Goal: Task Accomplishment & Management: Manage account settings

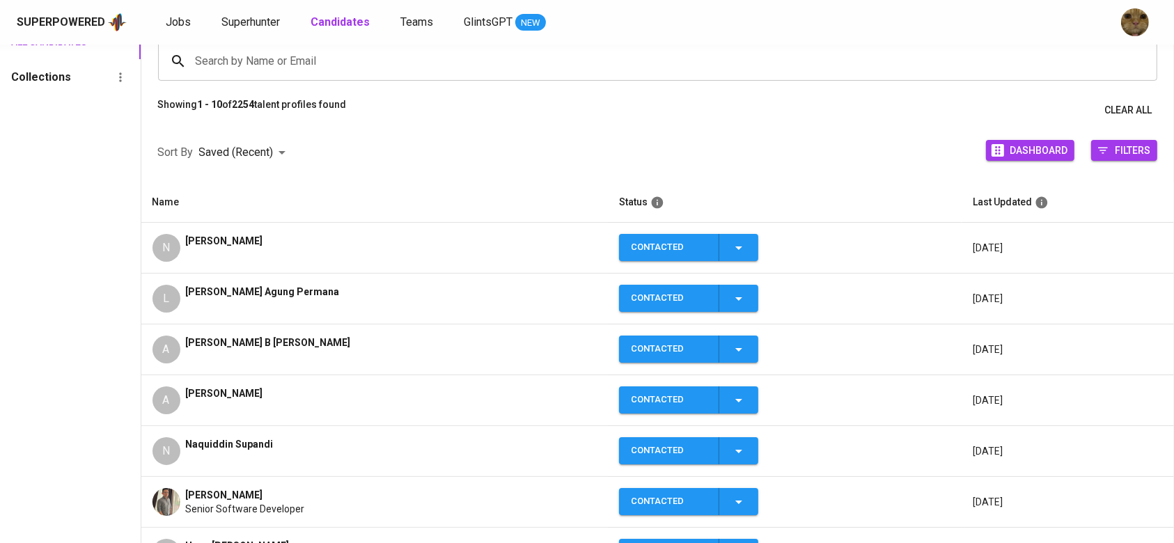
scroll to position [124, 0]
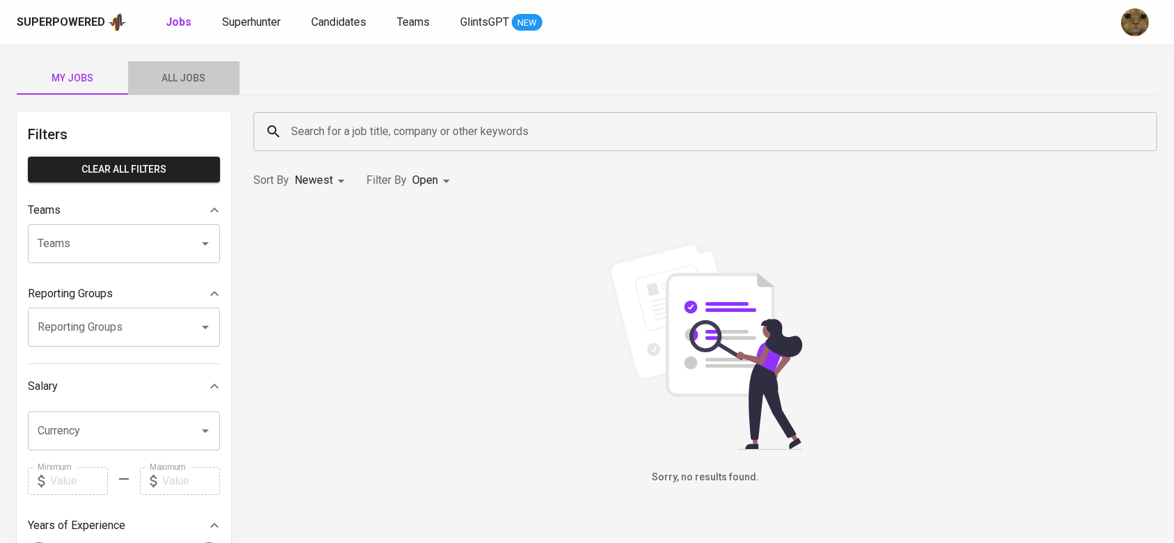
click at [191, 74] on span "All Jobs" at bounding box center [183, 78] width 95 height 17
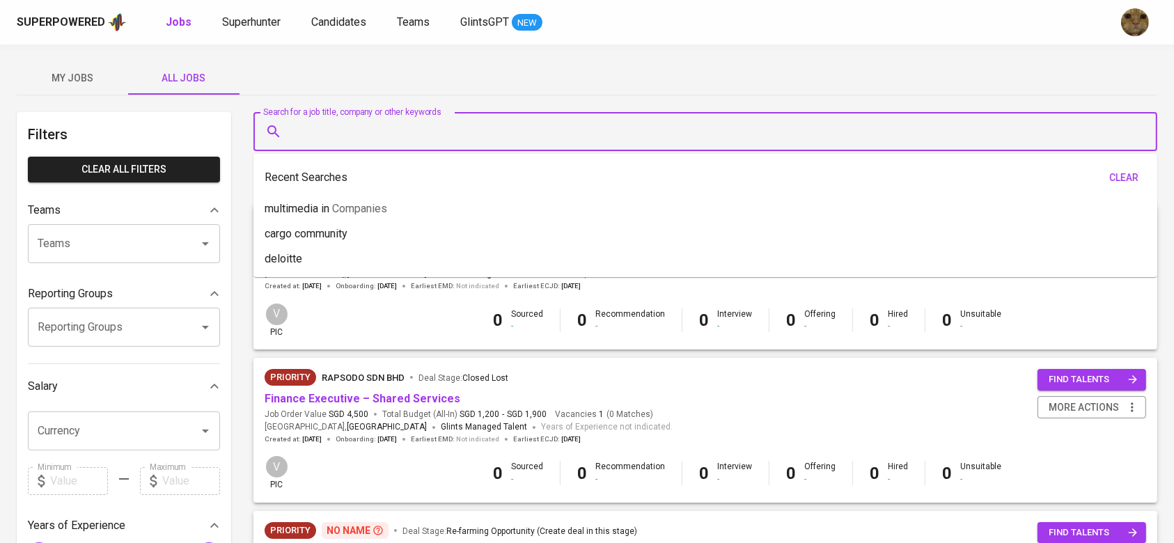
click at [345, 134] on input "Search for a job title, company or other keywords" at bounding box center [709, 131] width 842 height 26
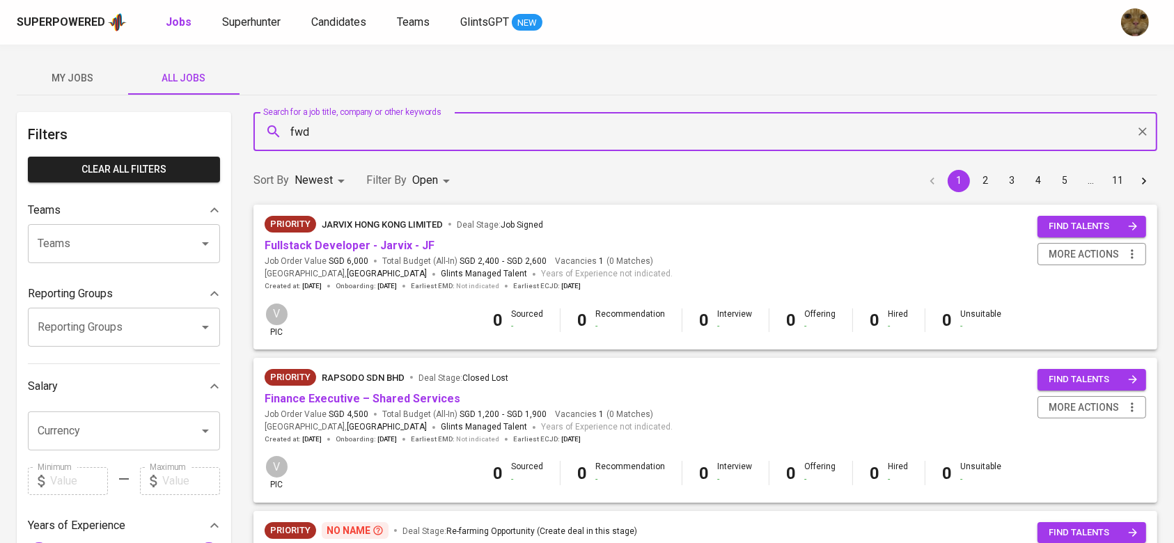
type input "fwd"
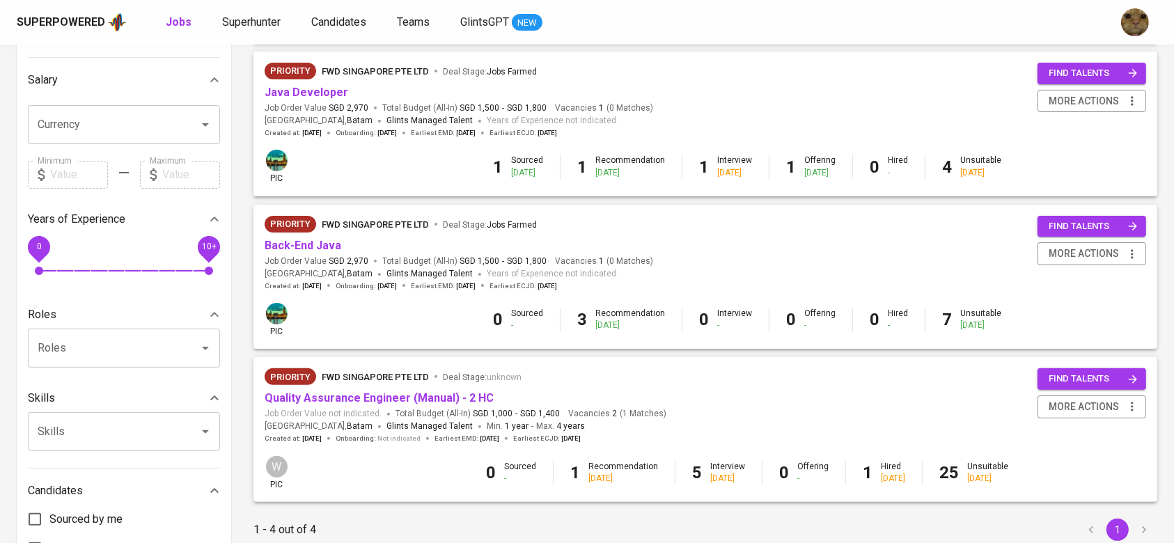
scroll to position [407, 0]
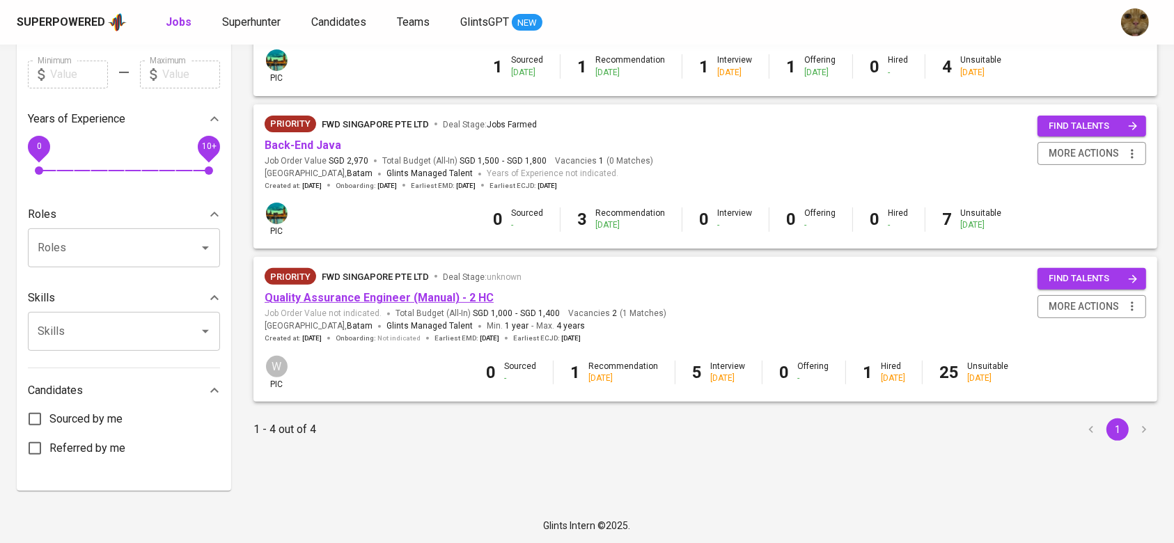
click at [466, 299] on link "Quality Assurance Engineer (Manual) - 2 HC" at bounding box center [379, 297] width 229 height 13
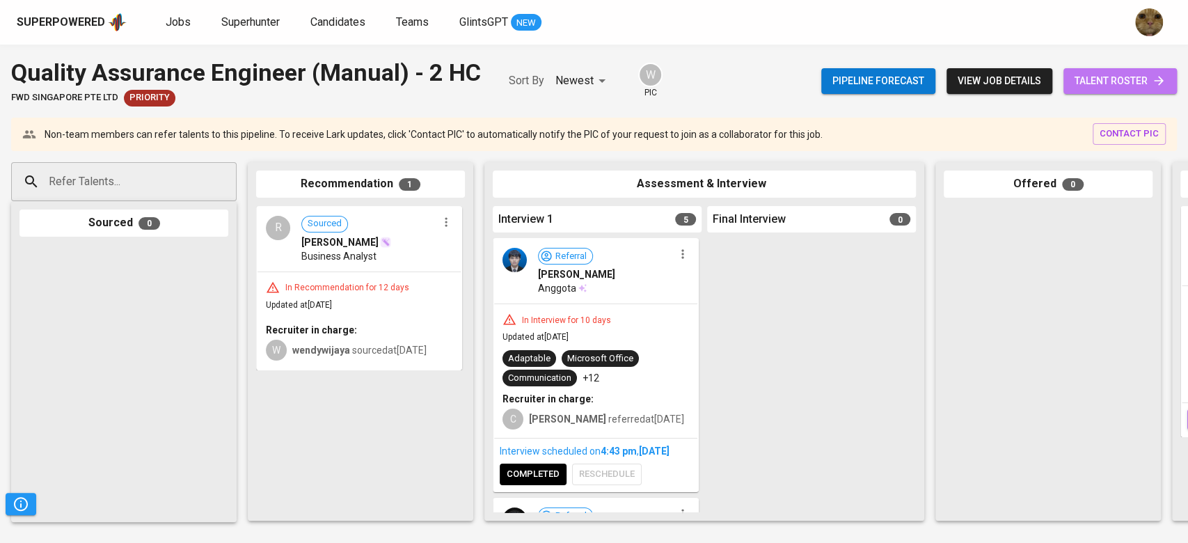
click at [1095, 92] on link "talent roster" at bounding box center [1120, 81] width 113 height 26
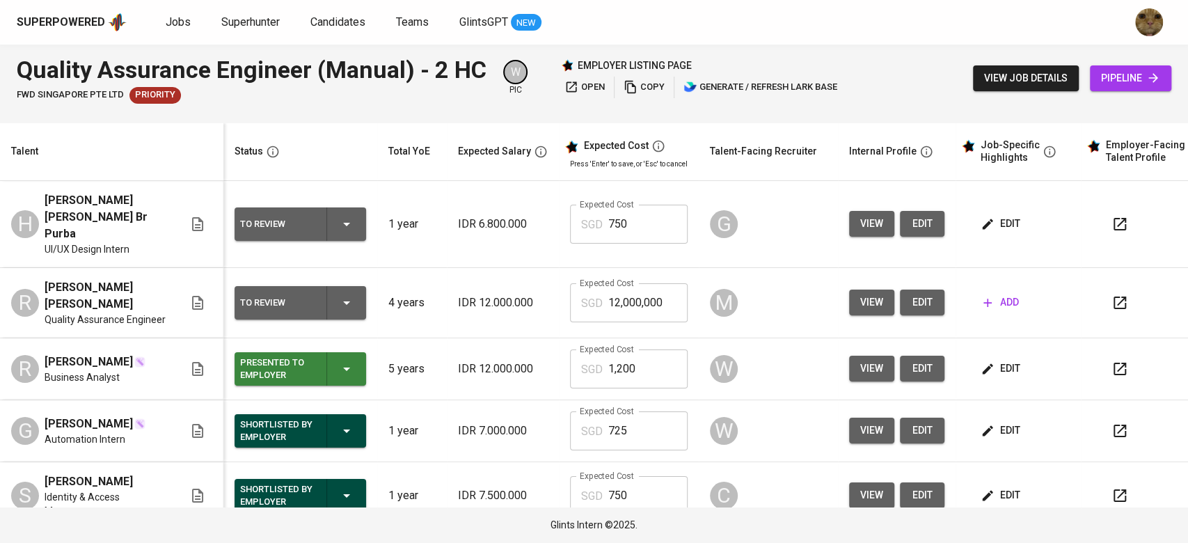
click at [315, 52] on div "Quality Assurance Engineer (Manual) - 2 HC FWD Singapore Pte Ltd Priority W pic…" at bounding box center [594, 79] width 1188 height 68
click at [860, 294] on span "view" at bounding box center [871, 302] width 23 height 17
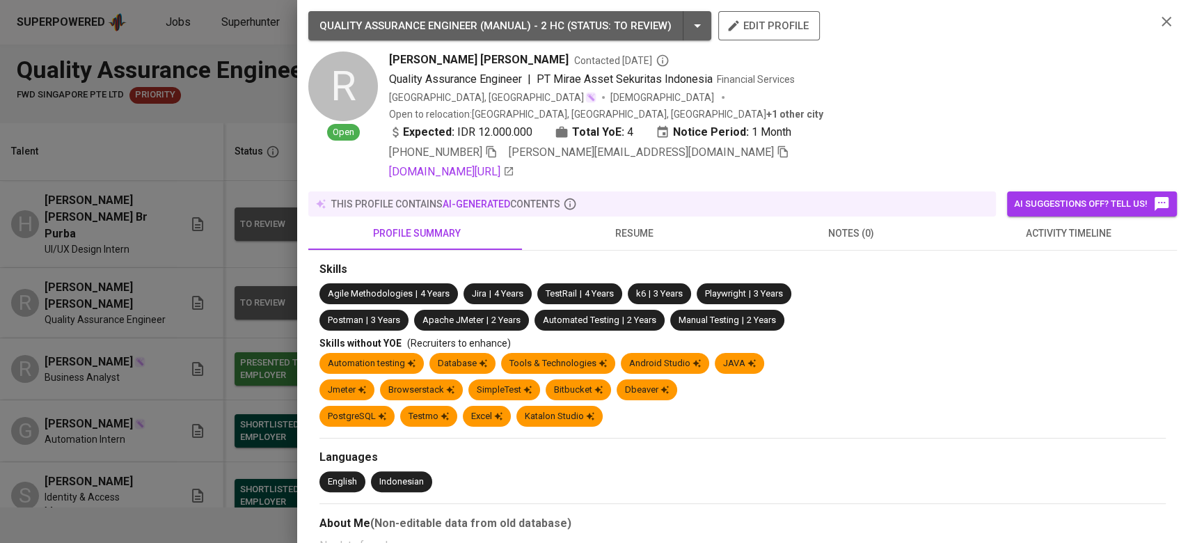
click at [1069, 225] on span "activity timeline" at bounding box center [1068, 233] width 200 height 17
click at [1064, 225] on span "activity timeline" at bounding box center [1068, 233] width 200 height 17
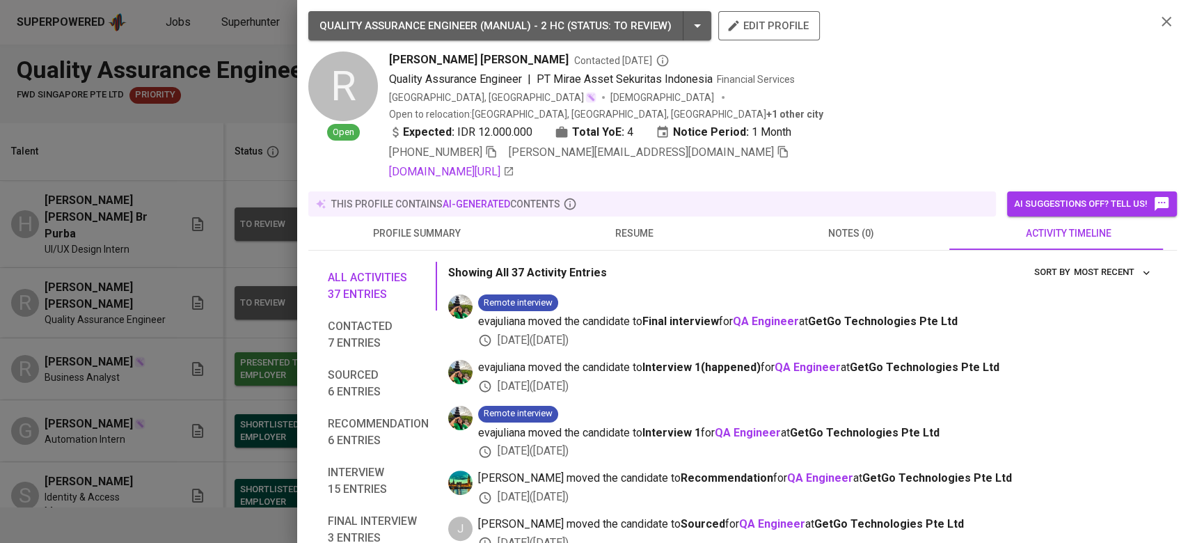
click at [1064, 225] on span "activity timeline" at bounding box center [1068, 233] width 200 height 17
click at [45, 281] on div at bounding box center [594, 271] width 1188 height 543
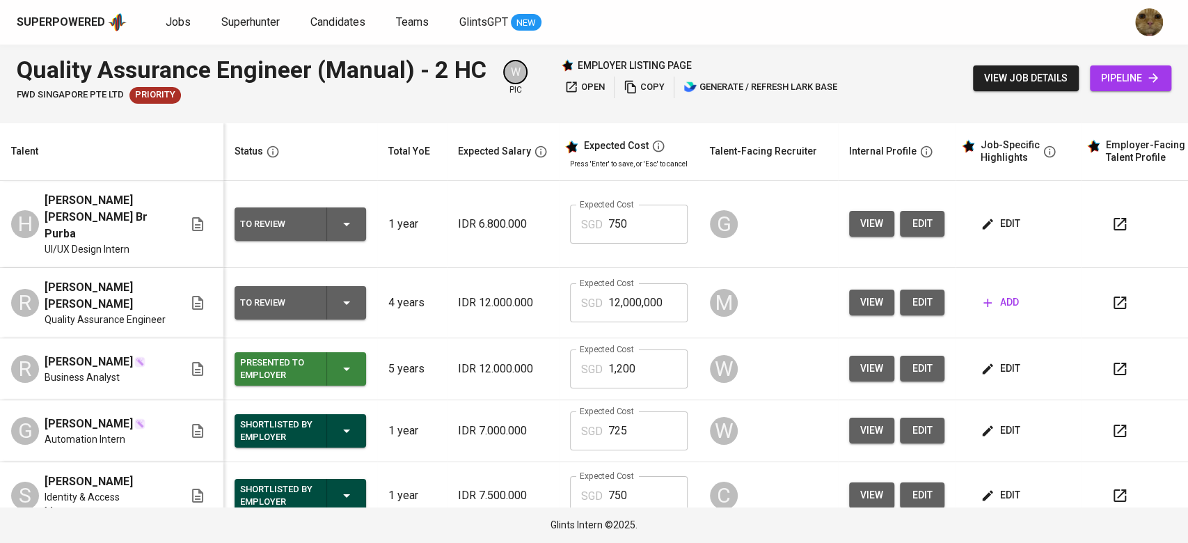
click at [952, 85] on div "Quality Assurance Engineer (Manual) - 2 HC FWD Singapore Pte Ltd Priority W pic…" at bounding box center [594, 79] width 1188 height 68
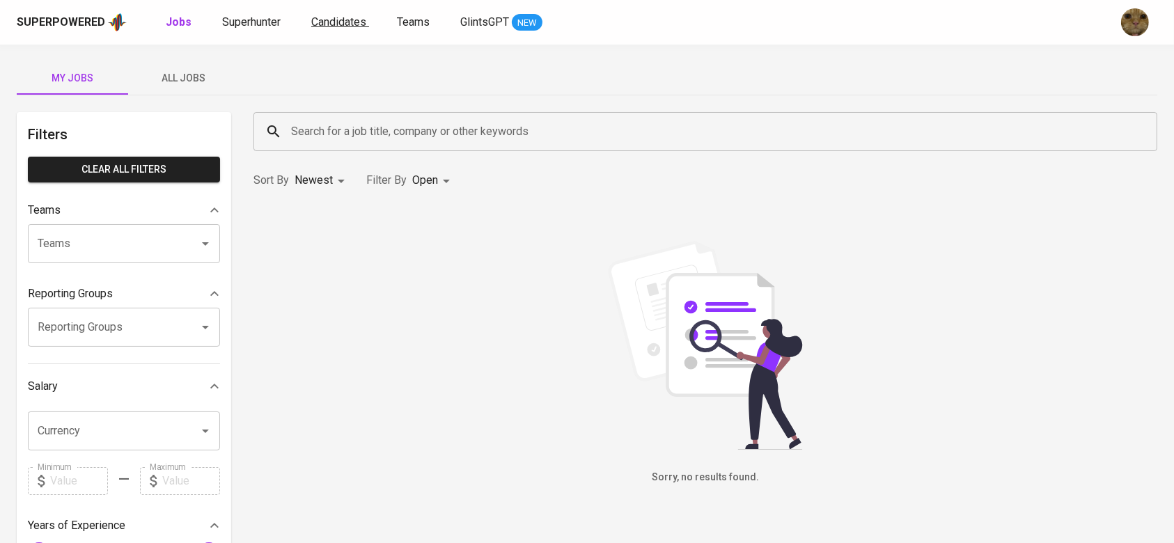
click at [359, 17] on span "Candidates" at bounding box center [338, 21] width 55 height 13
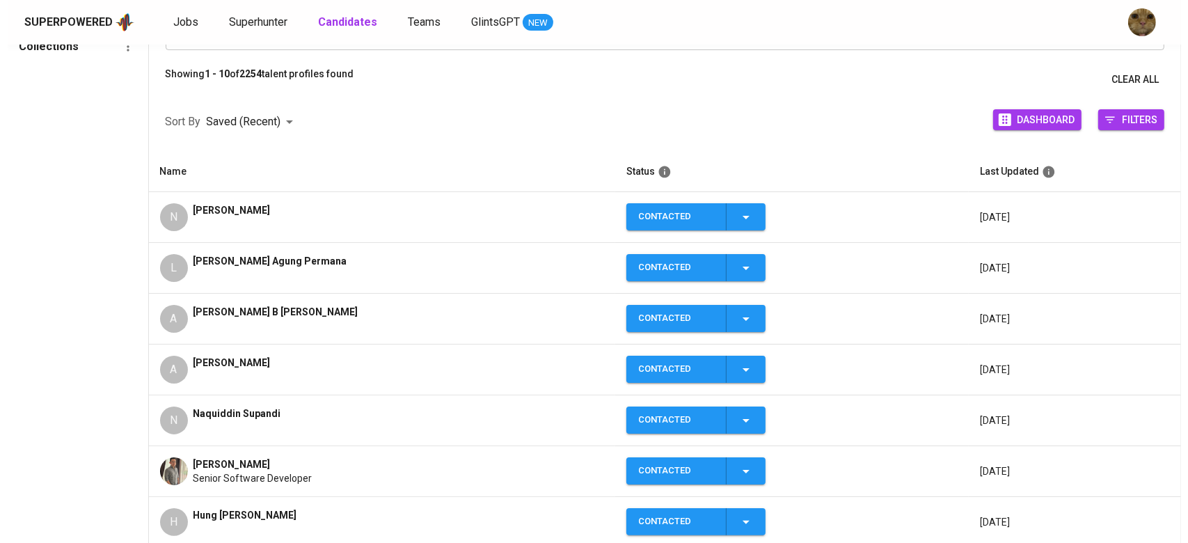
scroll to position [93, 0]
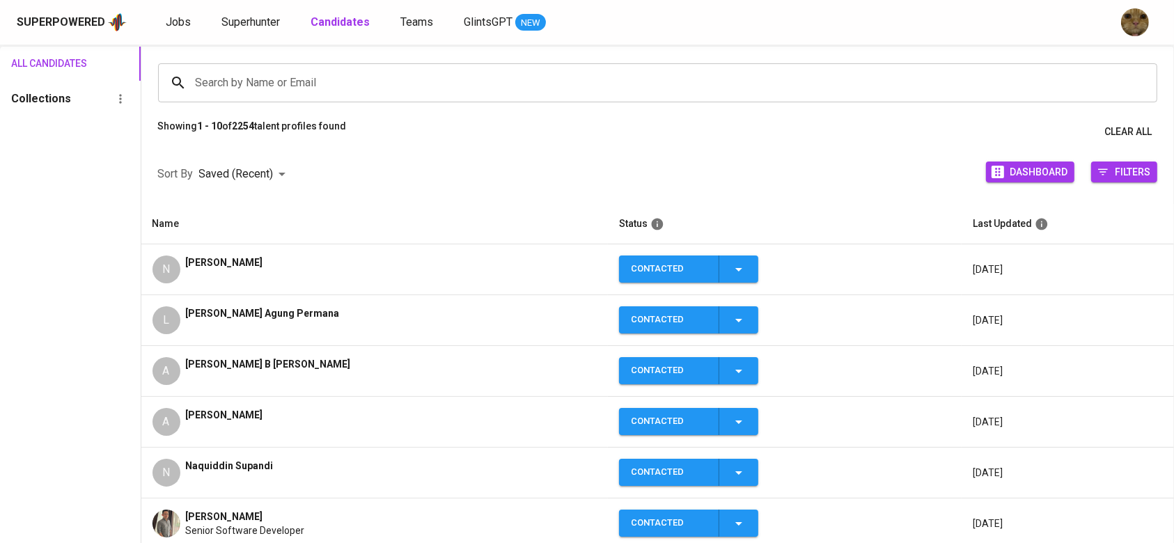
click at [151, 319] on td "L Leon Farrel Agung Permana" at bounding box center [374, 320] width 467 height 51
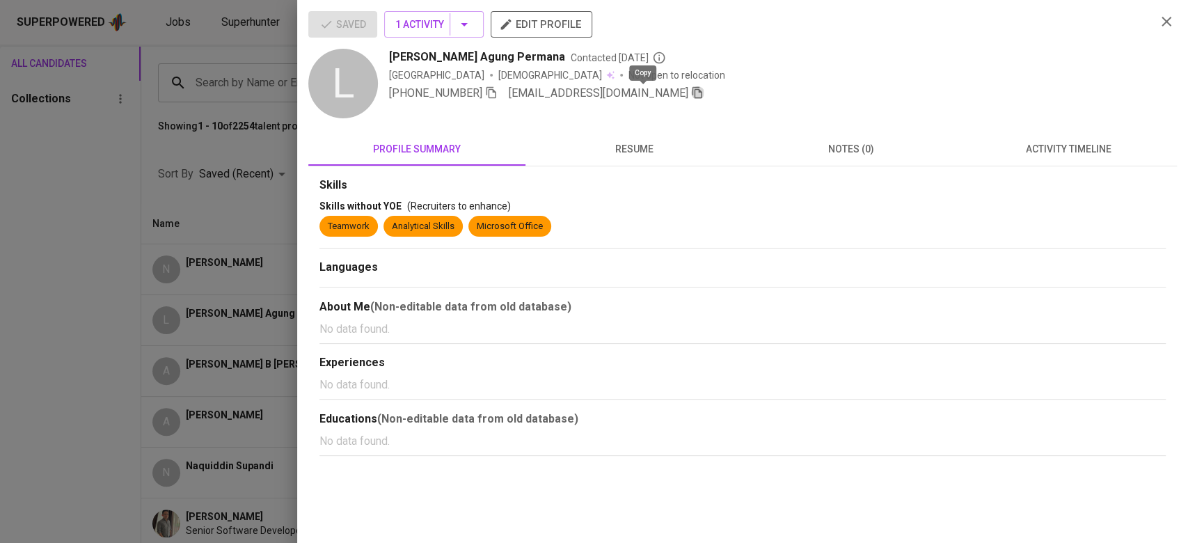
click at [691, 92] on icon "button" at bounding box center [697, 92] width 13 height 13
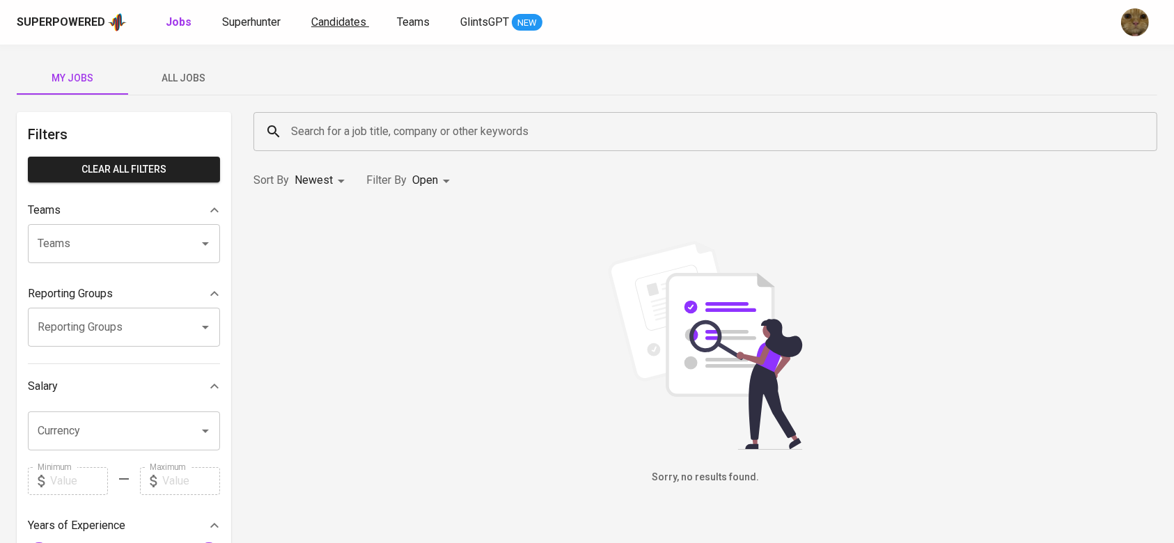
click at [323, 14] on link "Candidates" at bounding box center [340, 22] width 58 height 17
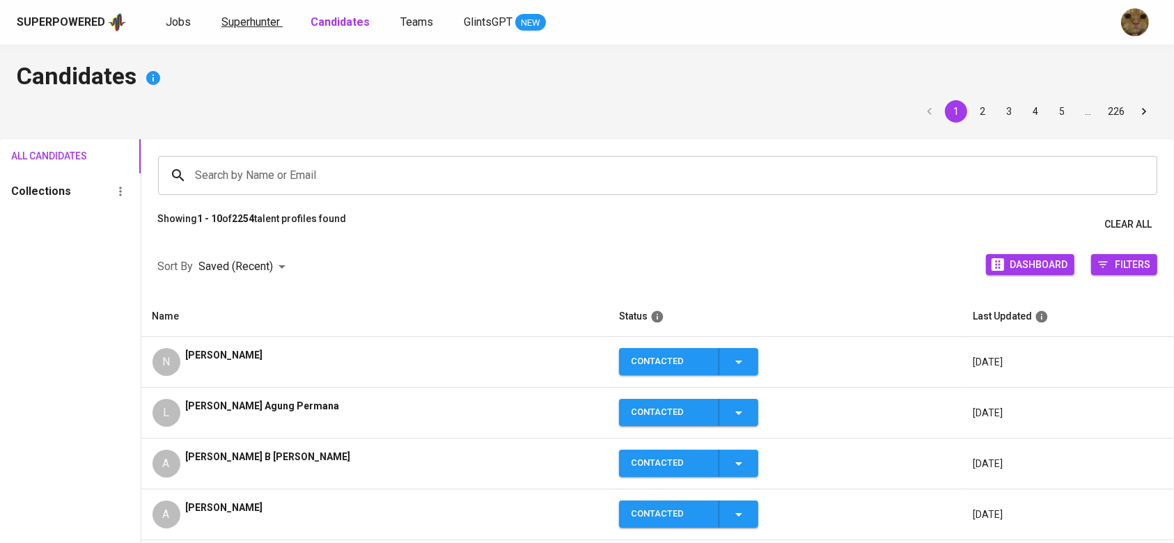
click at [252, 22] on span "Superhunter" at bounding box center [250, 21] width 58 height 13
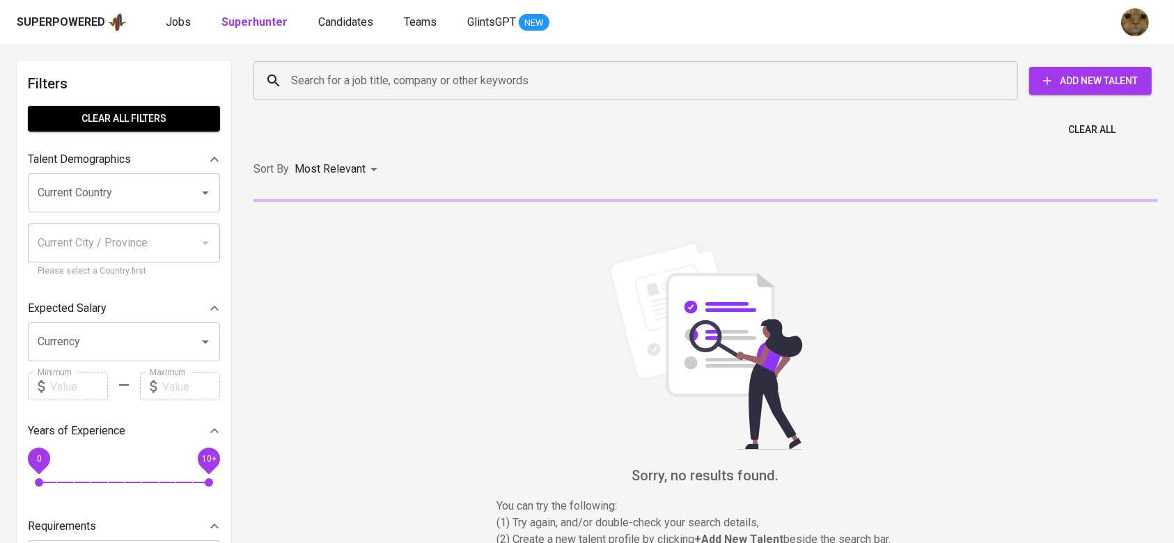
click at [338, 93] on input "Search for a job title, company or other keywords" at bounding box center [639, 81] width 703 height 26
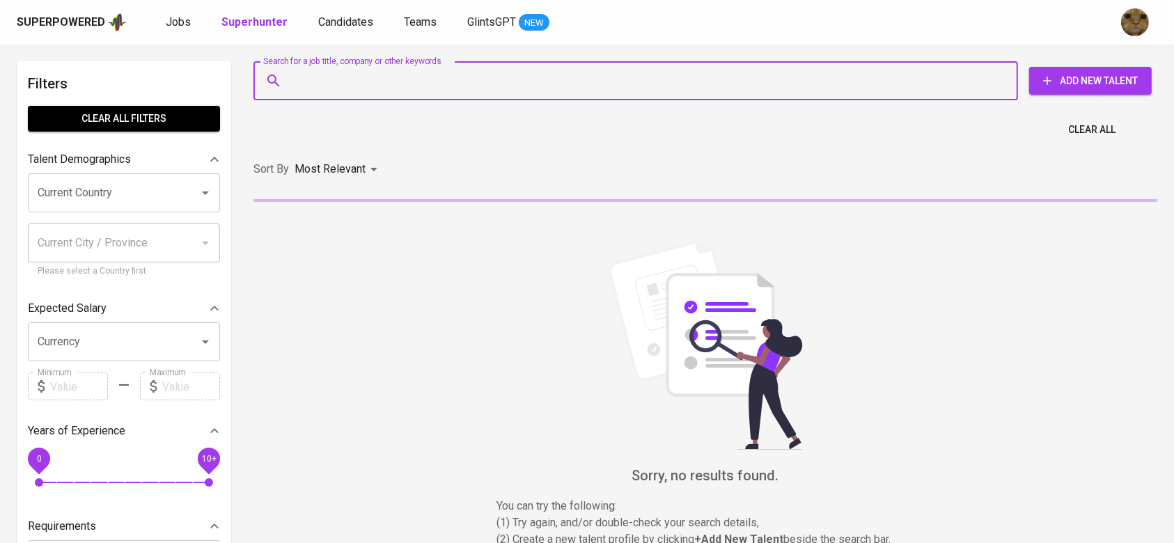
paste input "leonfarrel09@gmail.com"
type input "leonfarrel09@gmail.com"
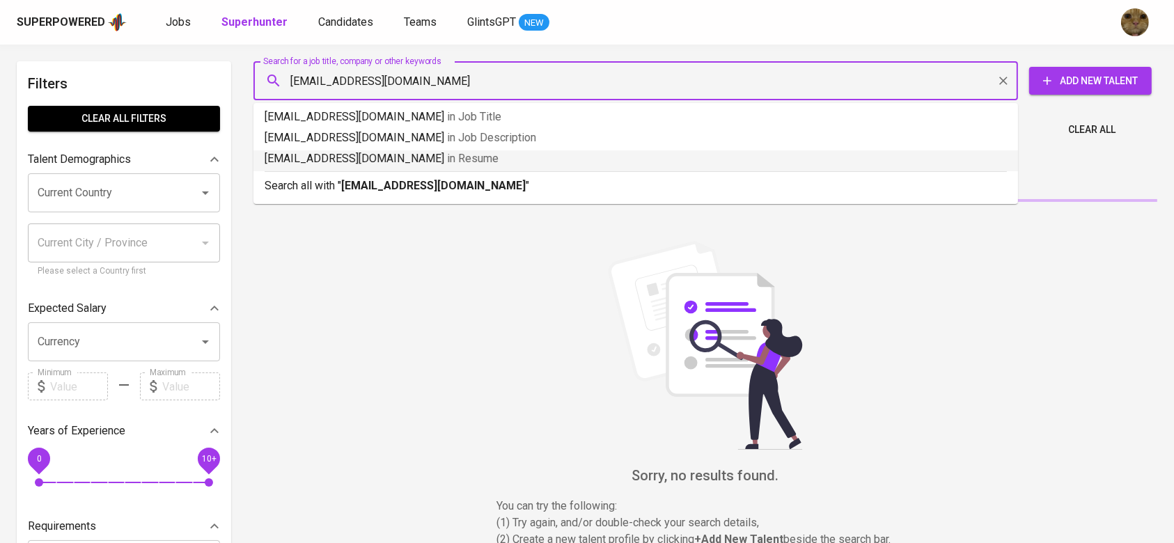
click at [361, 189] on b "leonfarrel09@gmail.com" at bounding box center [433, 185] width 184 height 13
click at [361, 178] on p "Most Relevant" at bounding box center [329, 169] width 71 height 17
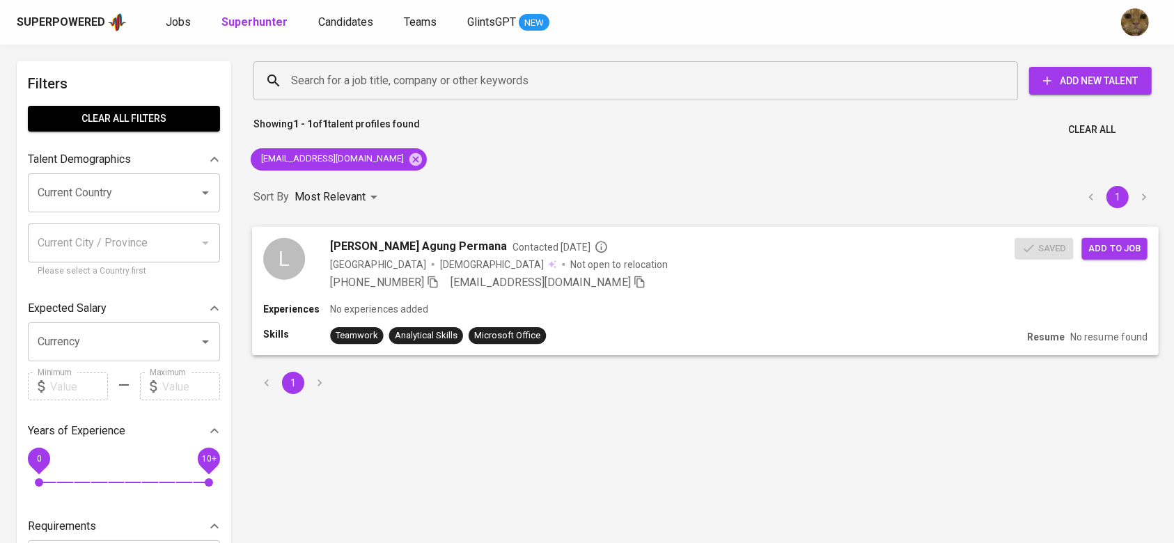
click at [1108, 240] on span "Add to job" at bounding box center [1115, 248] width 52 height 16
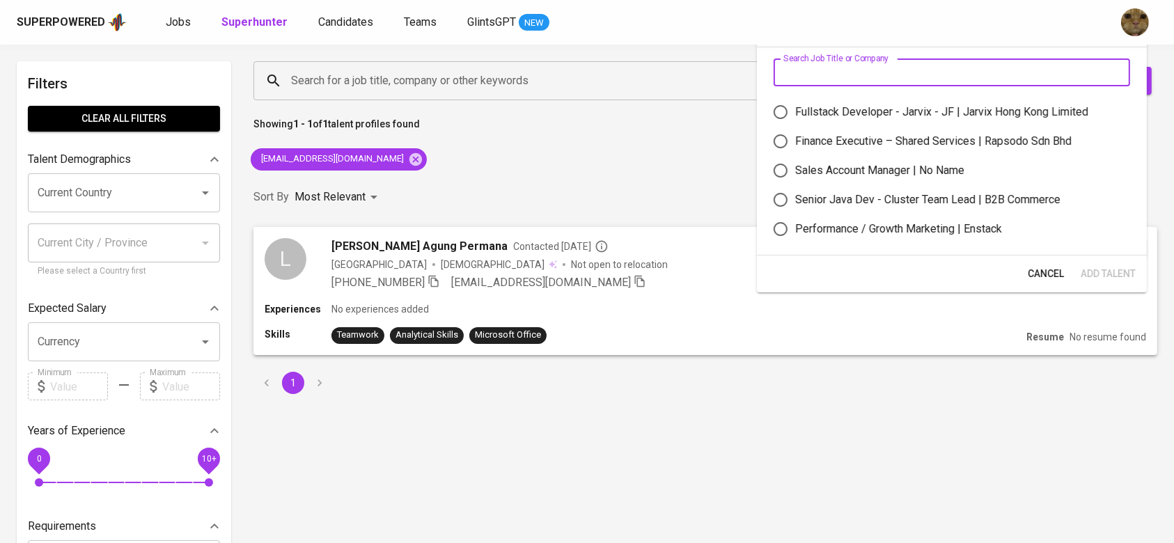
click at [798, 76] on input "text" at bounding box center [951, 72] width 356 height 28
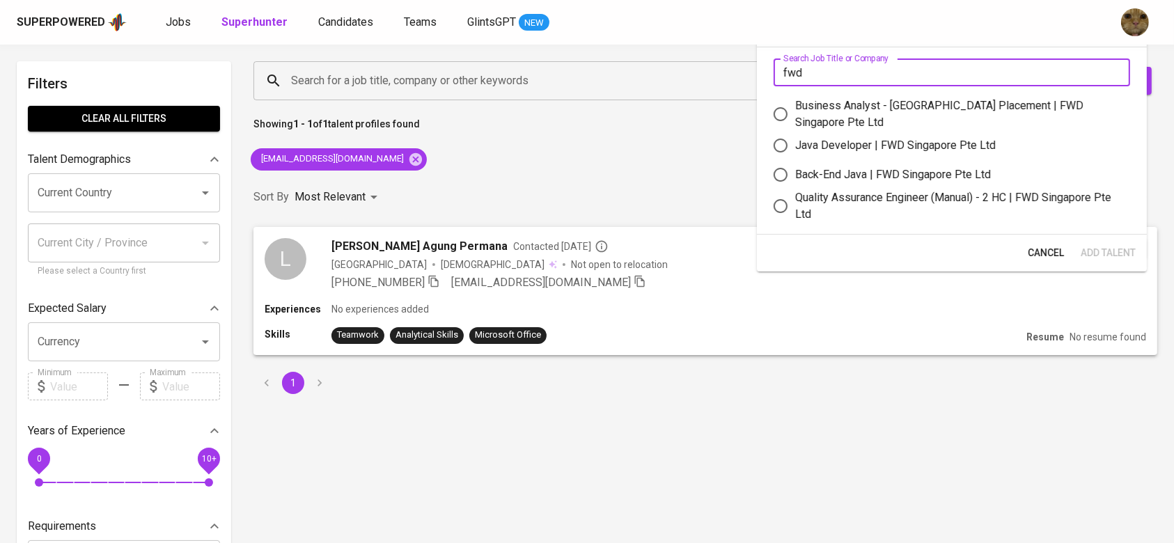
type input "fwd"
click at [830, 192] on div "Quality Assurance Engineer (Manual) - 2 HC | FWD Singapore Pte Ltd" at bounding box center [957, 205] width 324 height 33
click at [795, 192] on input "Quality Assurance Engineer (Manual) - 2 HC | FWD Singapore Pte Ltd" at bounding box center [780, 205] width 29 height 29
radio input "true"
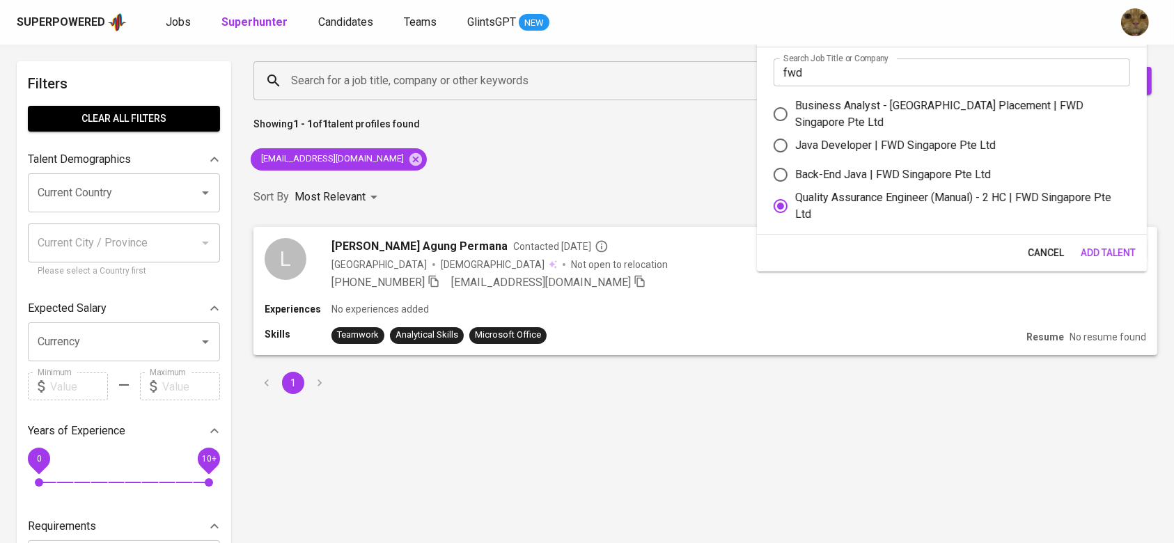
click at [1096, 255] on span "Add Talent" at bounding box center [1107, 252] width 55 height 17
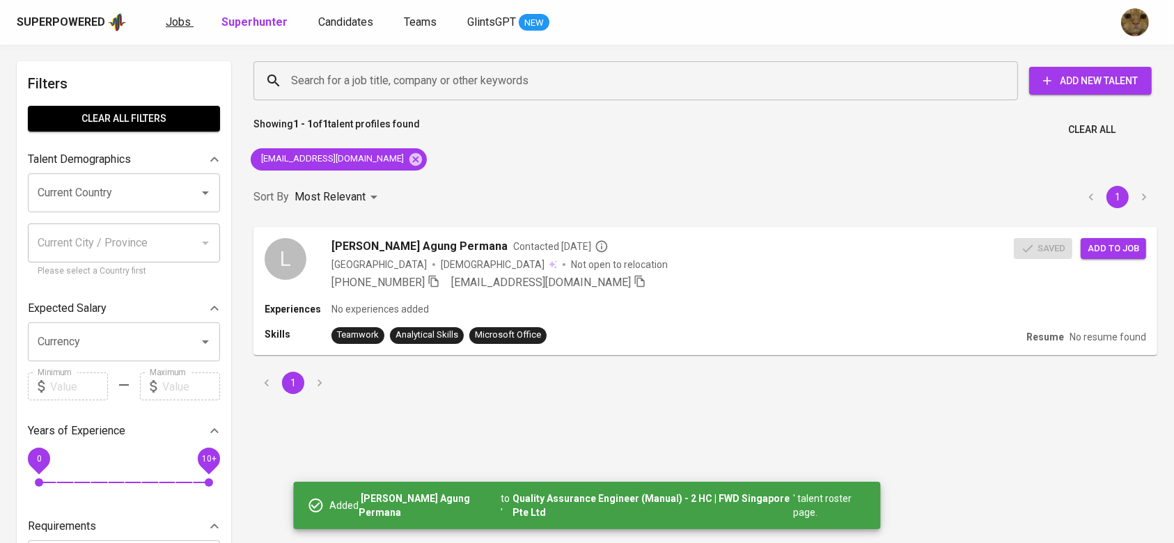
click at [189, 14] on link "Jobs" at bounding box center [180, 22] width 28 height 17
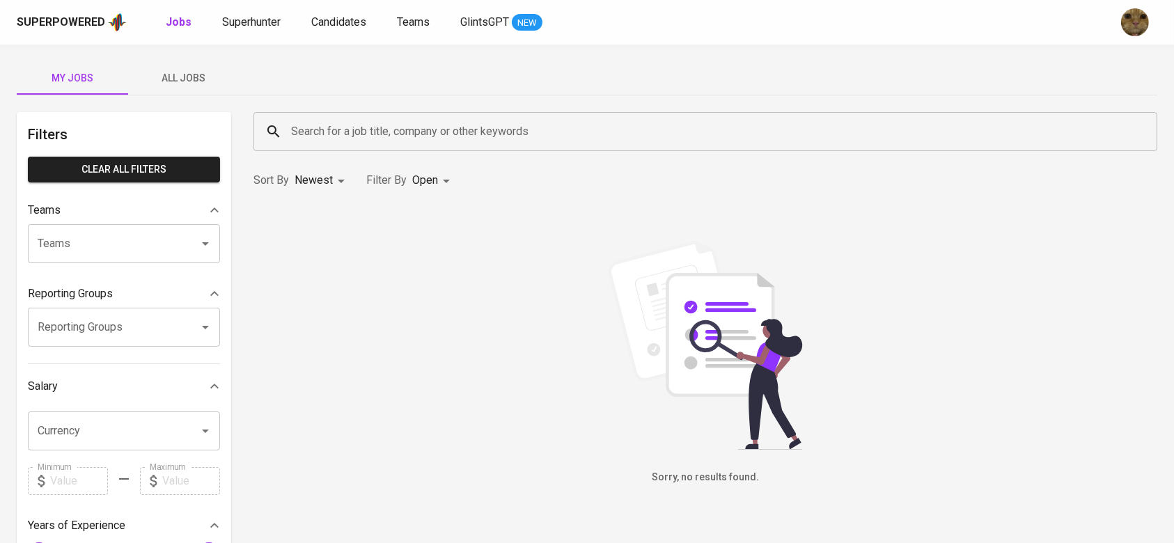
click at [194, 80] on span "All Jobs" at bounding box center [183, 78] width 95 height 17
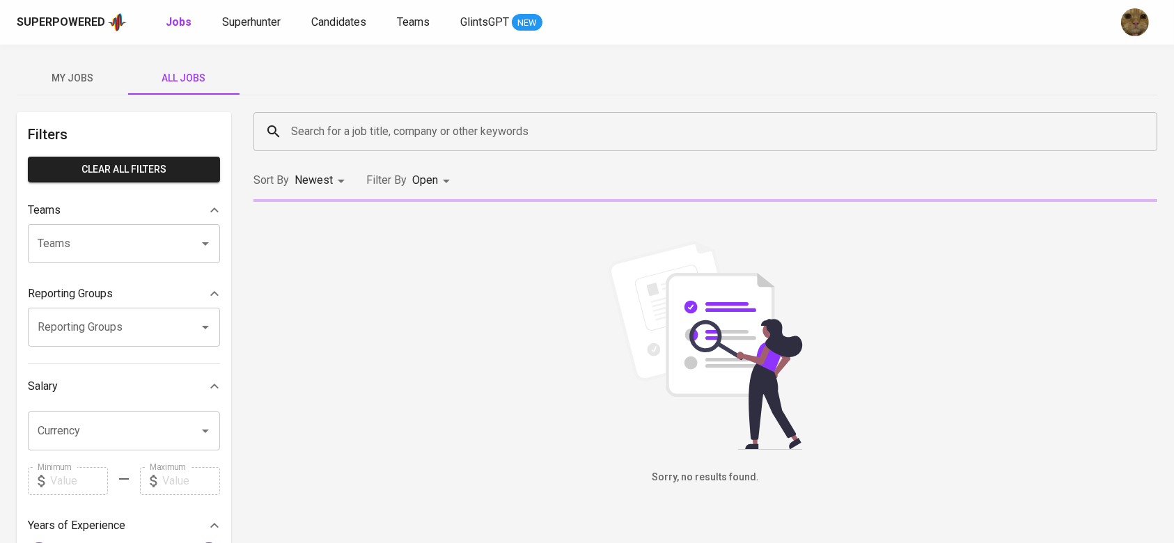
click at [422, 141] on input "Search for a job title, company or other keywords" at bounding box center [709, 131] width 842 height 26
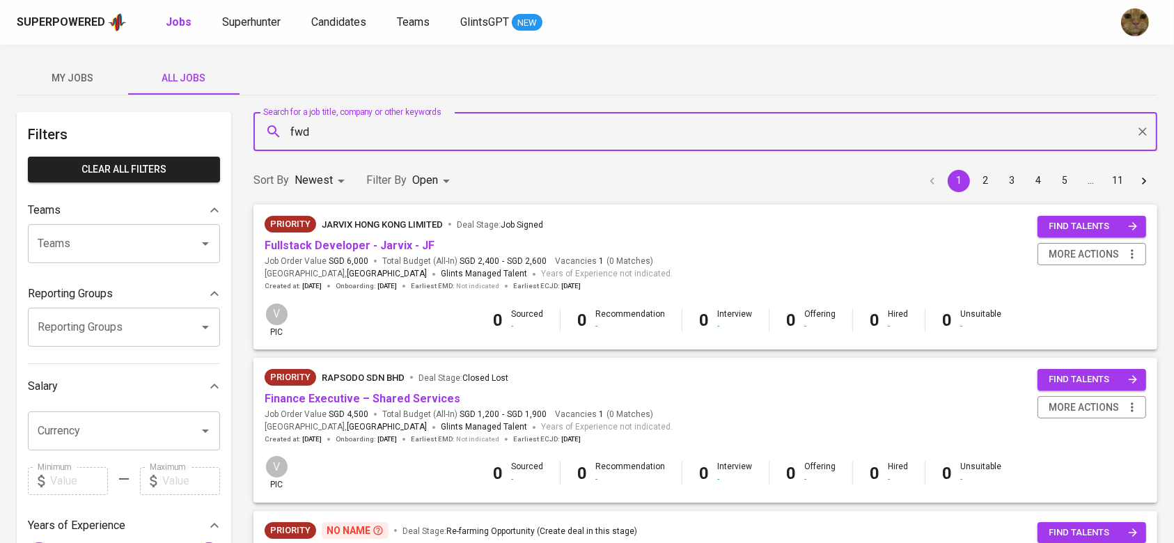
type input "fwd"
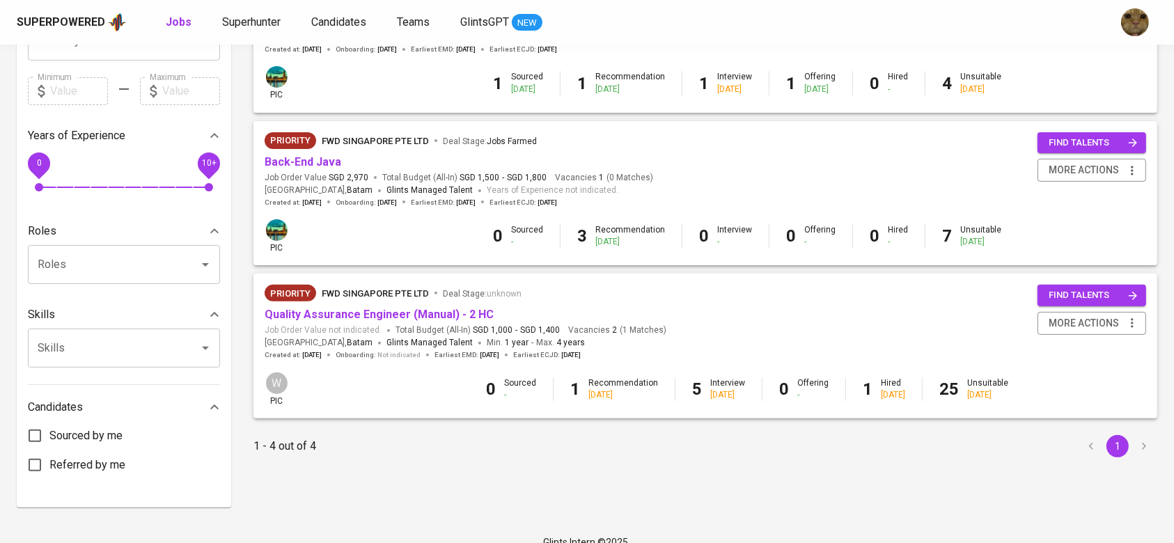
scroll to position [407, 0]
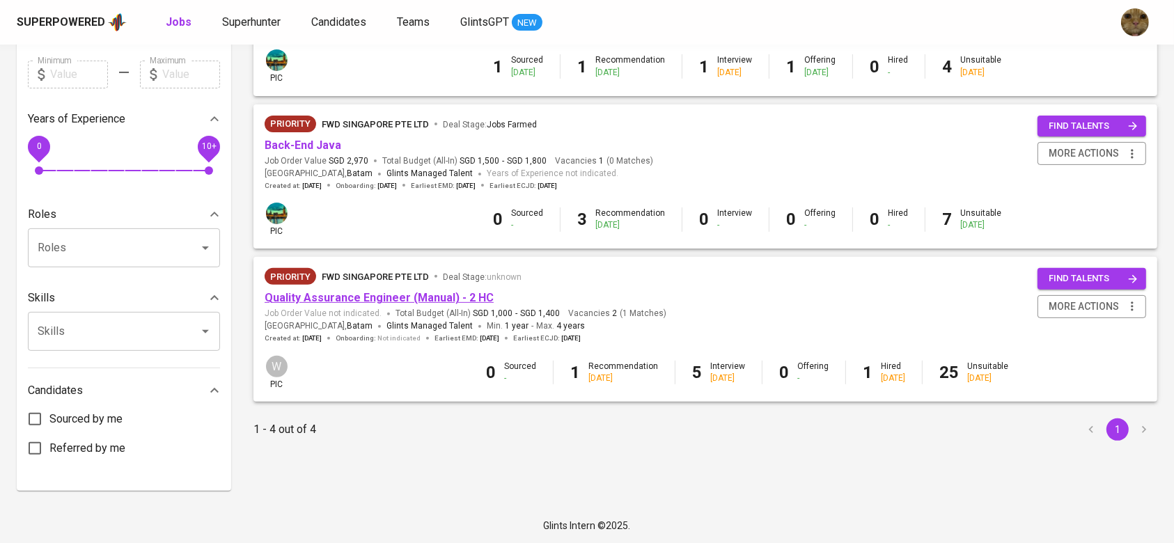
click at [420, 299] on link "Quality Assurance Engineer (Manual) - 2 HC" at bounding box center [379, 297] width 229 height 13
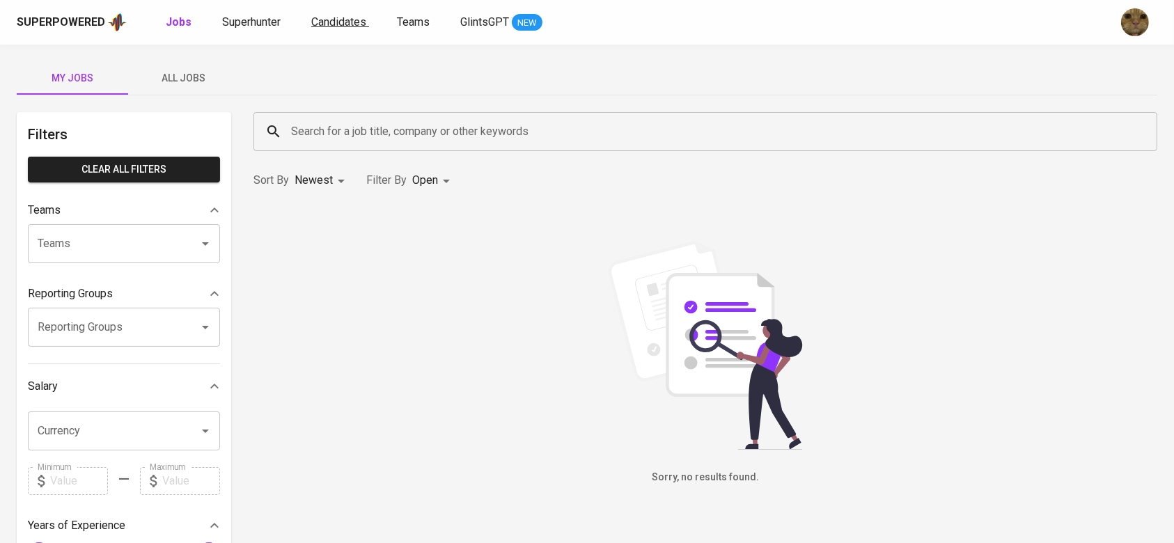
click at [320, 21] on span "Candidates" at bounding box center [338, 21] width 55 height 13
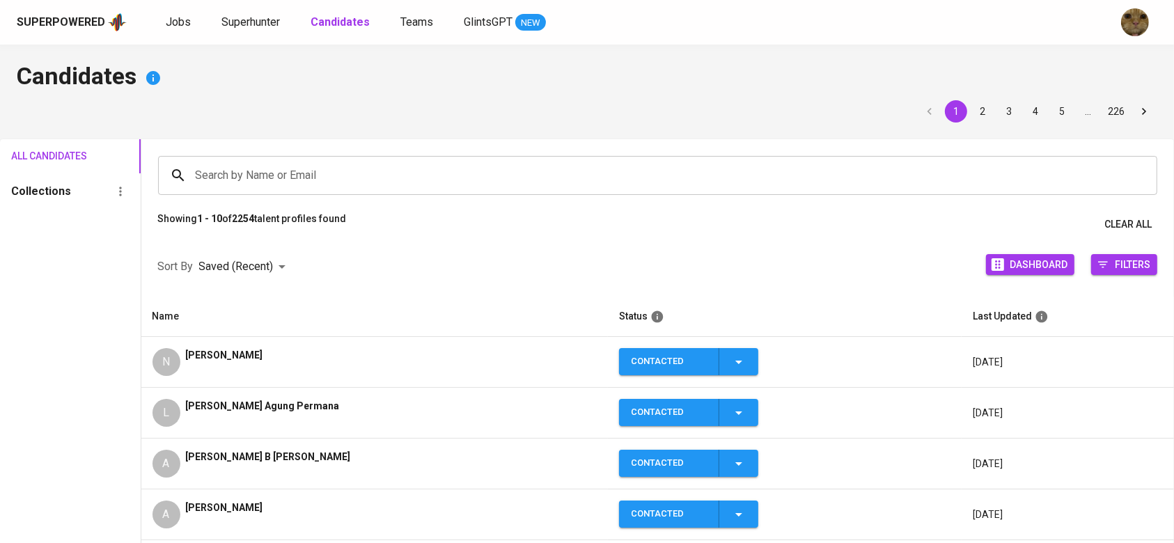
scroll to position [185, 0]
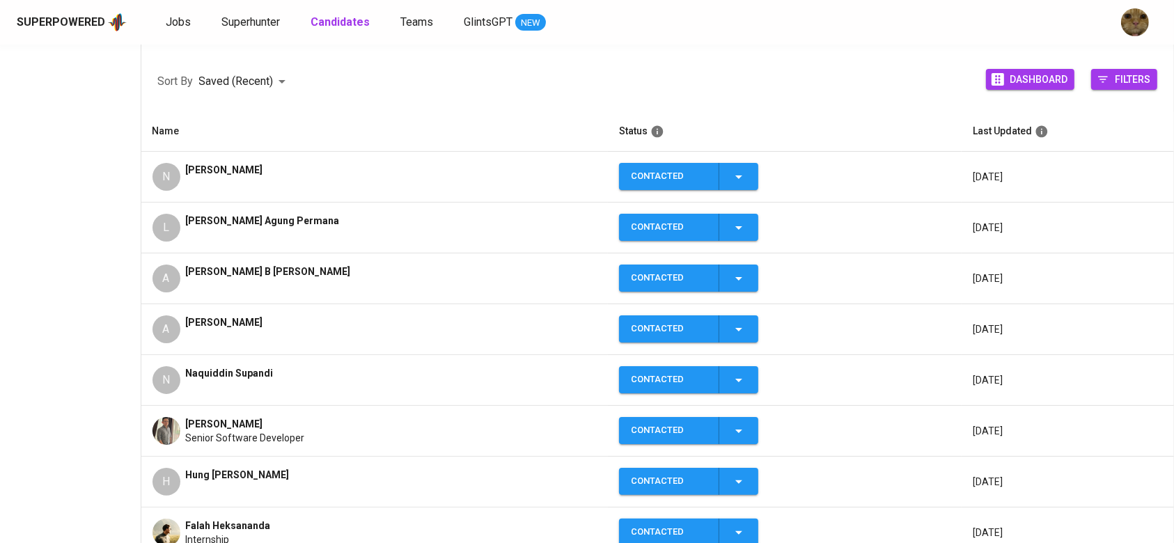
click at [291, 228] on div "[PERSON_NAME] Agung Permana" at bounding box center [263, 228] width 154 height 28
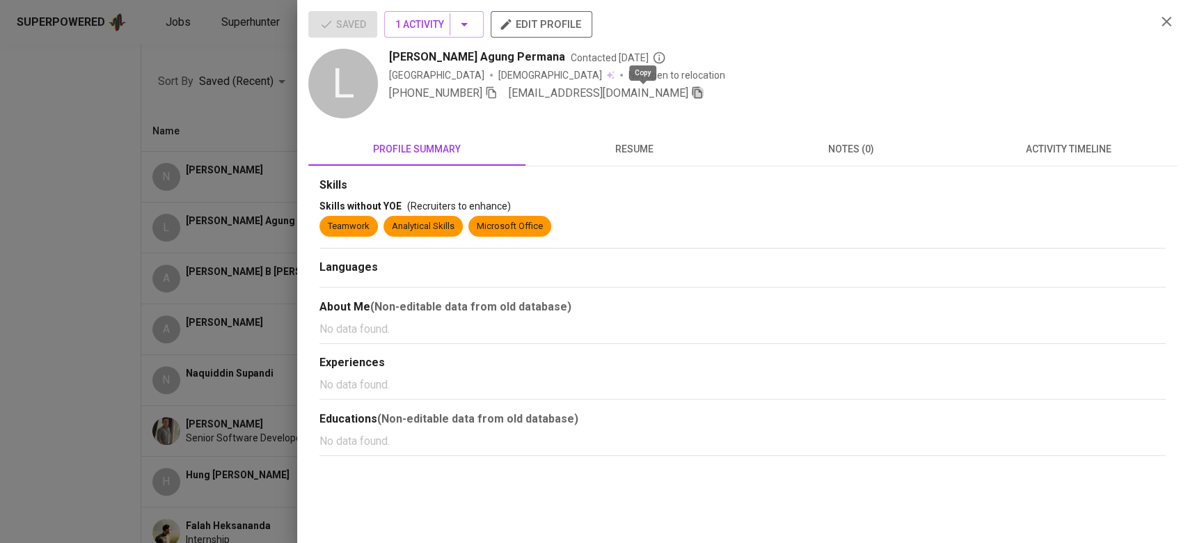
click at [693, 92] on icon "button" at bounding box center [698, 93] width 10 height 12
click at [251, 122] on div at bounding box center [594, 271] width 1188 height 543
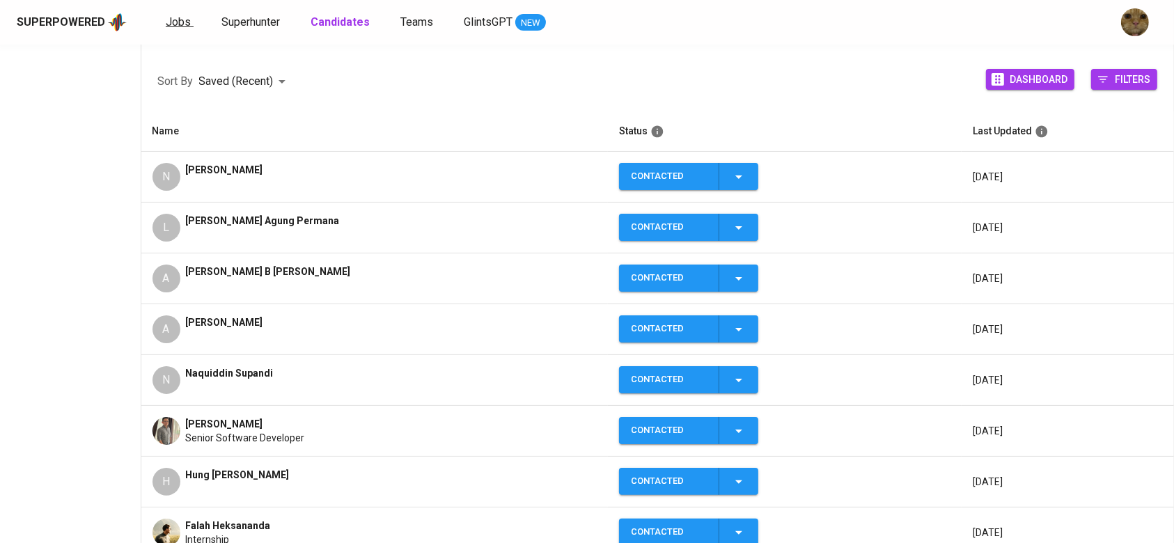
click at [180, 24] on span "Jobs" at bounding box center [178, 21] width 25 height 13
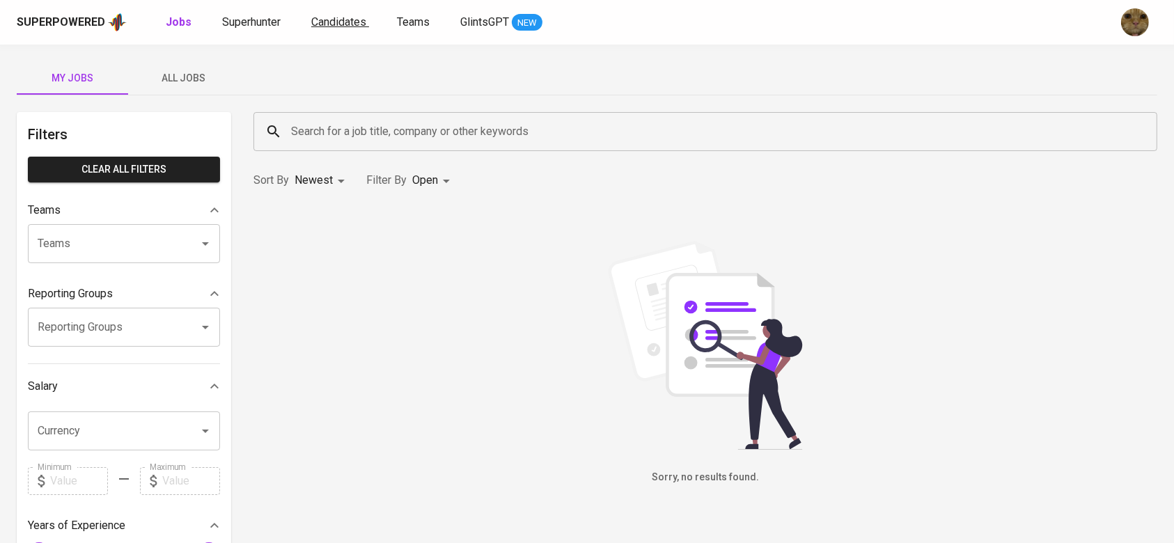
click at [316, 29] on link "Candidates" at bounding box center [340, 22] width 58 height 17
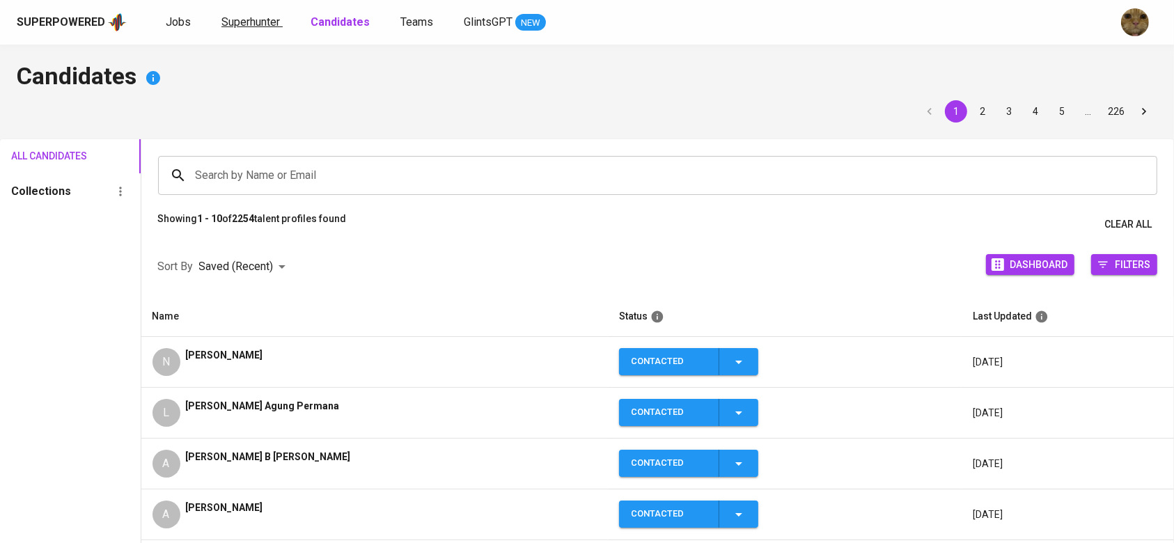
click at [223, 22] on span "Superhunter" at bounding box center [250, 21] width 58 height 13
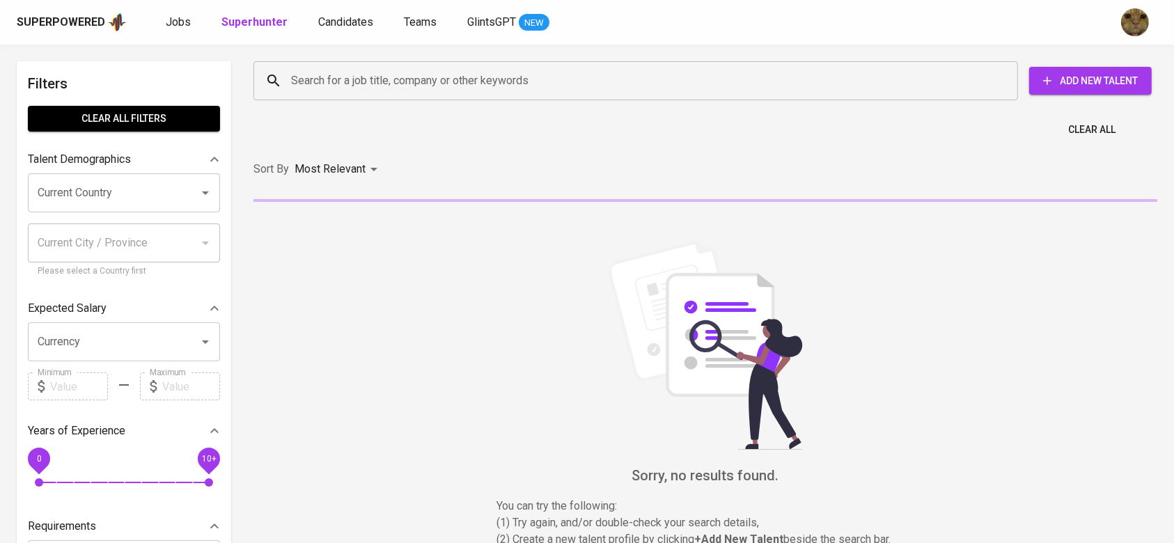
click at [297, 75] on input "Search for a job title, company or other keywords" at bounding box center [639, 81] width 703 height 26
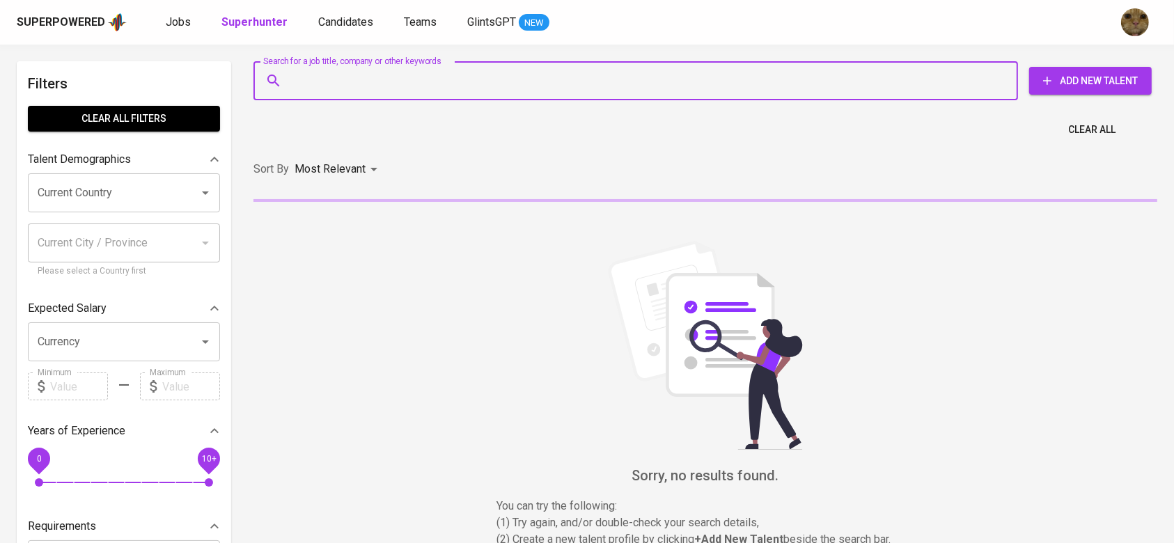
paste input "leonfarrel09@gmail.com"
type input "leonfarrel09@gmail.com"
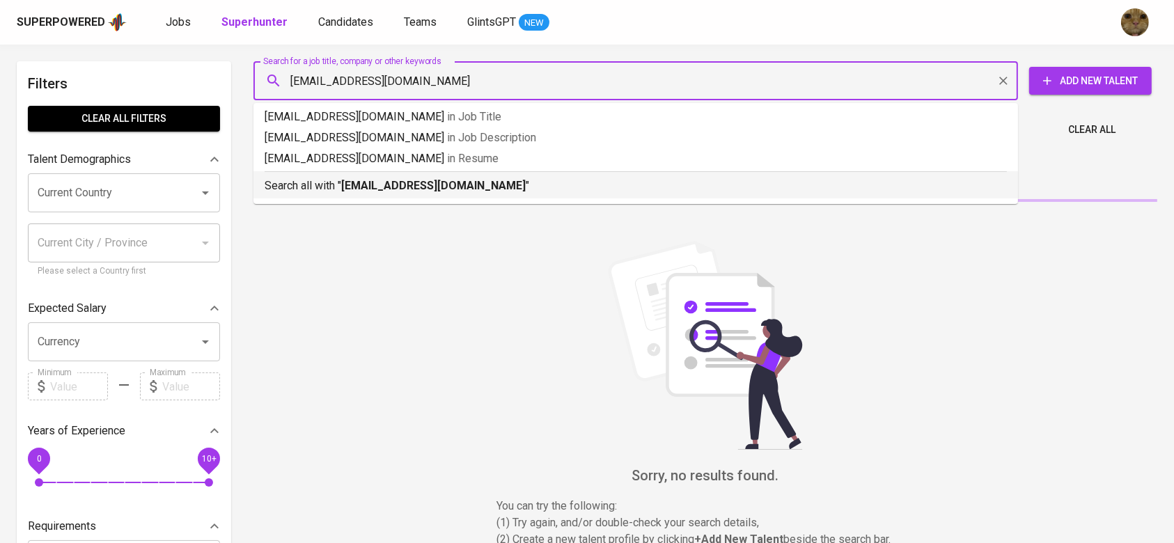
click at [324, 173] on div "Search all with " leonfarrel09@gmail.com "" at bounding box center [636, 182] width 742 height 23
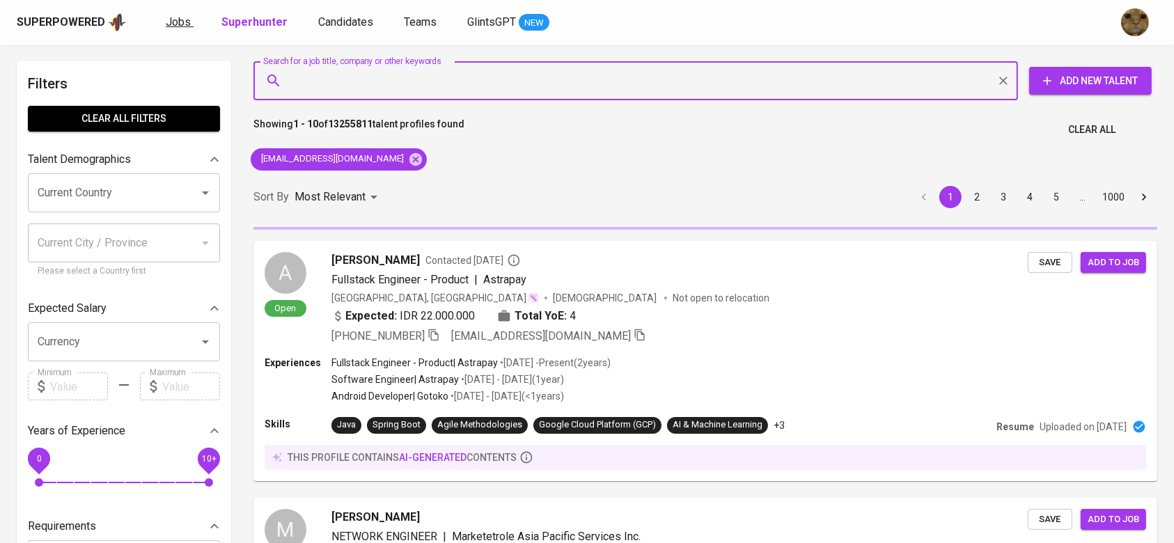
click at [171, 19] on span "Jobs" at bounding box center [178, 21] width 25 height 13
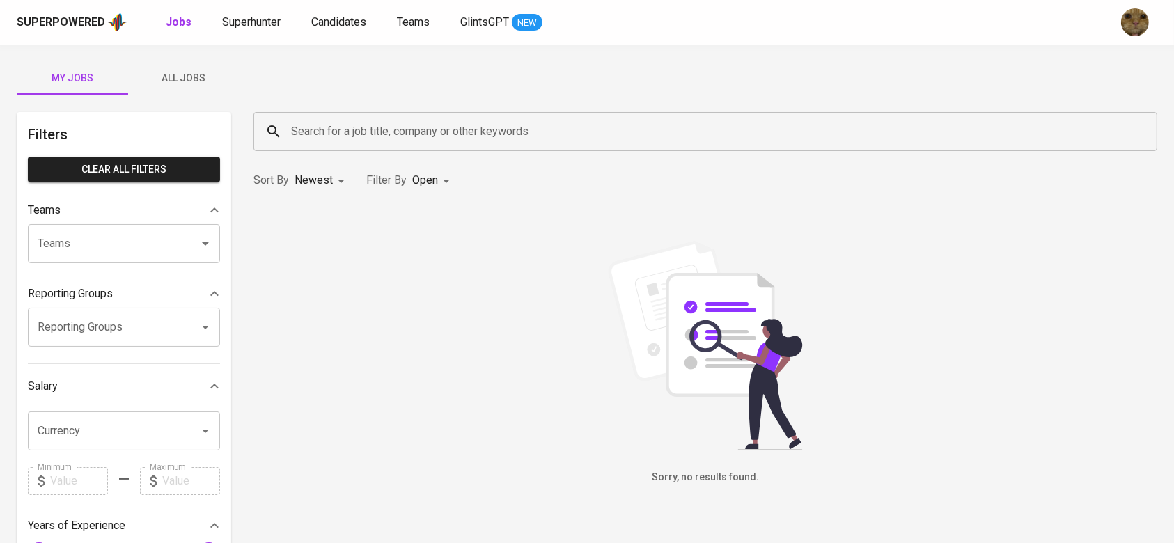
click at [196, 97] on div "My Jobs All Jobs Filters Clear All filters Teams Teams Teams Reporting Groups R…" at bounding box center [587, 479] width 1174 height 869
click at [189, 84] on span "All Jobs" at bounding box center [183, 78] width 95 height 17
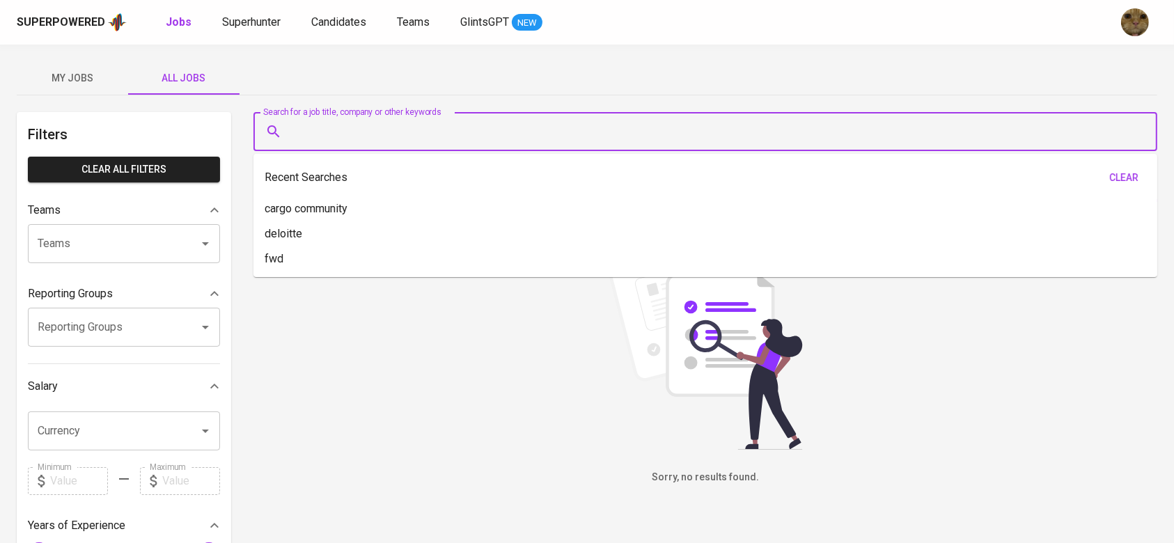
click at [399, 127] on input "Search for a job title, company or other keywords" at bounding box center [709, 131] width 842 height 26
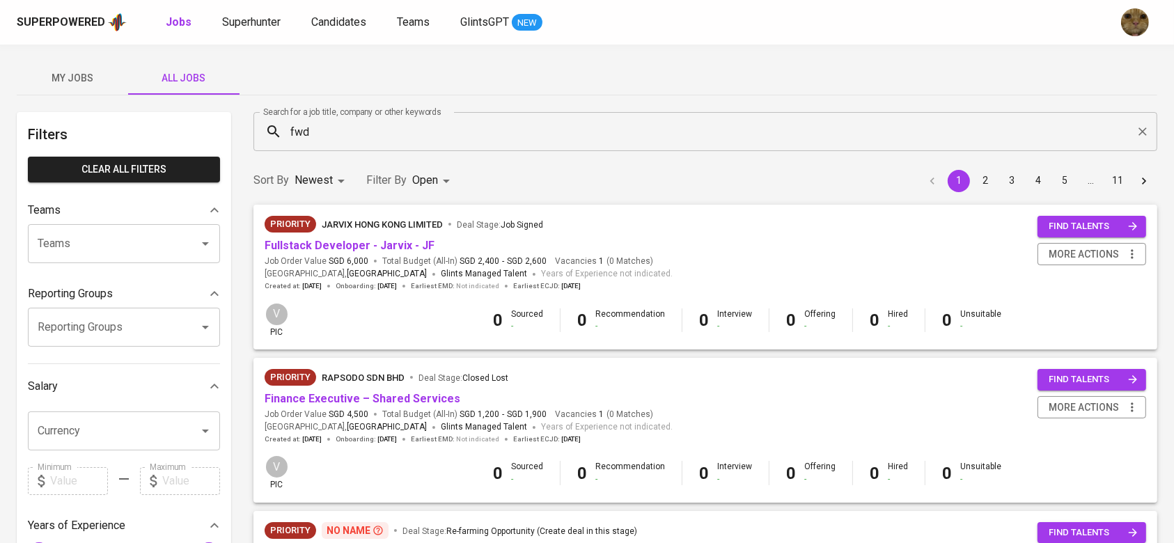
click at [308, 128] on input "fwd" at bounding box center [709, 131] width 842 height 26
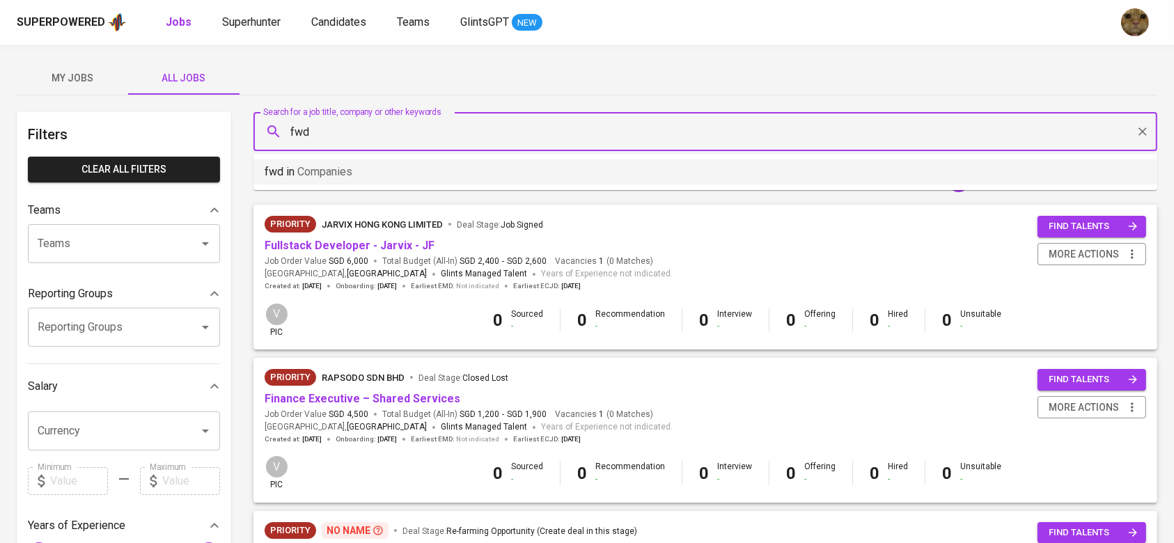
click at [312, 168] on span "Companies" at bounding box center [324, 171] width 55 height 13
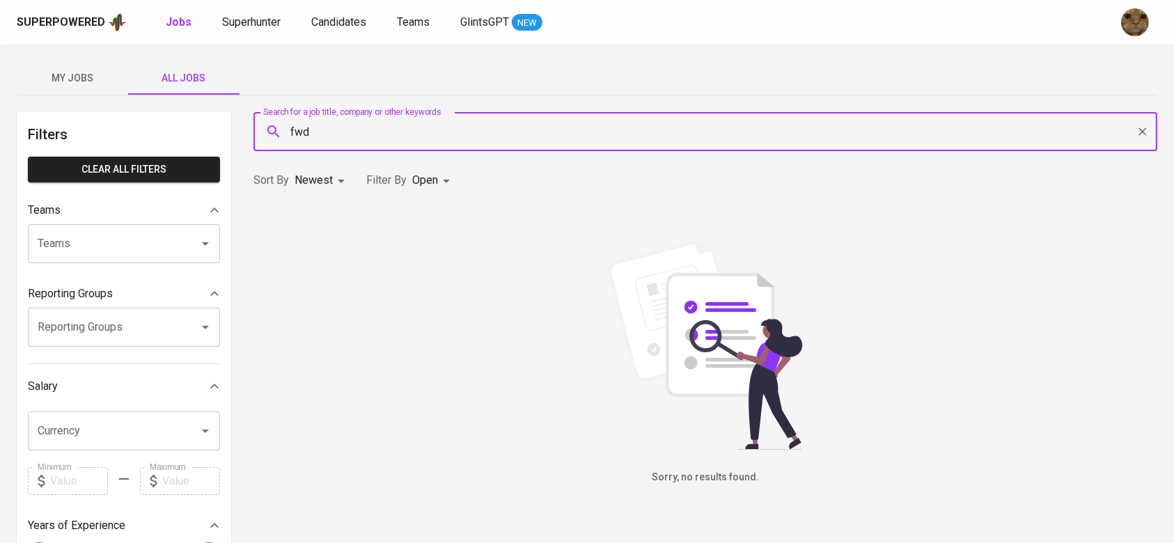
drag, startPoint x: 1150, startPoint y: 141, endPoint x: 1141, endPoint y: 131, distance: 13.3
click at [1150, 141] on div at bounding box center [1142, 131] width 18 height 19
click at [1133, 125] on div at bounding box center [1142, 131] width 18 height 19
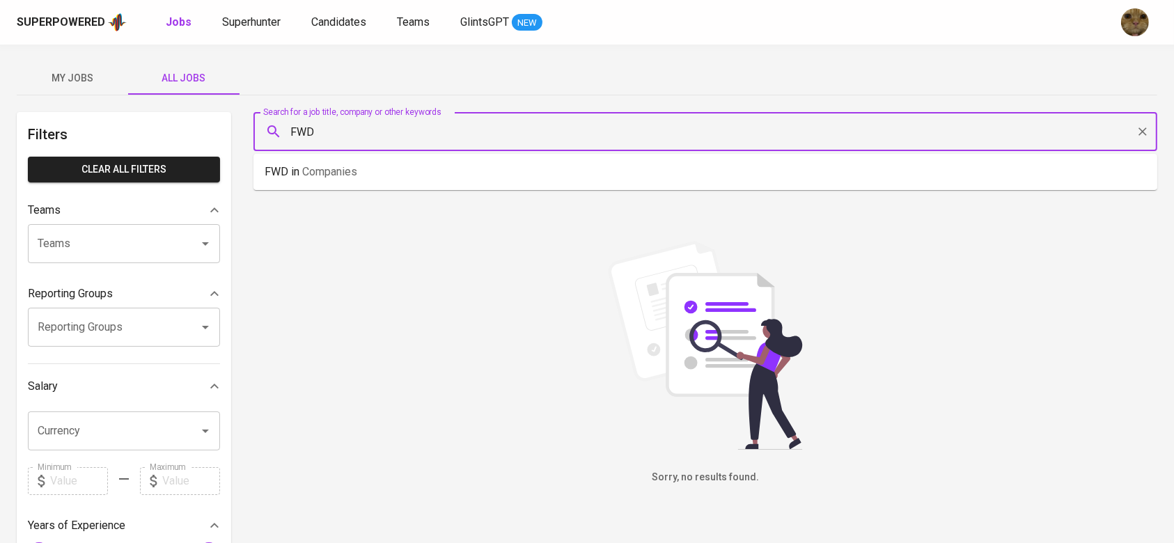
type input "FWD"
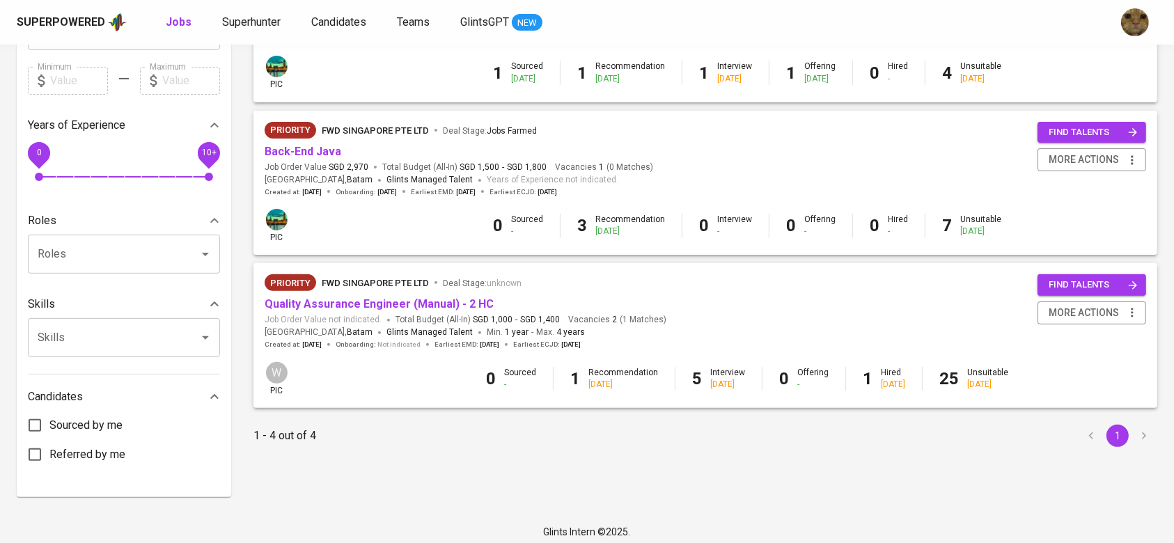
scroll to position [407, 0]
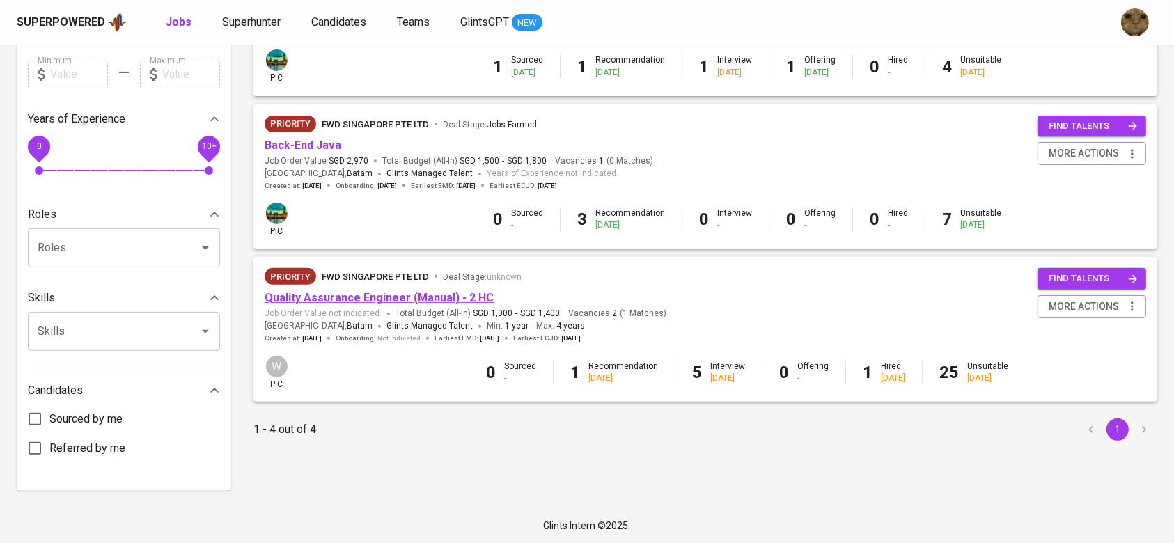
click at [415, 301] on link "Quality Assurance Engineer (Manual) - 2 HC" at bounding box center [379, 297] width 229 height 13
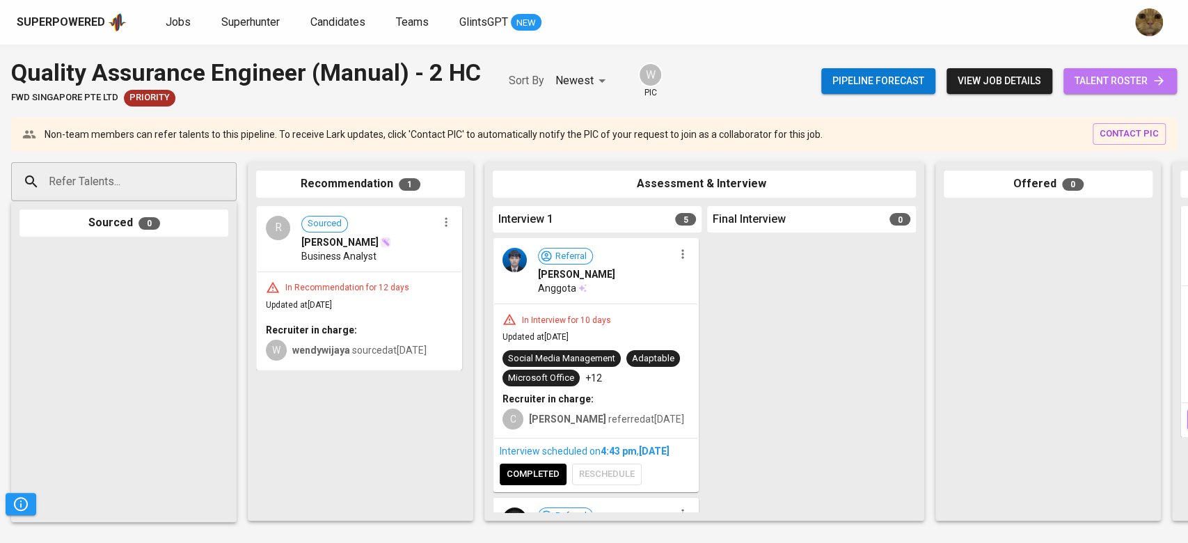
click at [1110, 88] on span "talent roster" at bounding box center [1120, 80] width 91 height 17
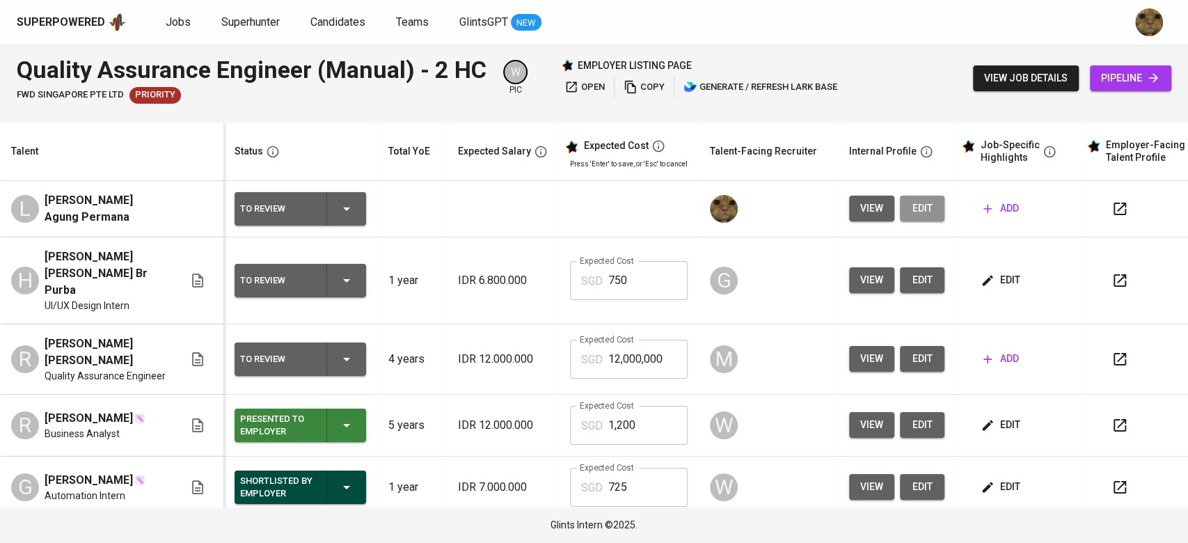
click at [900, 214] on button "edit" at bounding box center [922, 209] width 45 height 26
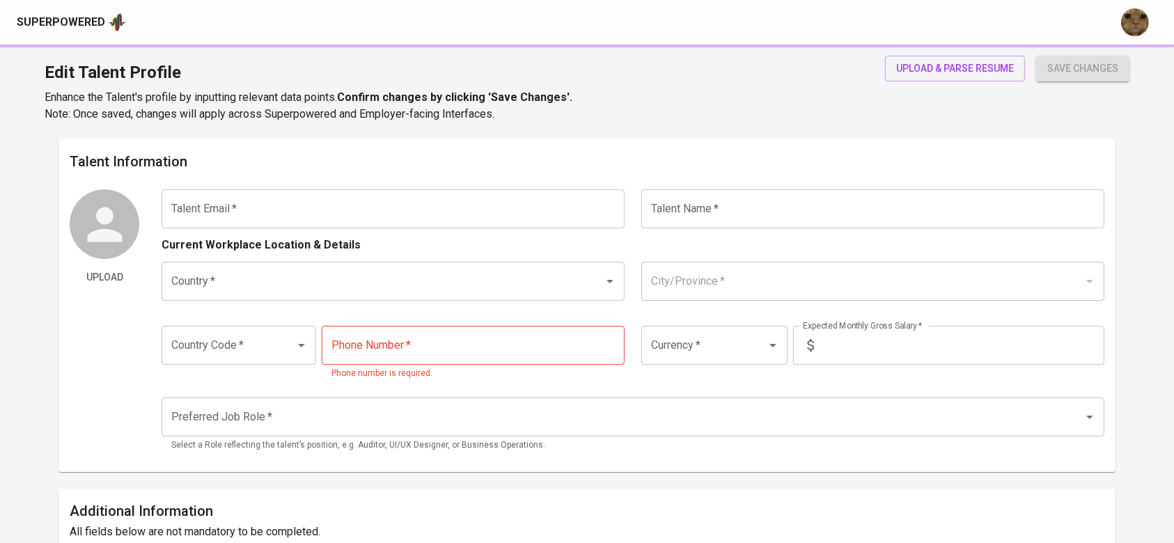
type input "[EMAIL_ADDRESS][DOMAIN_NAME]"
type input "[PERSON_NAME] Agung Permana"
type input "[GEOGRAPHIC_DATA]"
type input "+62"
type input "[PHONE_NUMBER]"
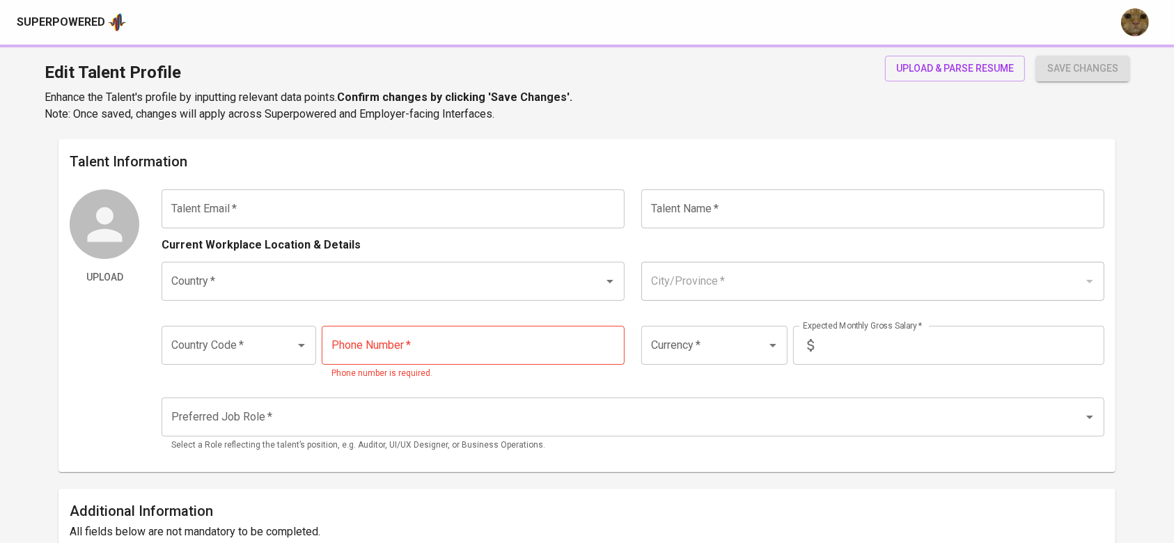
type input "IDR"
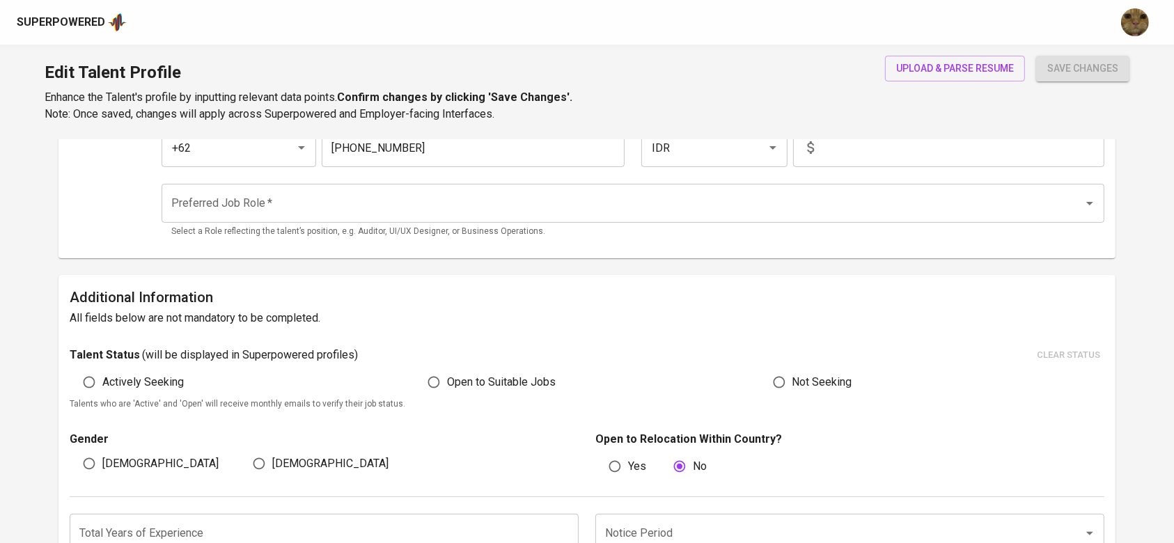
scroll to position [185, 0]
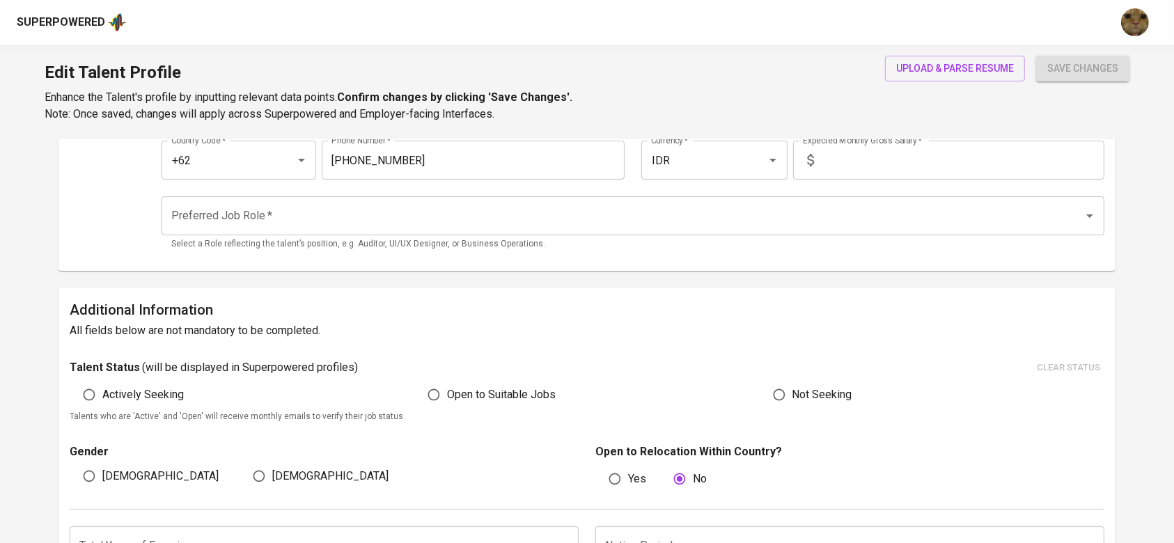
click at [297, 215] on input "Preferred Job Role   *" at bounding box center [613, 216] width 890 height 26
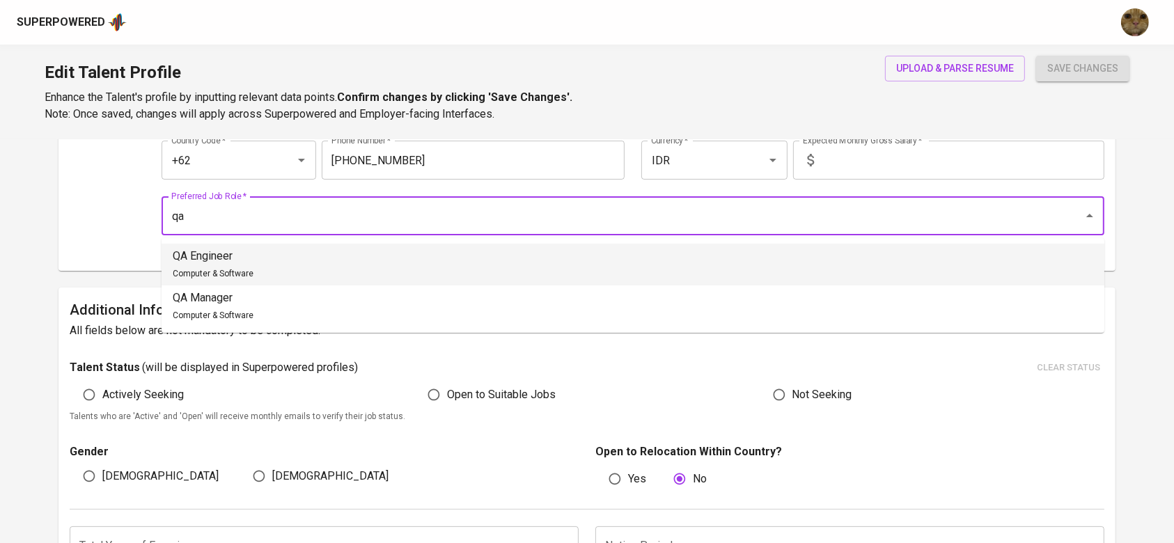
click at [316, 249] on li "QA Engineer Computer & Software" at bounding box center [633, 265] width 943 height 42
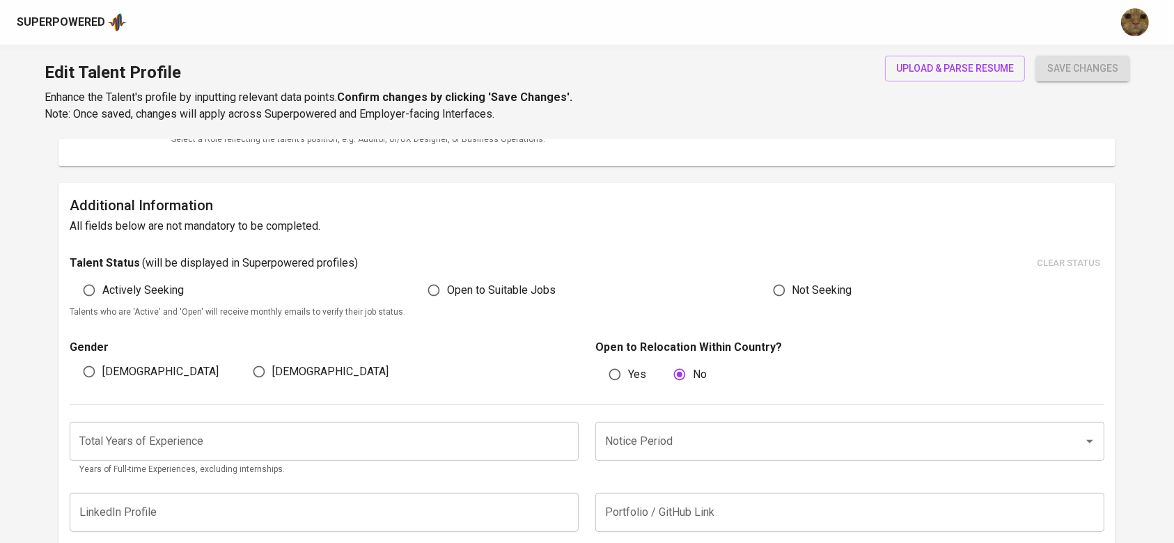
scroll to position [371, 0]
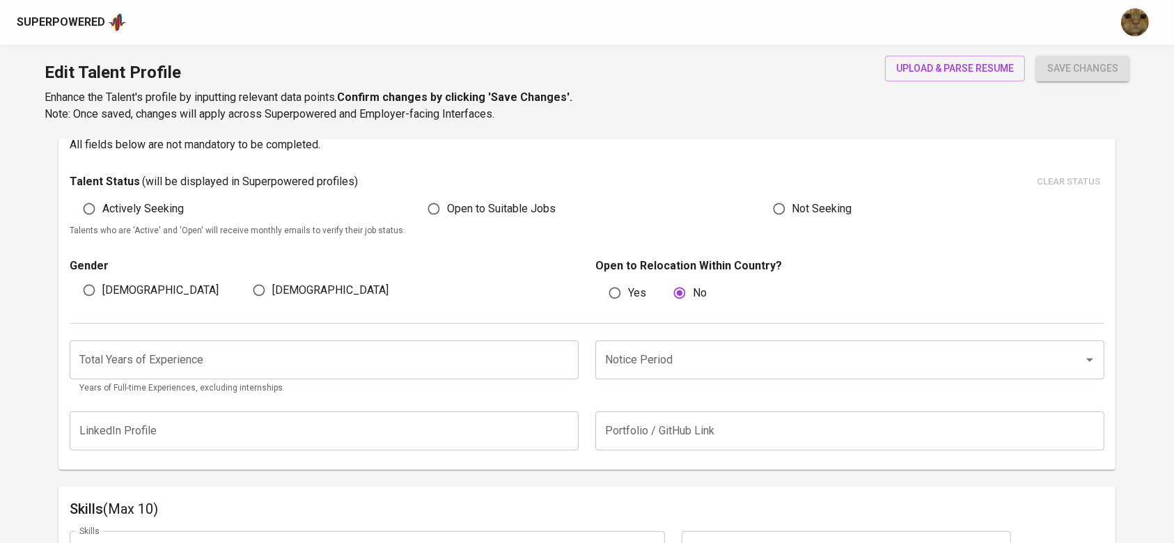
click at [608, 378] on div "Notice Period" at bounding box center [849, 359] width 509 height 39
type input "QA Engineer"
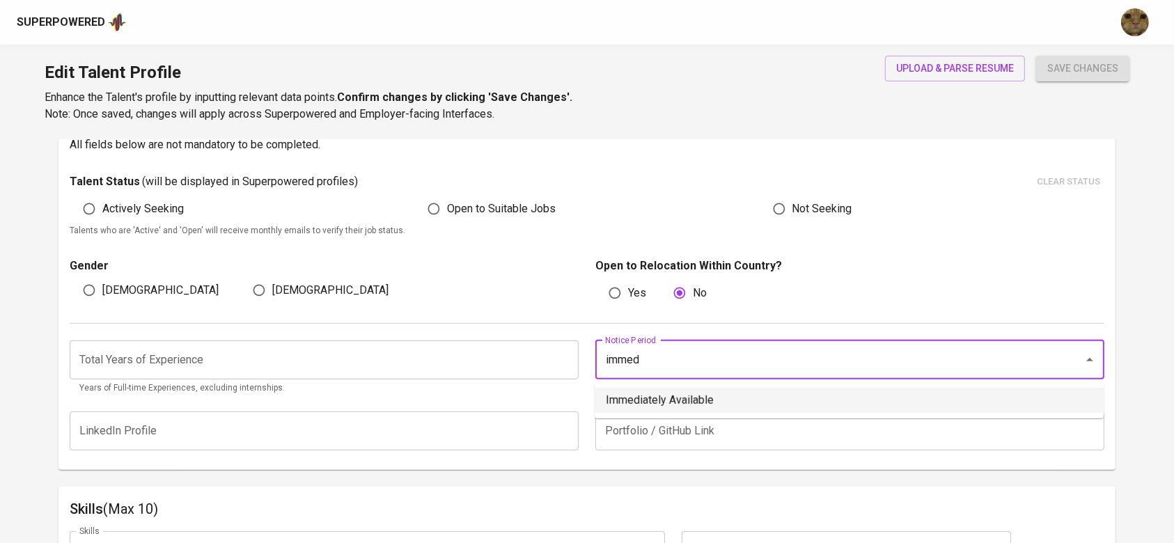
click at [641, 390] on li "Immediately Available" at bounding box center [849, 400] width 509 height 25
type input "Immediately Available"
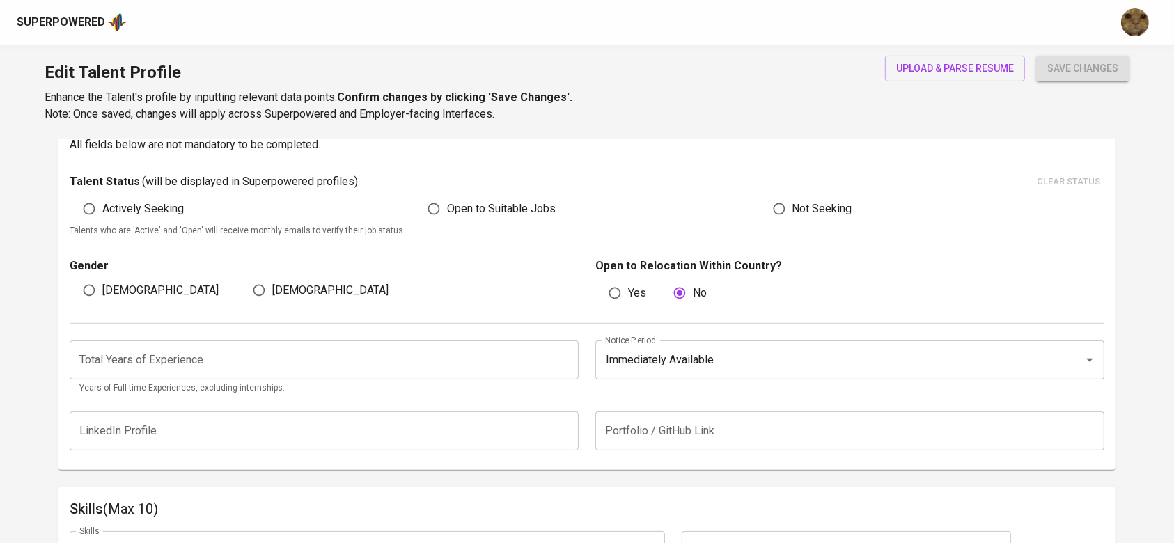
click at [309, 342] on input "number" at bounding box center [324, 359] width 509 height 39
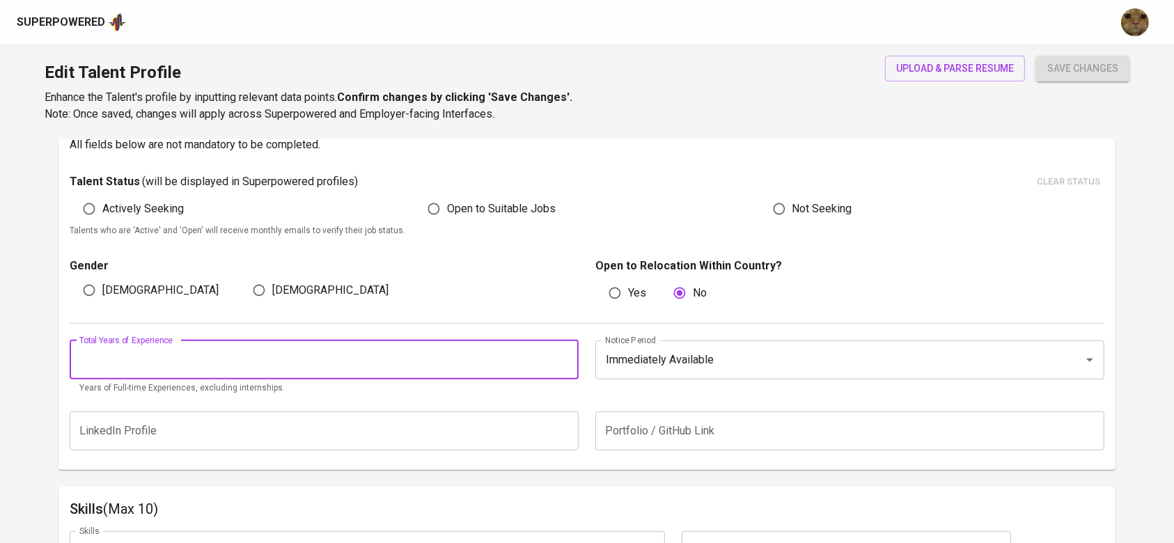
type input "1"
click at [563, 358] on input "2" at bounding box center [324, 359] width 509 height 39
drag, startPoint x: 365, startPoint y: 362, endPoint x: 0, endPoint y: 384, distance: 365.5
click at [0, 384] on main "Talent Information Upload Talent Email   * leonfarrel09@gmail.com Talent Email …" at bounding box center [587, 310] width 1174 height 1084
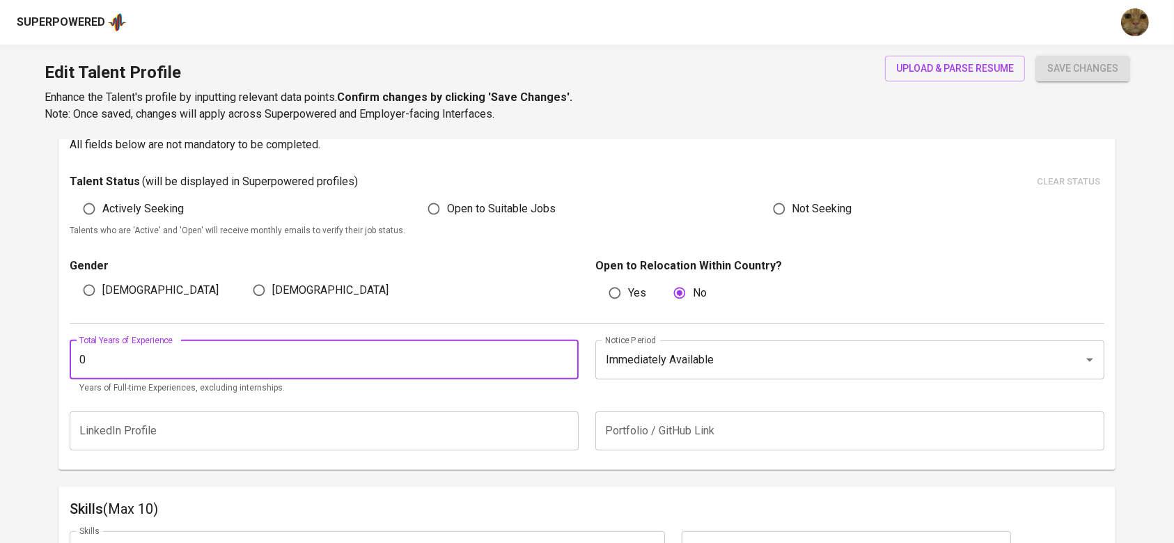
type input "0"
click at [1036, 56] on button "save changes" at bounding box center [1082, 69] width 93 height 26
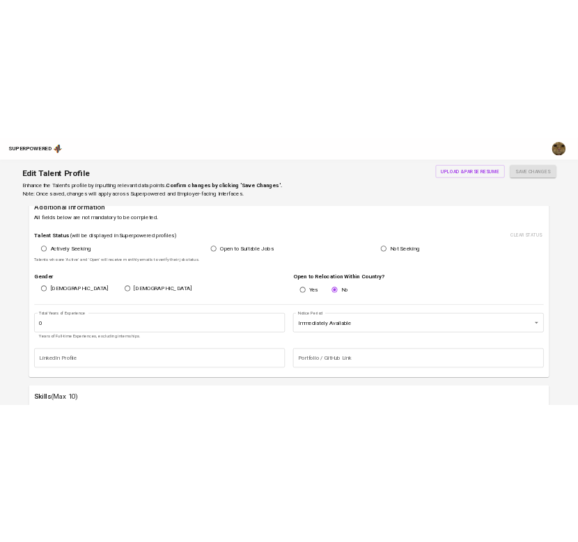
scroll to position [10, 0]
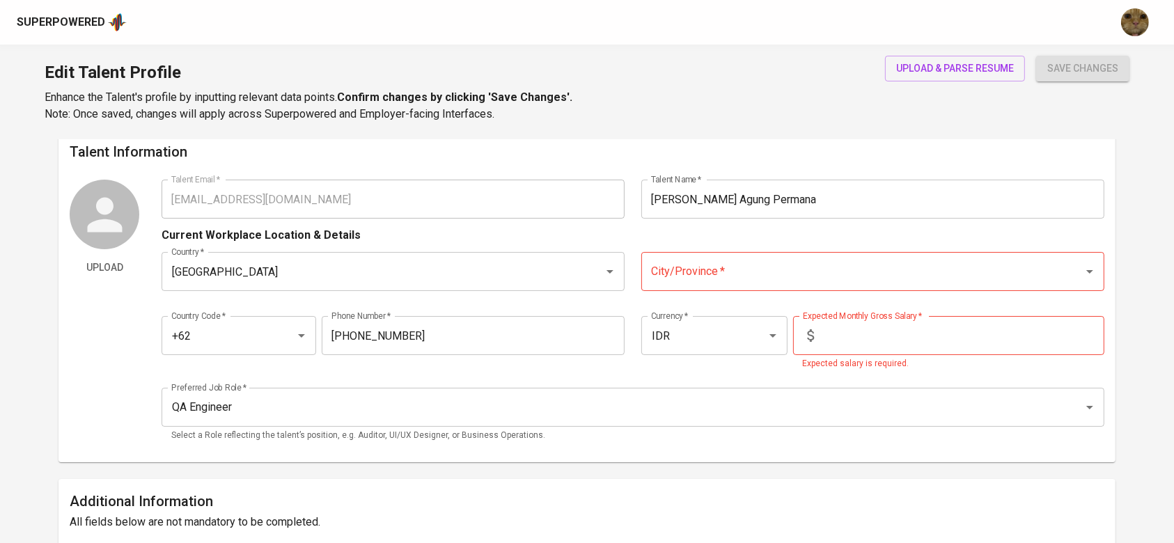
click at [1126, 126] on div "Edit Talent Profile Enhance the Talent's profile by inputting relevant data poi…" at bounding box center [587, 92] width 1174 height 95
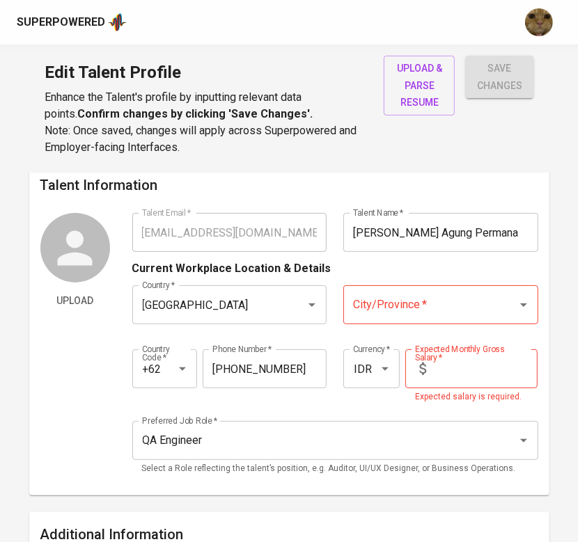
click at [368, 293] on input "City/Province   *" at bounding box center [420, 305] width 143 height 26
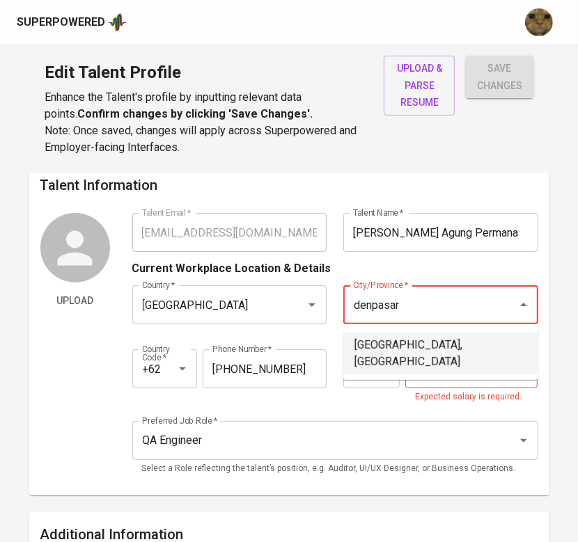
click at [396, 340] on li "Denpasar, Bali" at bounding box center [440, 354] width 195 height 42
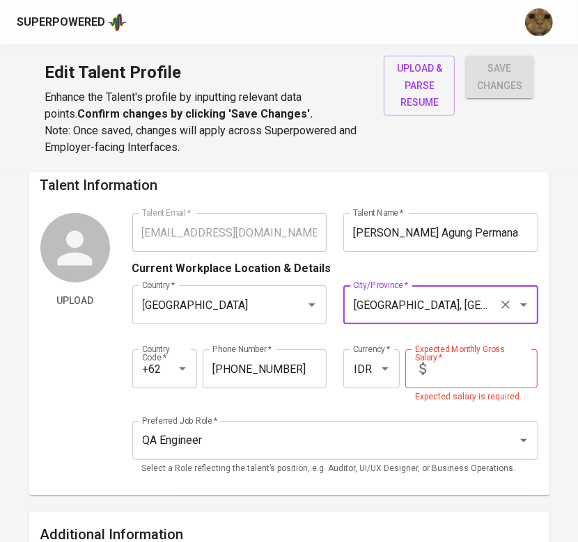
scroll to position [104, 0]
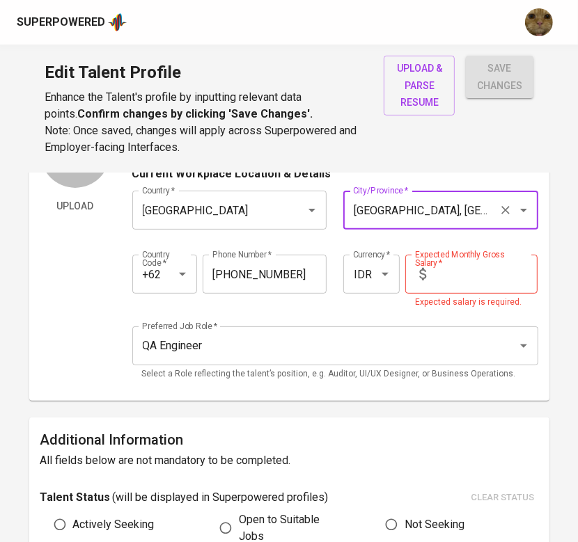
type input "Denpasar, Bali"
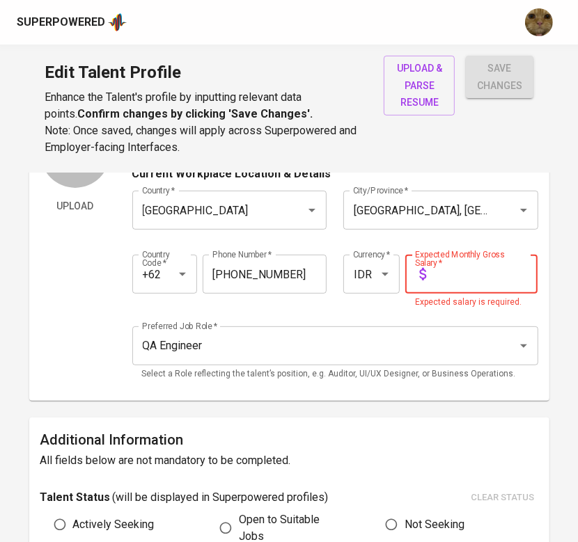
click at [438, 283] on input "text" at bounding box center [485, 274] width 106 height 39
type input "1"
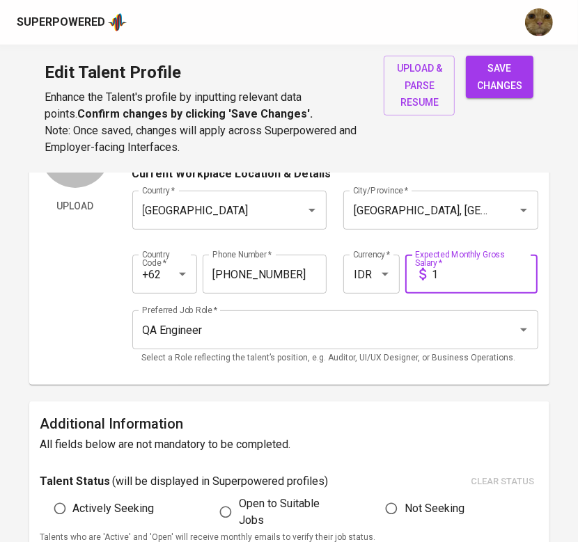
scroll to position [150, 0]
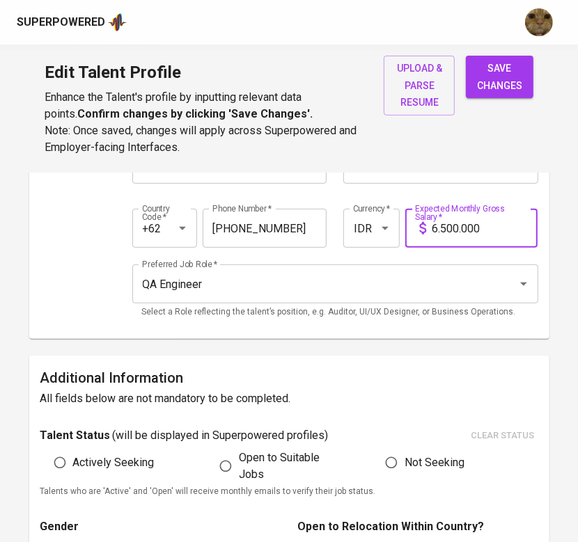
type input "6.500.000"
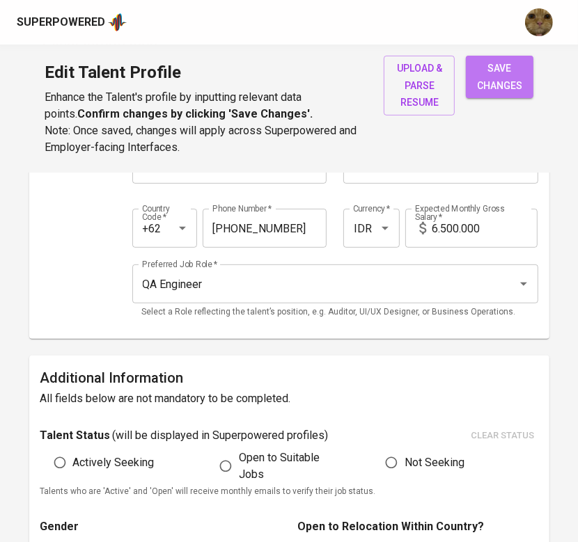
click at [487, 70] on span "save changes" at bounding box center [499, 77] width 45 height 34
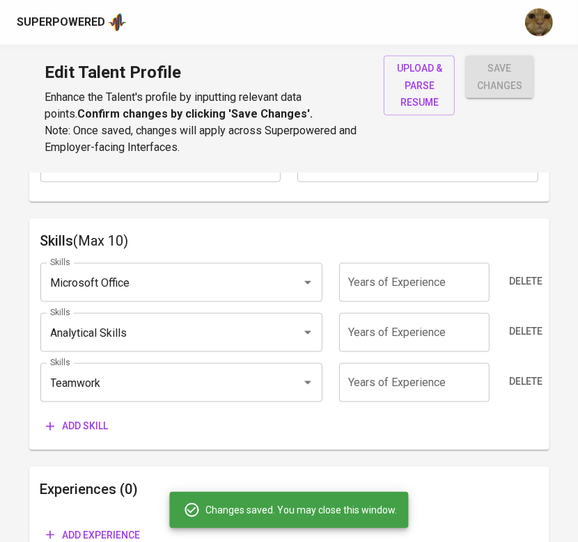
scroll to position [693, 0]
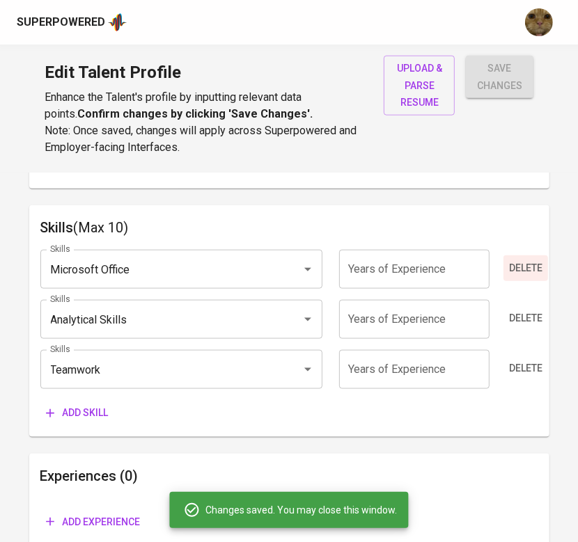
click at [527, 271] on span "Delete" at bounding box center [525, 268] width 33 height 17
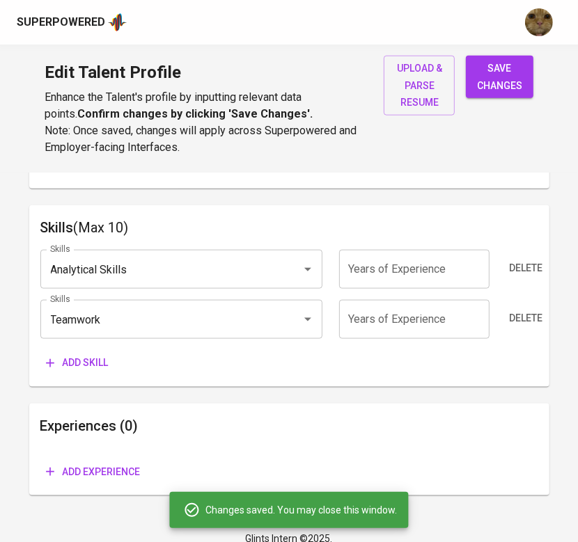
click at [527, 271] on span "Delete" at bounding box center [525, 268] width 33 height 17
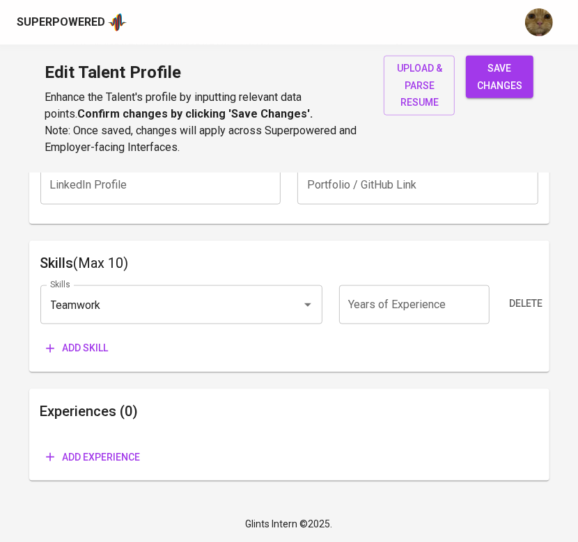
scroll to position [657, 0]
click at [518, 299] on span "Delete" at bounding box center [525, 303] width 33 height 17
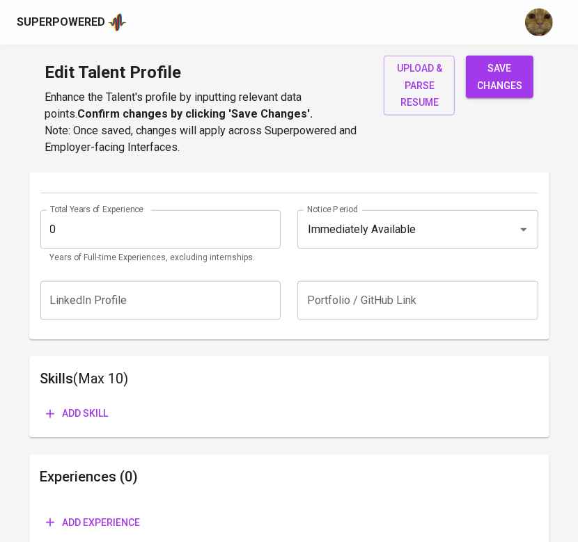
scroll to position [542, 0]
click at [67, 409] on span "Add skill" at bounding box center [77, 412] width 63 height 17
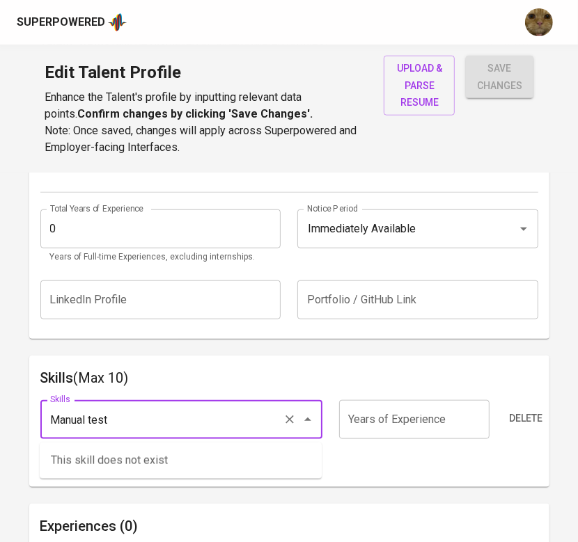
type input "Manual testi"
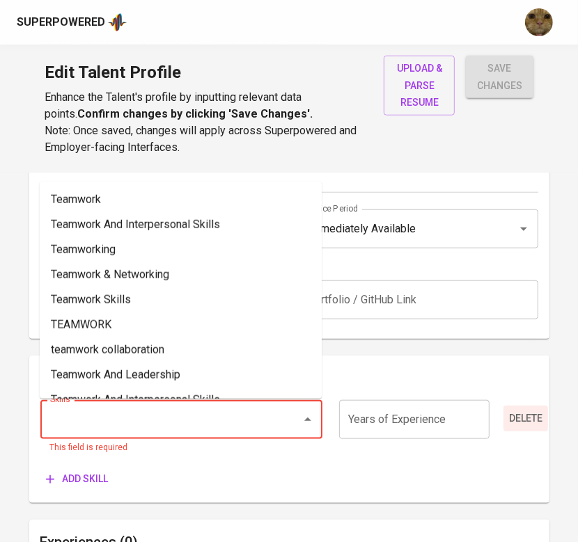
click at [526, 407] on button "Delete" at bounding box center [525, 419] width 45 height 26
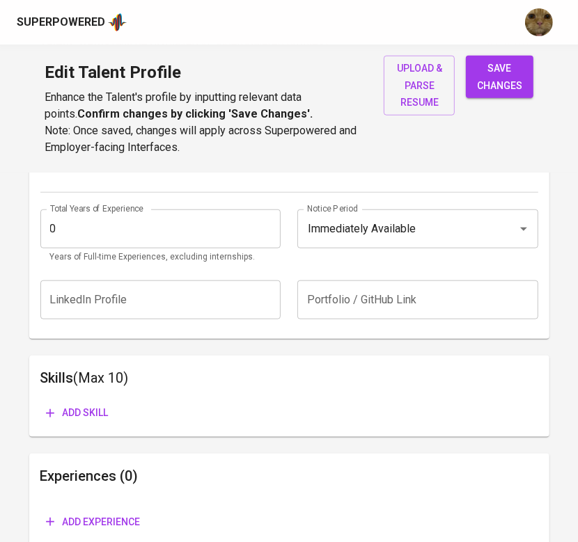
scroll to position [607, 0]
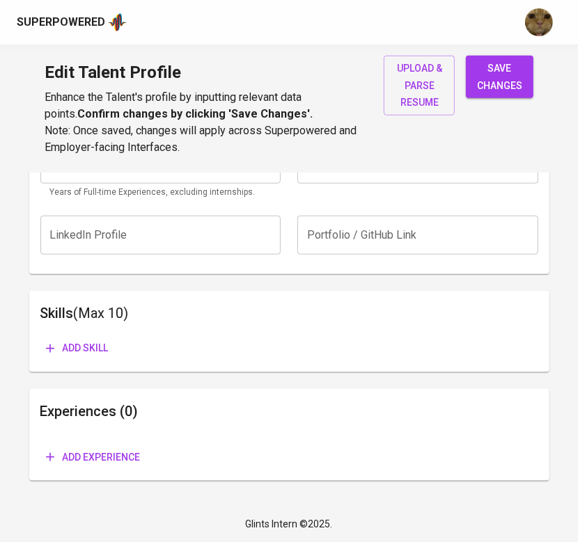
click at [93, 464] on span "Add experience" at bounding box center [93, 457] width 95 height 17
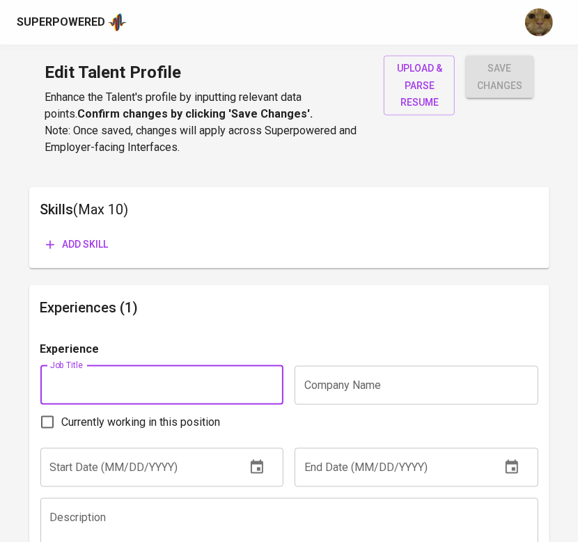
scroll to position [793, 0]
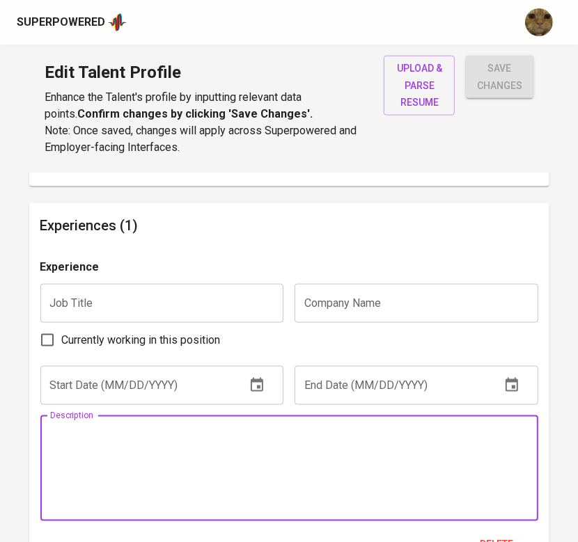
click at [263, 446] on textarea at bounding box center [289, 468] width 478 height 79
paste textarea "Worked on SaaS product quality assurance, covering both web applications and ba…"
type textarea "Worked on SaaS product quality assurance, covering both web applications and ba…"
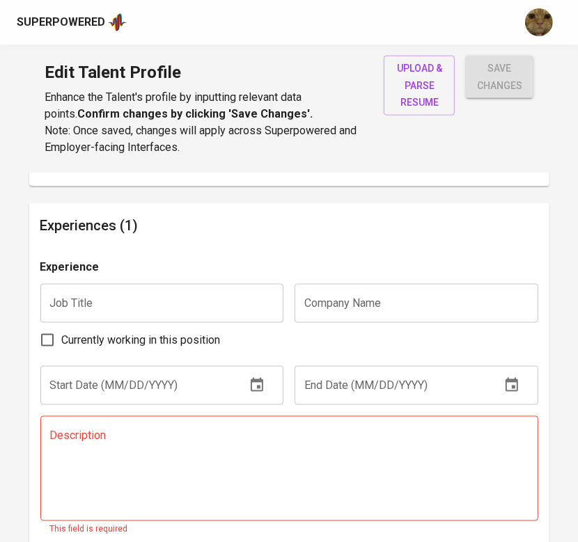
click at [274, 494] on textarea at bounding box center [289, 468] width 478 height 79
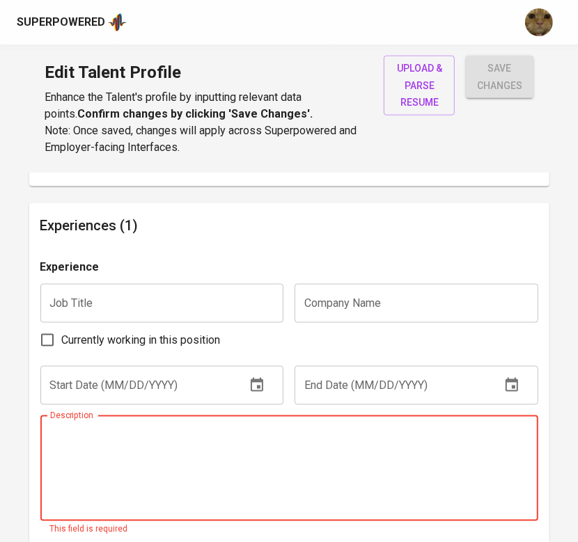
paste textarea "Worked on SaaS product quality assurance, covering both web applications and ba…"
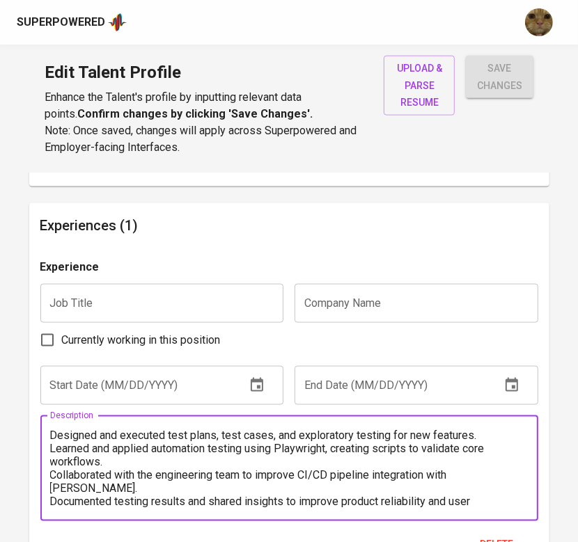
scroll to position [0, 0]
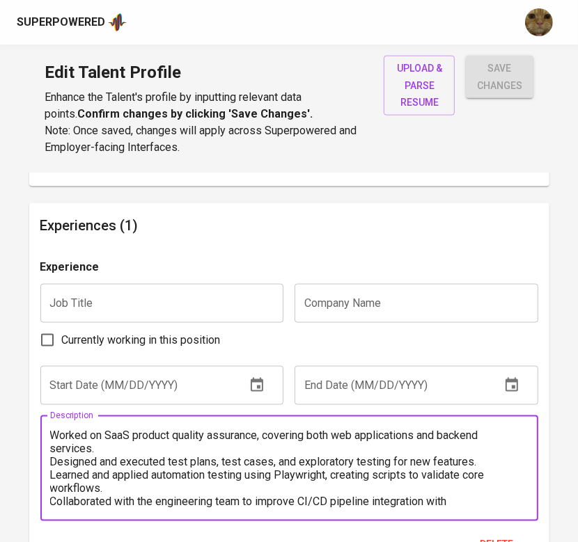
click at [59, 431] on textarea "Worked on SaaS product quality assurance, covering both web applications and ba…" at bounding box center [289, 468] width 478 height 79
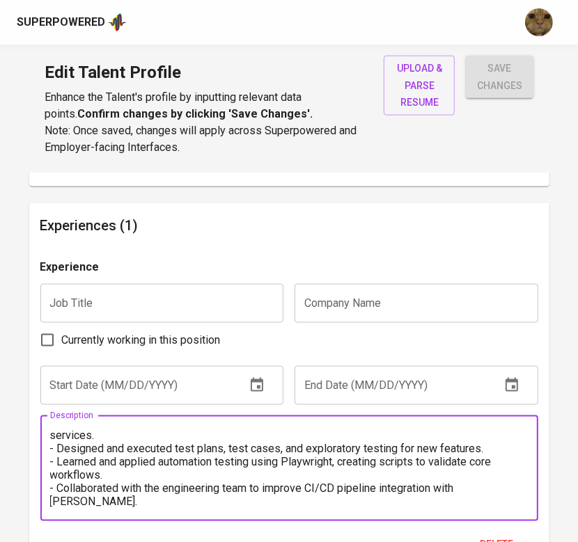
scroll to position [26, 0]
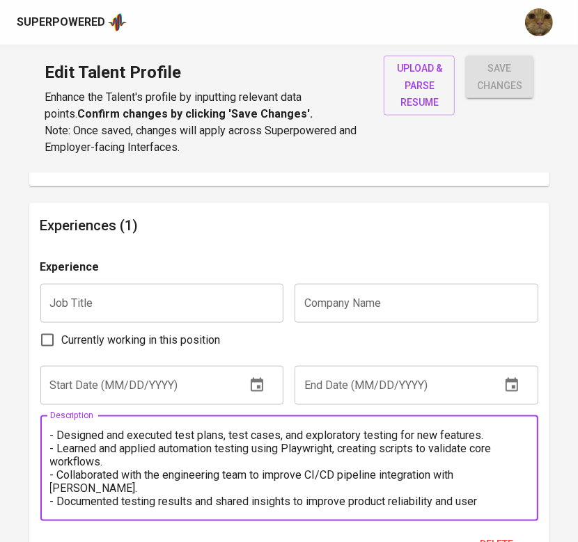
drag, startPoint x: 475, startPoint y: 480, endPoint x: 462, endPoint y: 471, distance: 16.4
type textarea "- Worked on SaaS product quality assurance, covering both web applications and …"
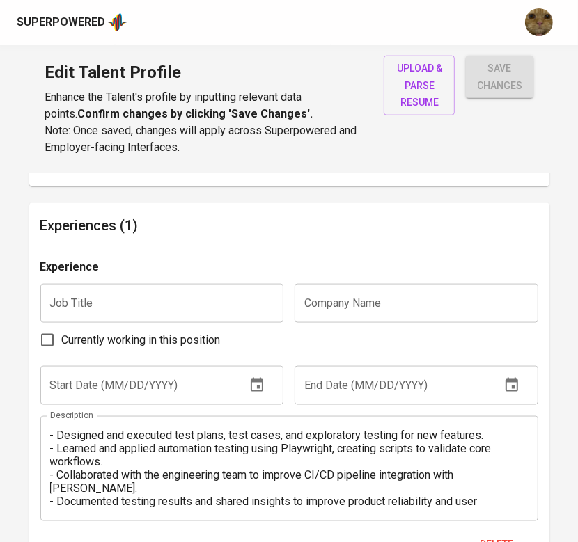
click at [98, 315] on input "text" at bounding box center [162, 303] width 244 height 39
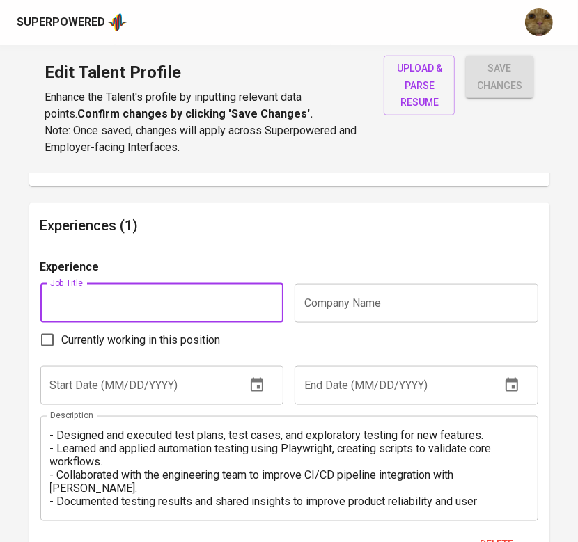
paste input "Software Quality Assurance Engineer Intern"
type input "Software Quality Assurance Engineer (Internship)"
click at [365, 309] on input "text" at bounding box center [416, 303] width 244 height 39
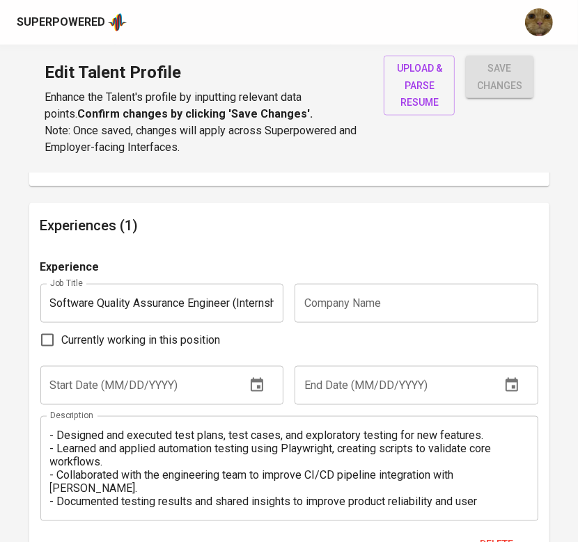
click at [443, 298] on input "text" at bounding box center [416, 303] width 244 height 39
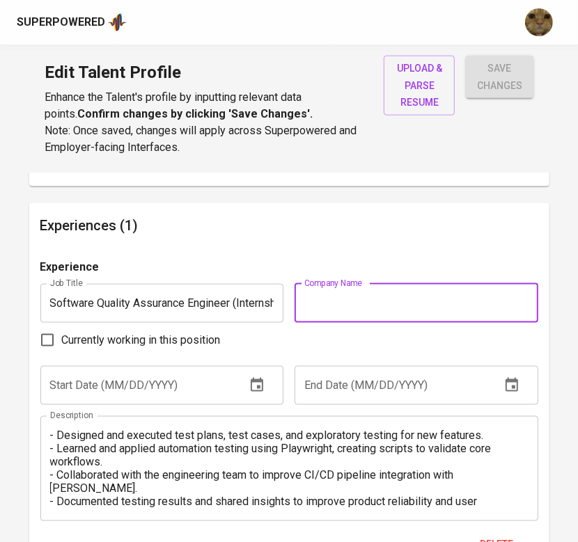
paste input "Djoin"
type input "Djoin"
click at [111, 389] on input "text" at bounding box center [137, 385] width 195 height 39
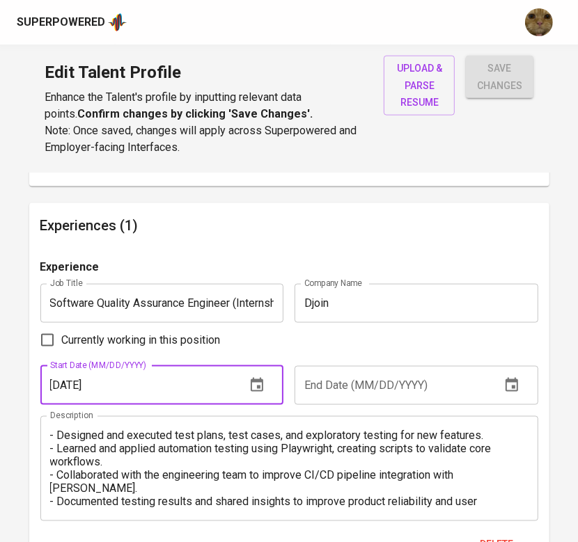
type input "02/01/2025"
click at [379, 385] on input "text" at bounding box center [391, 385] width 195 height 39
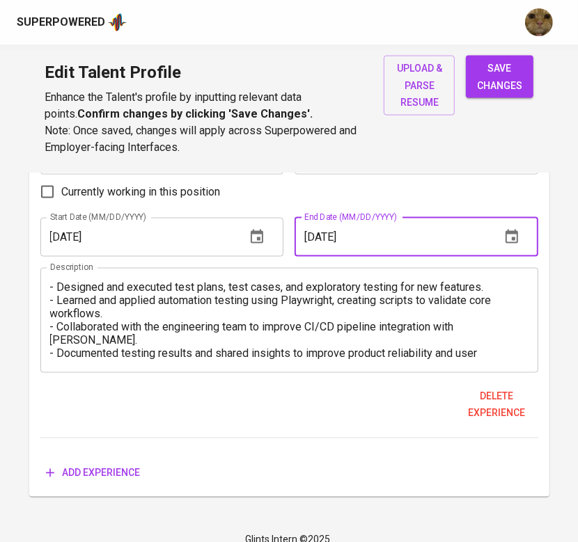
scroll to position [958, 0]
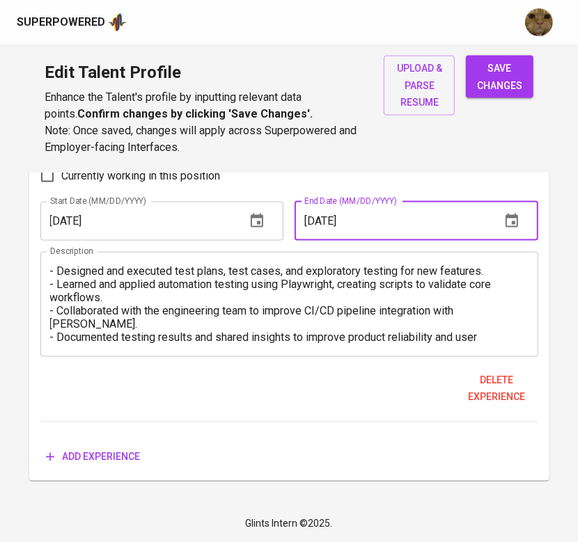
type input "08/01/2025"
click at [476, 92] on button "save changes" at bounding box center [500, 77] width 68 height 42
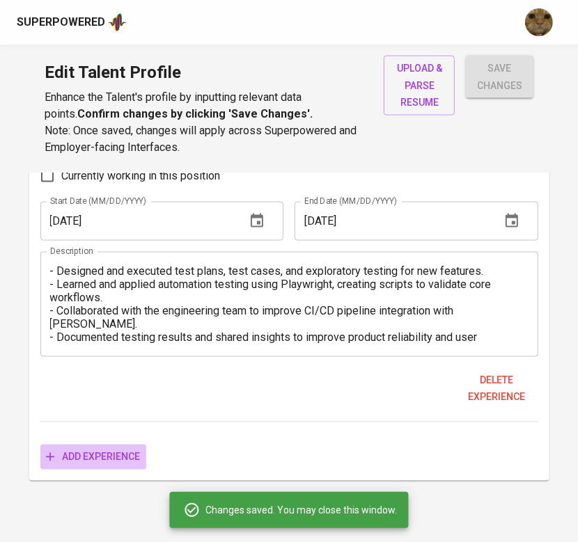
click at [111, 461] on span "Add experience" at bounding box center [93, 457] width 95 height 17
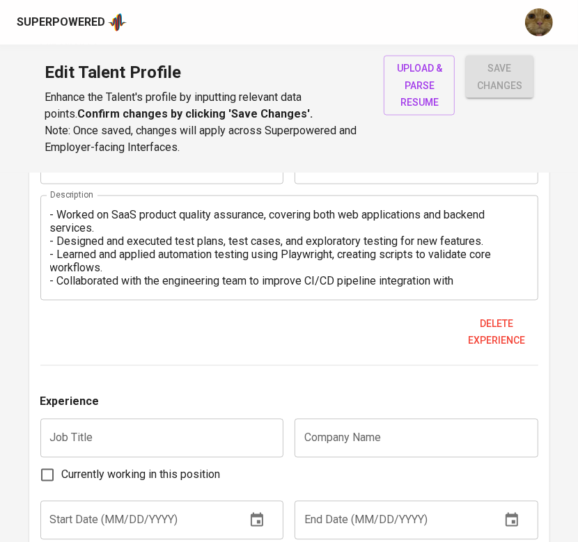
scroll to position [1143, 0]
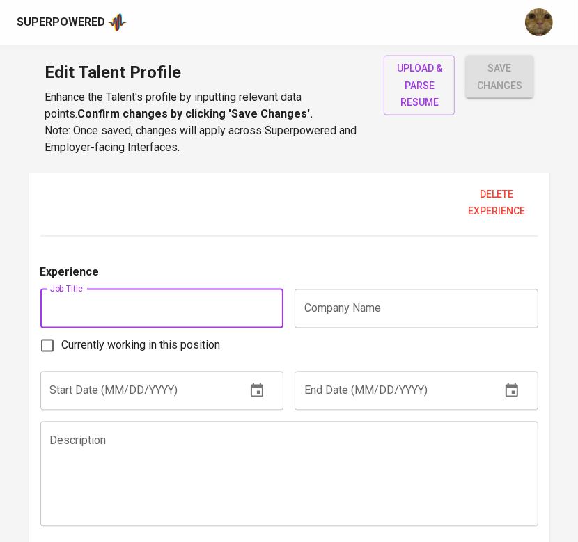
click at [93, 306] on input "text" at bounding box center [162, 309] width 244 height 39
paste input "Mobile App Quality Assurance Intern"
type input "Mobile App Quality Assurance Intern"
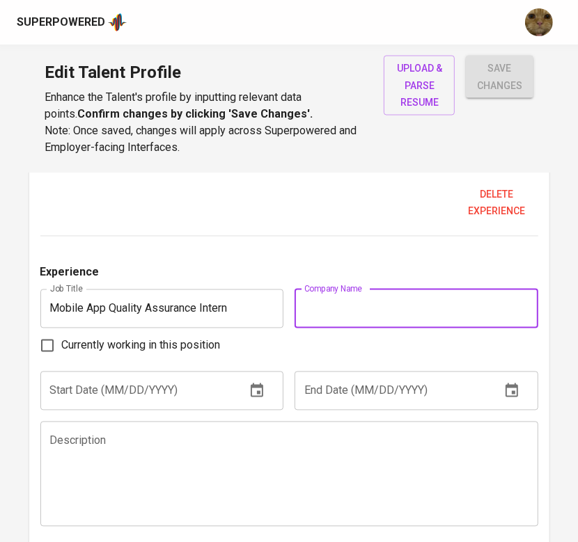
click at [333, 314] on input "text" at bounding box center [416, 309] width 244 height 39
click at [397, 301] on input "text" at bounding box center [416, 309] width 244 height 39
paste input "Timedoor Indonesia"
type input "Timedoor Indonesia"
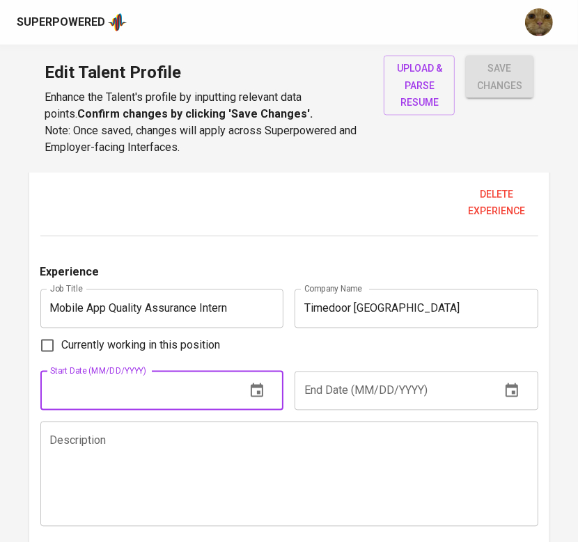
click at [135, 388] on input "text" at bounding box center [137, 391] width 195 height 39
type input "08/01/2024"
click at [371, 393] on input "text" at bounding box center [391, 391] width 195 height 39
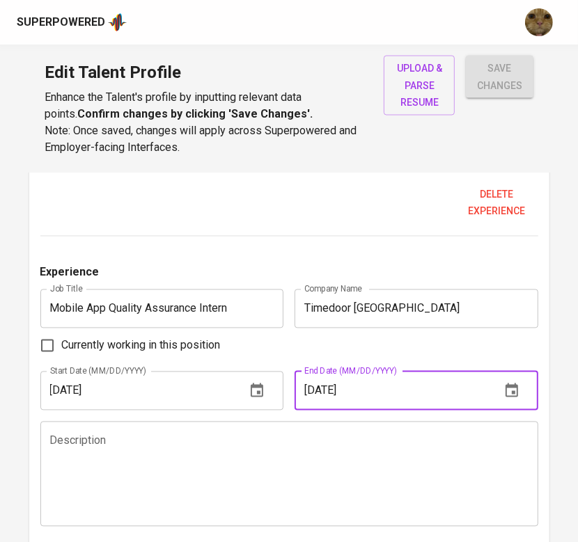
type input "12/01/2024"
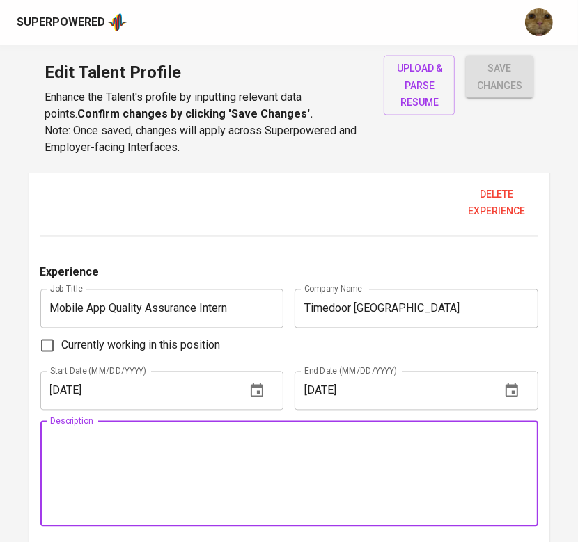
click at [423, 467] on textarea at bounding box center [289, 473] width 478 height 79
paste textarea "Performed manual testing for iOS and Android mobile applications, ensuring func…"
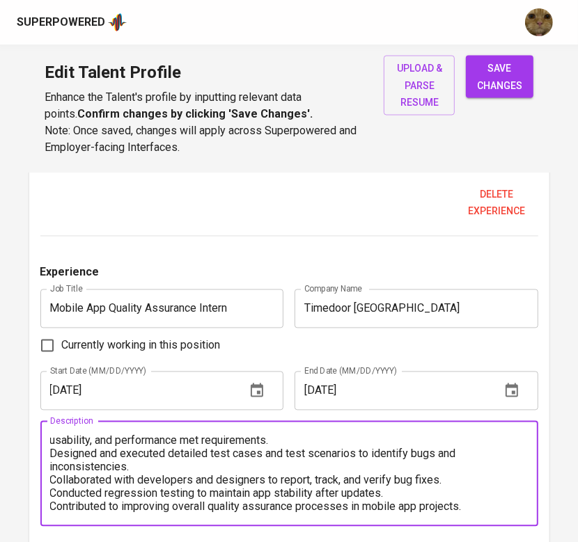
scroll to position [0, 0]
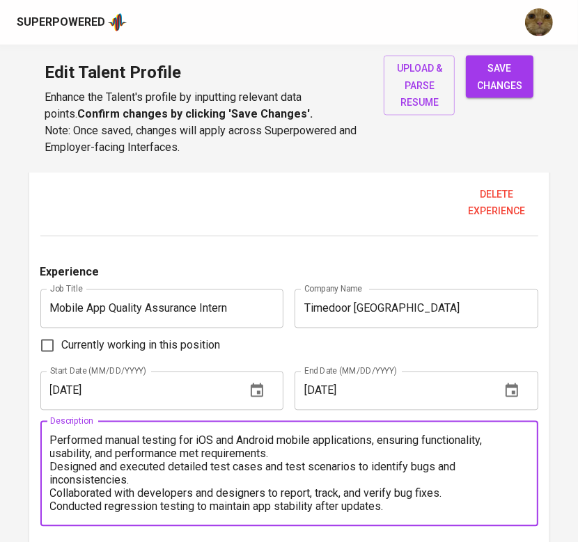
click at [57, 438] on textarea "Performed manual testing for iOS and Android mobile applications, ensuring func…" at bounding box center [289, 473] width 478 height 79
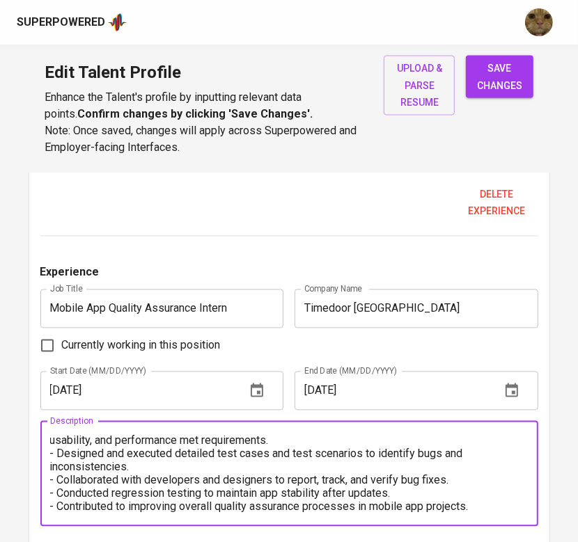
scroll to position [13, 0]
type textarea "- Performed manual testing for iOS and Android mobile applications, ensuring fu…"
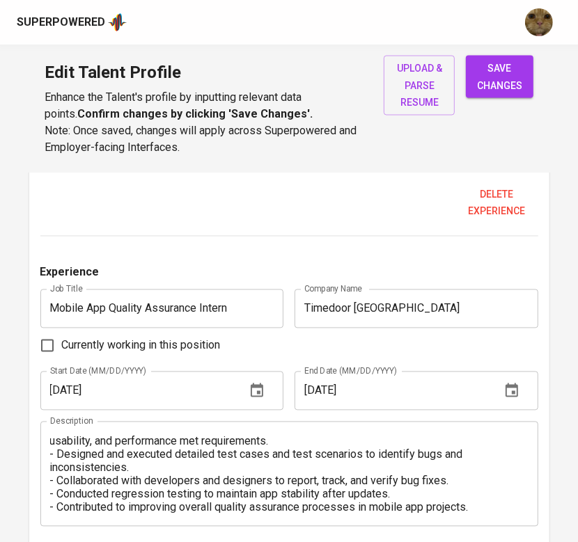
click at [501, 92] on span "save changes" at bounding box center [499, 77] width 45 height 34
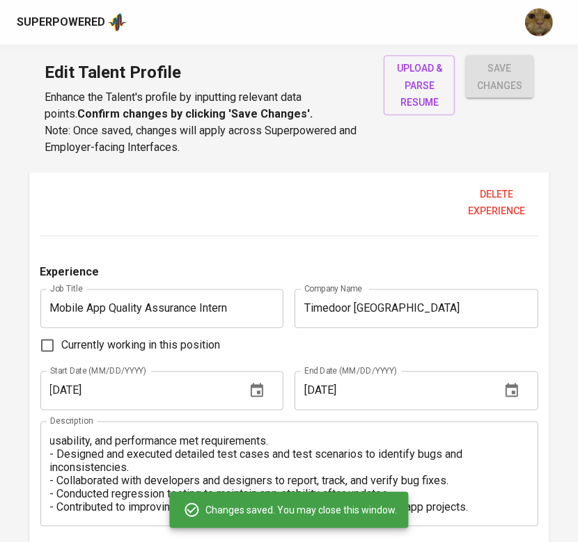
click at [205, 308] on input "Mobile App Quality Assurance Intern" at bounding box center [162, 309] width 244 height 39
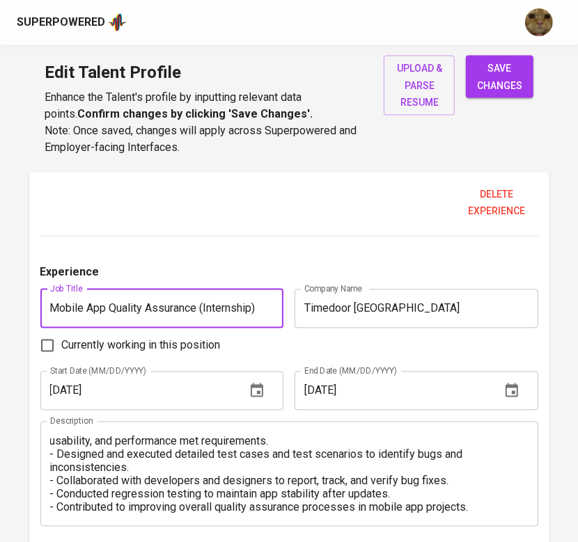
type input "Mobile App Quality Assurance (Internship)"
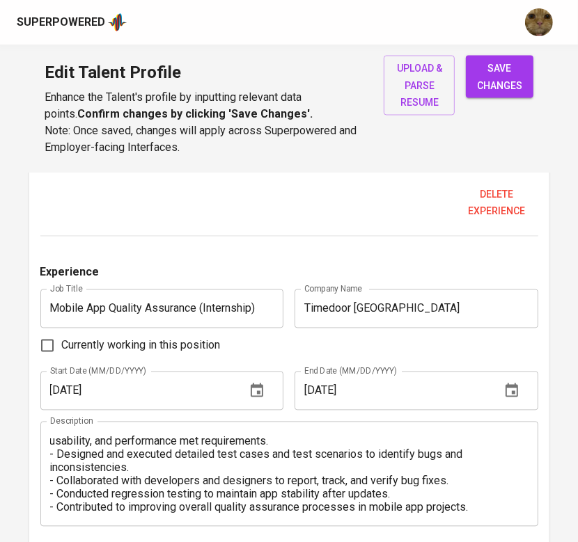
click at [494, 98] on div "save changes" at bounding box center [500, 106] width 68 height 100
click at [490, 72] on span "save changes" at bounding box center [499, 77] width 45 height 34
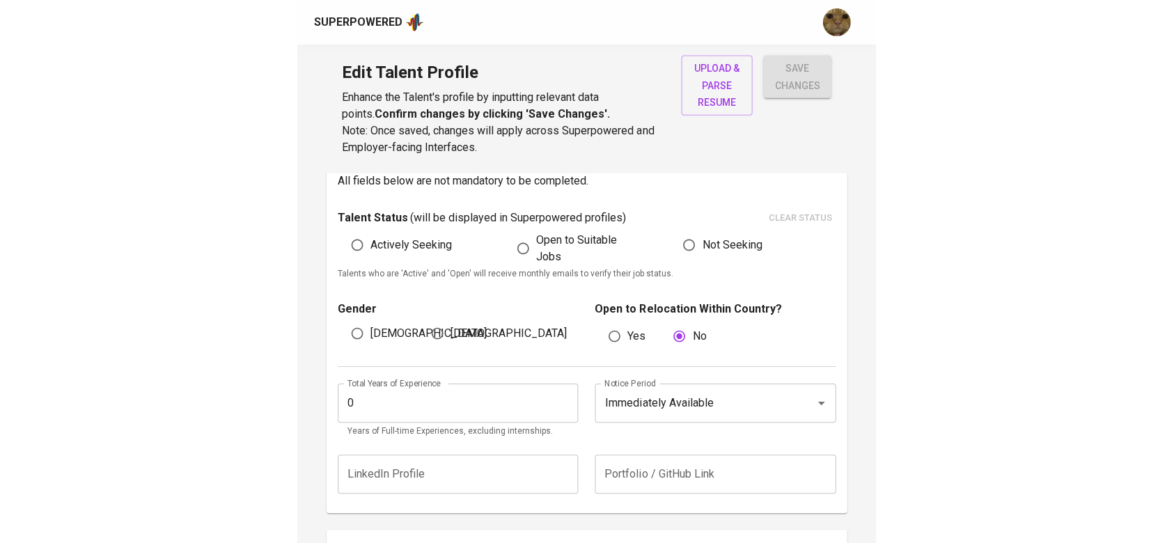
scroll to position [335, 0]
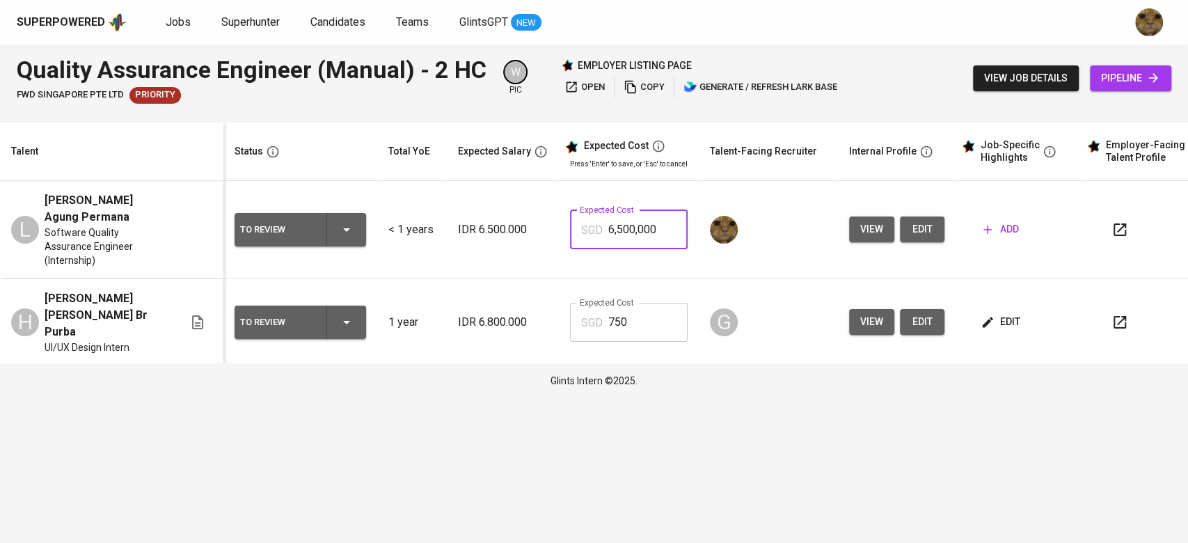
drag, startPoint x: 658, startPoint y: 226, endPoint x: 583, endPoint y: 217, distance: 75.0
click at [583, 217] on div "SGD 6,500,000 Expected Cost" at bounding box center [629, 229] width 118 height 39
type input "750"
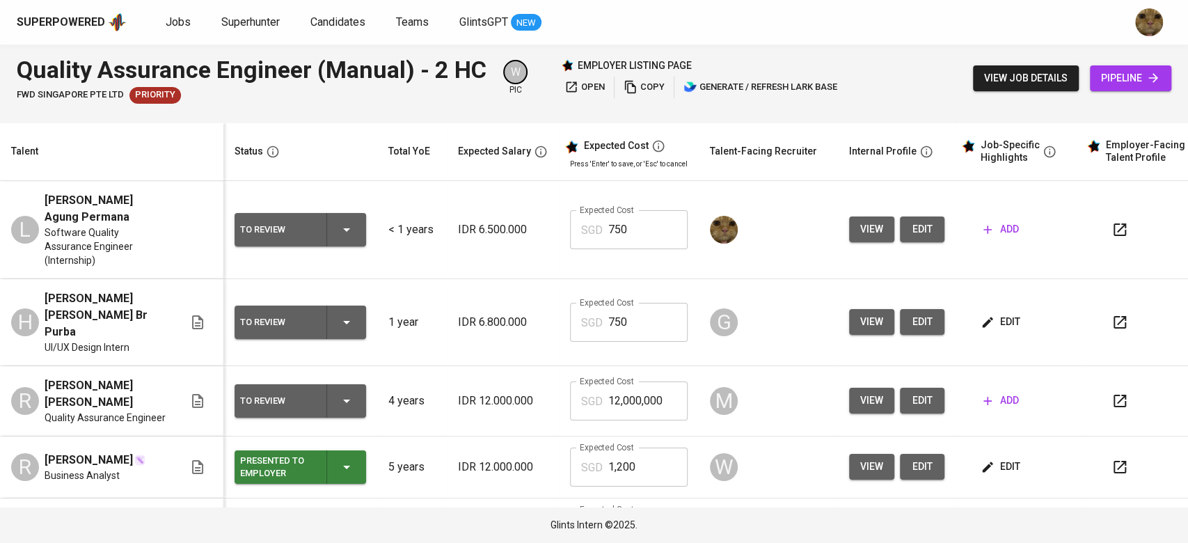
click at [592, 232] on span "add" at bounding box center [1002, 229] width 36 height 17
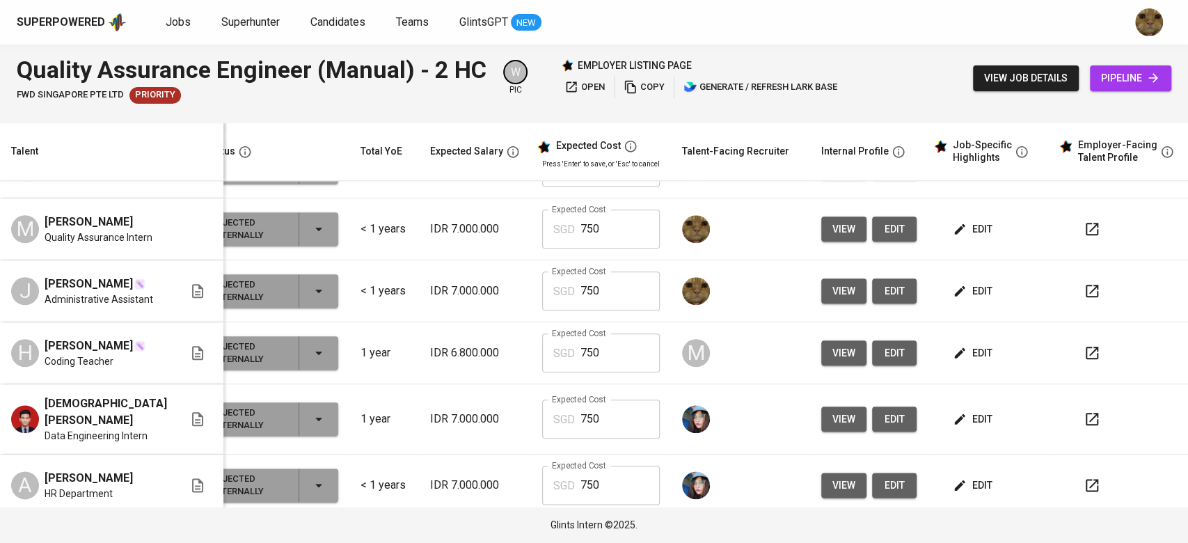
scroll to position [1009, 28]
click at [592, 304] on button "edit" at bounding box center [974, 291] width 48 height 26
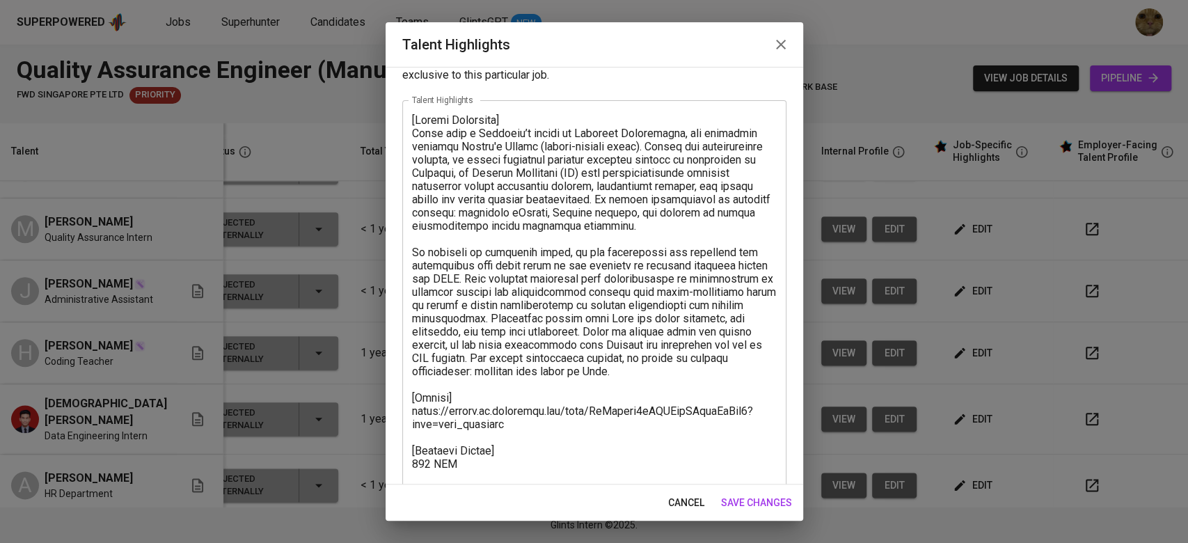
scroll to position [200, 0]
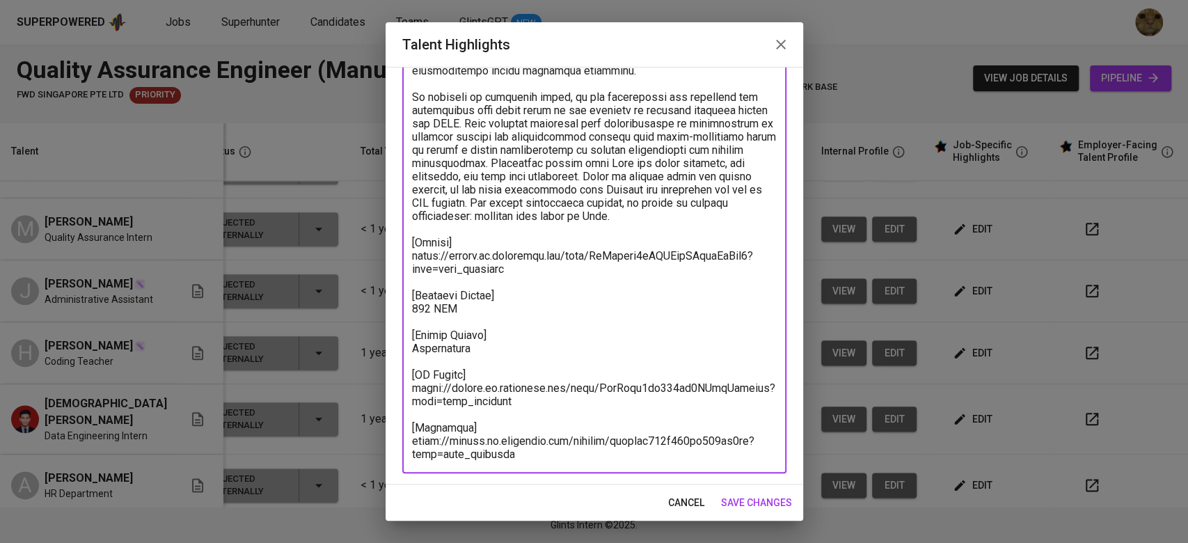
click at [572, 306] on textarea at bounding box center [594, 209] width 365 height 503
click at [592, 493] on button "cancel" at bounding box center [686, 503] width 47 height 26
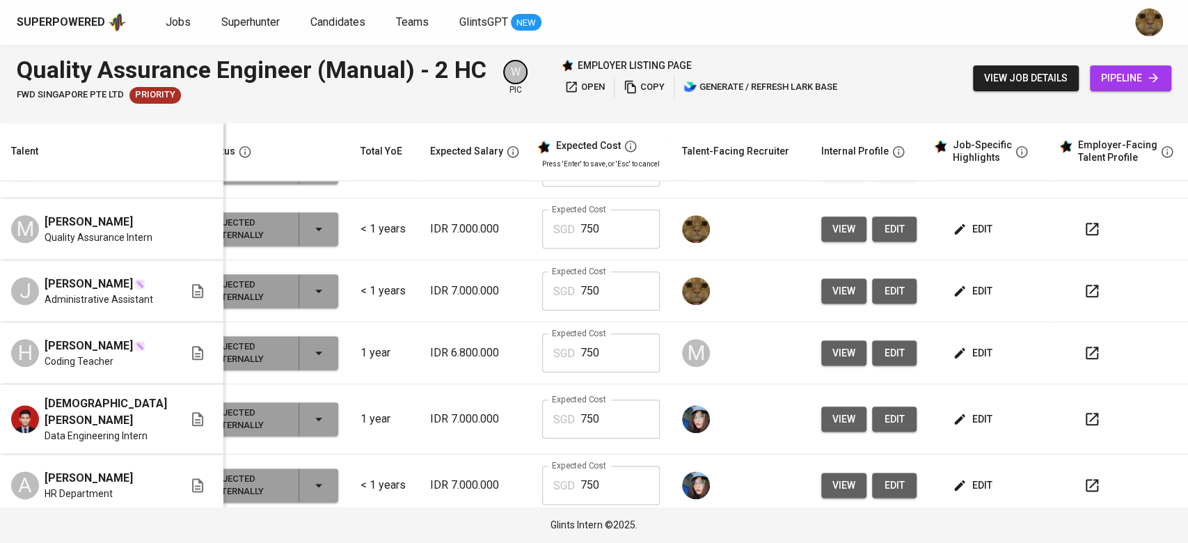
click at [592, 38] on div "Superpowered Jobs Superhunter Candidates Teams GlintsGPT NEW" at bounding box center [594, 22] width 1188 height 45
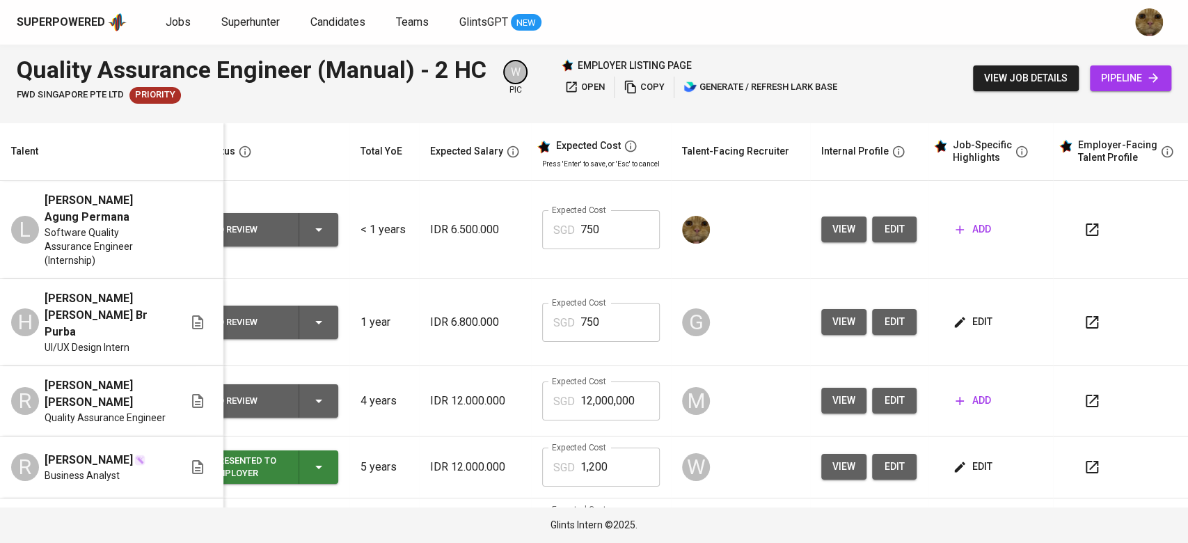
click at [592, 227] on span "add" at bounding box center [974, 229] width 36 height 17
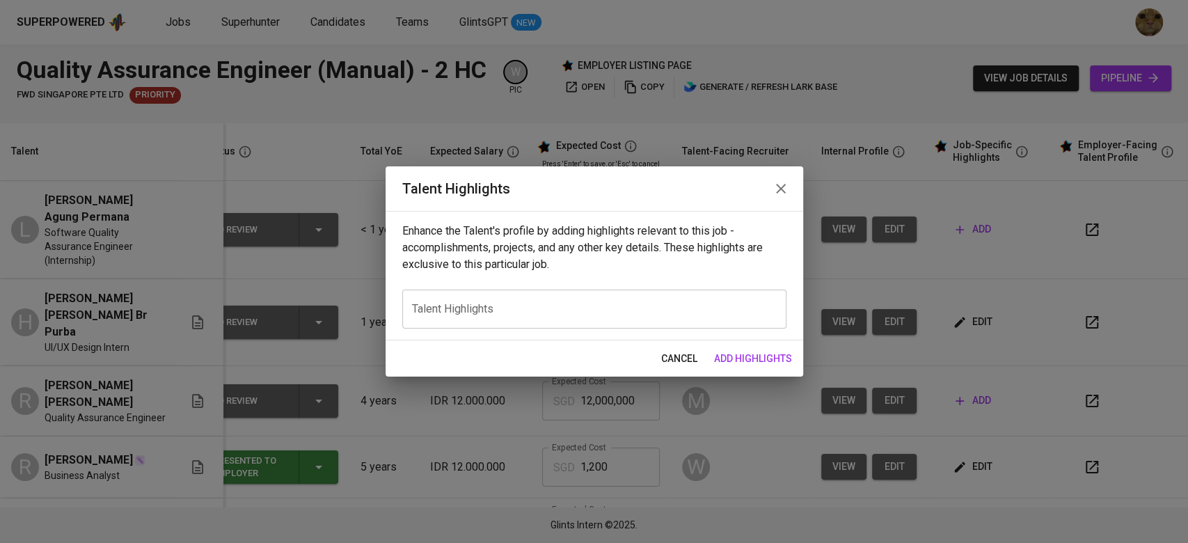
click at [530, 313] on textarea at bounding box center [594, 308] width 365 height 13
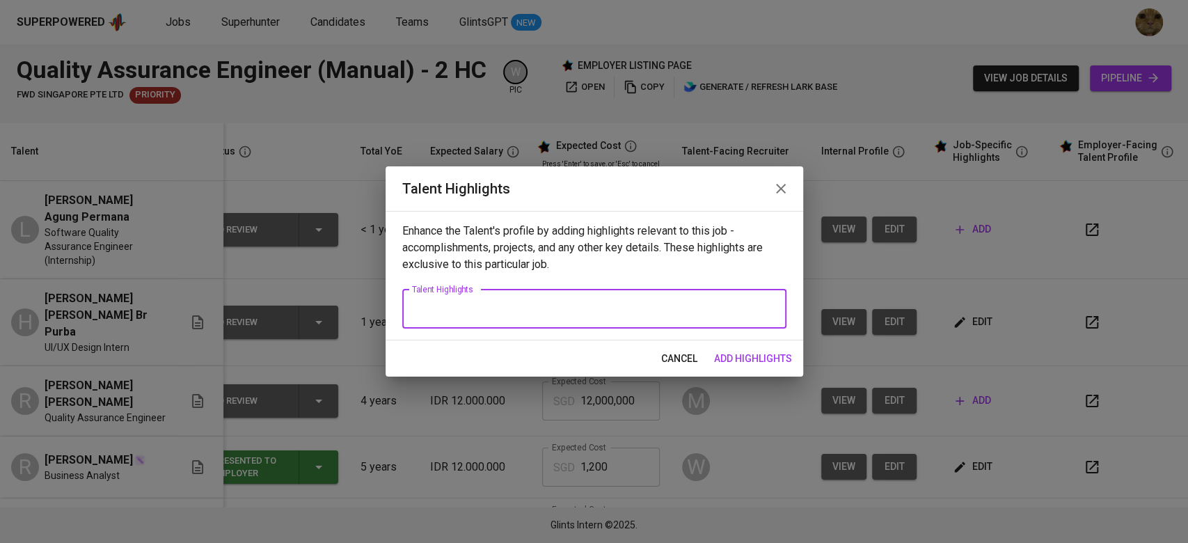
paste textarea "[Career Highlight] Jordi hold a Bachelor’s degree in Software Engineering, and …"
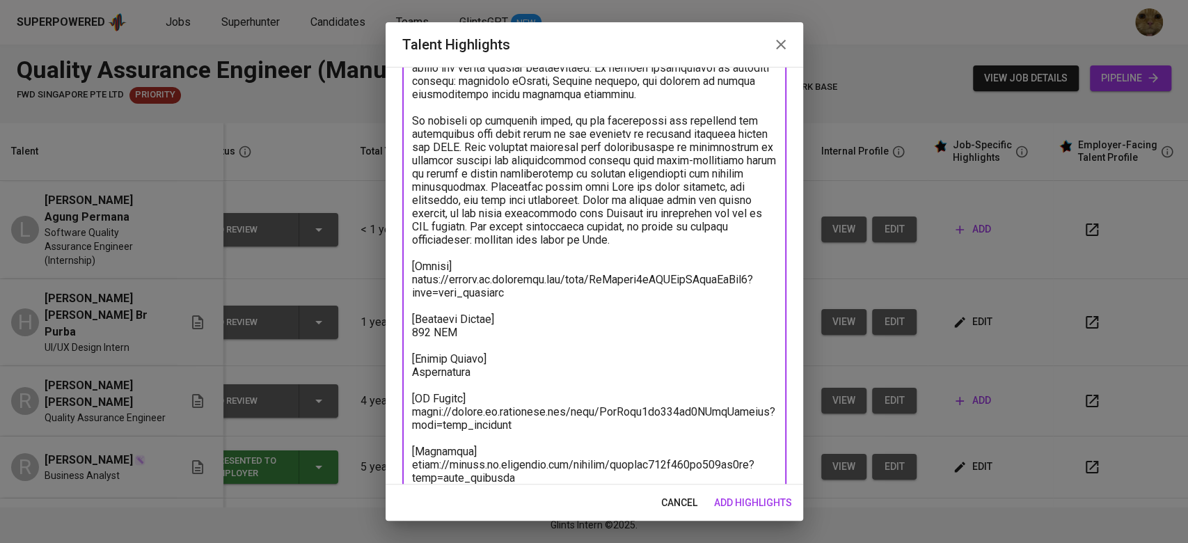
scroll to position [0, 0]
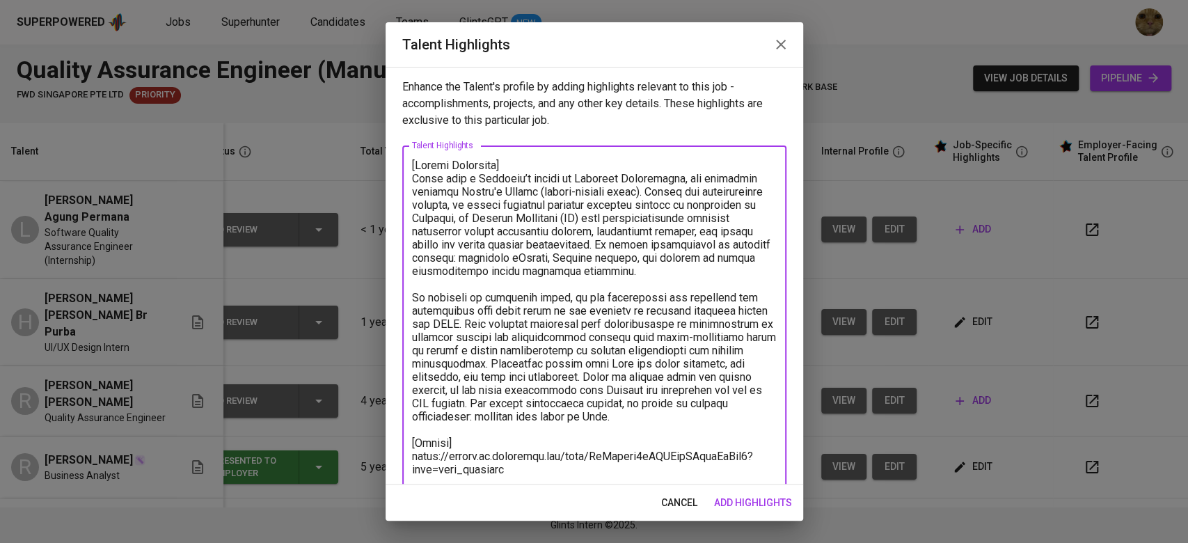
click at [508, 165] on textarea at bounding box center [594, 410] width 365 height 503
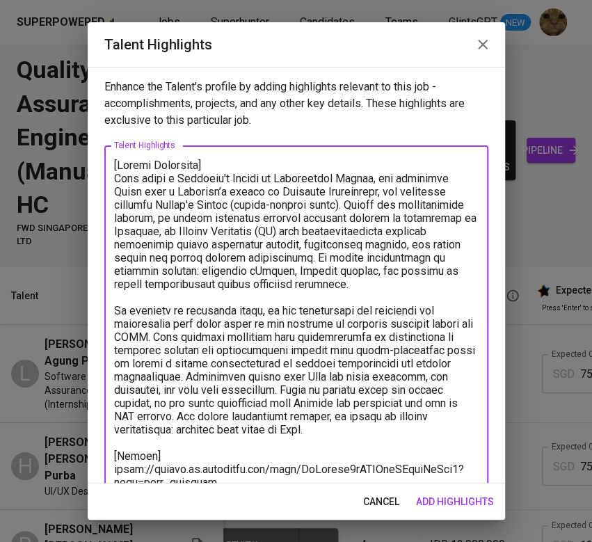
drag, startPoint x: 446, startPoint y: 168, endPoint x: 420, endPoint y: 171, distance: 25.9
click at [420, 171] on textarea at bounding box center [296, 417] width 365 height 516
drag, startPoint x: 451, startPoint y: 174, endPoint x: 407, endPoint y: 175, distance: 44.6
click at [407, 175] on textarea at bounding box center [296, 417] width 365 height 516
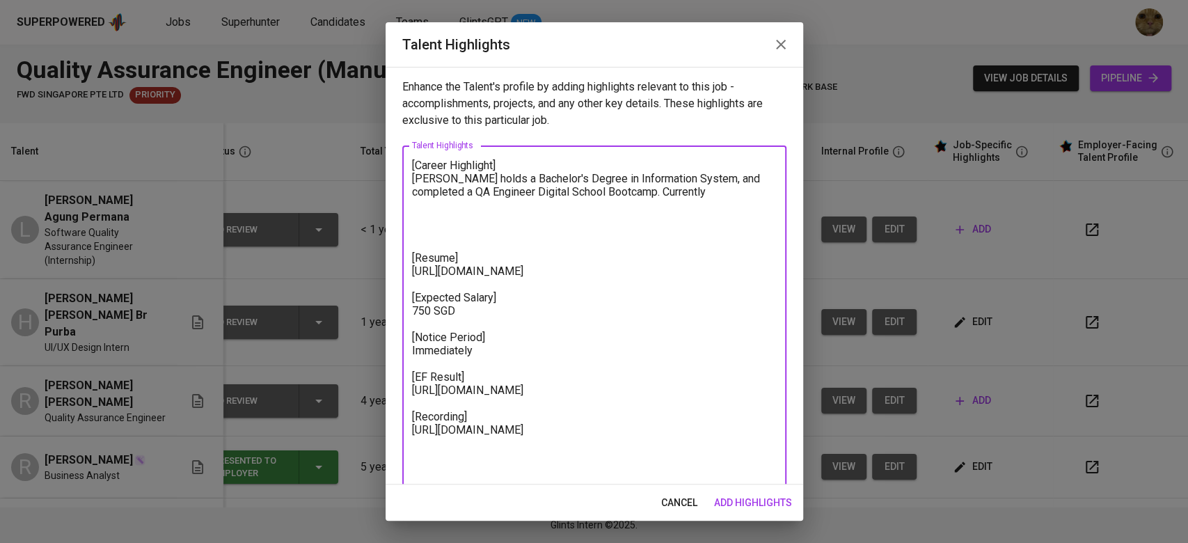
paste textarea "I hold a Bachelor’s degree in Information Systems and have professional experie…"
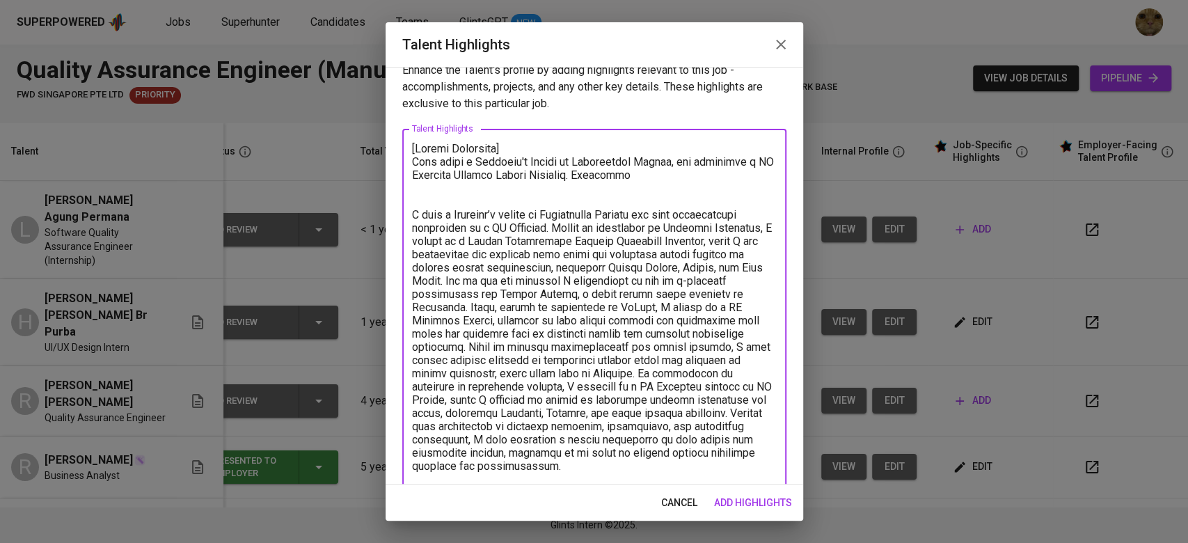
scroll to position [10, 0]
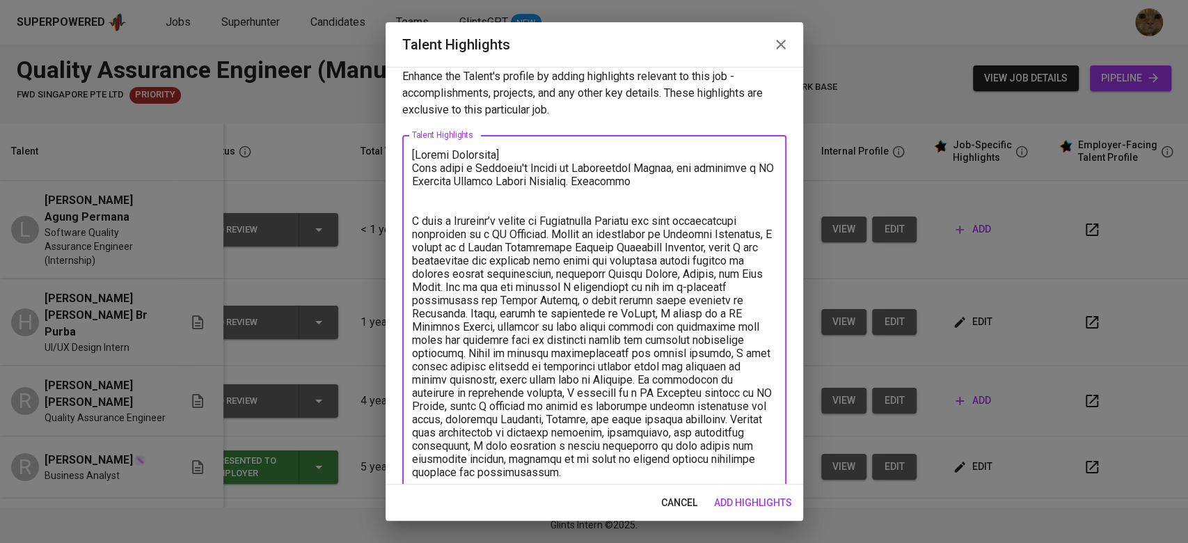
drag, startPoint x: 620, startPoint y: 230, endPoint x: 389, endPoint y: 212, distance: 231.9
click at [389, 212] on div "Enhance the Talent's profile by adding highlights relevant to this job - accomp…" at bounding box center [595, 276] width 418 height 418
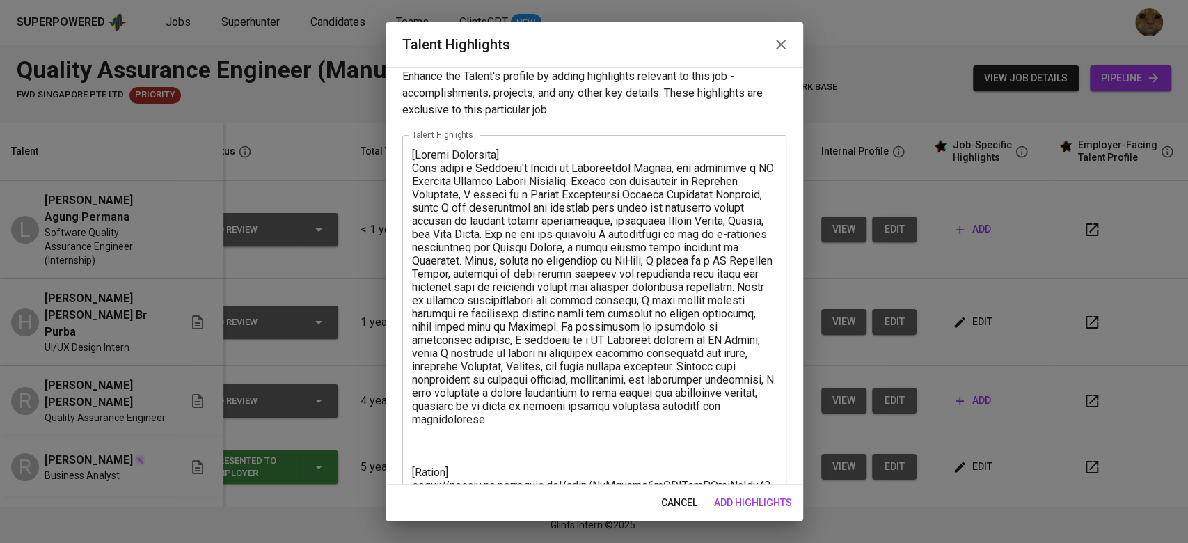
click at [474, 339] on textarea at bounding box center [594, 426] width 365 height 556
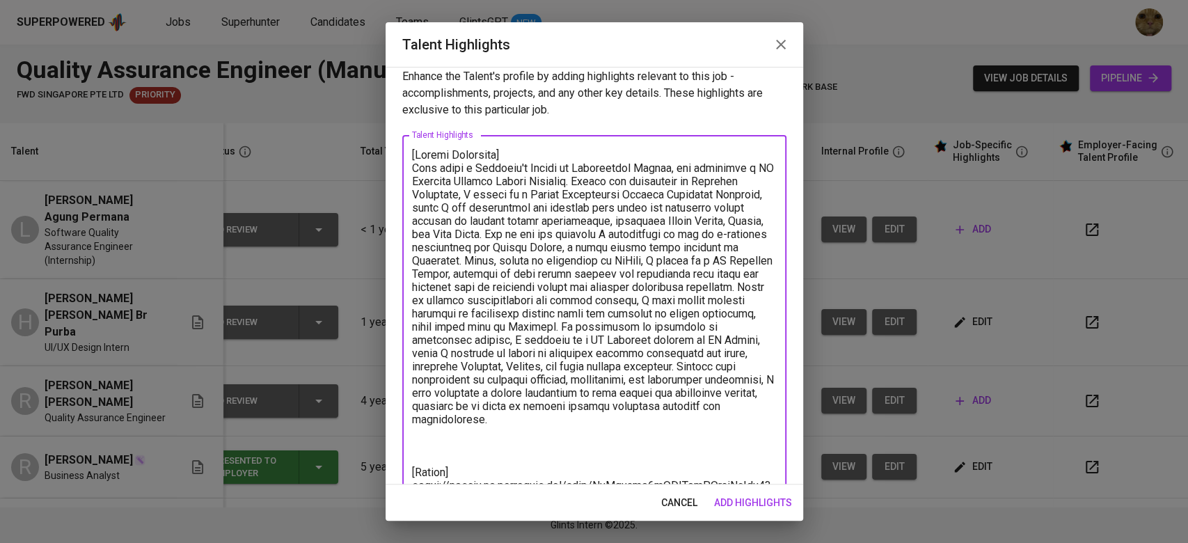
drag, startPoint x: 457, startPoint y: 194, endPoint x: 379, endPoint y: 198, distance: 78.0
click at [379, 198] on div "Talent Highlights Enhance the Talent's profile by adding highlights relevant to…" at bounding box center [594, 271] width 1188 height 543
click at [519, 196] on textarea at bounding box center [594, 426] width 365 height 556
click at [553, 209] on textarea at bounding box center [594, 426] width 365 height 556
click at [592, 234] on textarea at bounding box center [594, 426] width 365 height 556
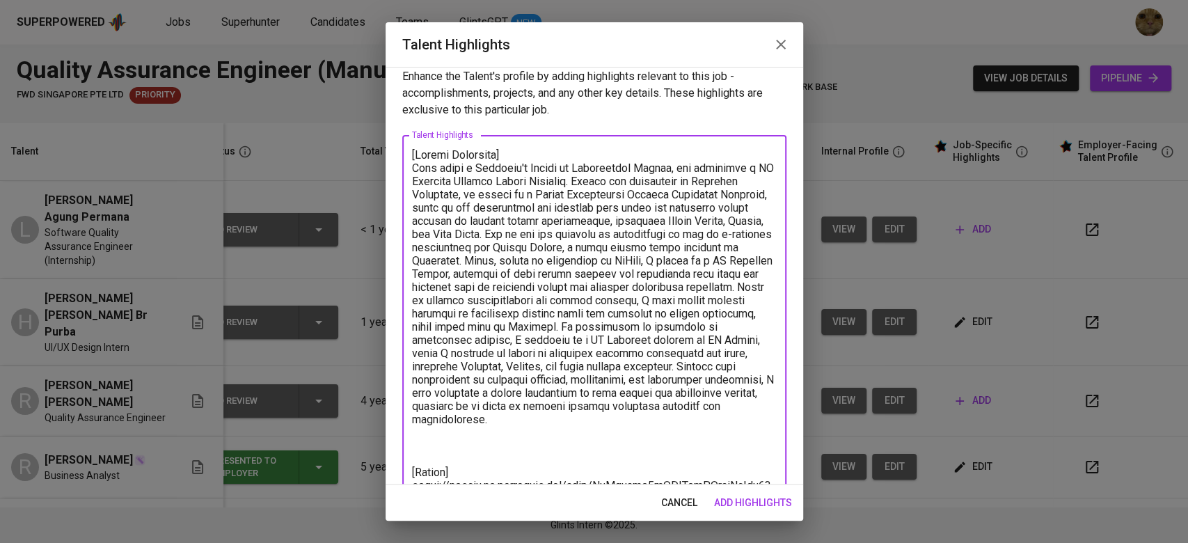
click at [592, 258] on textarea at bounding box center [594, 426] width 365 height 556
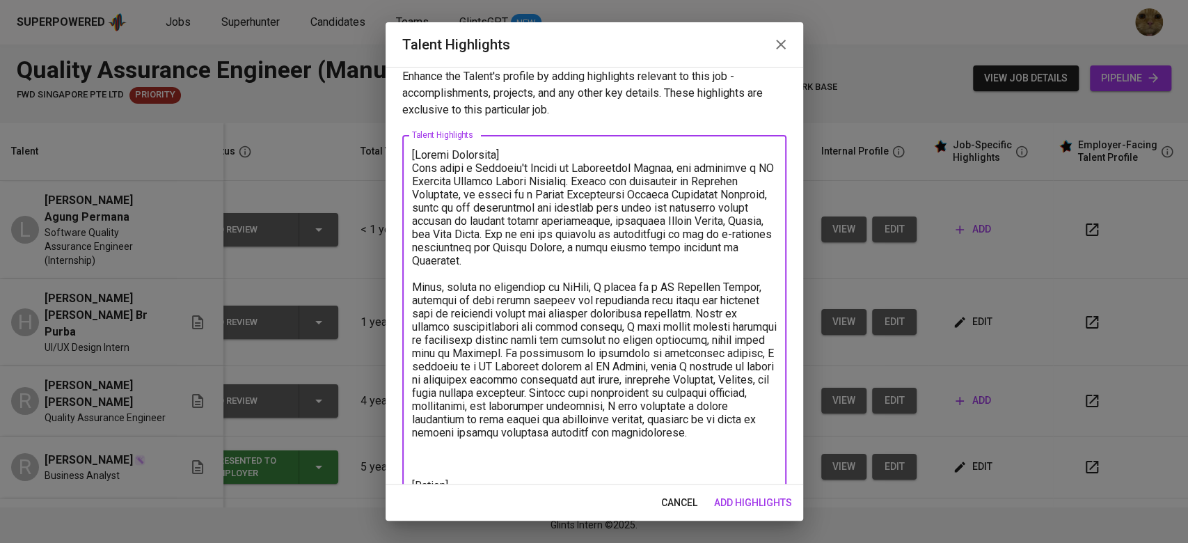
click at [592, 288] on textarea at bounding box center [594, 432] width 365 height 569
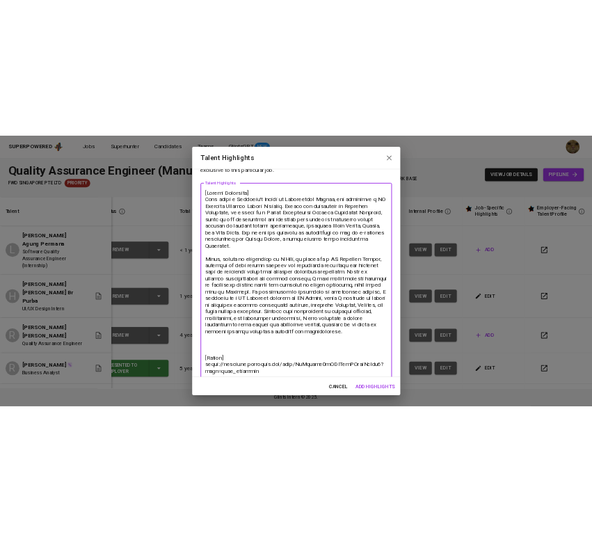
scroll to position [52, 0]
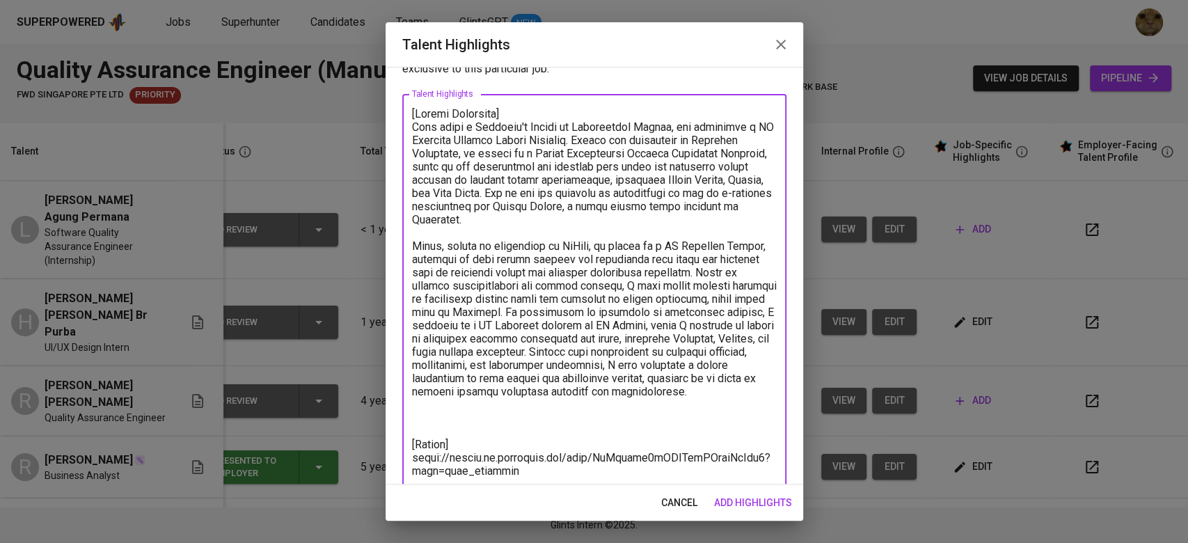
drag, startPoint x: 475, startPoint y: 246, endPoint x: 401, endPoint y: 239, distance: 74.8
click at [401, 239] on div "Enhance the Talent's profile by adding highlights relevant to this job - accomp…" at bounding box center [595, 276] width 418 height 418
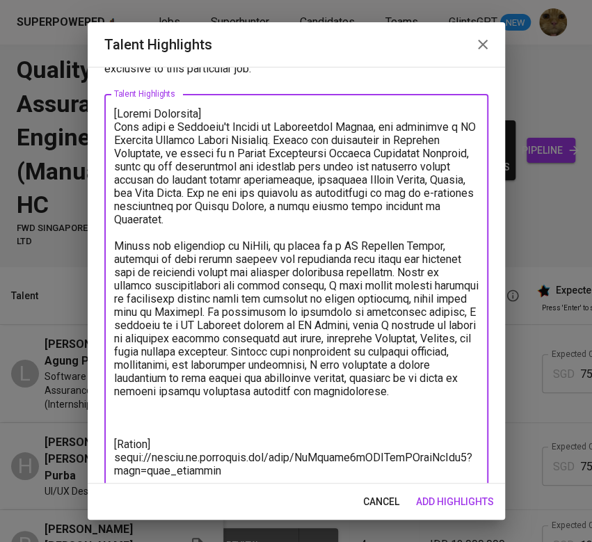
drag, startPoint x: 229, startPoint y: 248, endPoint x: 267, endPoint y: 248, distance: 37.6
click at [267, 248] on textarea at bounding box center [296, 391] width 365 height 569
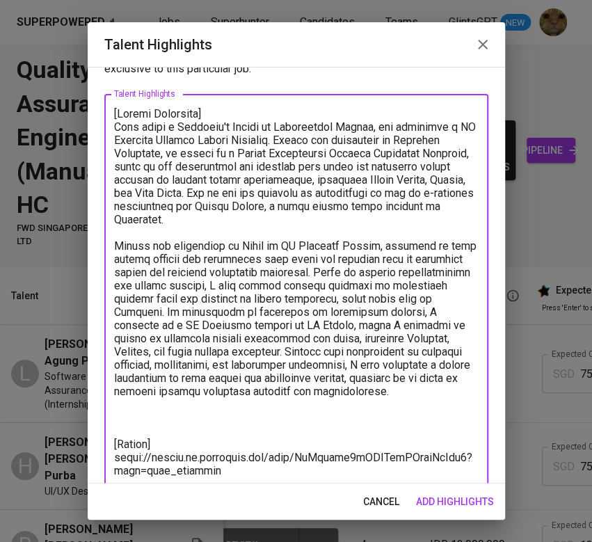
click at [362, 248] on textarea at bounding box center [296, 391] width 365 height 569
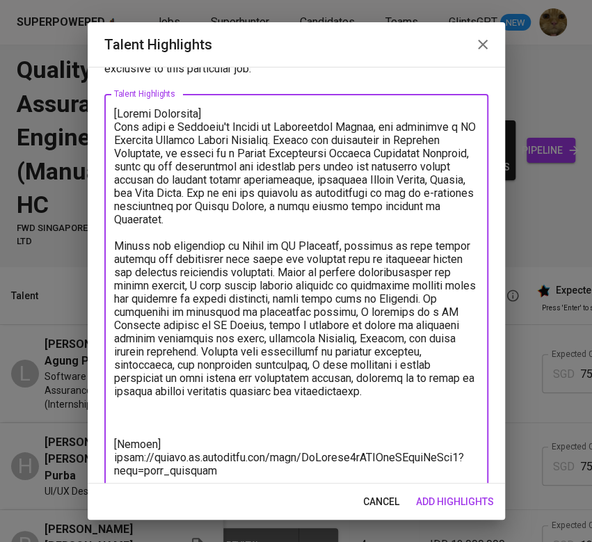
drag, startPoint x: 220, startPoint y: 153, endPoint x: 255, endPoint y: 152, distance: 34.8
click at [255, 152] on textarea at bounding box center [296, 391] width 365 height 569
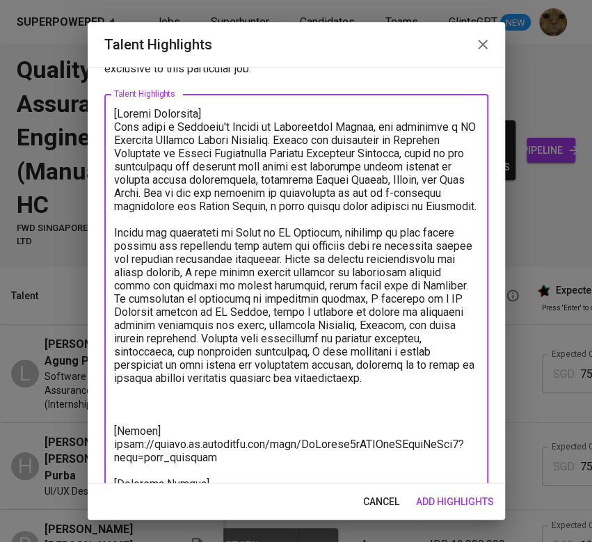
drag, startPoint x: 326, startPoint y: 148, endPoint x: 460, endPoint y: 152, distance: 133.7
click at [460, 152] on textarea at bounding box center [296, 391] width 365 height 569
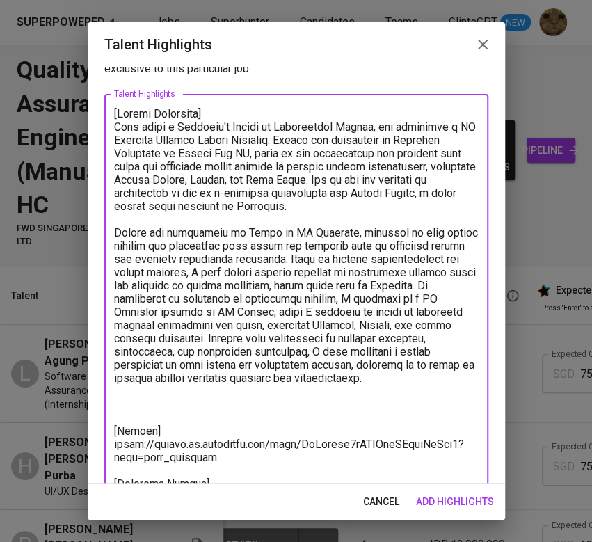
click at [339, 157] on textarea at bounding box center [296, 385] width 365 height 556
click at [349, 175] on textarea at bounding box center [296, 385] width 365 height 556
drag, startPoint x: 352, startPoint y: 175, endPoint x: 106, endPoint y: 181, distance: 246.5
click at [106, 181] on div "x Talent Highlights" at bounding box center [296, 384] width 384 height 581
click at [377, 256] on textarea at bounding box center [296, 385] width 365 height 556
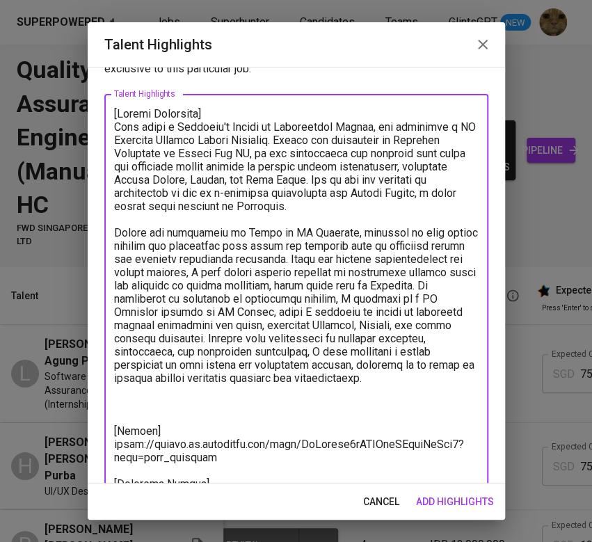
click at [292, 266] on textarea at bounding box center [296, 385] width 365 height 556
drag, startPoint x: 212, startPoint y: 283, endPoint x: 340, endPoint y: 285, distance: 128.1
click at [339, 285] on textarea at bounding box center [296, 385] width 365 height 556
drag, startPoint x: 407, startPoint y: 282, endPoint x: 211, endPoint y: 290, distance: 195.8
click at [211, 290] on textarea at bounding box center [296, 385] width 365 height 556
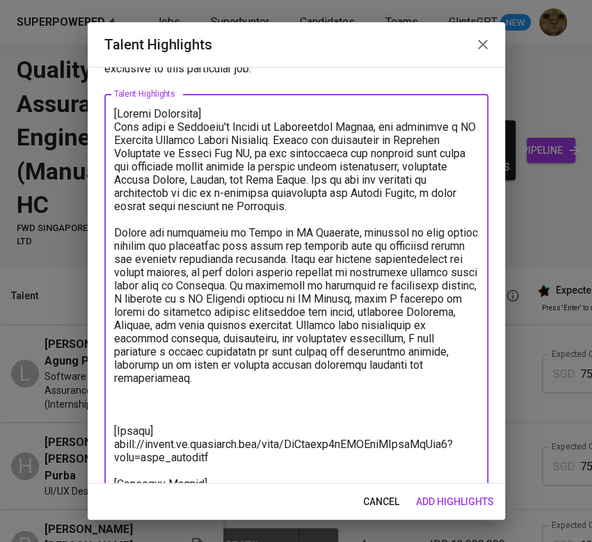
drag, startPoint x: 234, startPoint y: 285, endPoint x: 308, endPoint y: 283, distance: 73.8
click at [308, 283] on textarea at bounding box center [296, 378] width 365 height 542
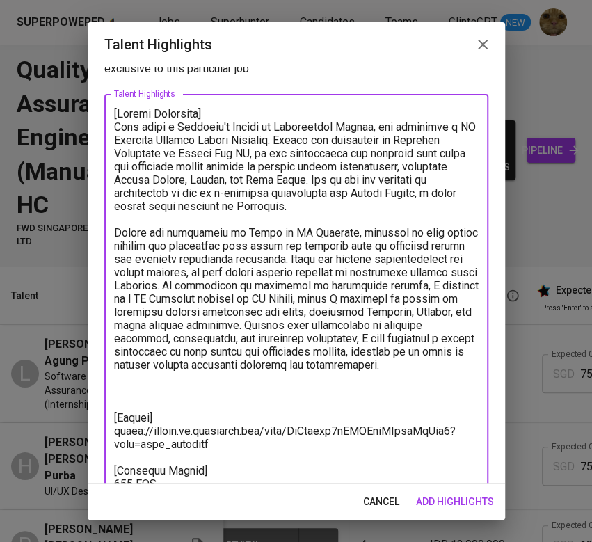
drag, startPoint x: 294, startPoint y: 283, endPoint x: 381, endPoint y: 375, distance: 126.6
click at [381, 375] on textarea at bounding box center [296, 378] width 365 height 542
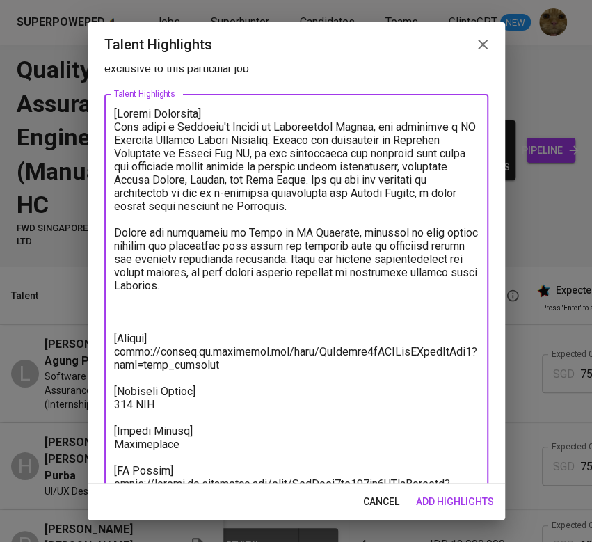
click at [373, 203] on textarea at bounding box center [296, 332] width 365 height 450
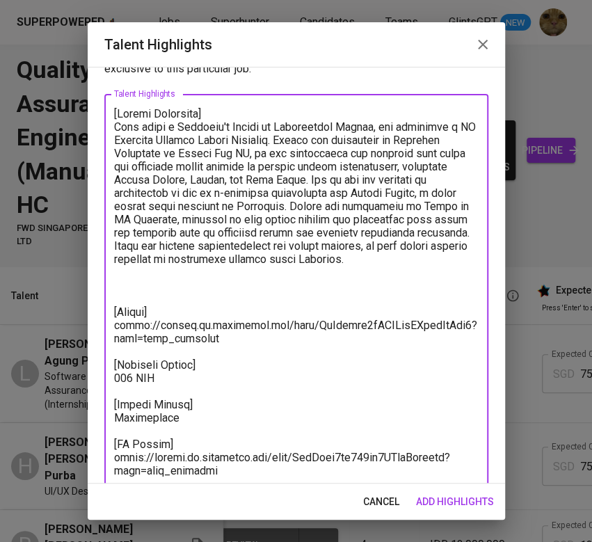
drag, startPoint x: 228, startPoint y: 271, endPoint x: 100, endPoint y: 131, distance: 190.2
click at [100, 131] on div "Enhance the Talent's profile by adding highlights relevant to this job - accomp…" at bounding box center [297, 275] width 418 height 417
click at [260, 275] on textarea at bounding box center [296, 325] width 365 height 436
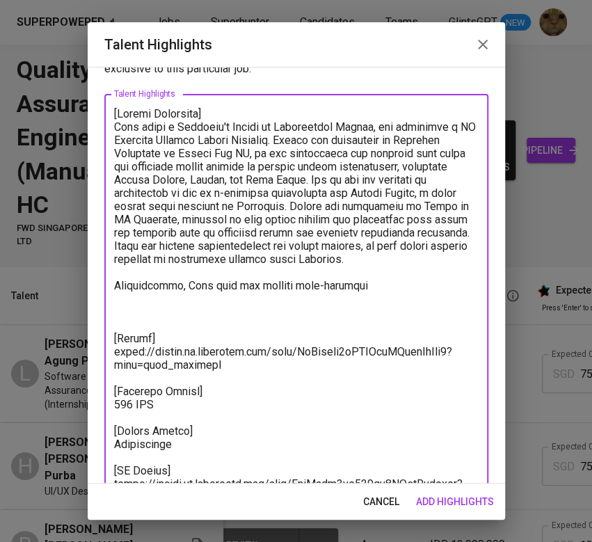
click at [284, 220] on textarea at bounding box center [296, 338] width 365 height 463
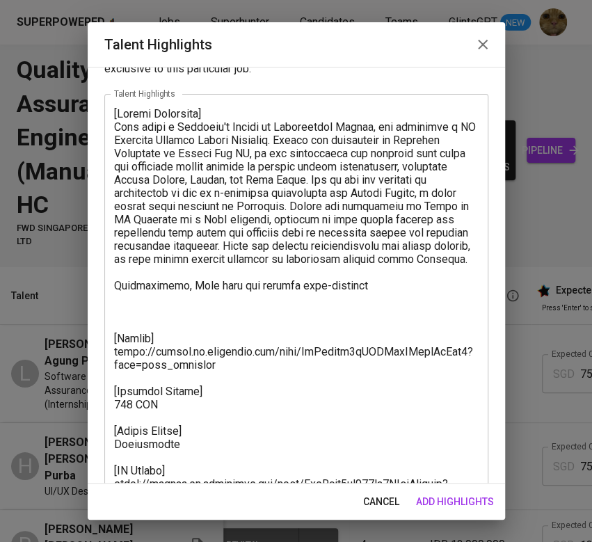
click at [311, 214] on textarea at bounding box center [296, 338] width 365 height 463
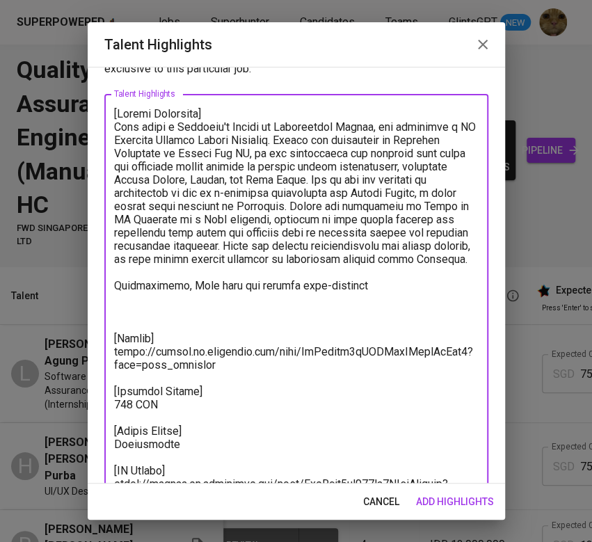
click at [385, 275] on textarea at bounding box center [296, 338] width 365 height 463
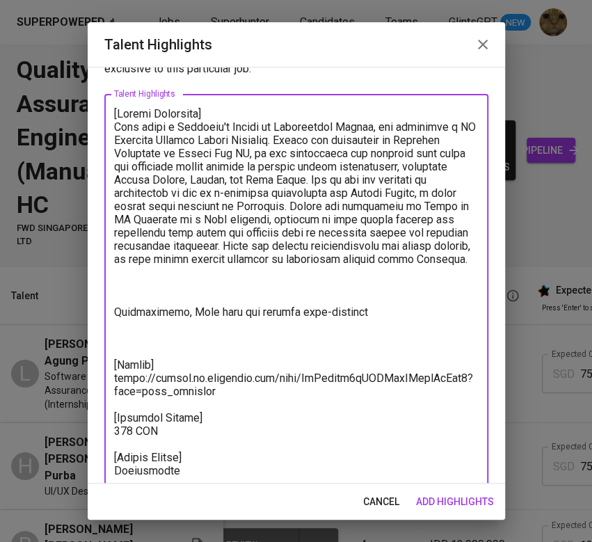
paste textarea "designed to support corporate financial management tools, such as coupons and c…"
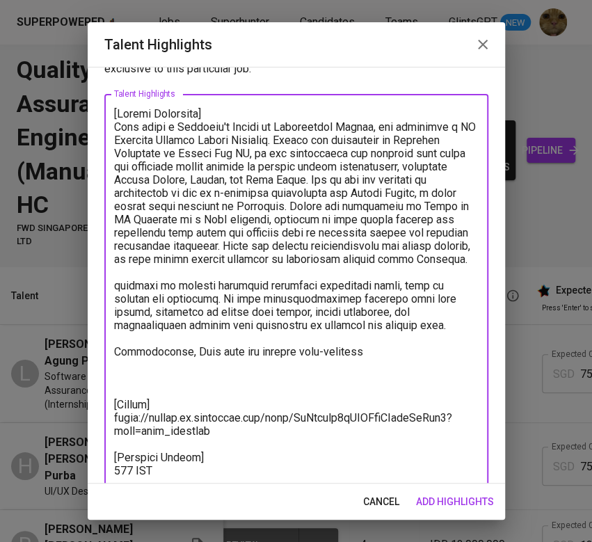
click at [385, 220] on textarea at bounding box center [296, 371] width 365 height 529
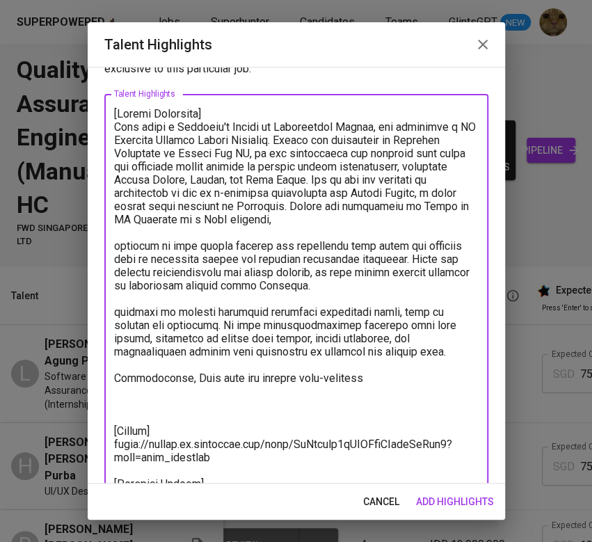
drag, startPoint x: 118, startPoint y: 314, endPoint x: 434, endPoint y: 359, distance: 318.6
click at [434, 359] on textarea at bounding box center [296, 378] width 365 height 542
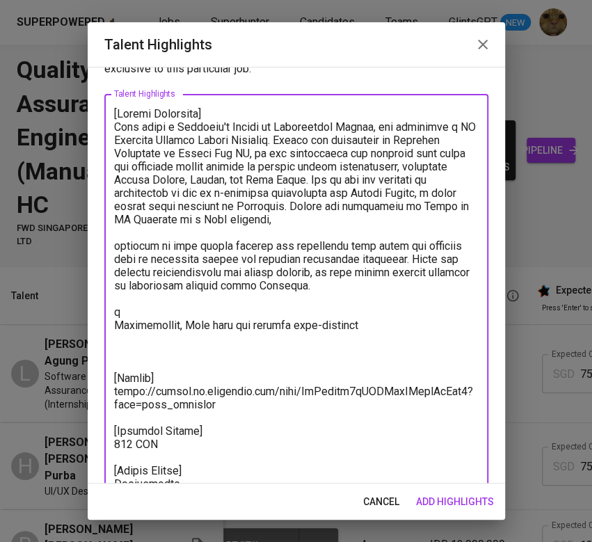
click at [391, 225] on textarea at bounding box center [296, 351] width 365 height 489
paste textarea "esigned to support corporate financial management tools, such as coupons and co…"
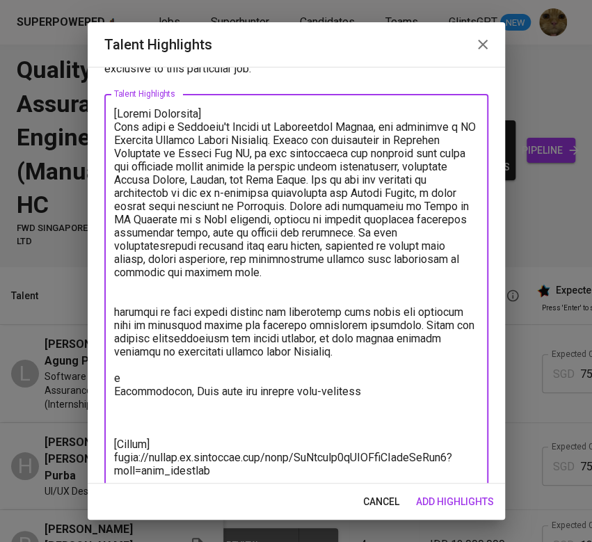
click at [385, 221] on textarea at bounding box center [296, 385] width 365 height 556
drag, startPoint x: 343, startPoint y: 230, endPoint x: 162, endPoint y: 245, distance: 181.6
click at [162, 245] on textarea at bounding box center [296, 385] width 365 height 556
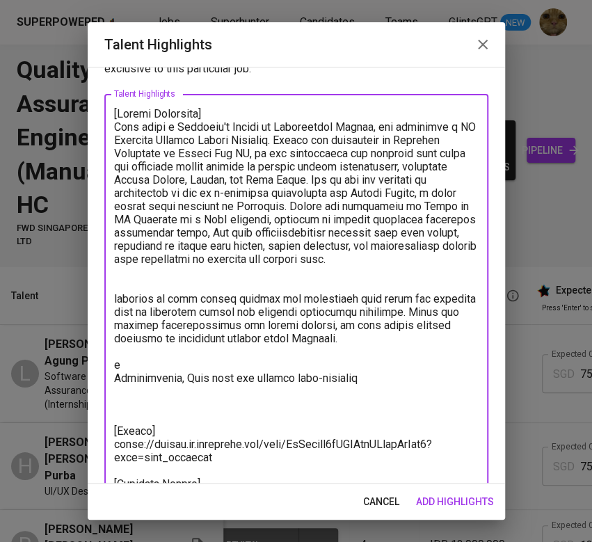
drag, startPoint x: 423, startPoint y: 338, endPoint x: 89, endPoint y: 310, distance: 335.3
click at [89, 310] on div "Enhance the Talent's profile by adding highlights relevant to this job - accomp…" at bounding box center [297, 275] width 418 height 417
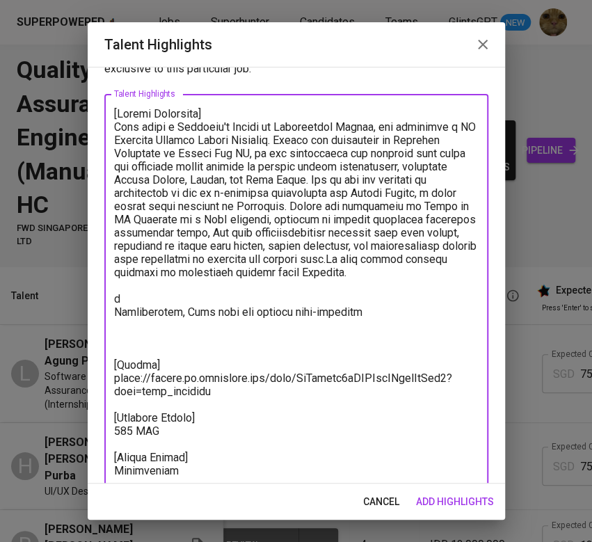
drag, startPoint x: 400, startPoint y: 320, endPoint x: 102, endPoint y: 304, distance: 298.4
click at [102, 304] on div "Enhance the Talent's profile by adding highlights relevant to this job - accomp…" at bounding box center [297, 275] width 418 height 417
click at [169, 301] on textarea at bounding box center [296, 351] width 365 height 489
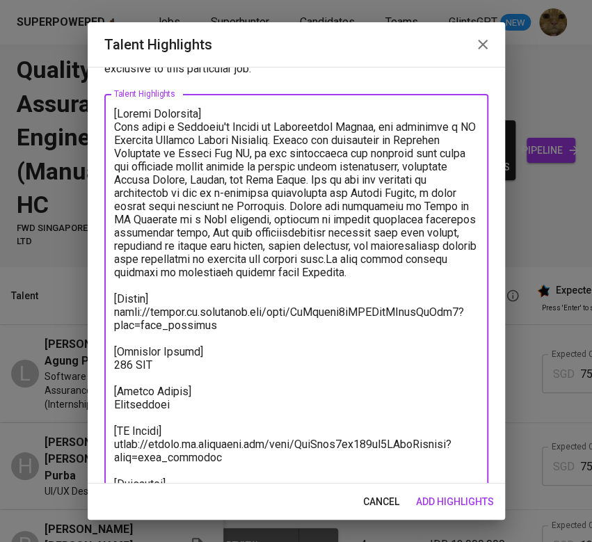
drag, startPoint x: 235, startPoint y: 339, endPoint x: 100, endPoint y: 326, distance: 135.6
click at [100, 326] on div "Enhance the Talent's profile by adding highlights relevant to this job - accomp…" at bounding box center [297, 275] width 418 height 417
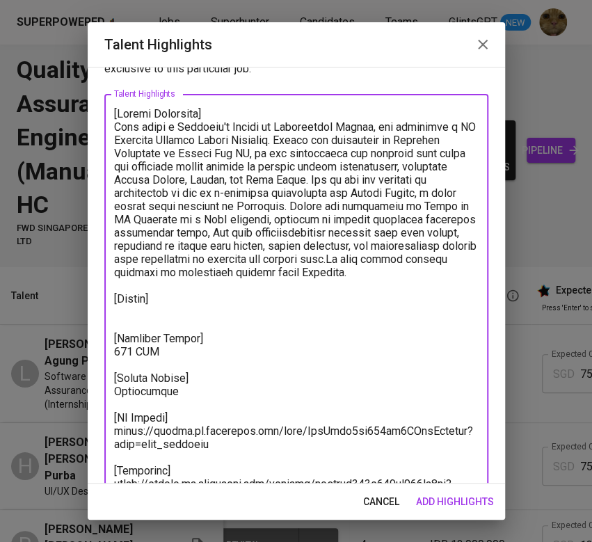
scroll to position [109, 0]
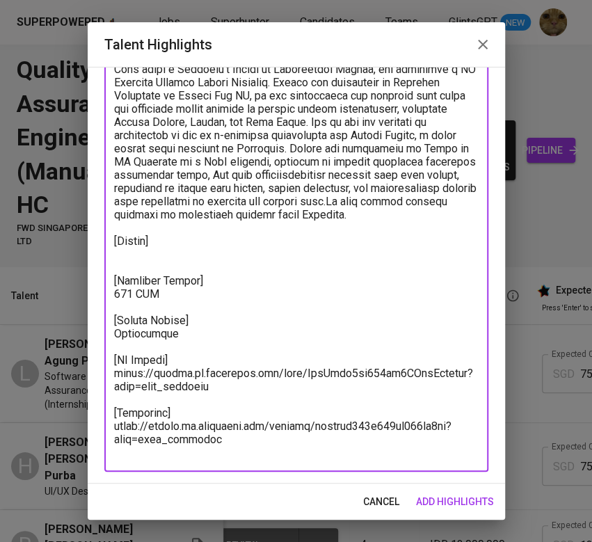
drag, startPoint x: 225, startPoint y: 403, endPoint x: 95, endPoint y: 391, distance: 130.0
click at [95, 391] on div "Enhance the Talent's profile by adding highlights relevant to this job - accomp…" at bounding box center [297, 275] width 418 height 417
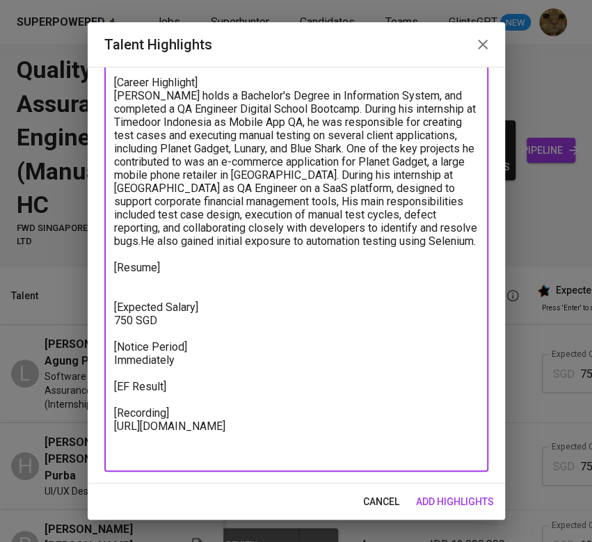
scroll to position [84, 0]
drag, startPoint x: 223, startPoint y: 454, endPoint x: 97, endPoint y: 437, distance: 127.1
click at [97, 437] on div "Enhance the Talent's profile by adding highlights relevant to this job - accomp…" at bounding box center [297, 275] width 418 height 417
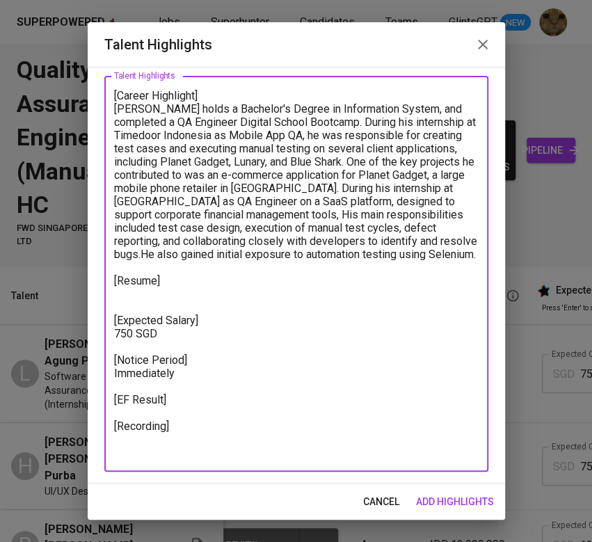
paste textarea "https://glints.sg.larksuite.com/minutes/obsgtu4dx677us6r24ij6oc3?from=from_copy…"
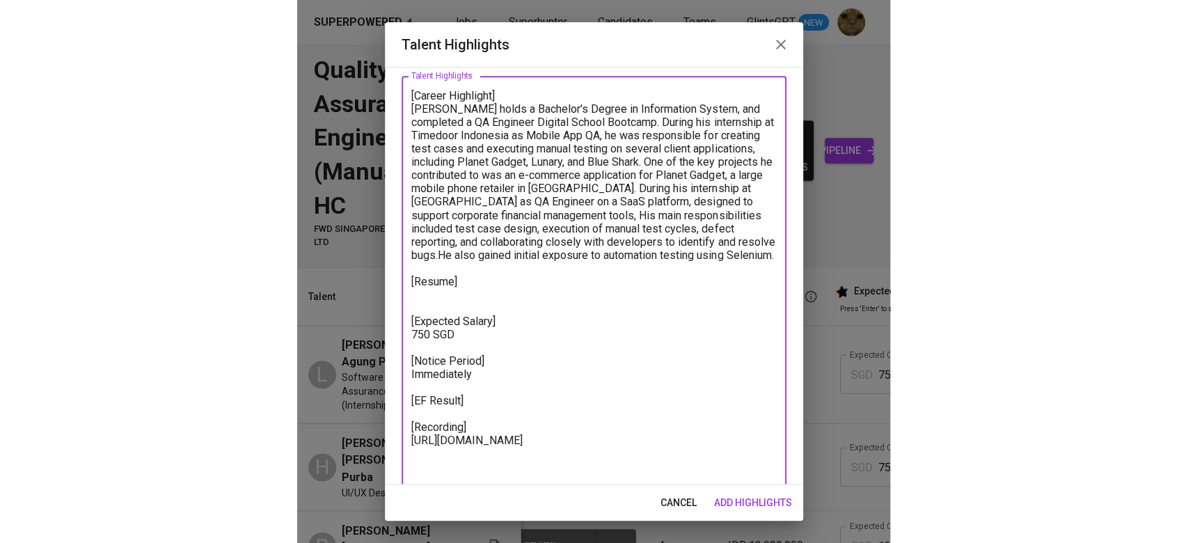
scroll to position [84, 0]
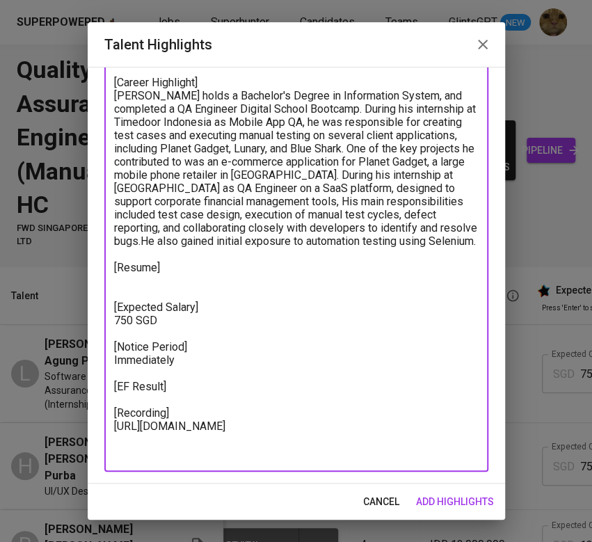
type textarea "[Career Highlight] Leon holds a Bachelor's Degree in Information System, and co…"
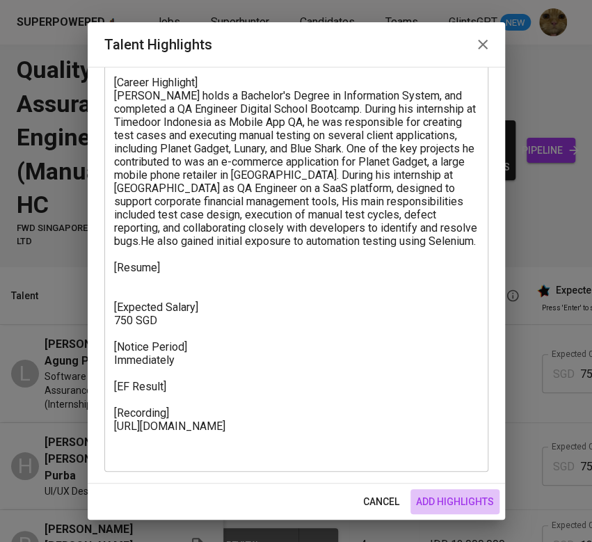
click at [472, 500] on span "add highlights" at bounding box center [455, 502] width 78 height 17
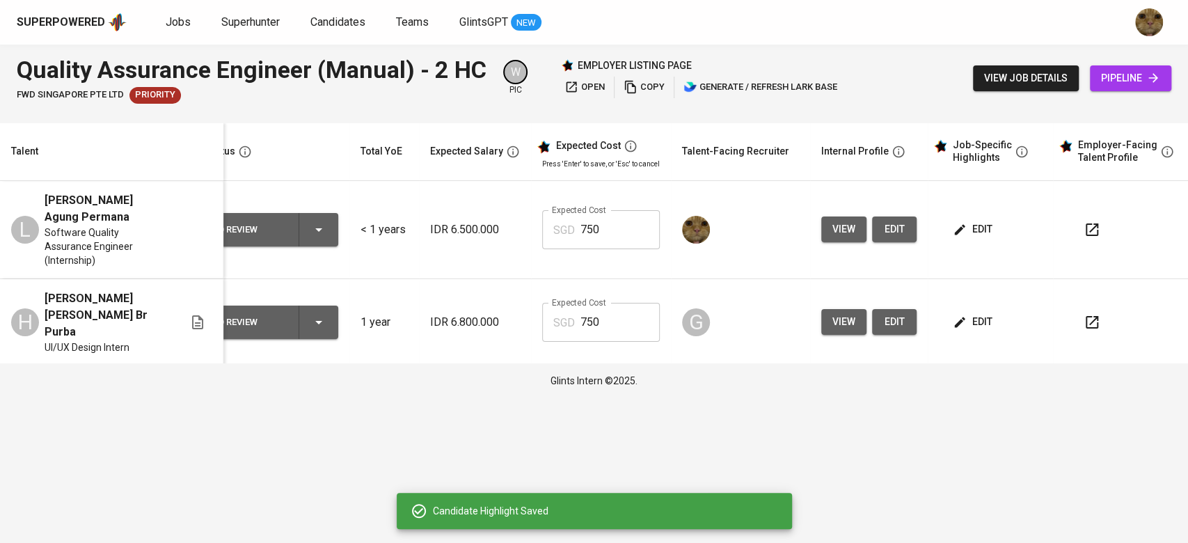
scroll to position [0, 13]
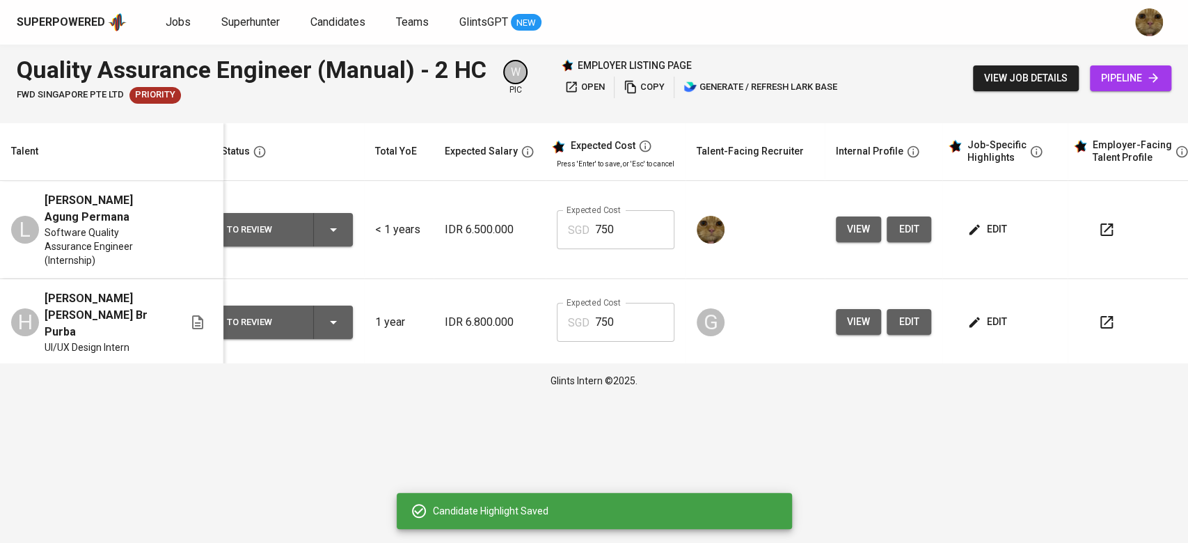
scroll to position [0, 13]
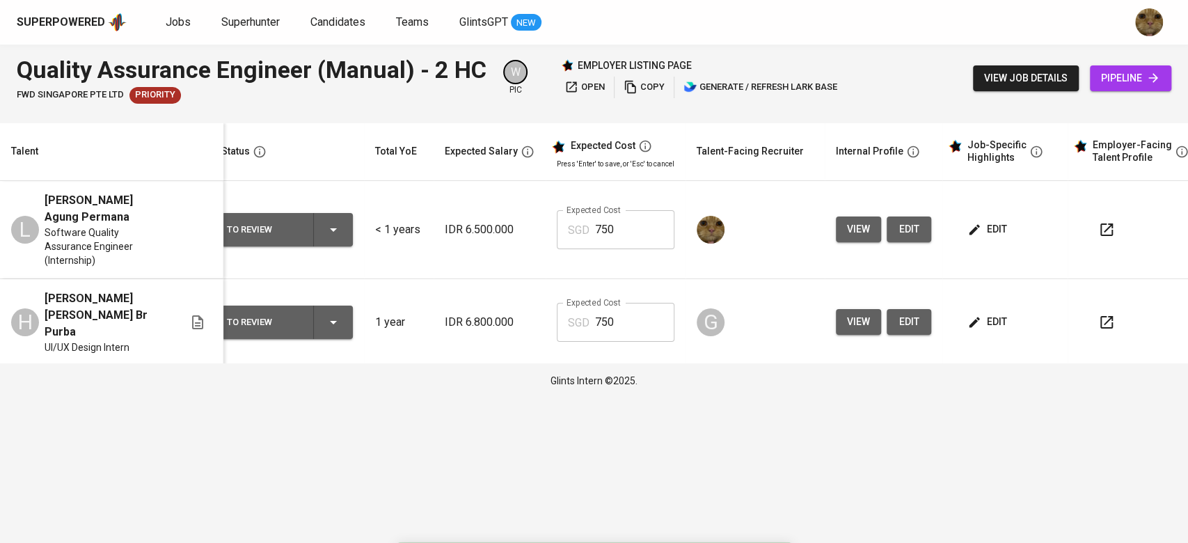
click at [970, 231] on span "edit" at bounding box center [988, 229] width 37 height 17
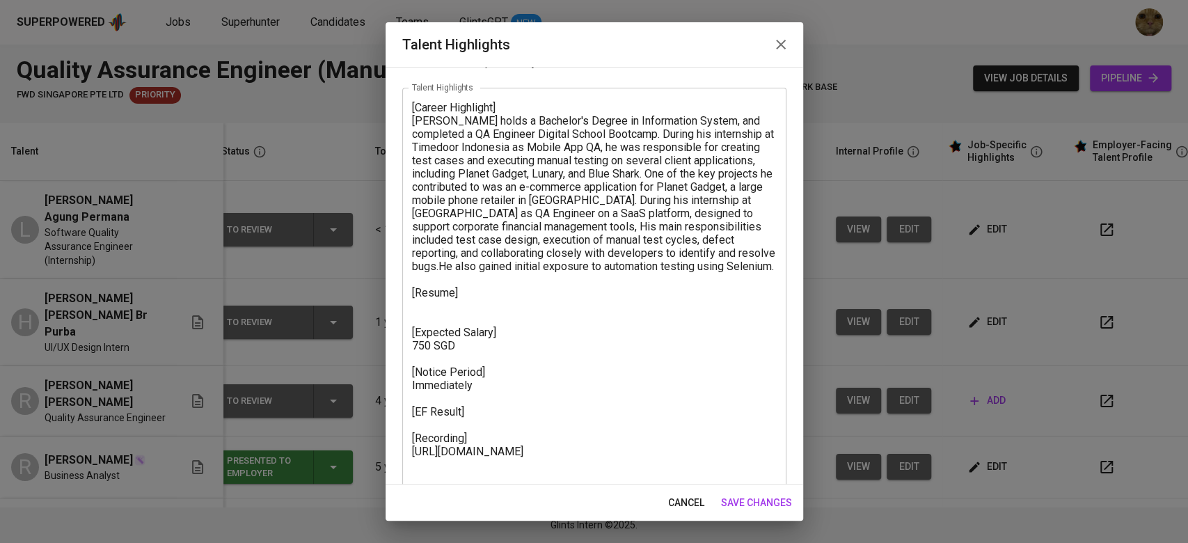
scroll to position [82, 0]
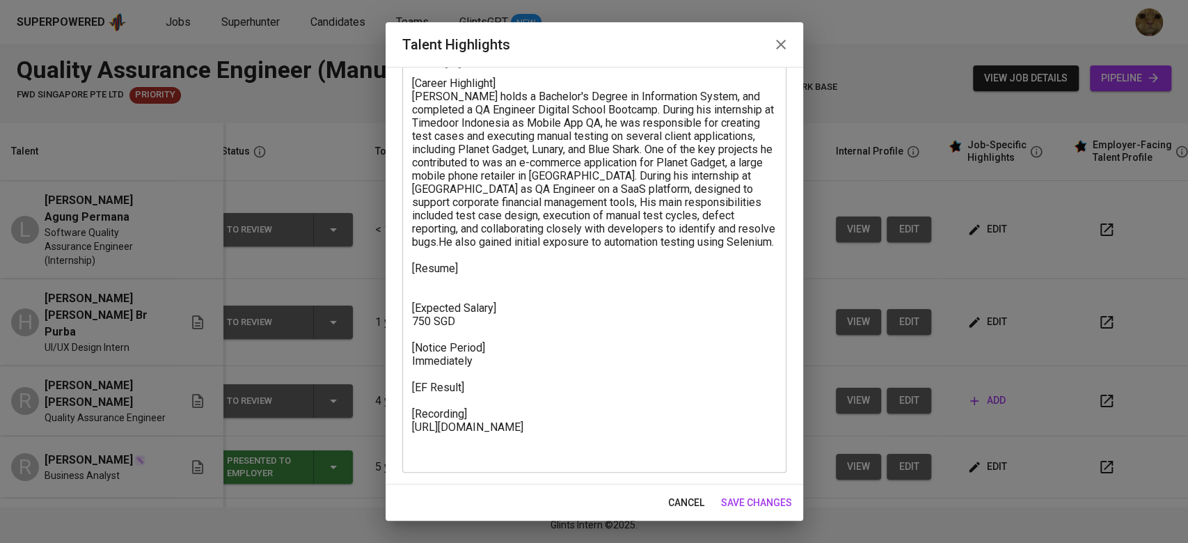
click at [432, 290] on textarea "[Career Highlight] Leon holds a Bachelor's Degree in Information System, and co…" at bounding box center [594, 269] width 365 height 384
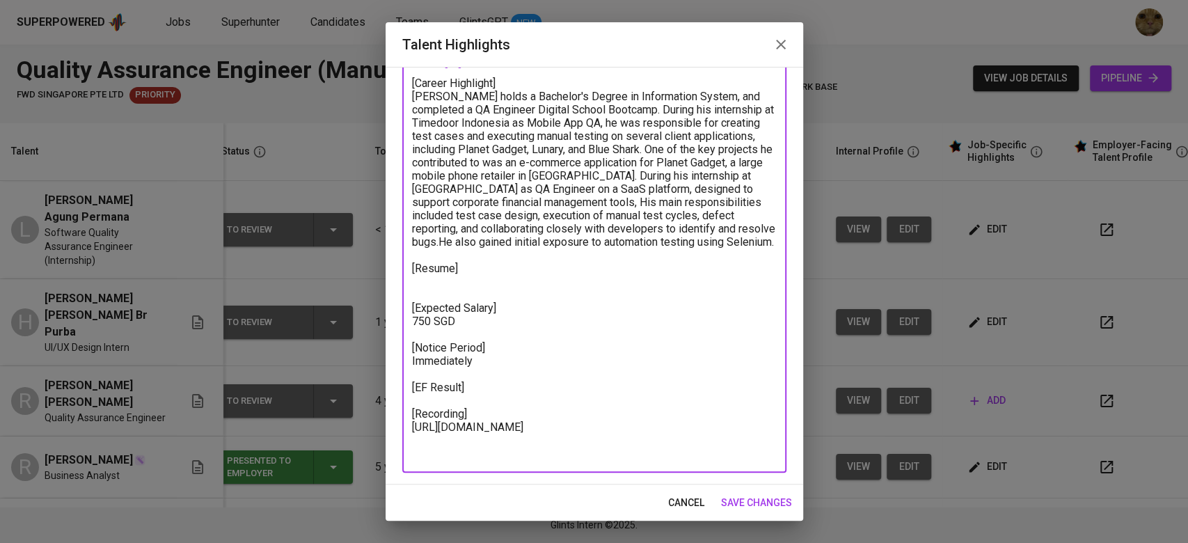
paste textarea "https://glints.sg.larksuite.com/file/FqNVbNmbao1f82x6ffHll5Wpg7d?from=from_copy…"
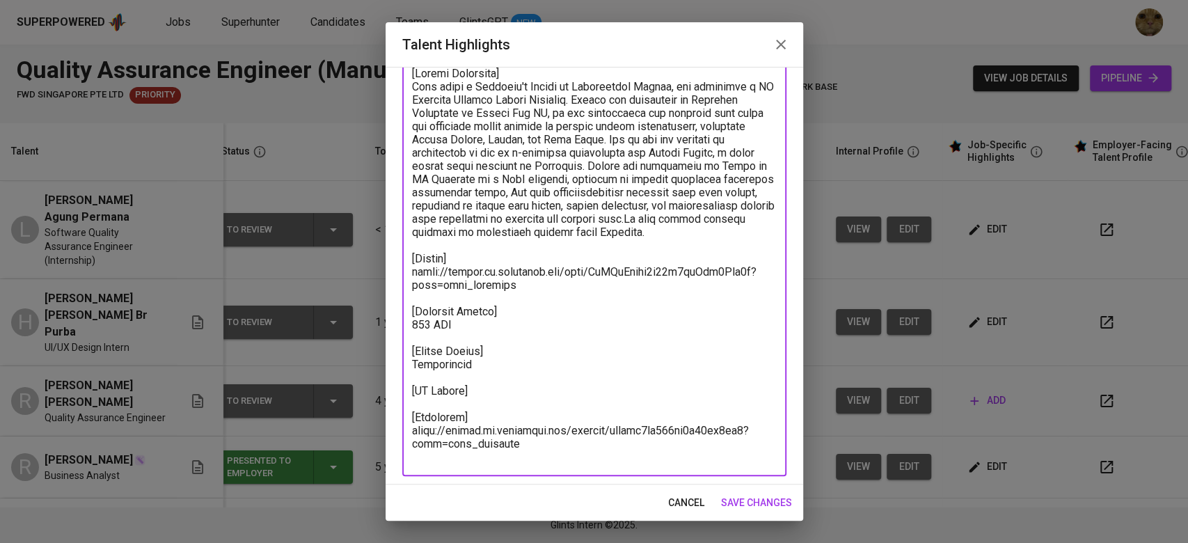
scroll to position [95, 0]
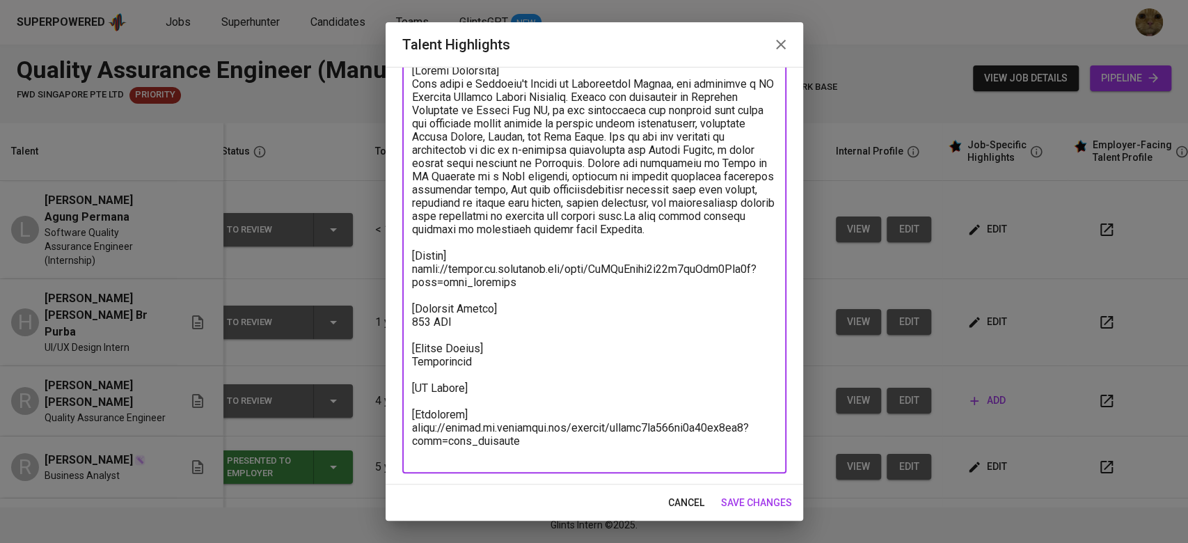
click at [491, 389] on textarea at bounding box center [594, 262] width 365 height 397
click at [488, 402] on textarea at bounding box center [594, 262] width 365 height 397
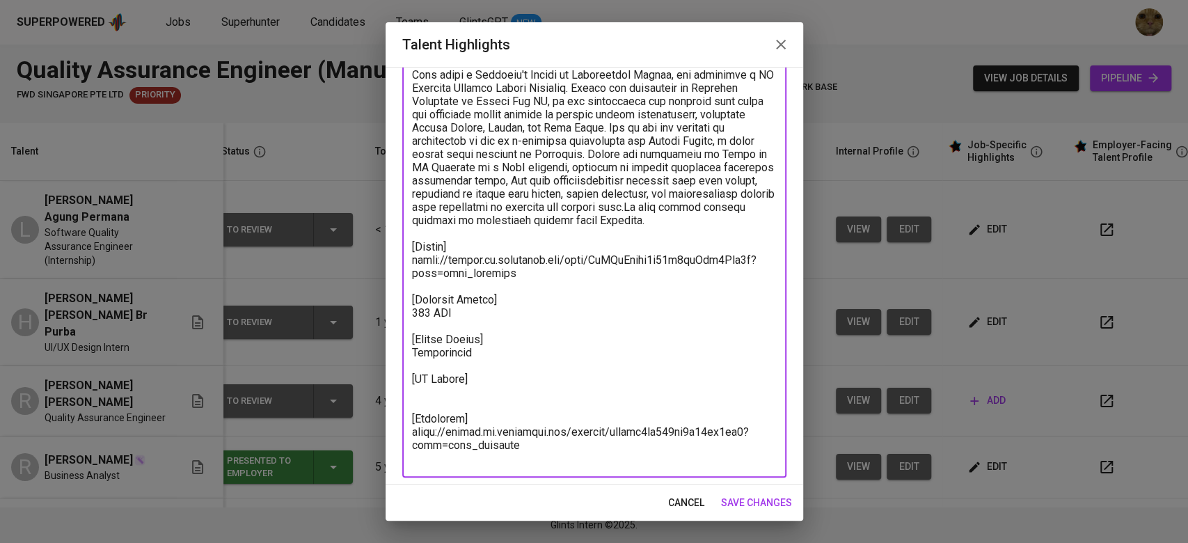
scroll to position [108, 0]
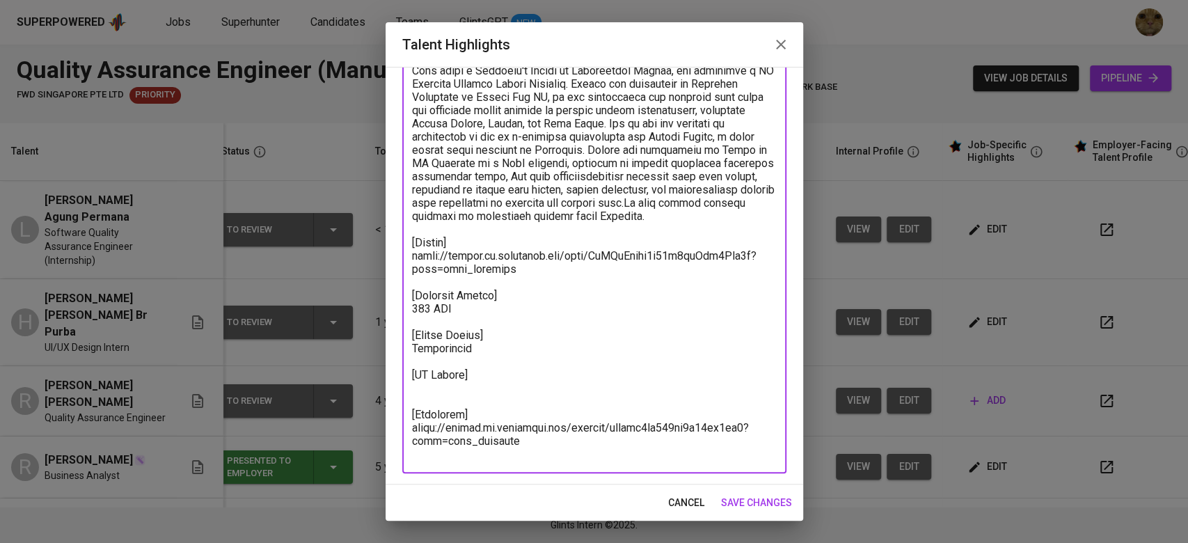
type textarea "[Career Highlight] Leon holds a Bachelor's Degree in Information System, and co…"
click at [735, 501] on span "save changes" at bounding box center [756, 502] width 71 height 17
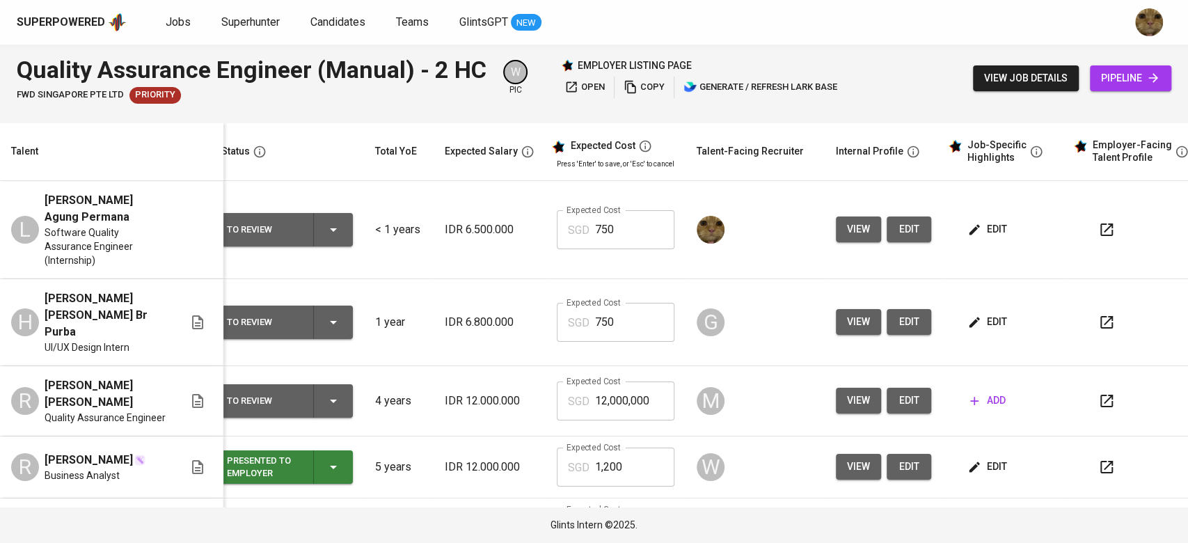
click at [968, 226] on icon "button" at bounding box center [975, 230] width 14 height 14
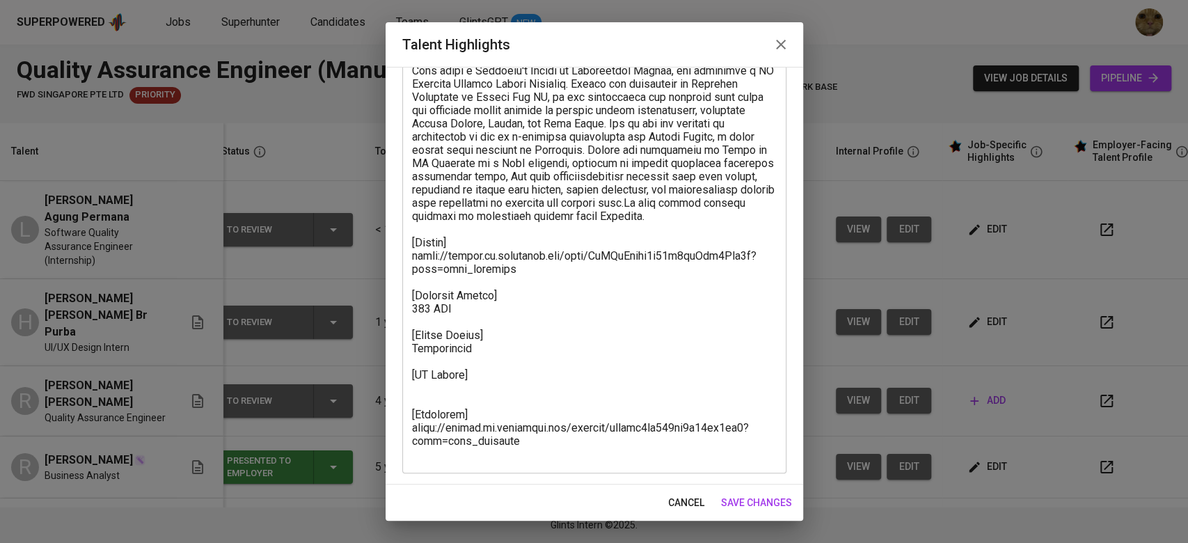
click at [487, 394] on textarea at bounding box center [594, 256] width 365 height 410
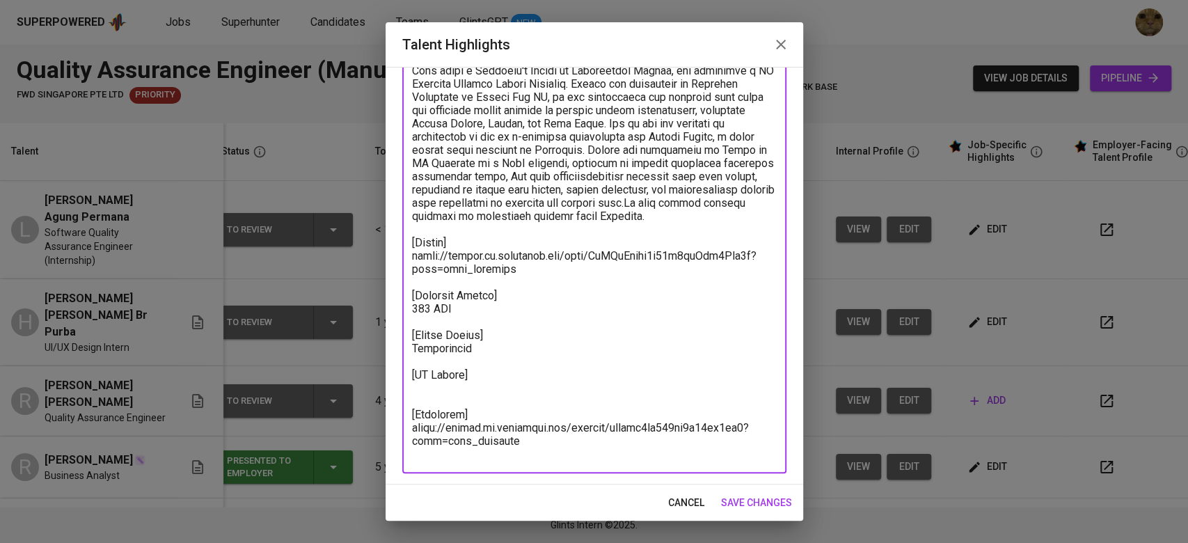
paste textarea "https://glints.sg.larksuite.com/file/IIyibCwkYoM934x9d7YlfxcXgU3?from=from_copy…"
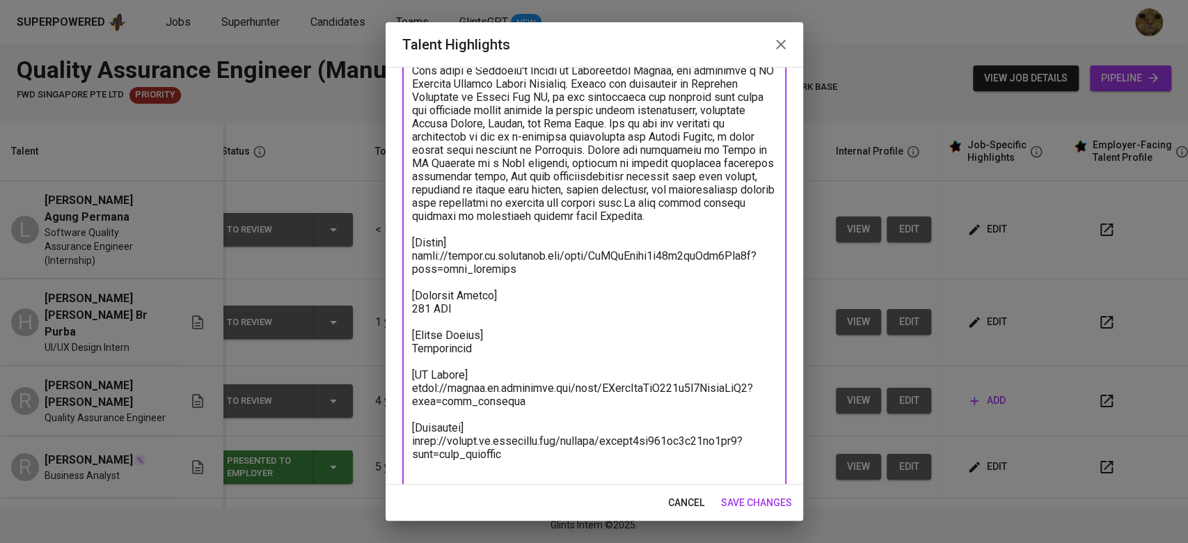
type textarea "[Career Highlight] Leon holds a Bachelor's Degree in Information System, and co…"
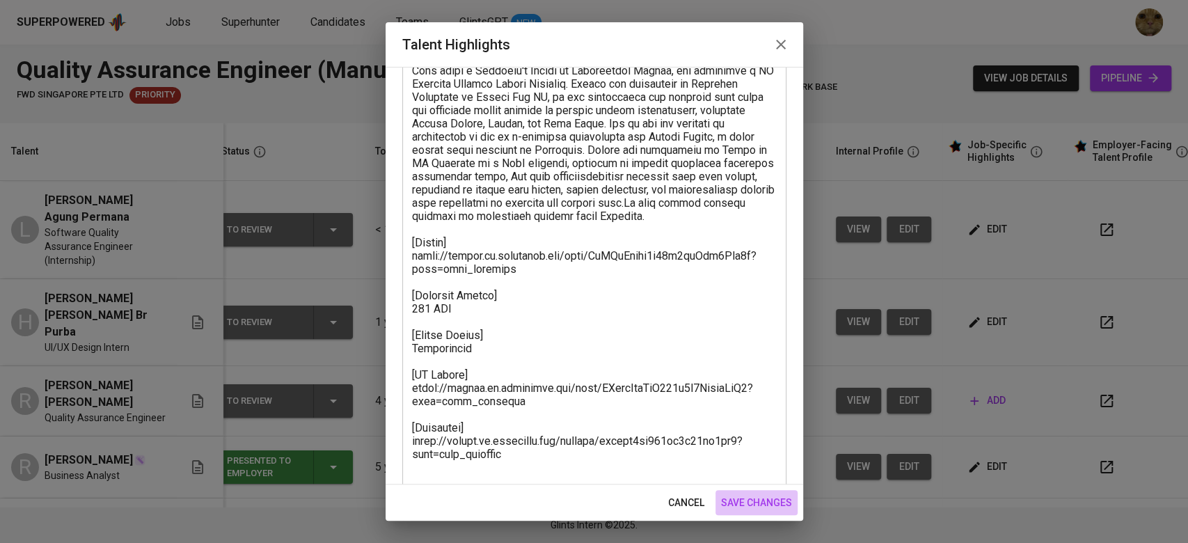
click at [728, 497] on span "save changes" at bounding box center [756, 502] width 71 height 17
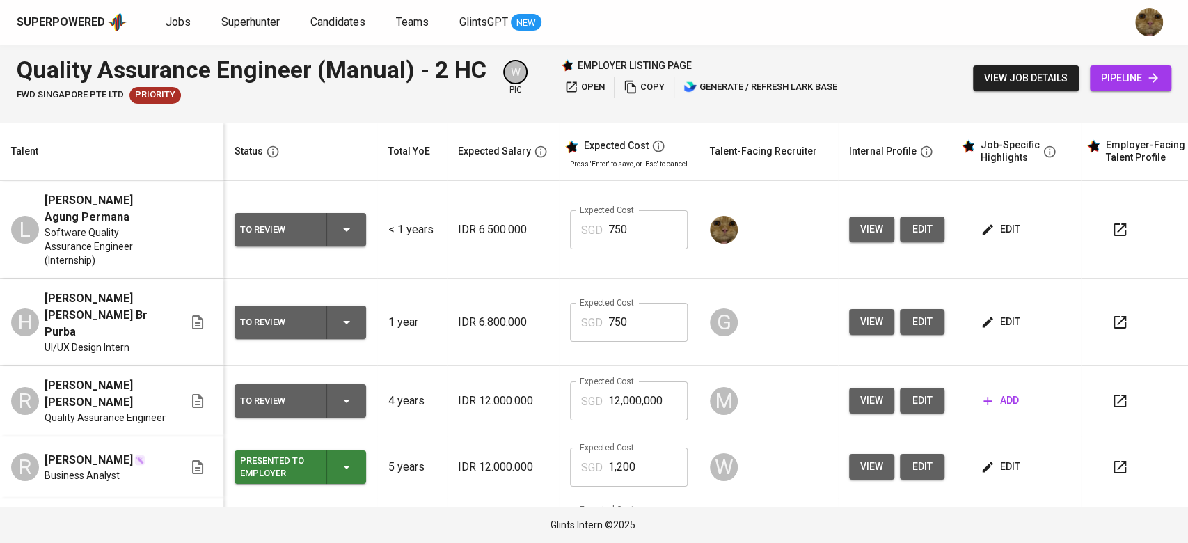
click at [973, 65] on button "view job details" at bounding box center [1026, 78] width 106 height 26
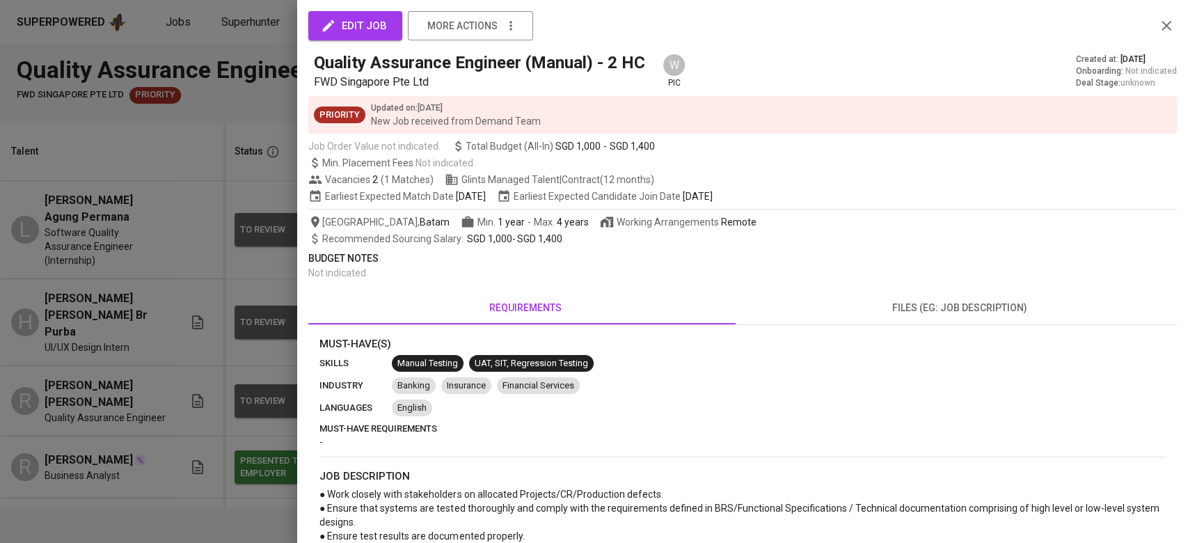
click at [181, 274] on div at bounding box center [594, 271] width 1188 height 543
click at [1158, 22] on icon "button" at bounding box center [1166, 25] width 17 height 17
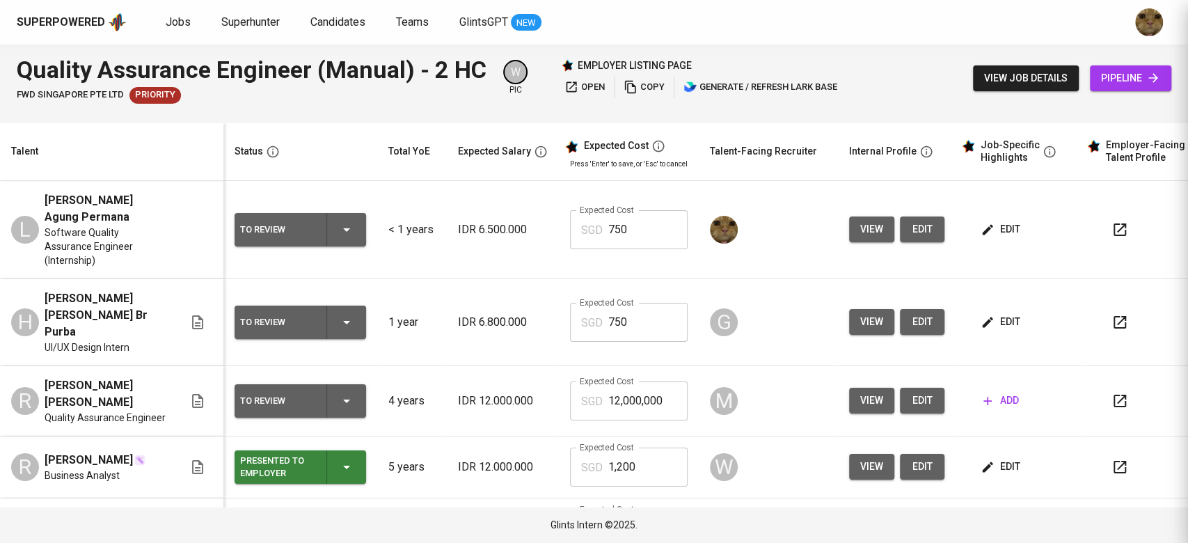
click at [1103, 242] on button "button" at bounding box center [1119, 229] width 33 height 33
click at [913, 233] on span "edit" at bounding box center [922, 229] width 22 height 17
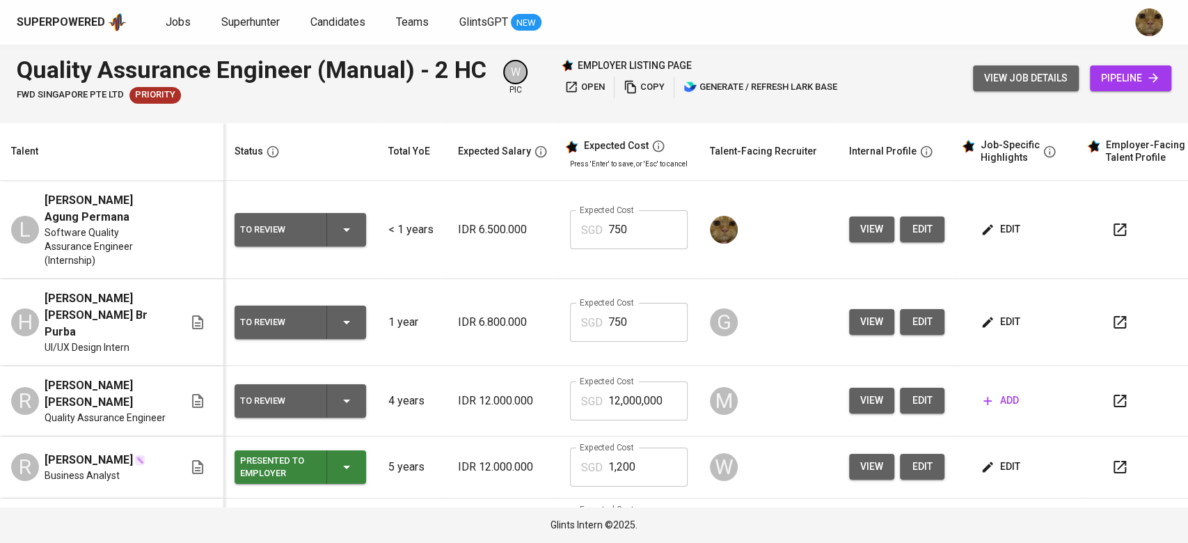
click at [1030, 77] on span "view job details" at bounding box center [1026, 78] width 84 height 17
click at [1112, 237] on icon "button" at bounding box center [1120, 229] width 17 height 17
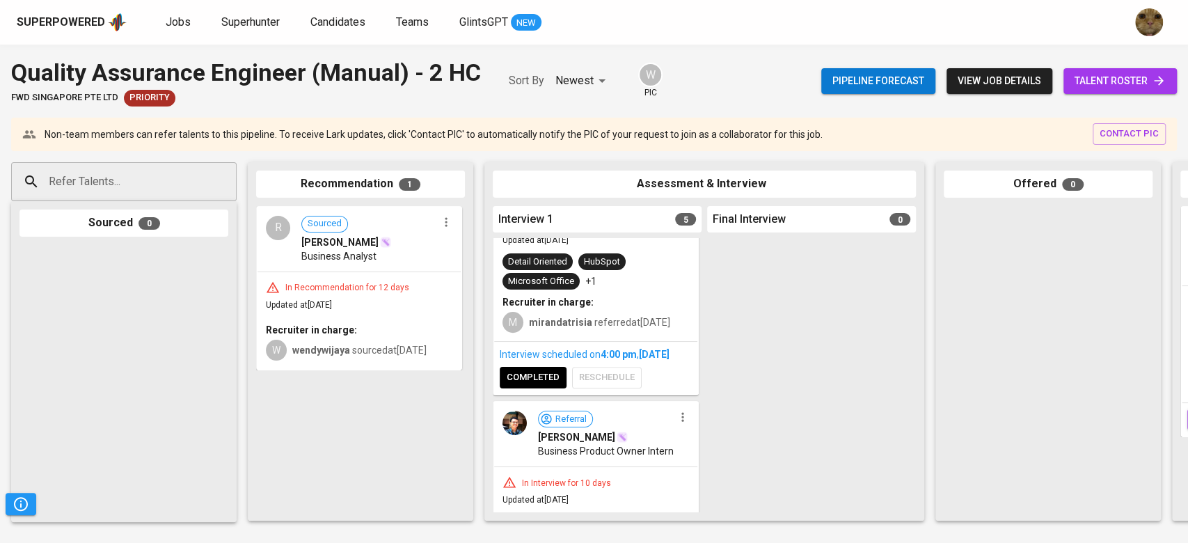
scroll to position [371, 0]
click at [968, 90] on button "view job details" at bounding box center [1000, 81] width 106 height 26
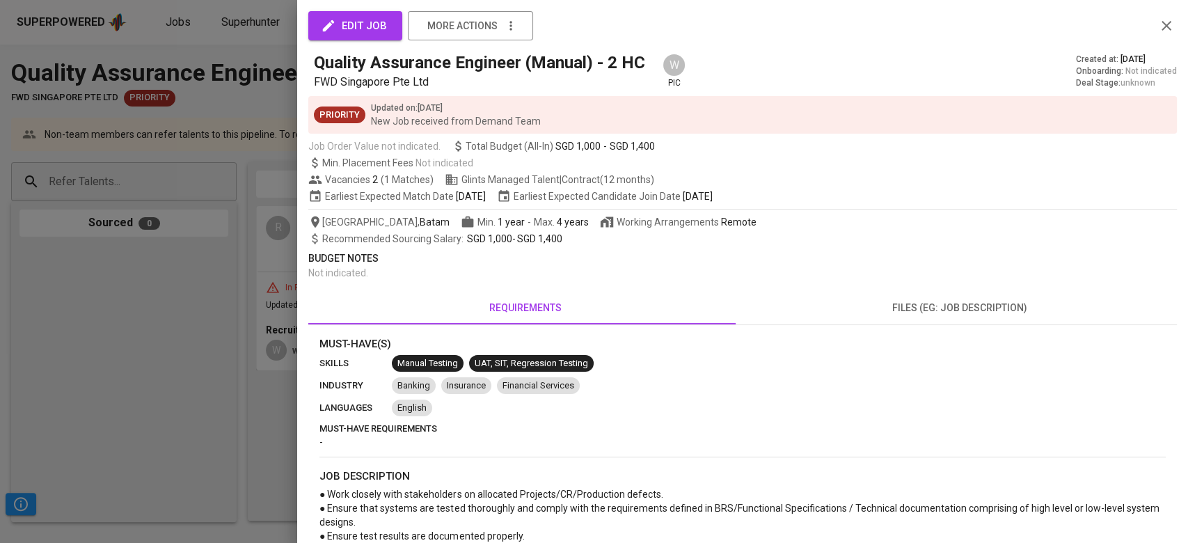
click at [966, 295] on button "files (eg: job description)" at bounding box center [960, 307] width 434 height 33
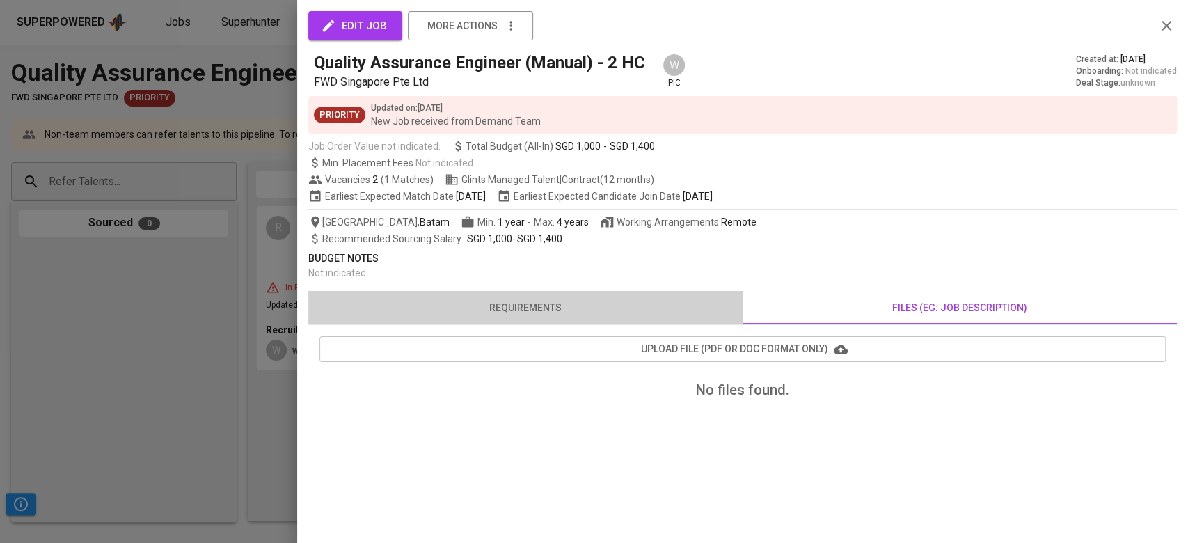
click at [507, 322] on button "requirements" at bounding box center [525, 307] width 434 height 33
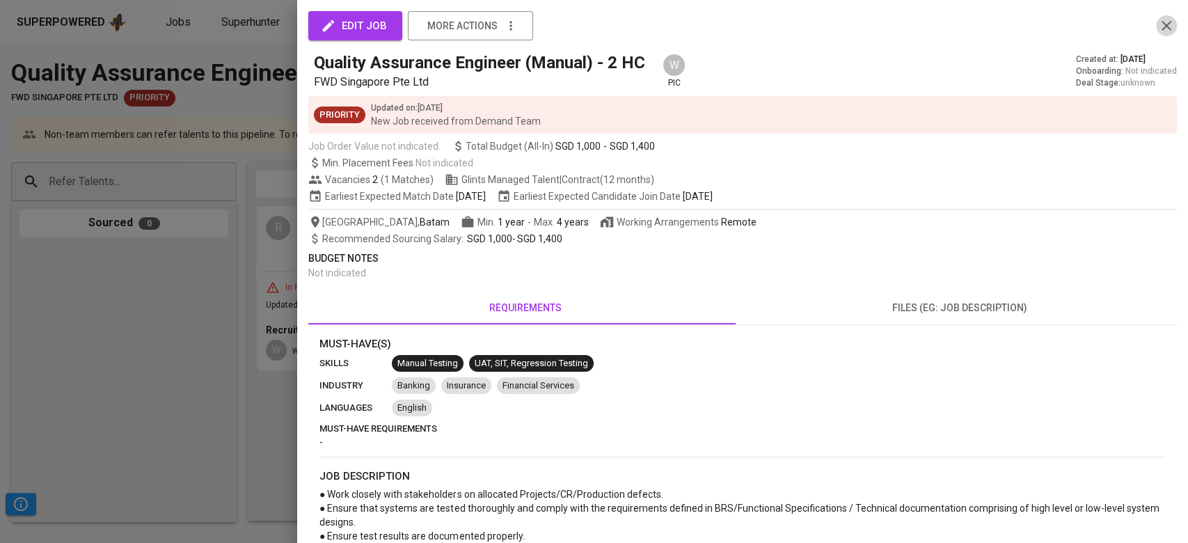
click at [1158, 25] on icon "button" at bounding box center [1166, 25] width 17 height 17
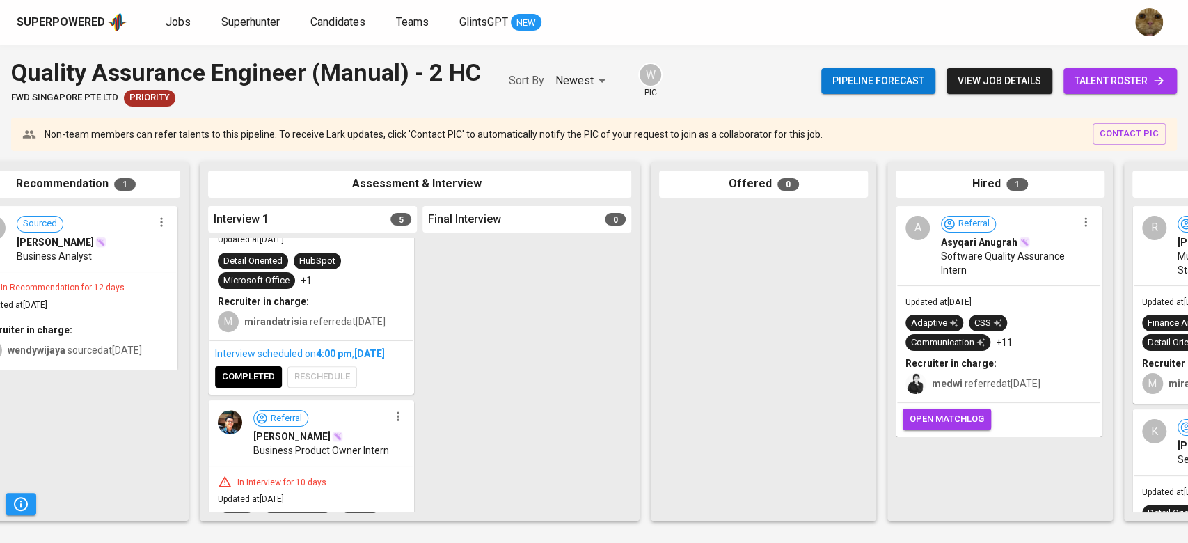
scroll to position [0, 469]
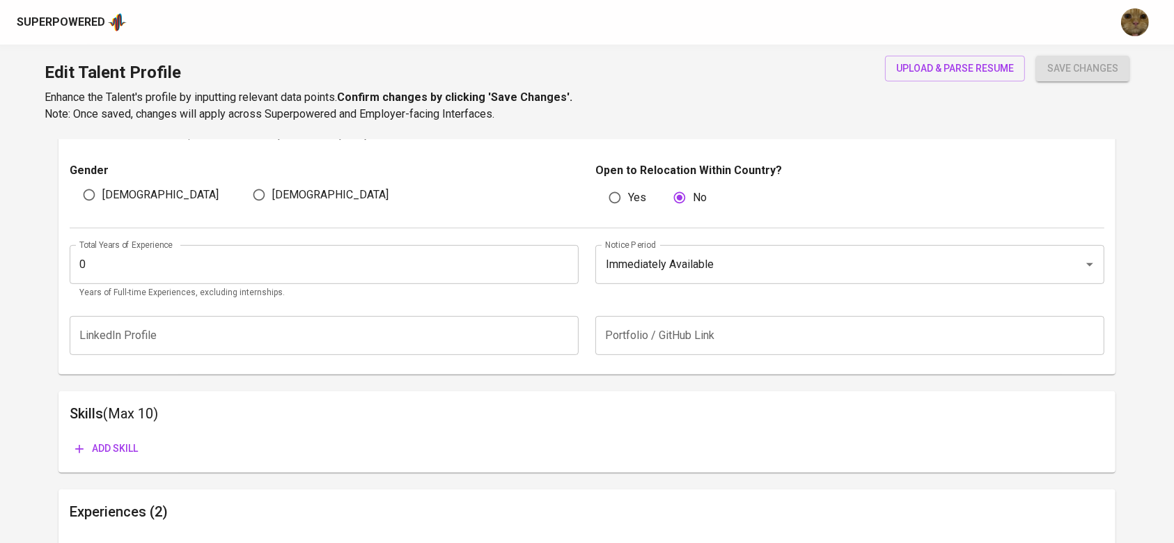
scroll to position [557, 0]
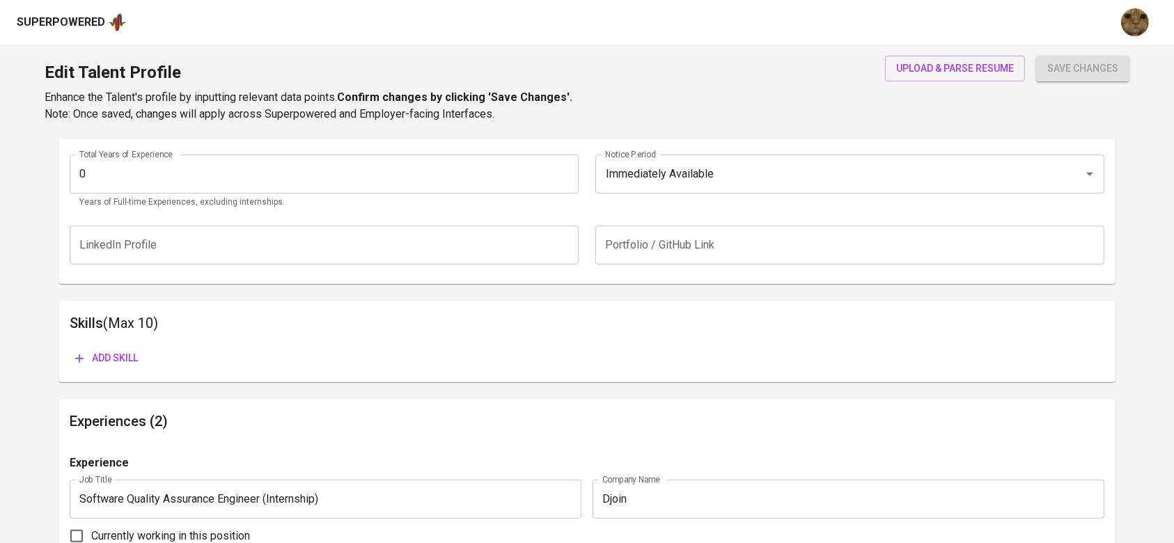
click at [113, 361] on span "Add skill" at bounding box center [106, 357] width 63 height 17
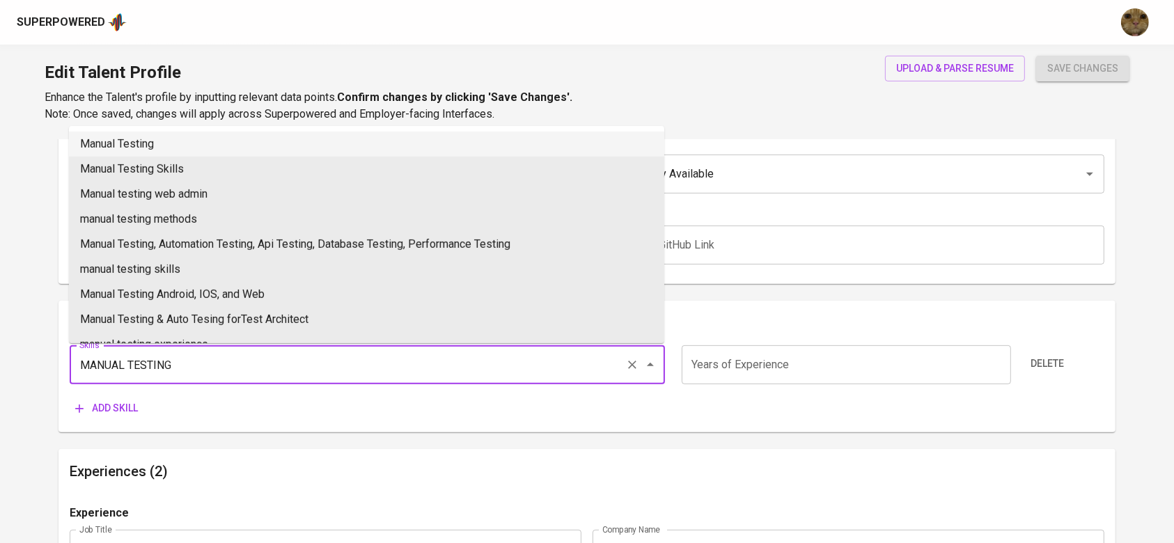
click at [139, 145] on li "Manual Testing" at bounding box center [366, 144] width 595 height 25
type input "Manual Testing"
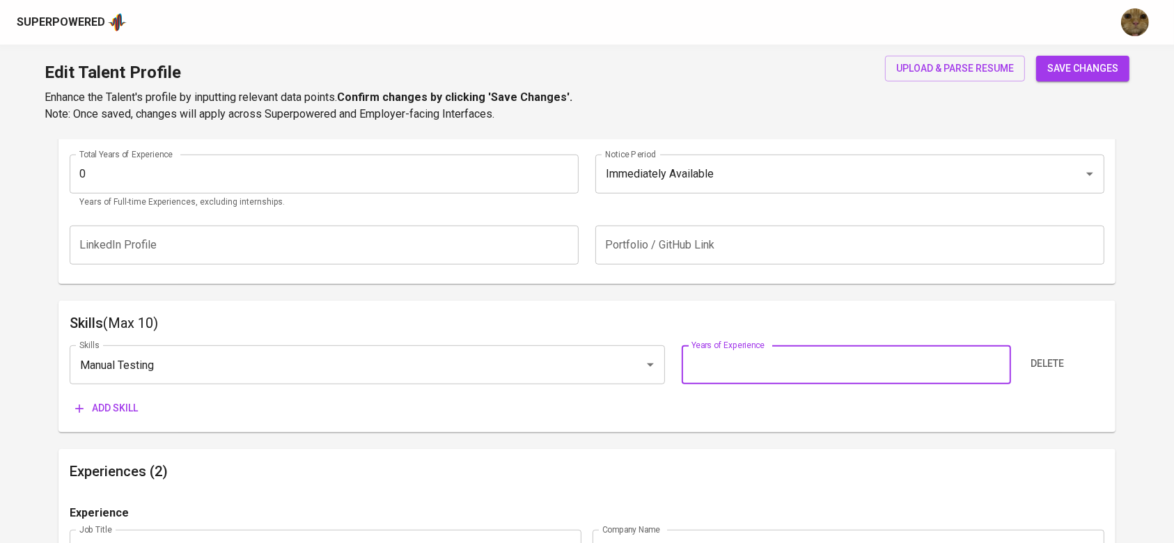
click at [766, 369] on input "number" at bounding box center [846, 364] width 329 height 39
type input "0"
click at [78, 409] on icon "button" at bounding box center [79, 409] width 14 height 14
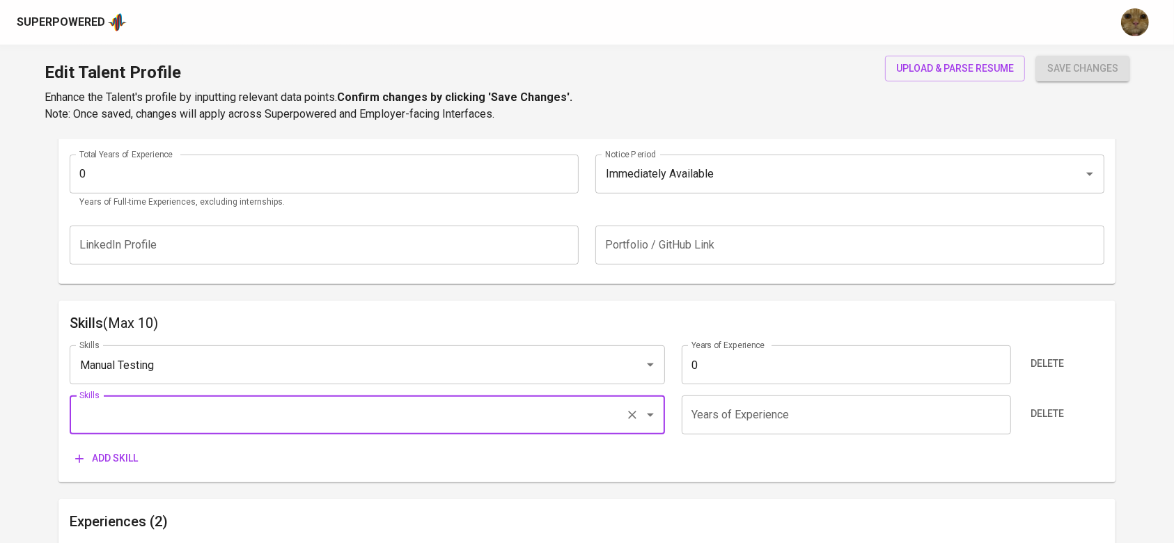
type input "a"
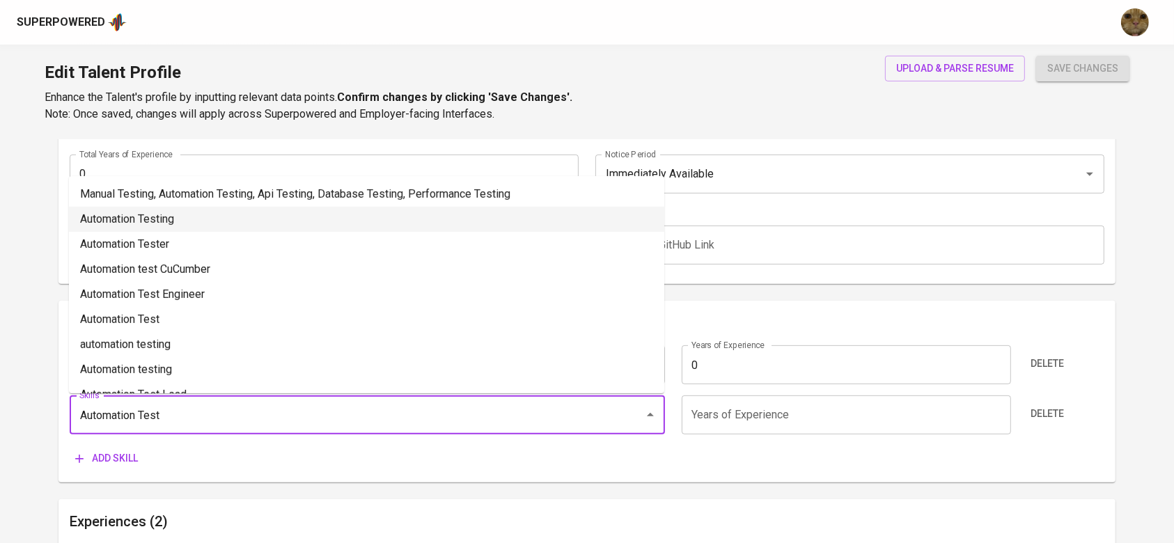
click at [109, 228] on li "Automation Testing" at bounding box center [366, 219] width 595 height 25
type input "Automation Testing"
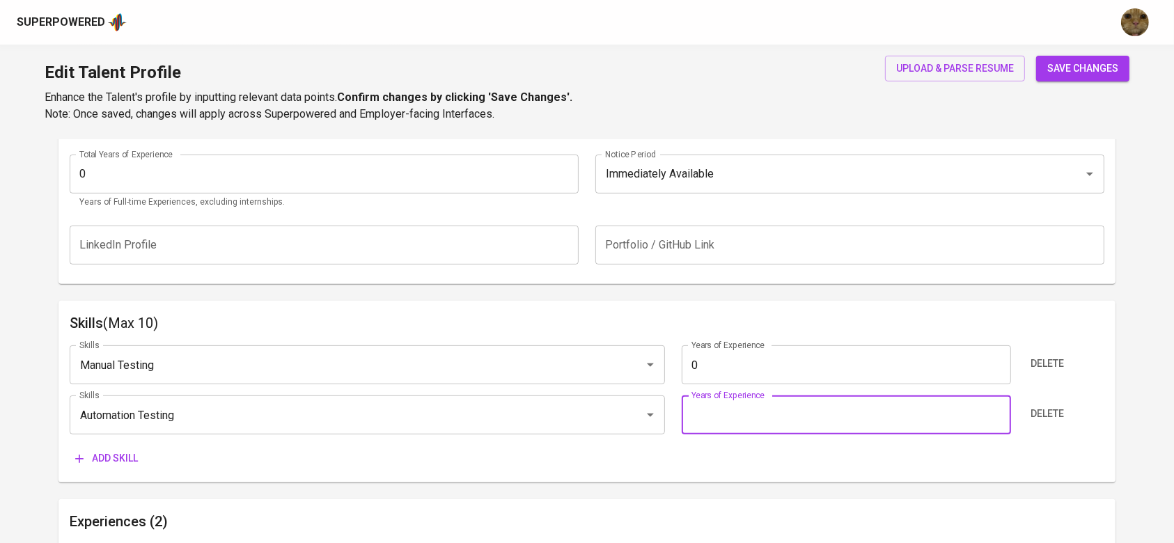
click at [734, 399] on input "number" at bounding box center [846, 414] width 329 height 39
type input "0"
click at [115, 461] on span "Add skill" at bounding box center [106, 458] width 63 height 17
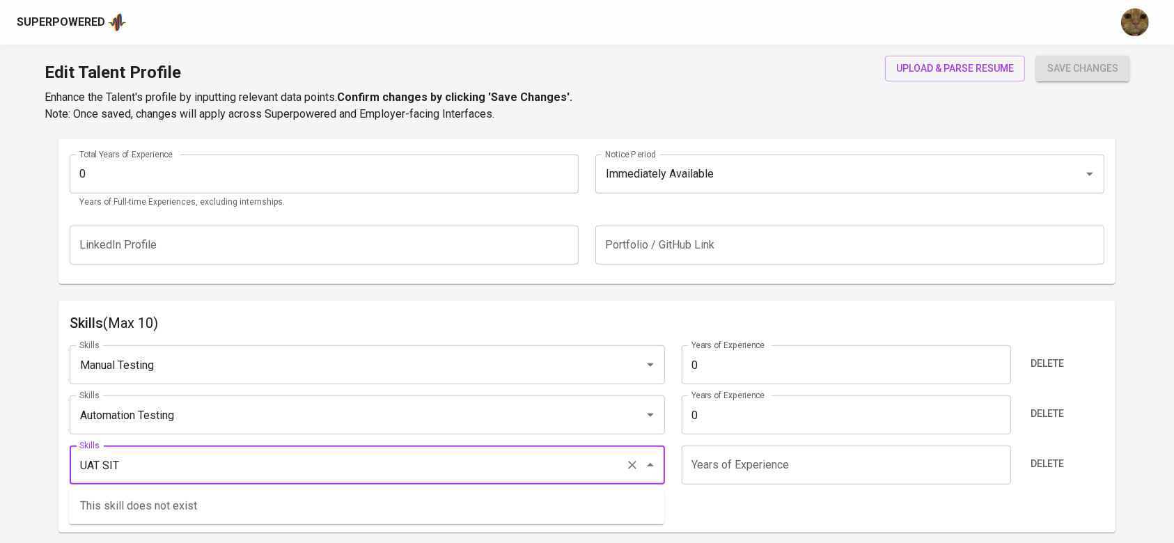
type input "UAT SIT"
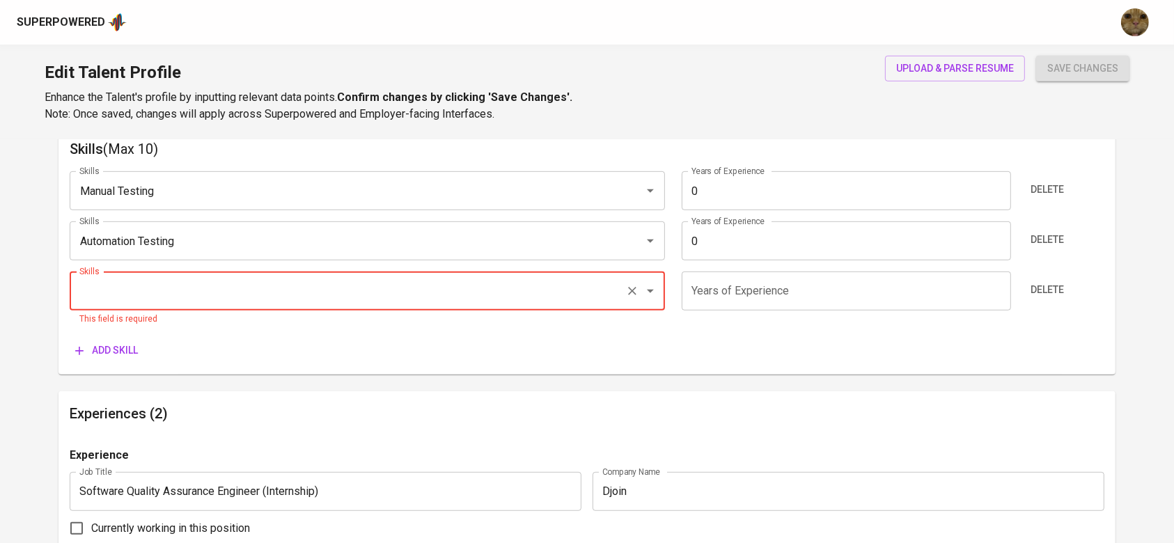
scroll to position [734, 0]
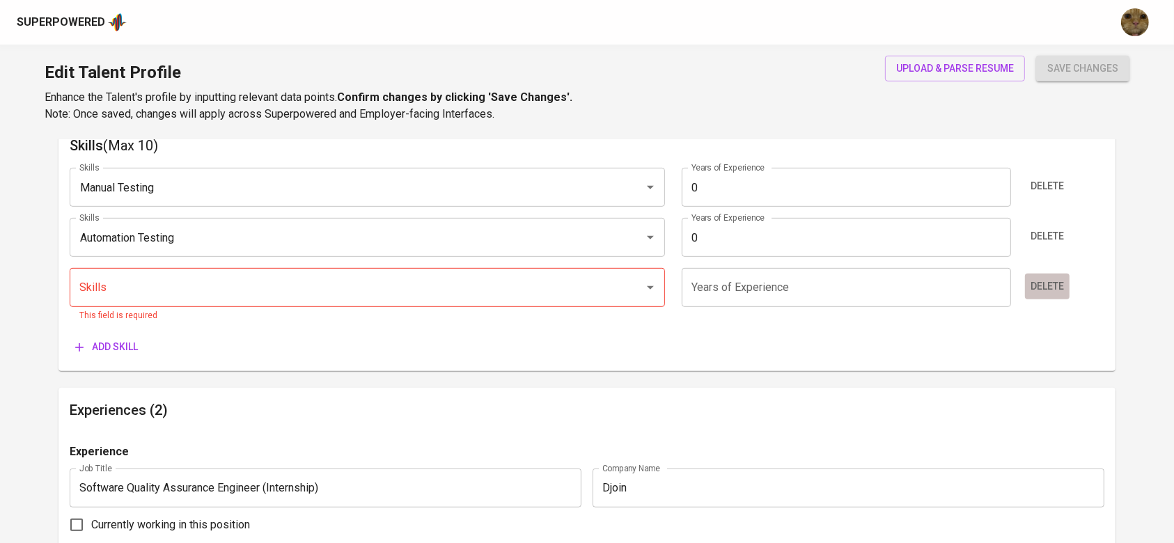
click at [1058, 285] on span "Delete" at bounding box center [1046, 286] width 33 height 17
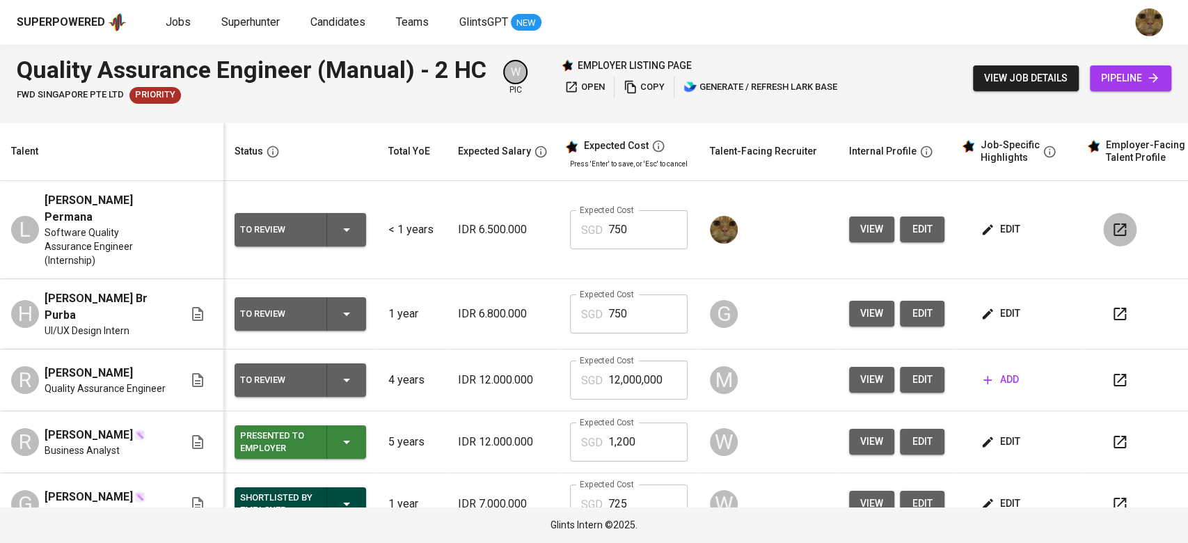
click at [1112, 221] on icon "button" at bounding box center [1120, 229] width 17 height 17
click at [922, 231] on button "edit" at bounding box center [922, 229] width 45 height 26
click at [1083, 232] on td at bounding box center [1150, 230] width 139 height 98
click at [1103, 233] on button "button" at bounding box center [1119, 229] width 33 height 33
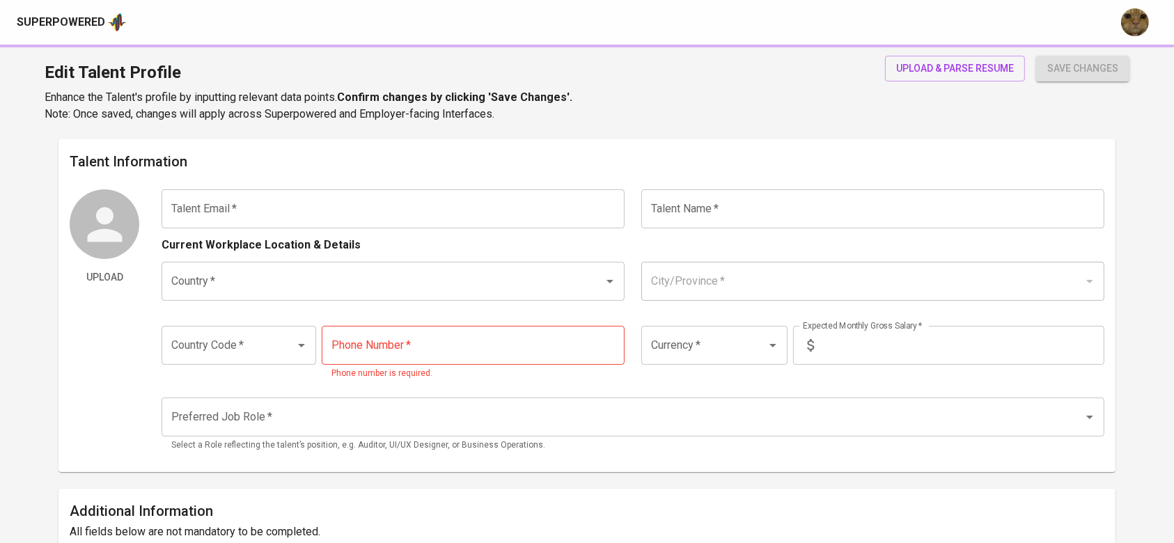
type input "[EMAIL_ADDRESS][DOMAIN_NAME]"
type input "[PERSON_NAME] Agung Permana"
type input "[GEOGRAPHIC_DATA]"
type input "[GEOGRAPHIC_DATA], [GEOGRAPHIC_DATA]"
type input "+62"
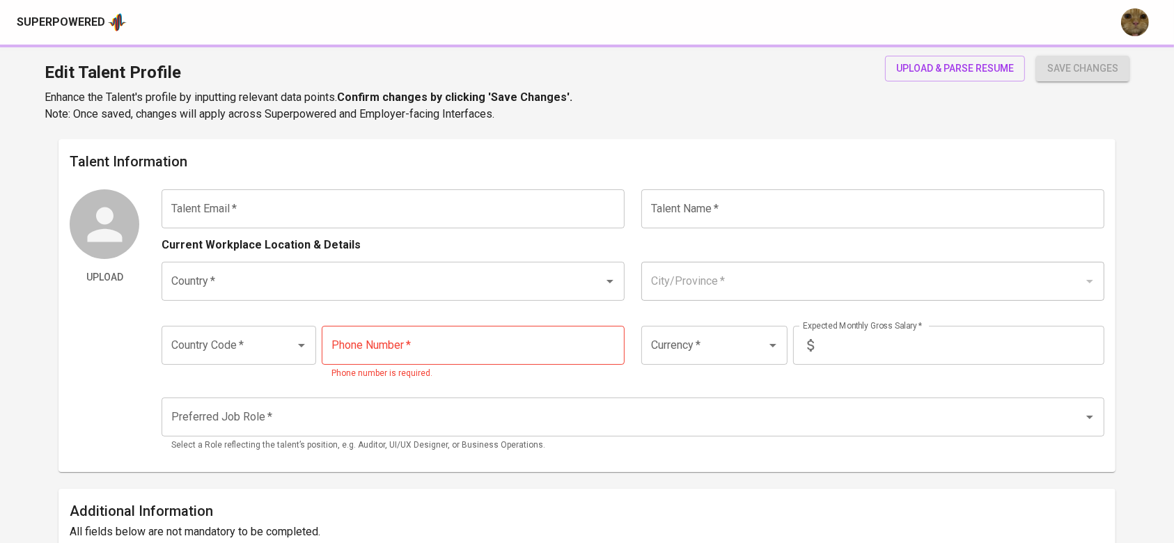
type input "[PHONE_NUMBER]"
type input "IDR"
type input "QA Engineer"
type input "0"
type input "Immediately Available"
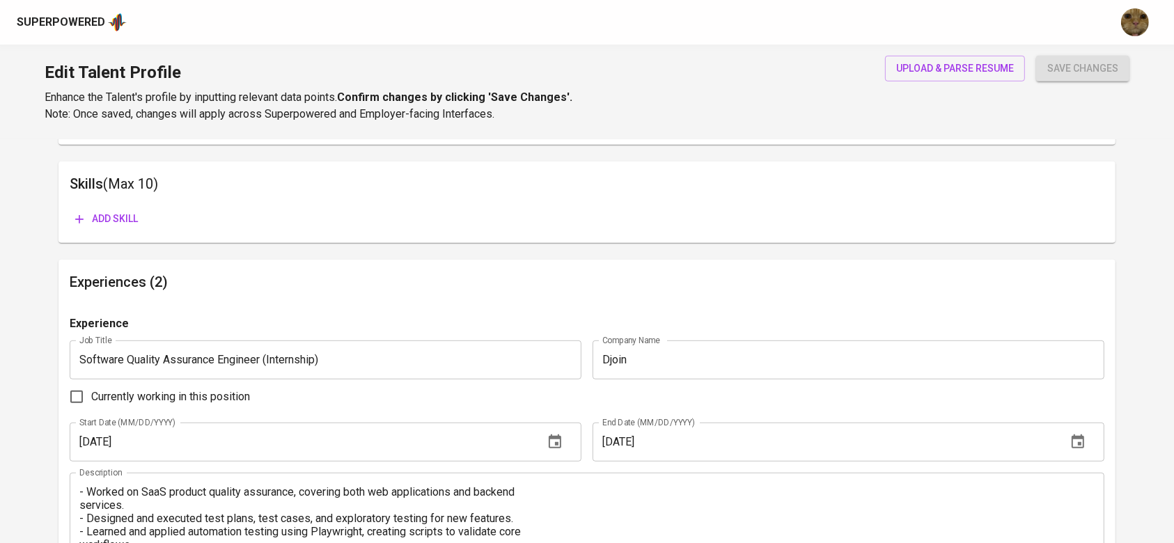
scroll to position [856, 0]
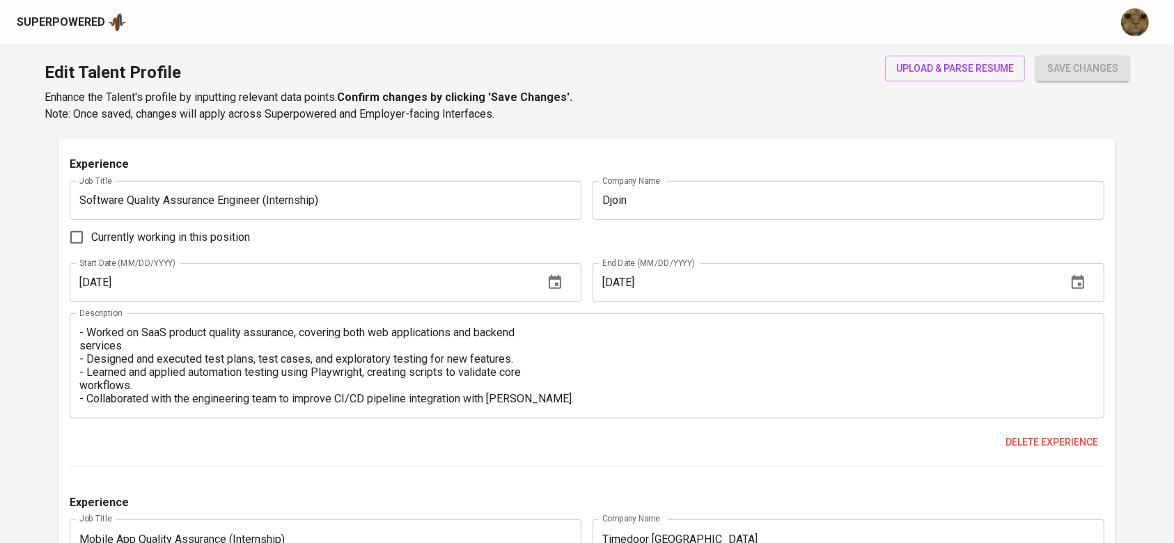
click at [531, 323] on div "- Worked on SaaS product quality assurance, covering both web applications and …" at bounding box center [587, 365] width 1034 height 105
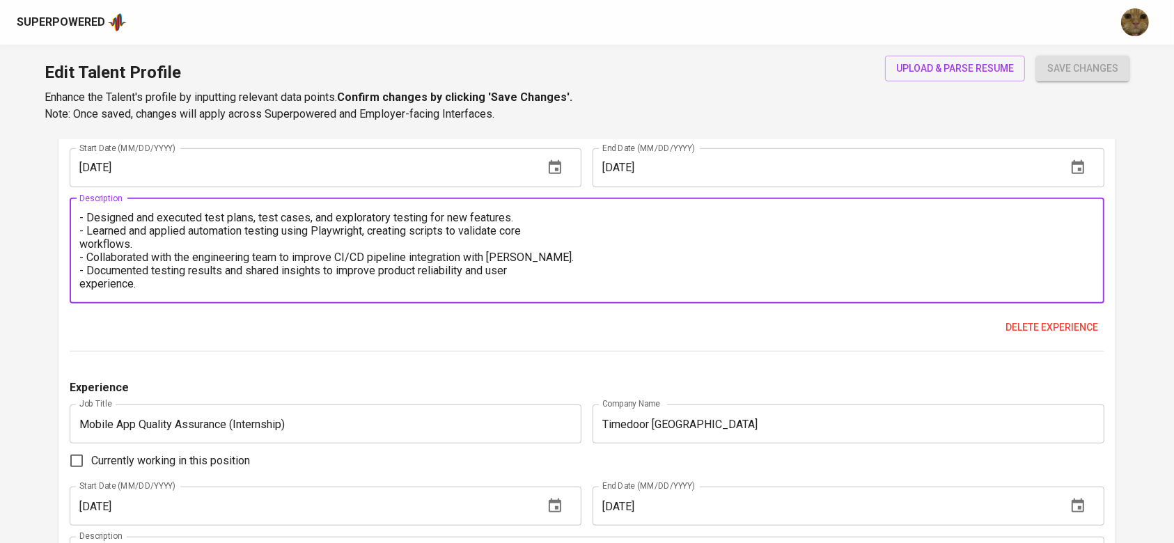
scroll to position [0, 0]
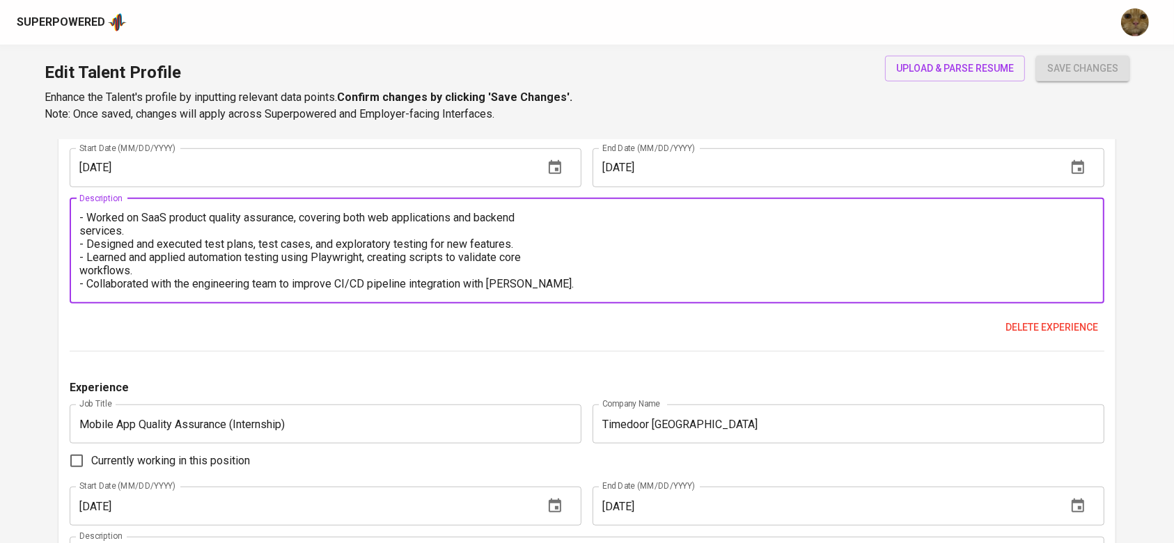
click at [544, 219] on textarea "- Worked on SaaS product quality assurance, covering both web applications and …" at bounding box center [586, 250] width 1014 height 79
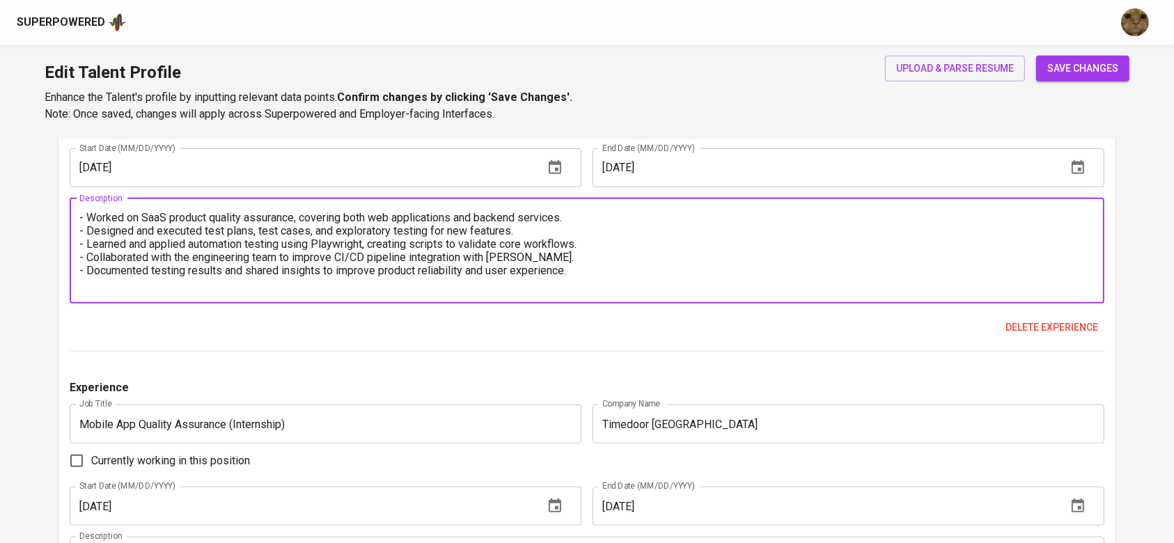
scroll to position [1237, 0]
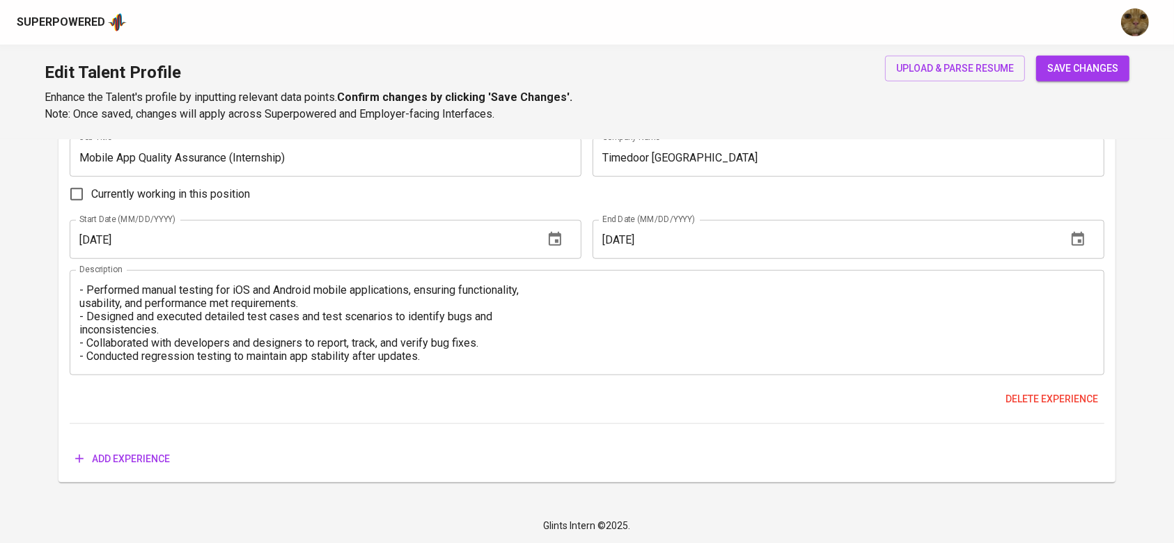
type textarea "- Worked on SaaS product quality assurance, covering both web applications and …"
click at [547, 281] on div "- Performed manual testing for iOS and Android mobile applications, ensuring fu…" at bounding box center [587, 322] width 1034 height 105
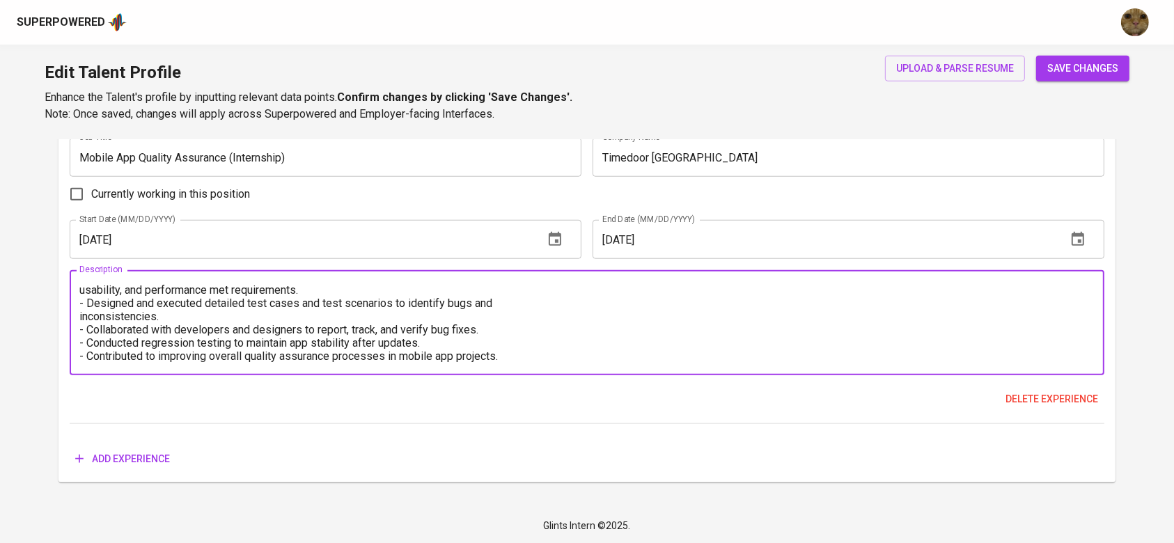
scroll to position [0, 0]
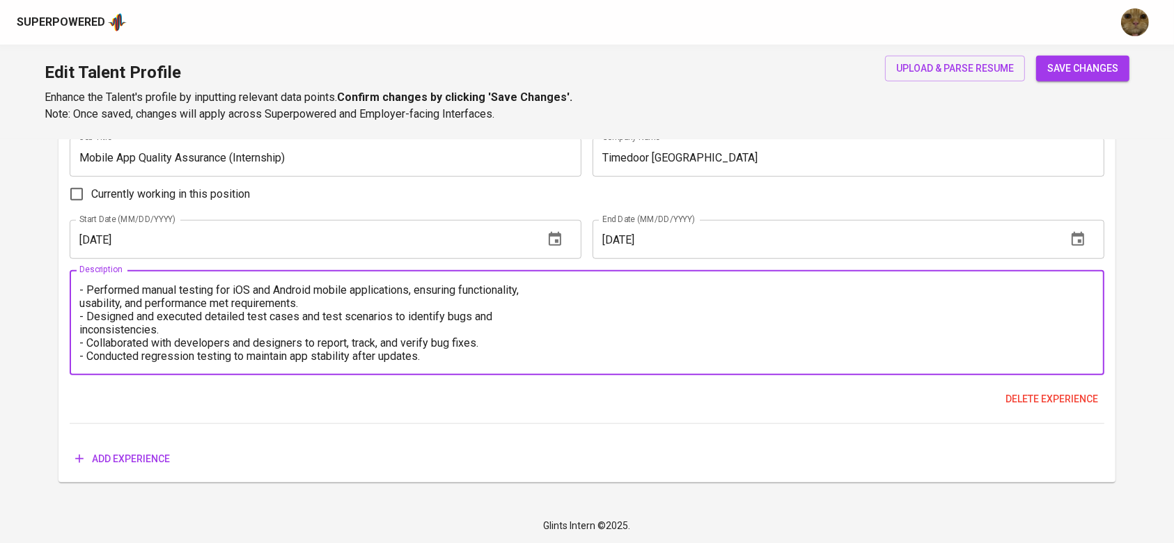
click at [585, 283] on textarea "- Performed manual testing for iOS and Android mobile applications, ensuring fu…" at bounding box center [586, 322] width 1014 height 79
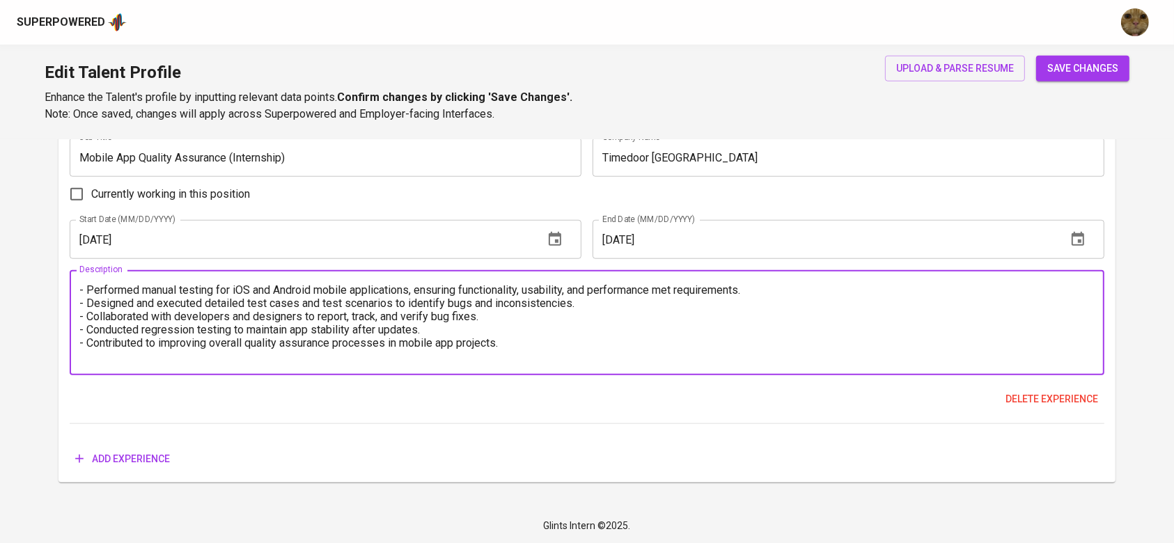
type textarea "- Performed manual testing for iOS and Android mobile applications, ensuring fu…"
click at [1088, 62] on span "save changes" at bounding box center [1082, 68] width 71 height 17
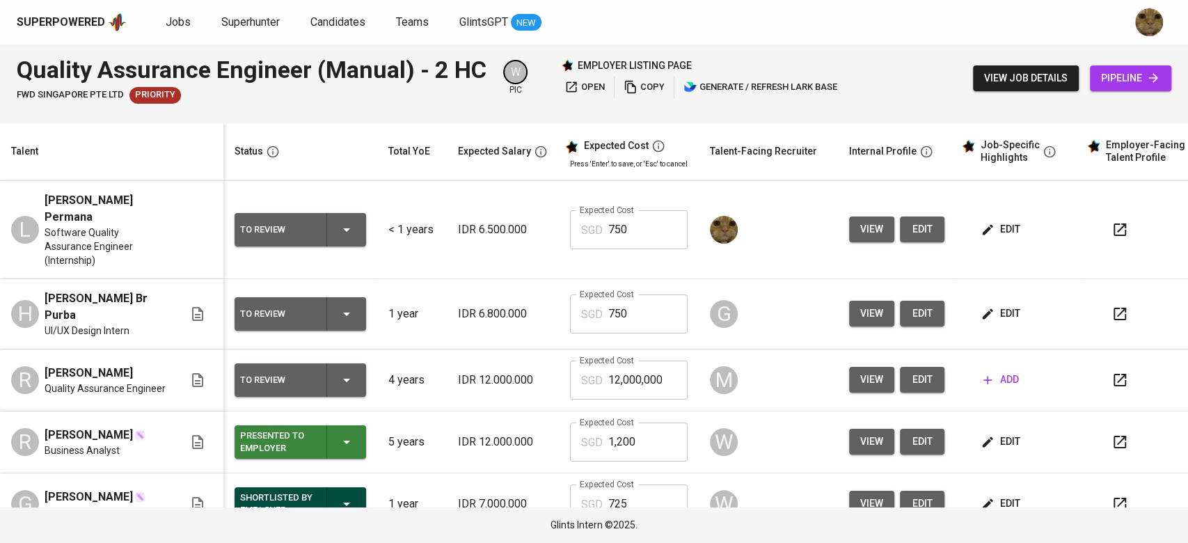
click at [1103, 220] on button "button" at bounding box center [1119, 229] width 33 height 33
click at [1110, 206] on td at bounding box center [1150, 230] width 139 height 98
click at [1114, 223] on icon "button" at bounding box center [1120, 229] width 13 height 13
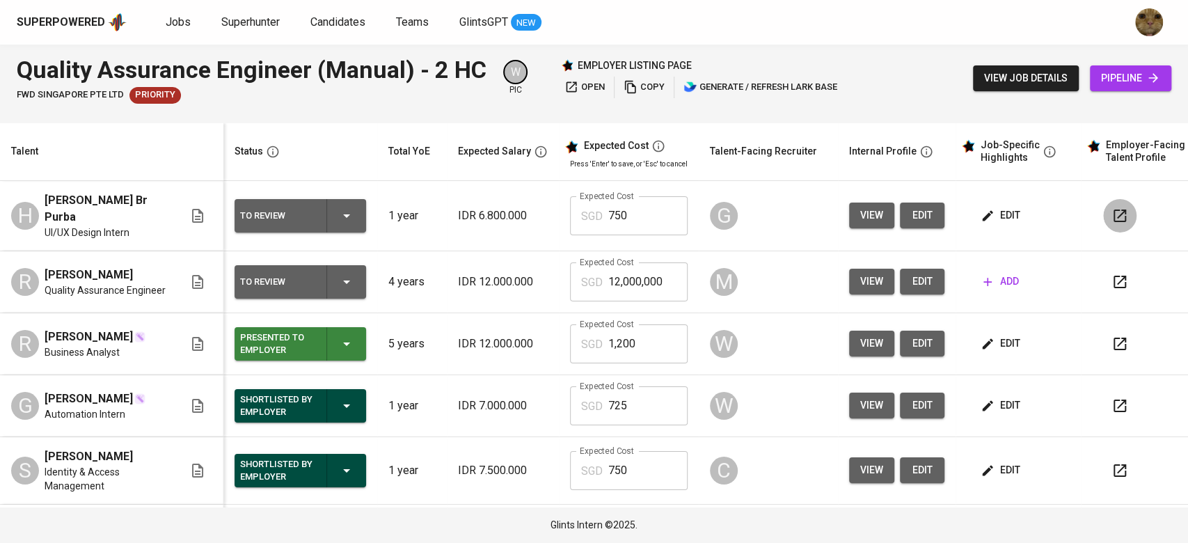
click at [1112, 219] on icon "button" at bounding box center [1120, 215] width 17 height 17
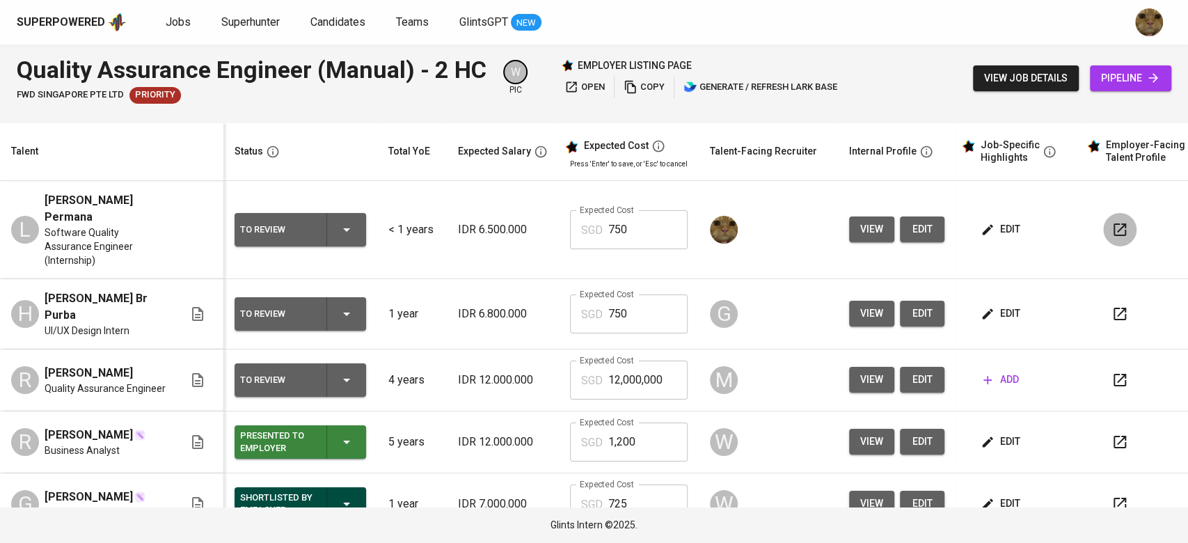
click at [1103, 226] on button "button" at bounding box center [1119, 229] width 33 height 33
click at [1112, 221] on icon "button" at bounding box center [1120, 229] width 17 height 17
click at [1114, 224] on icon "button" at bounding box center [1120, 229] width 13 height 13
click at [1112, 318] on icon "button" at bounding box center [1120, 314] width 17 height 17
click at [911, 233] on span "edit" at bounding box center [922, 229] width 22 height 17
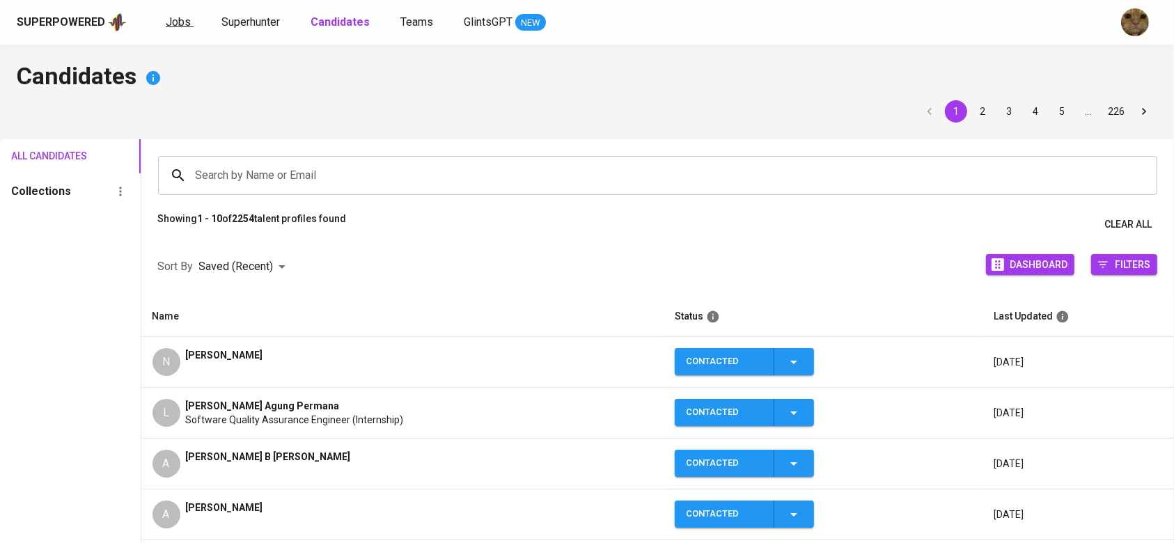
click at [166, 24] on span "Jobs" at bounding box center [178, 21] width 25 height 13
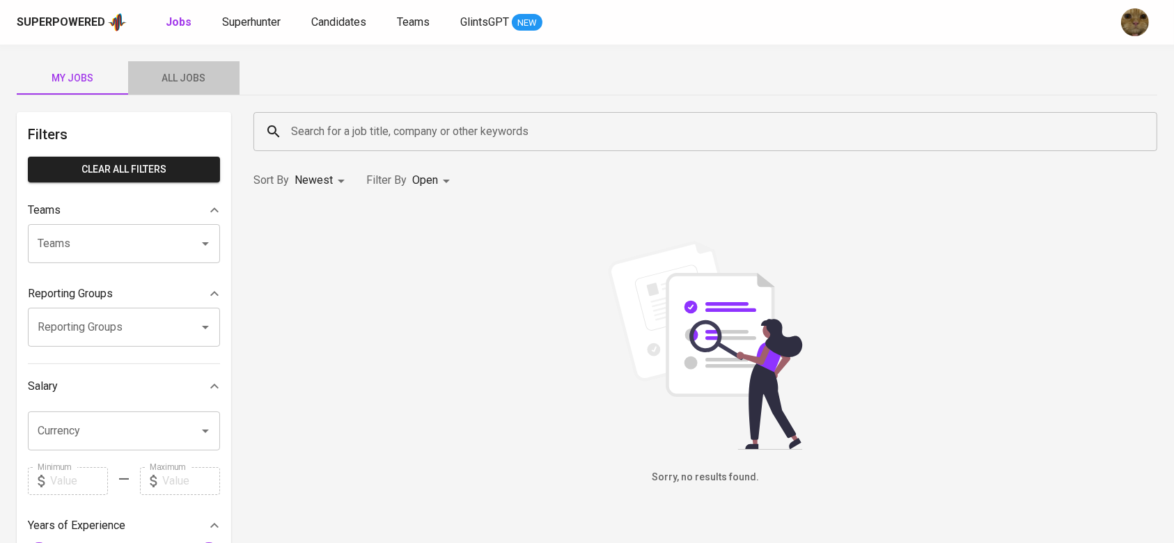
click at [184, 74] on span "All Jobs" at bounding box center [183, 78] width 95 height 17
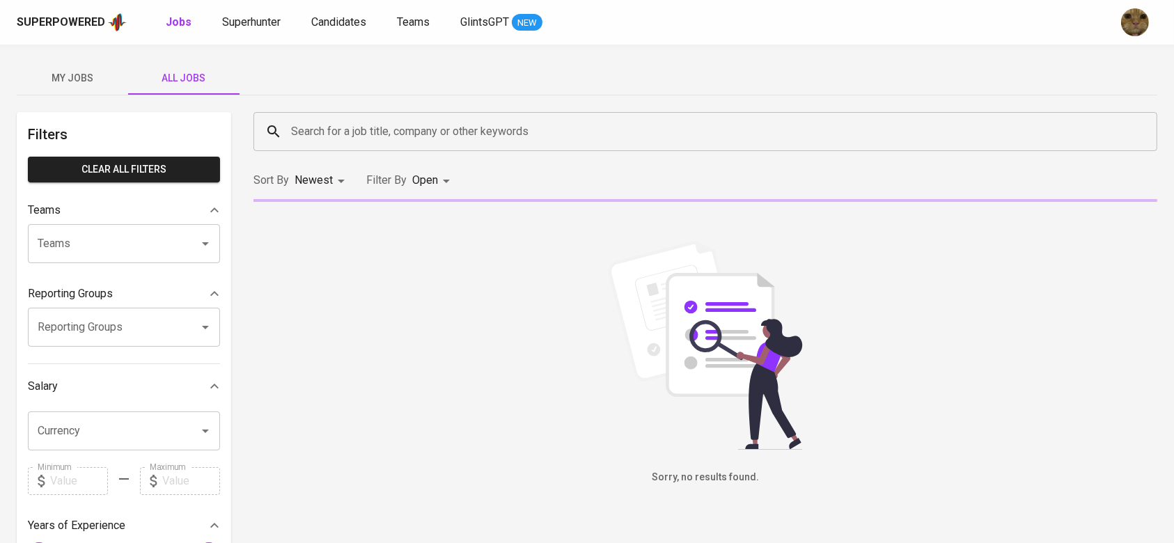
click at [372, 143] on input "Search for a job title, company or other keywords" at bounding box center [709, 131] width 842 height 26
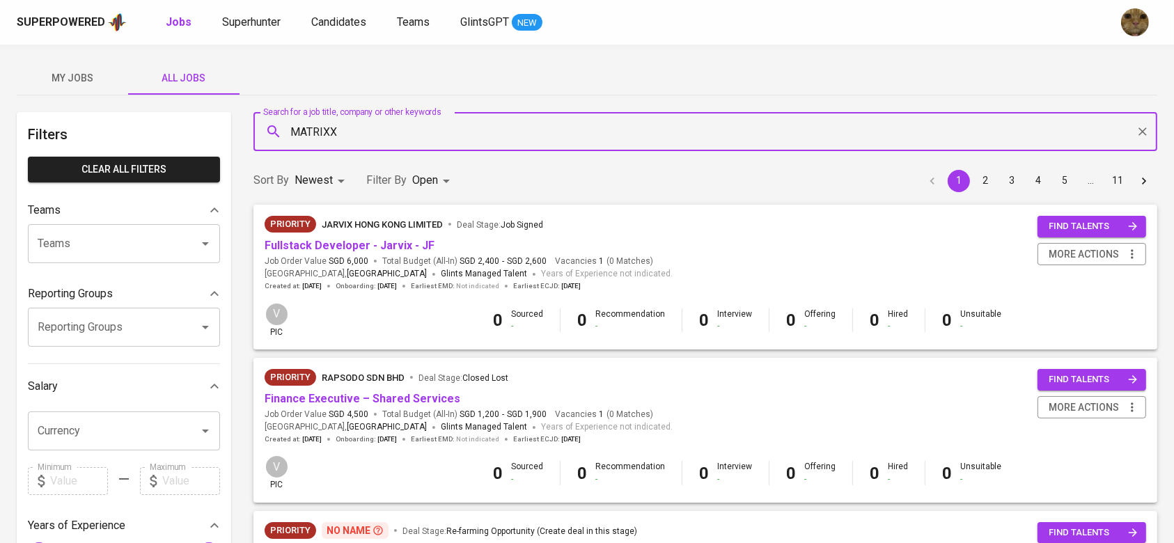
type input "MATRIXX"
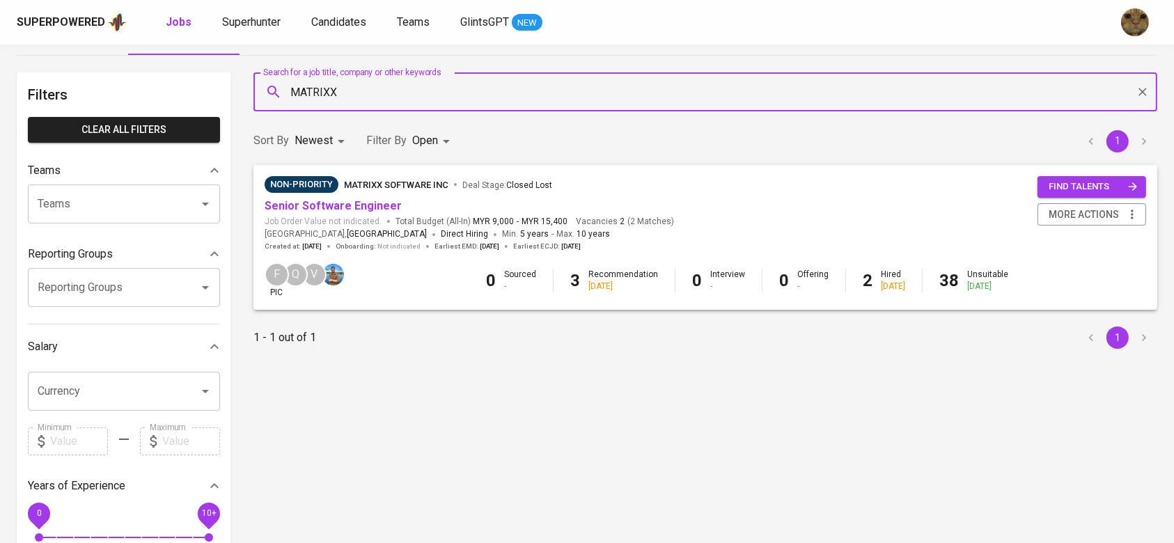
scroll to position [50, 0]
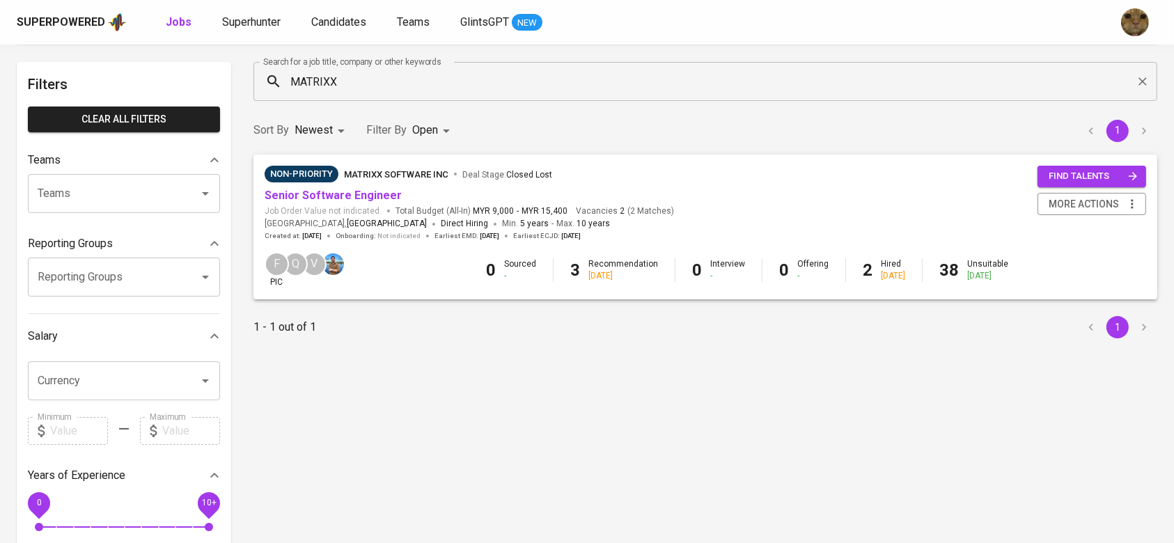
click at [314, 187] on div "Non-Priority MATRIXX Software Inc Deal Stage : Closed Lost" at bounding box center [469, 177] width 409 height 22
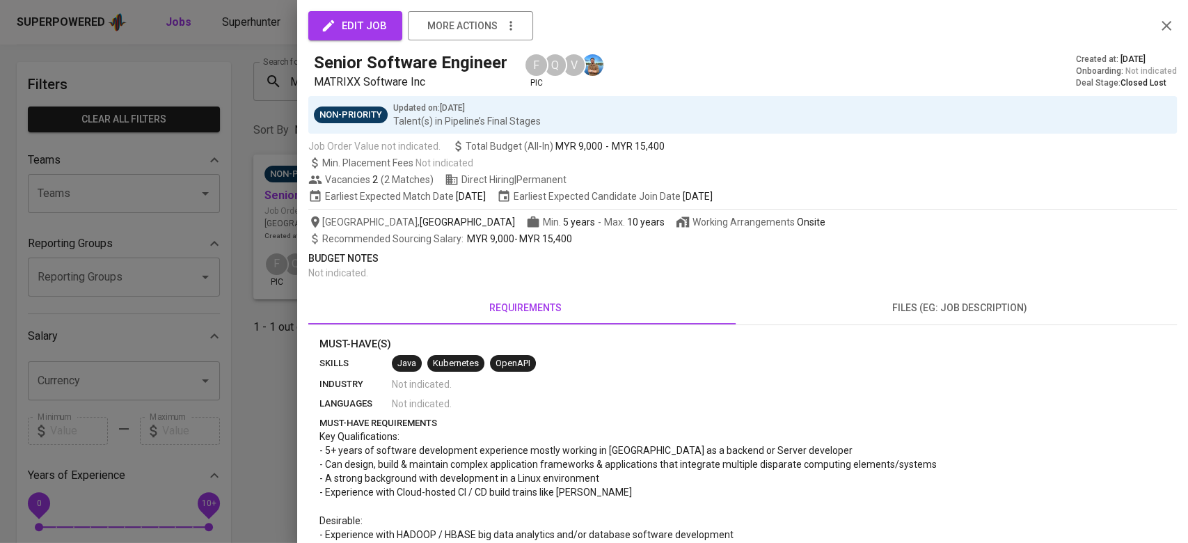
click at [290, 191] on div at bounding box center [594, 271] width 1188 height 543
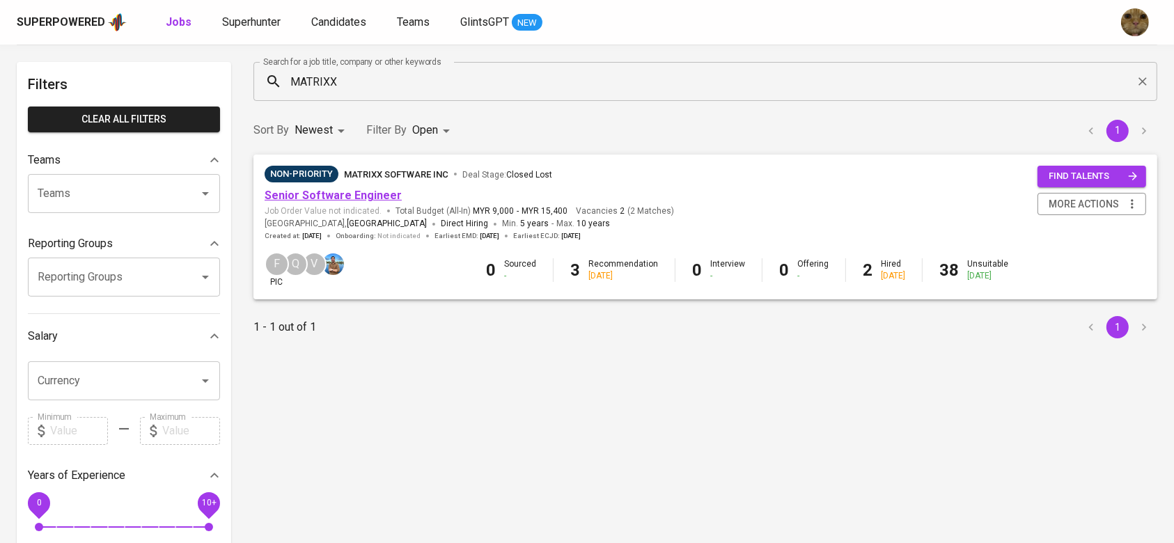
click at [277, 193] on link "Senior Software Engineer" at bounding box center [333, 195] width 137 height 13
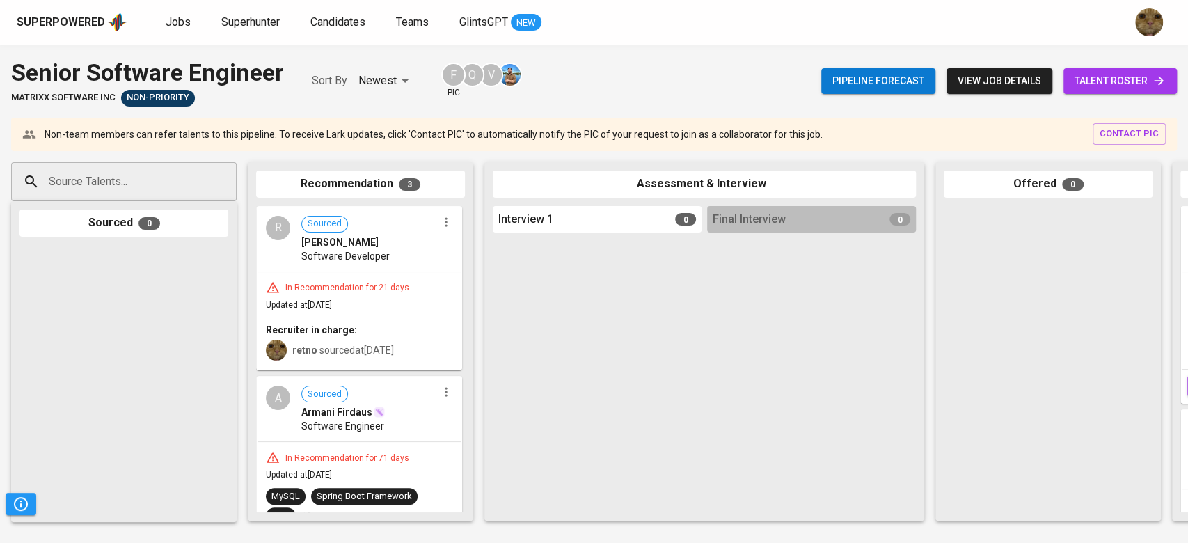
click at [1083, 88] on span "talent roster" at bounding box center [1120, 80] width 91 height 17
click at [1111, 78] on span "talent roster" at bounding box center [1120, 80] width 91 height 17
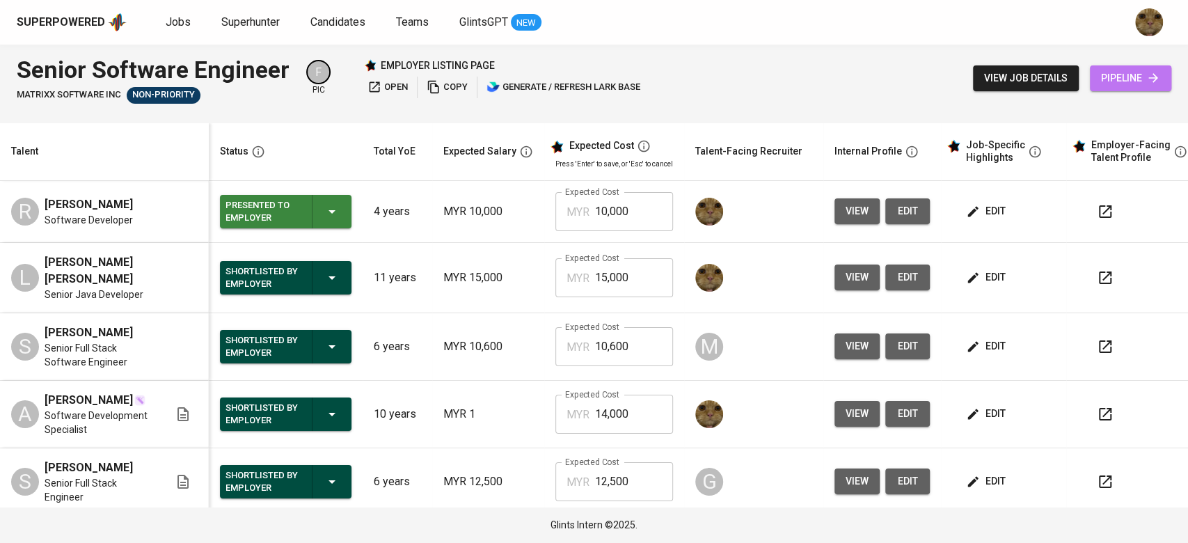
click at [1124, 70] on span "pipeline" at bounding box center [1130, 78] width 59 height 17
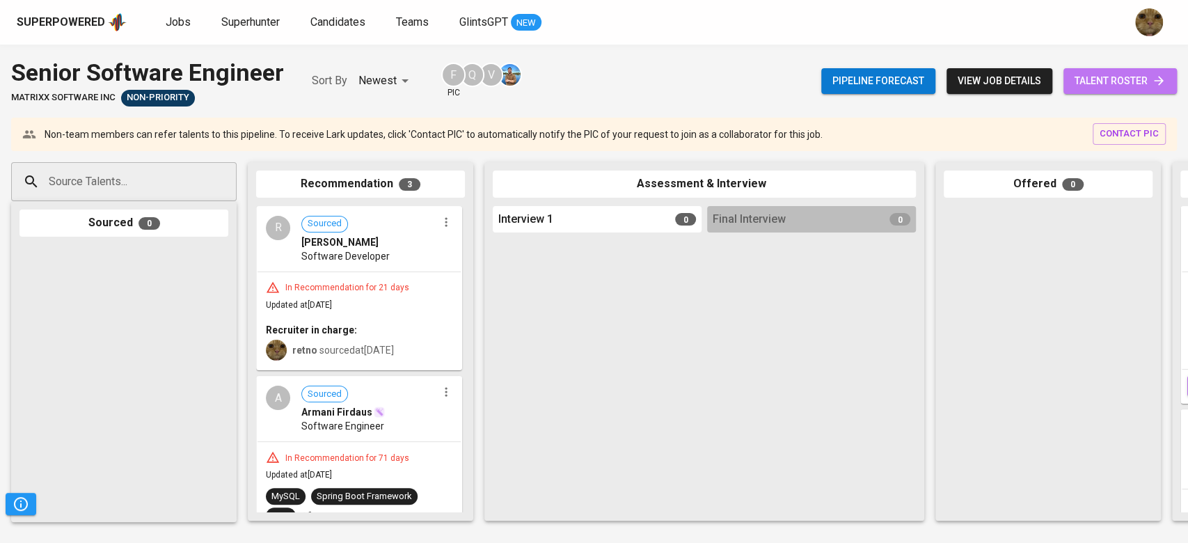
click at [1108, 83] on span "talent roster" at bounding box center [1120, 80] width 91 height 17
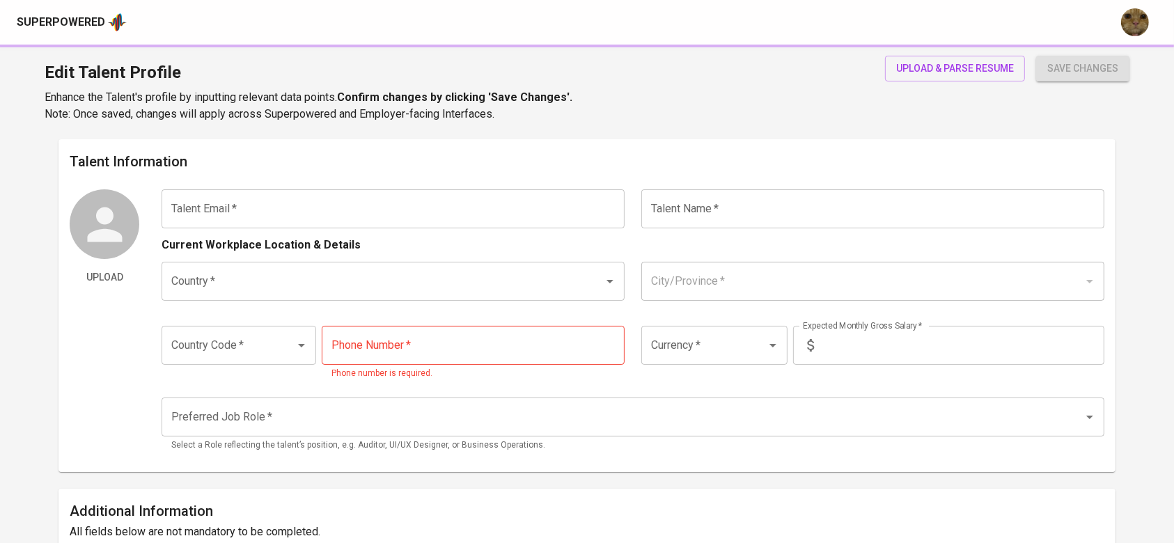
type input "[EMAIL_ADDRESS][DOMAIN_NAME]"
type input "[PERSON_NAME] Agung Permana"
type input "[GEOGRAPHIC_DATA]"
type input "[GEOGRAPHIC_DATA], [GEOGRAPHIC_DATA]"
type input "+62"
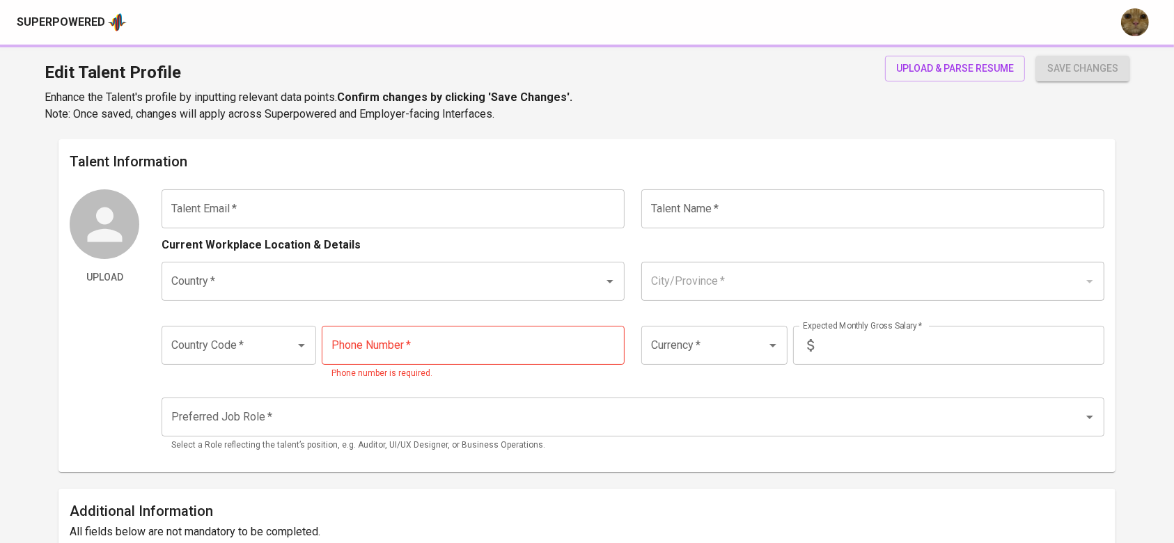
type input "[PHONE_NUMBER]"
type input "IDR"
type input "QA Engineer"
type input "0"
type input "Immediately Available"
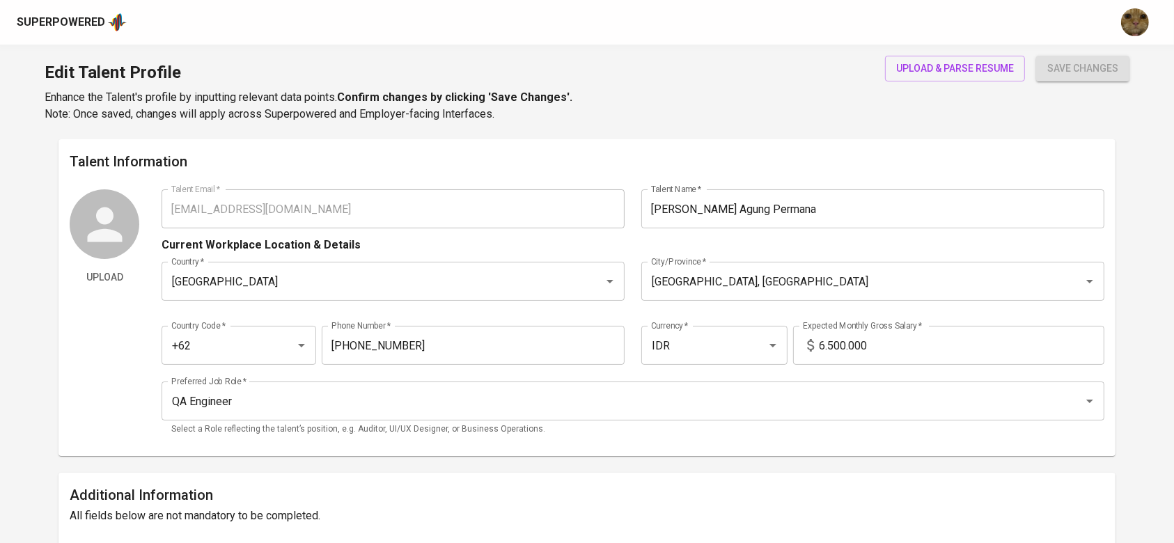
scroll to position [420, 0]
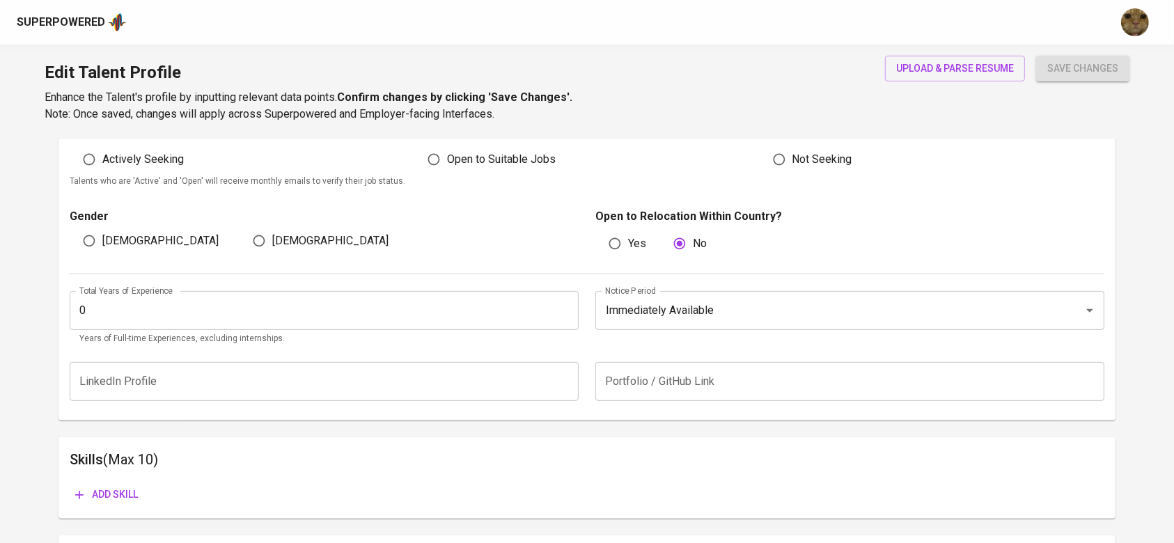
click at [249, 298] on input "0" at bounding box center [324, 310] width 509 height 39
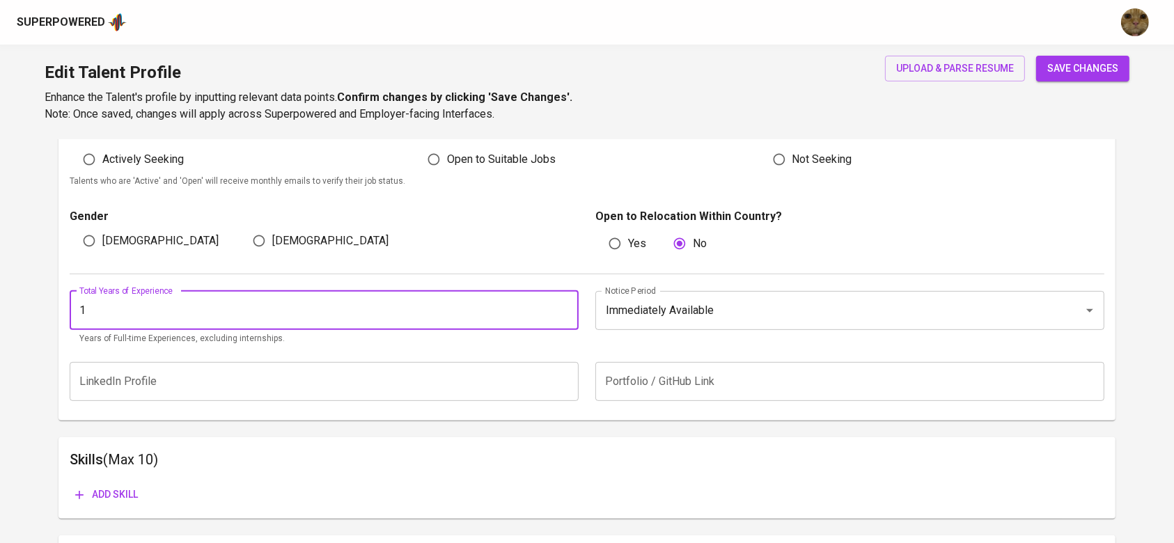
click at [557, 303] on input "1" at bounding box center [324, 310] width 509 height 39
click at [563, 306] on input "2" at bounding box center [324, 310] width 509 height 39
click at [564, 317] on input "2" at bounding box center [324, 310] width 509 height 39
click at [564, 313] on input "1" at bounding box center [324, 310] width 509 height 39
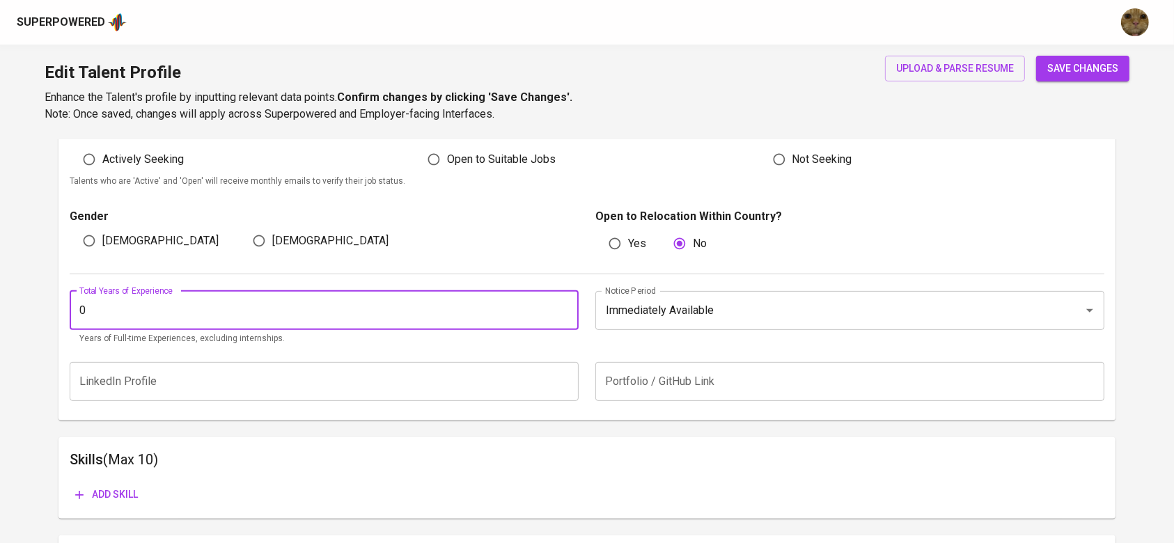
click at [564, 313] on input "0" at bounding box center [324, 310] width 509 height 39
type input "1"
click at [561, 306] on input "1" at bounding box center [324, 310] width 509 height 39
click at [1062, 74] on span "save changes" at bounding box center [1082, 68] width 71 height 17
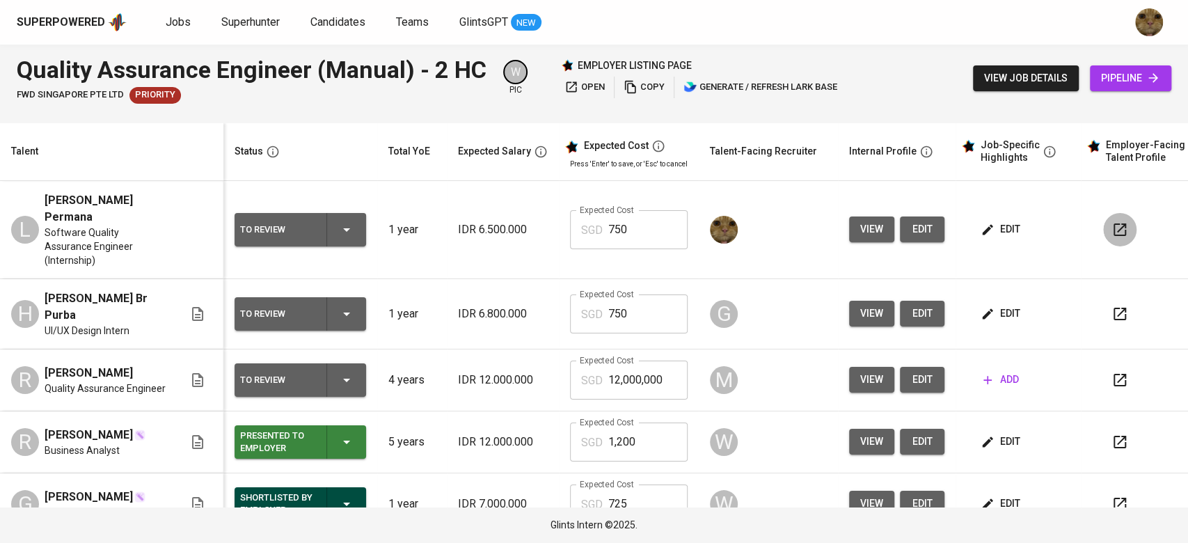
click at [1112, 226] on icon "button" at bounding box center [1120, 229] width 17 height 17
click at [904, 218] on button "edit" at bounding box center [922, 229] width 45 height 26
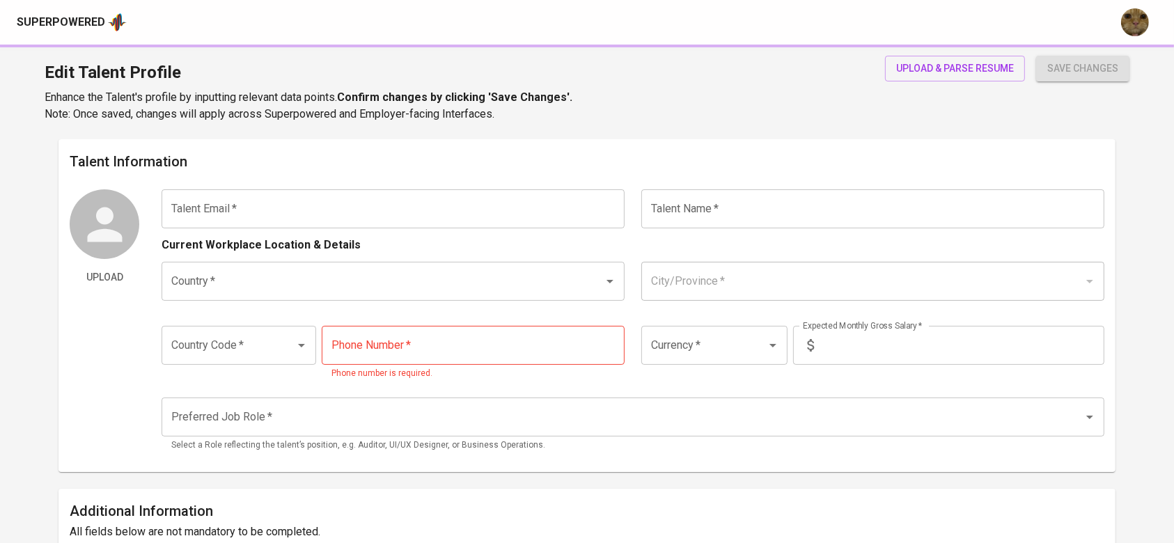
type input "[EMAIL_ADDRESS][DOMAIN_NAME]"
type input "[PERSON_NAME] Agung Permana"
type input "[GEOGRAPHIC_DATA]"
type input "[GEOGRAPHIC_DATA], [GEOGRAPHIC_DATA]"
type input "+62"
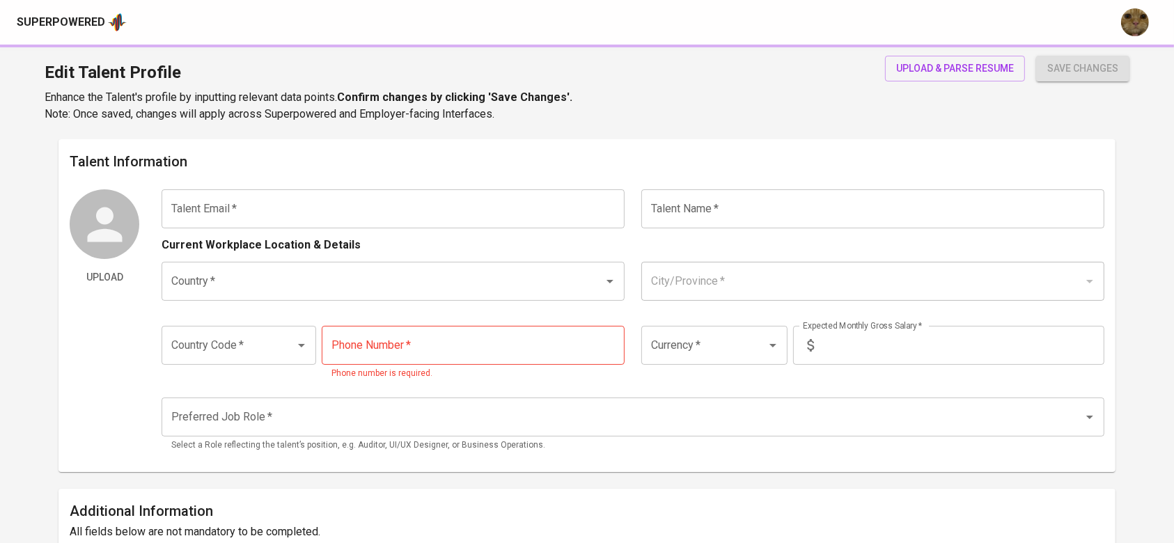
type input "[PHONE_NUMBER]"
type input "IDR"
type input "QA Engineer"
type input "1"
type input "Immediately Available"
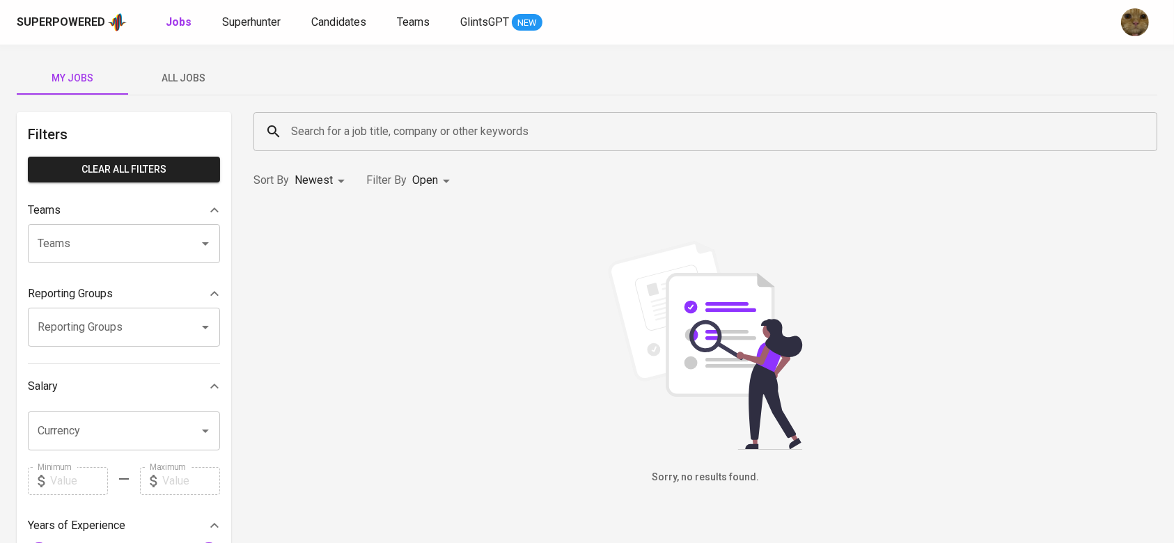
click at [173, 77] on span "All Jobs" at bounding box center [183, 78] width 95 height 17
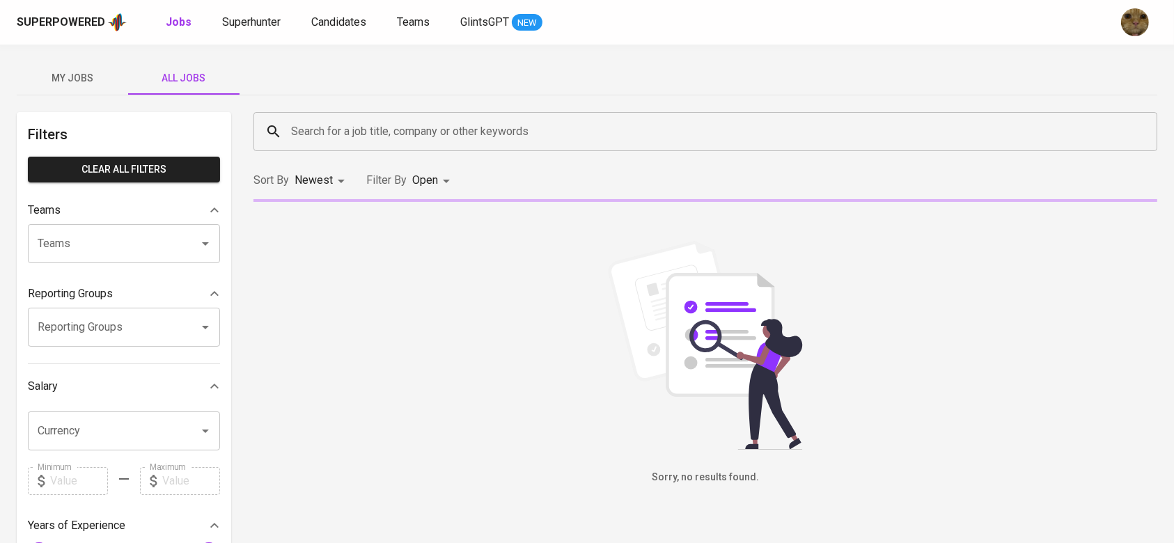
click at [340, 141] on input "Search for a job title, company or other keywords" at bounding box center [709, 131] width 842 height 26
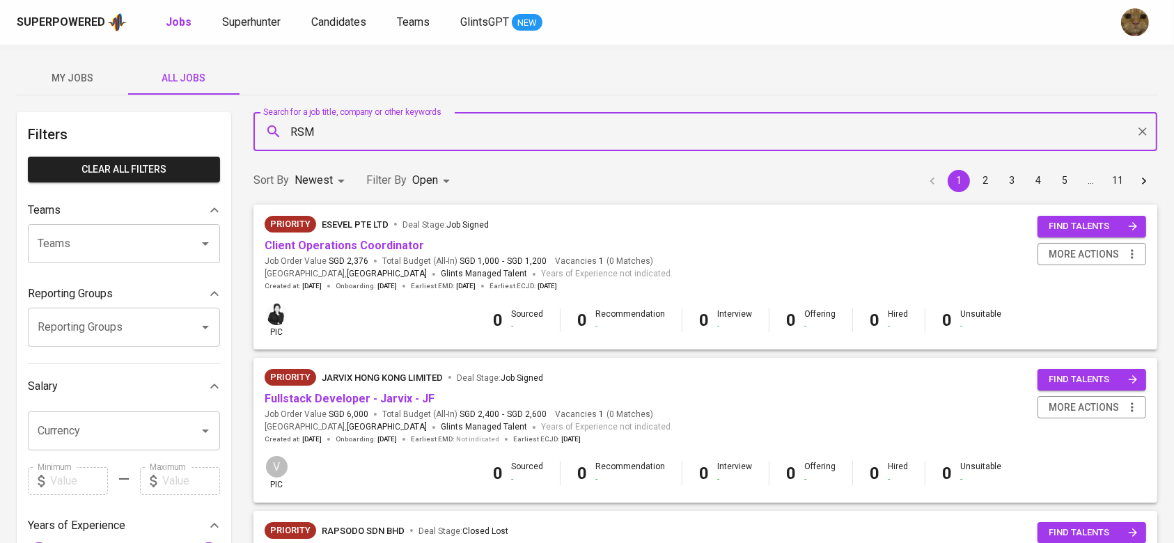
type input "RSM"
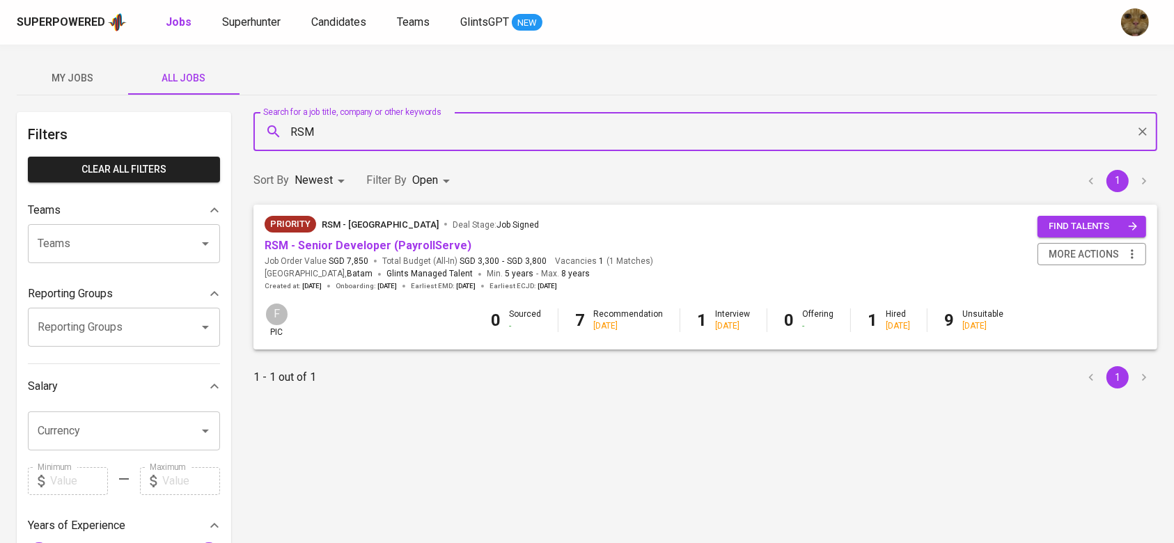
scroll to position [56, 0]
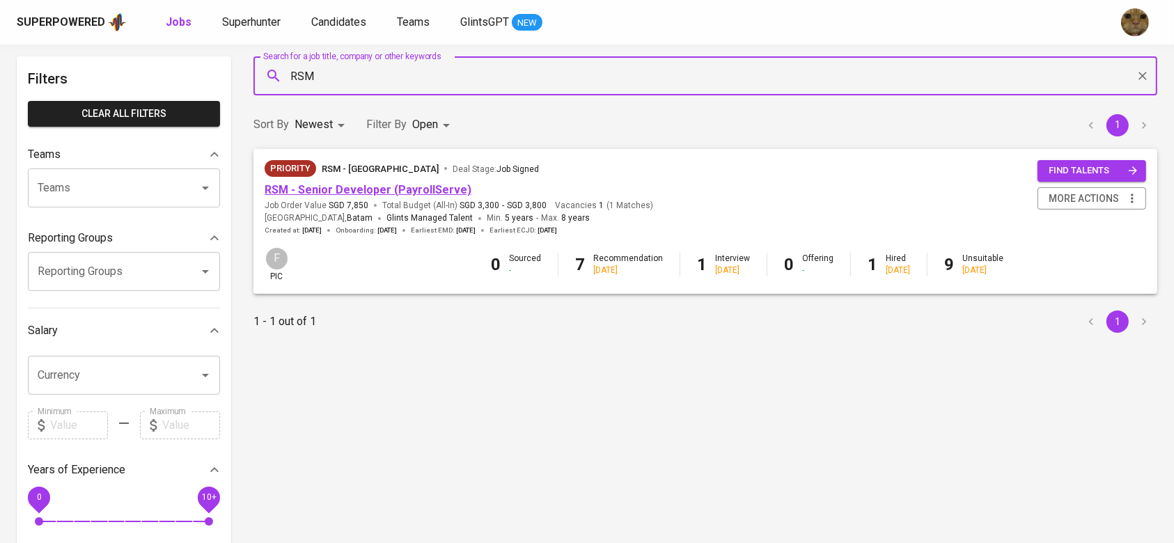
click at [377, 184] on link "RSM - Senior Developer (PayrollServe)" at bounding box center [368, 189] width 207 height 13
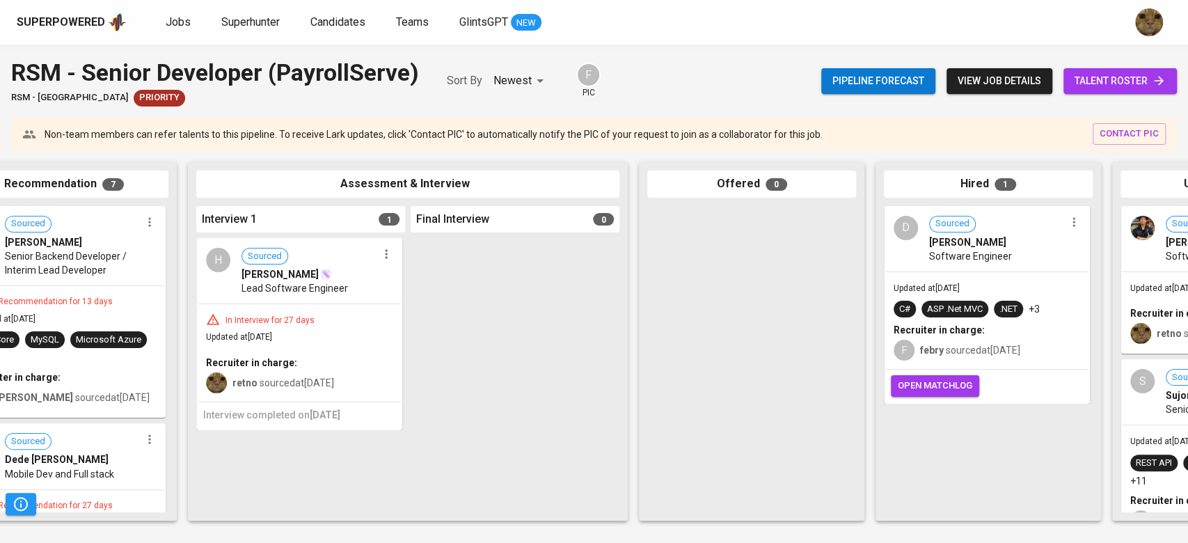
scroll to position [0, 469]
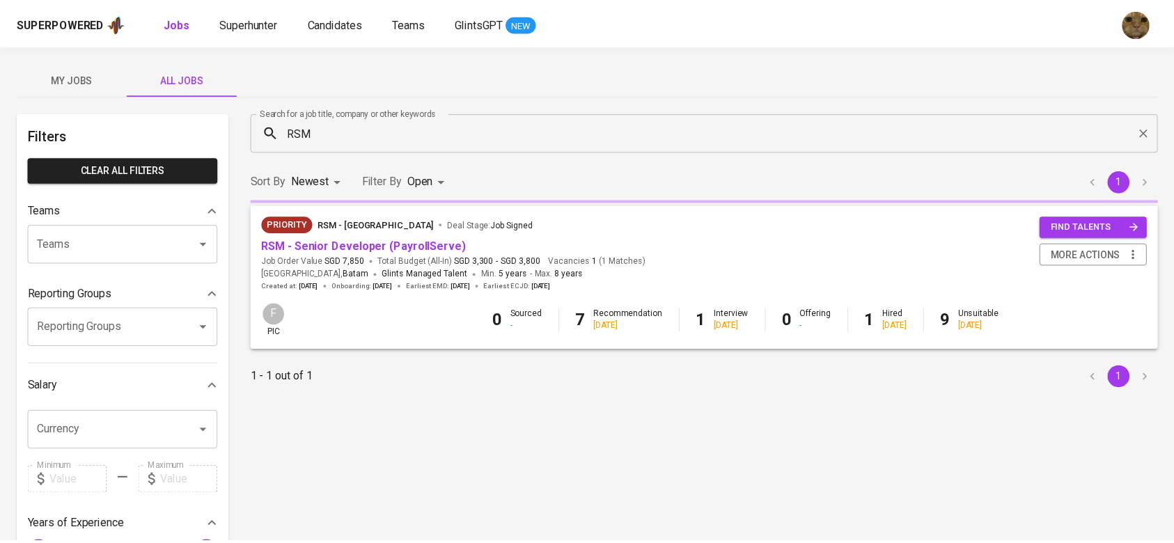
scroll to position [56, 0]
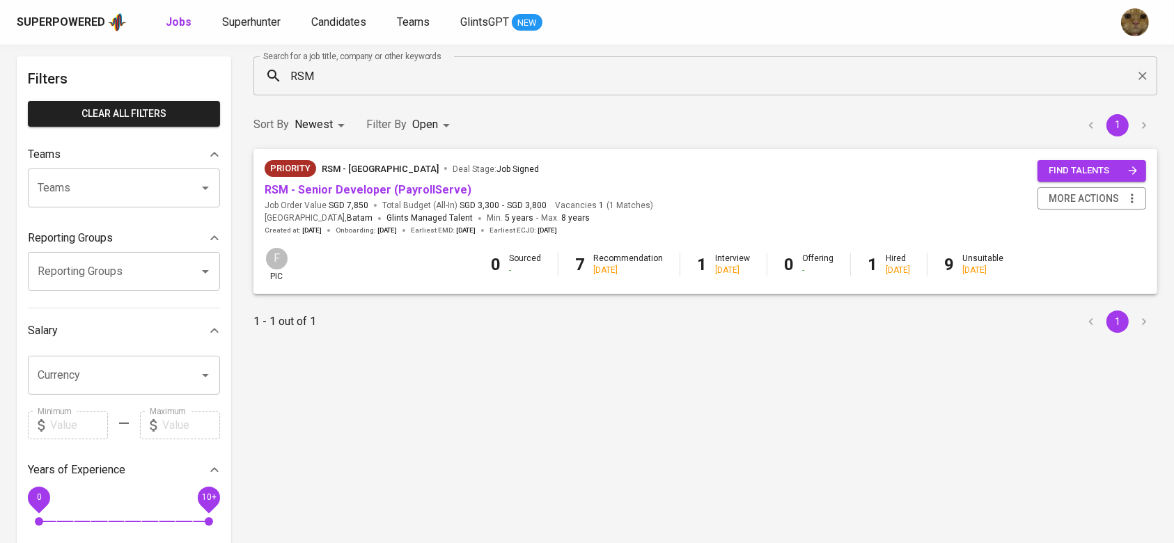
click at [320, 69] on input "RSM" at bounding box center [709, 76] width 842 height 26
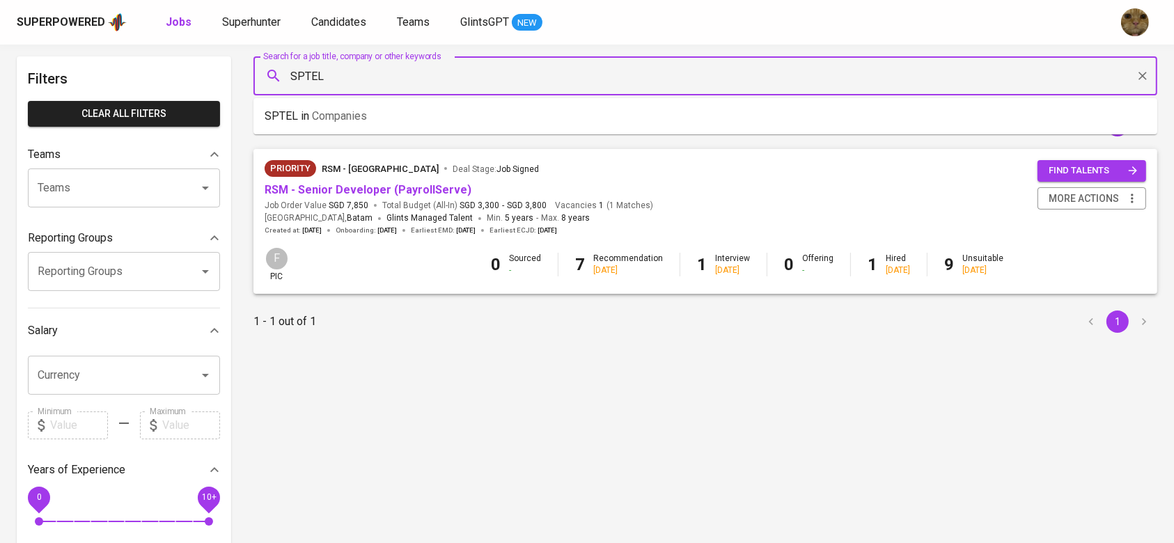
type input "SPTEL"
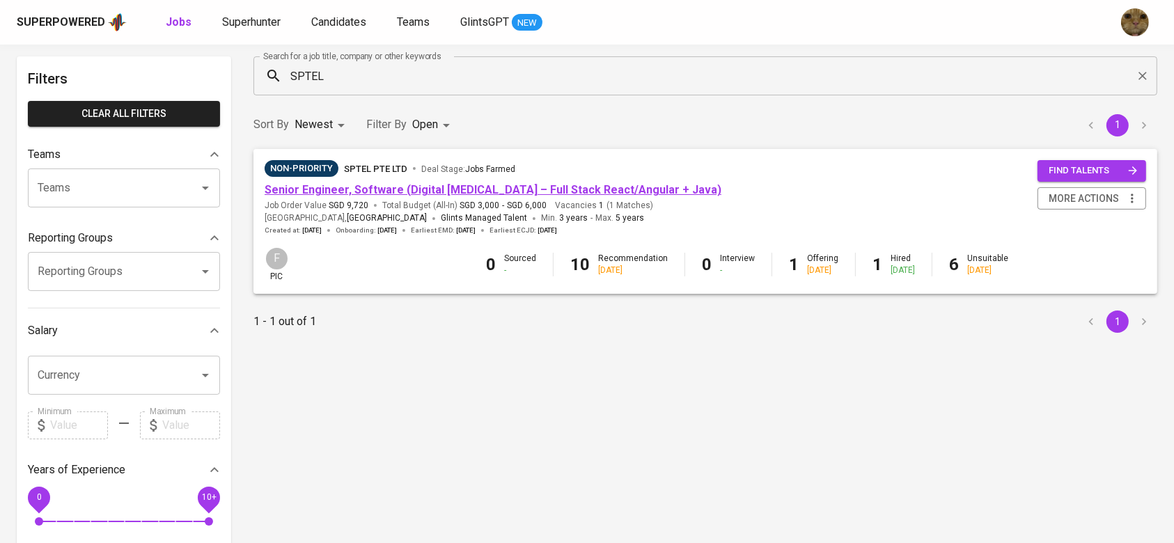
click at [346, 184] on link "Senior Engineer, Software (Digital BSS – Full Stack React/Angular + Java)" at bounding box center [493, 189] width 457 height 13
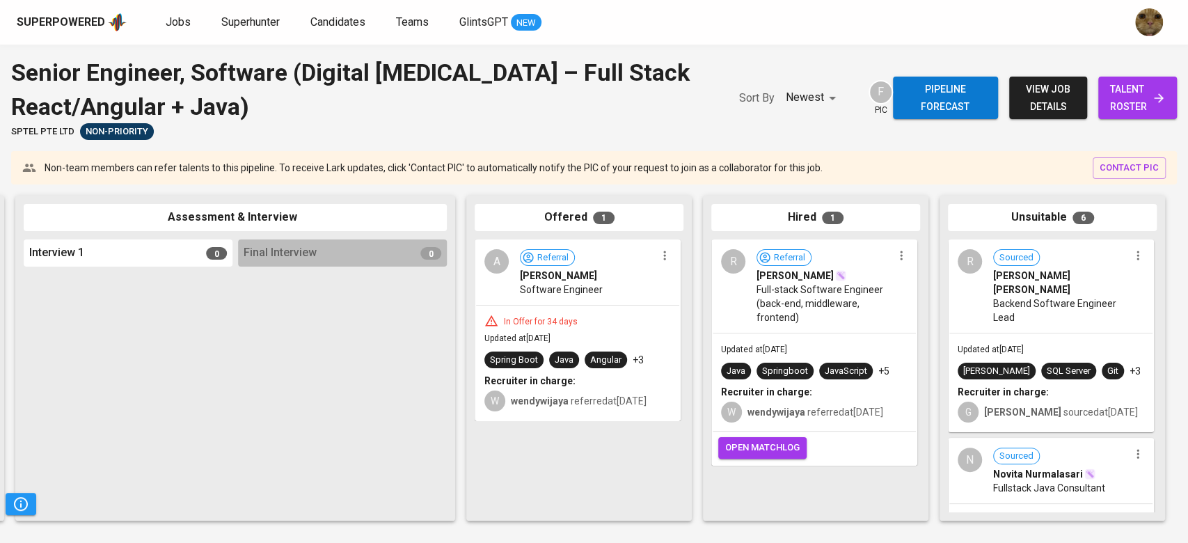
scroll to position [0, 469]
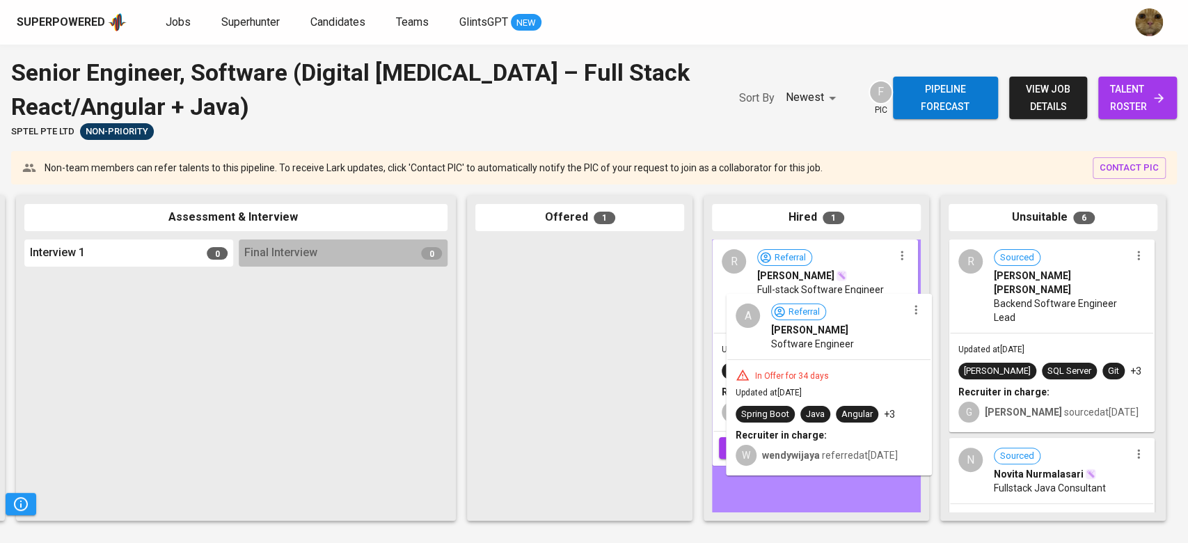
drag, startPoint x: 548, startPoint y: 323, endPoint x: 810, endPoint y: 381, distance: 268.2
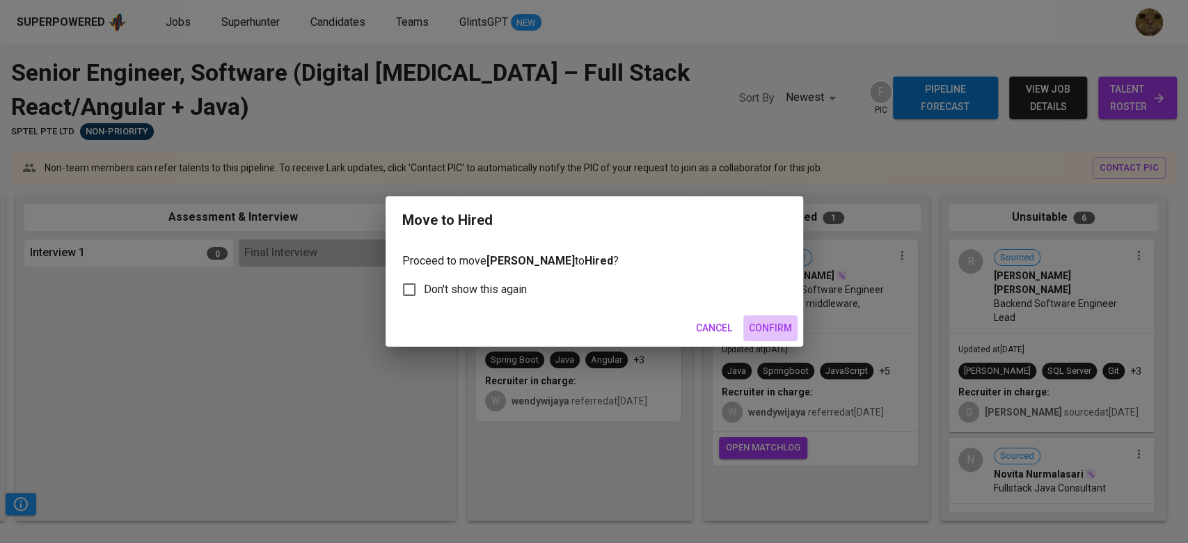
click at [746, 326] on button "Confirm" at bounding box center [770, 328] width 54 height 26
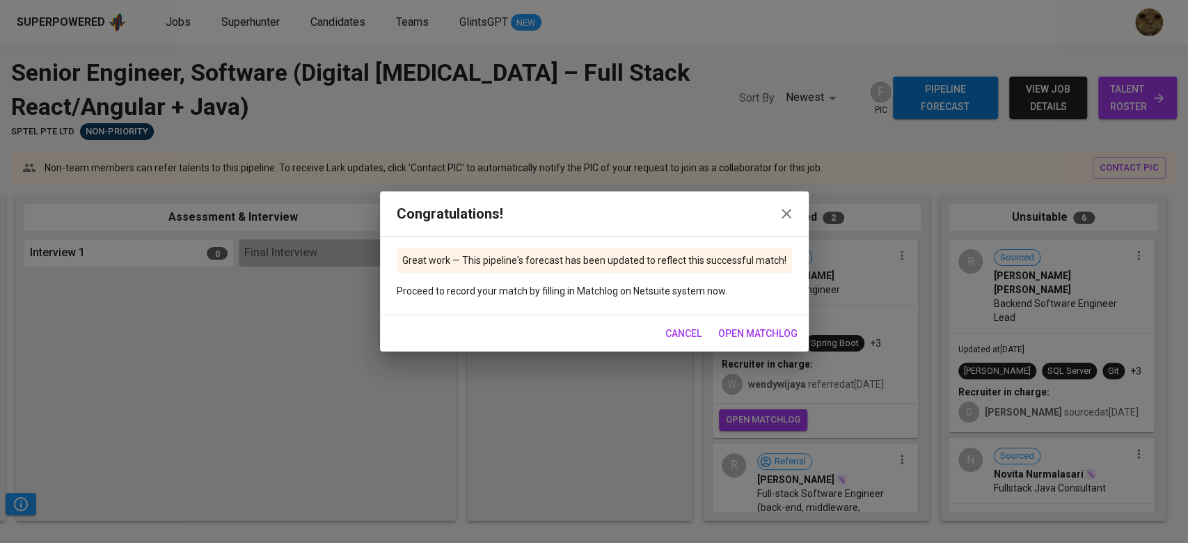
scroll to position [181, 0]
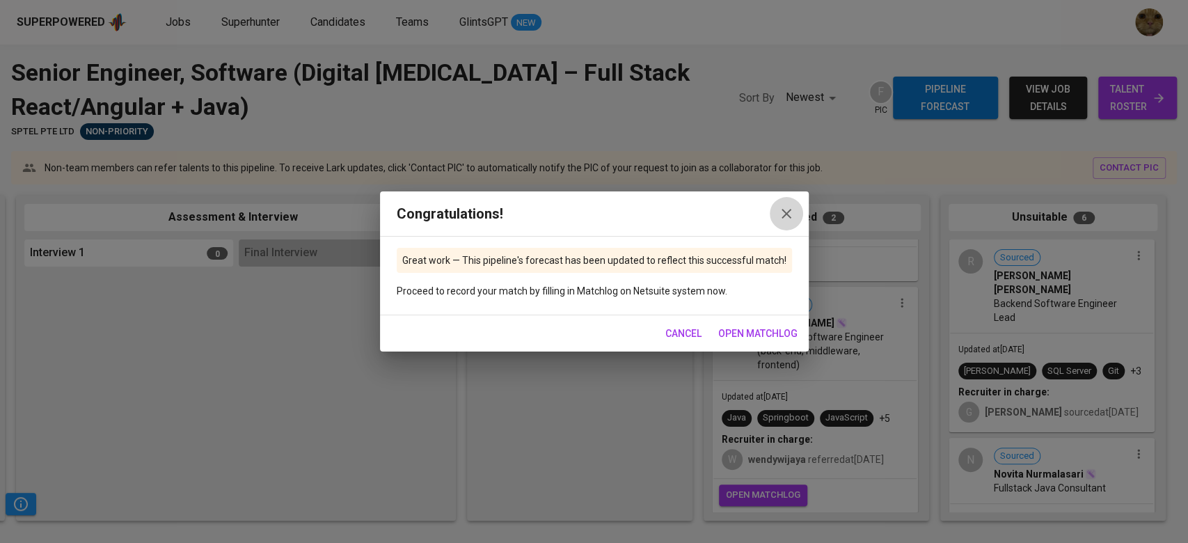
click at [779, 213] on icon "button" at bounding box center [786, 213] width 17 height 17
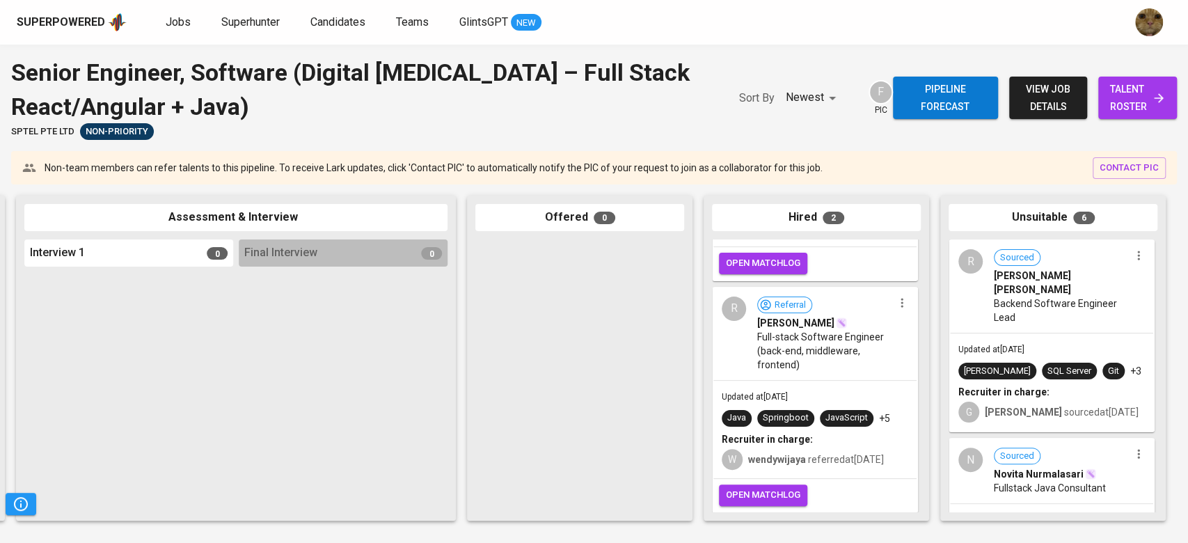
scroll to position [0, 469]
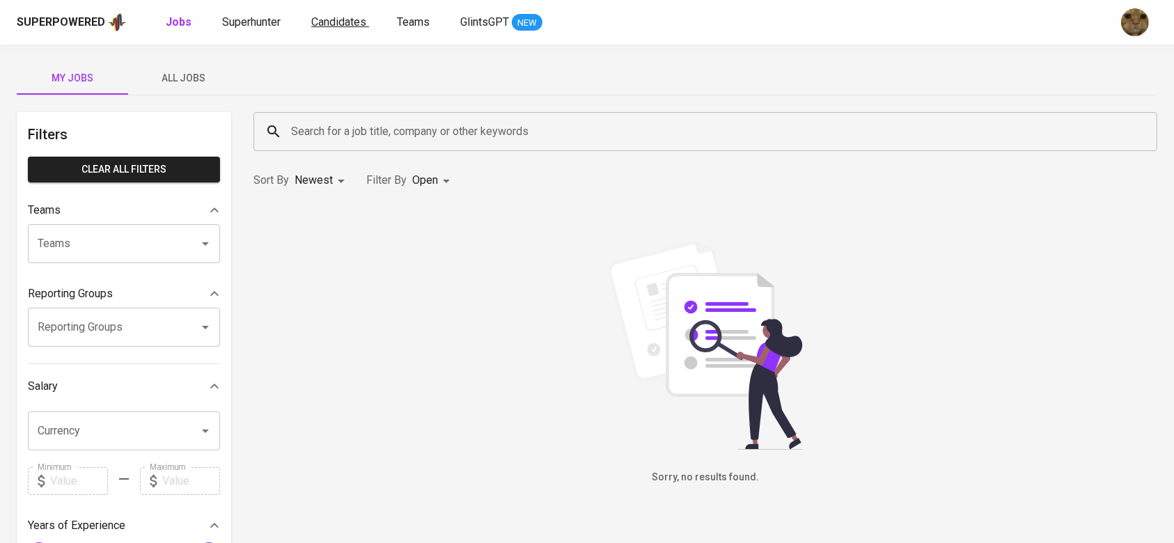
click at [336, 22] on span "Candidates" at bounding box center [338, 21] width 55 height 13
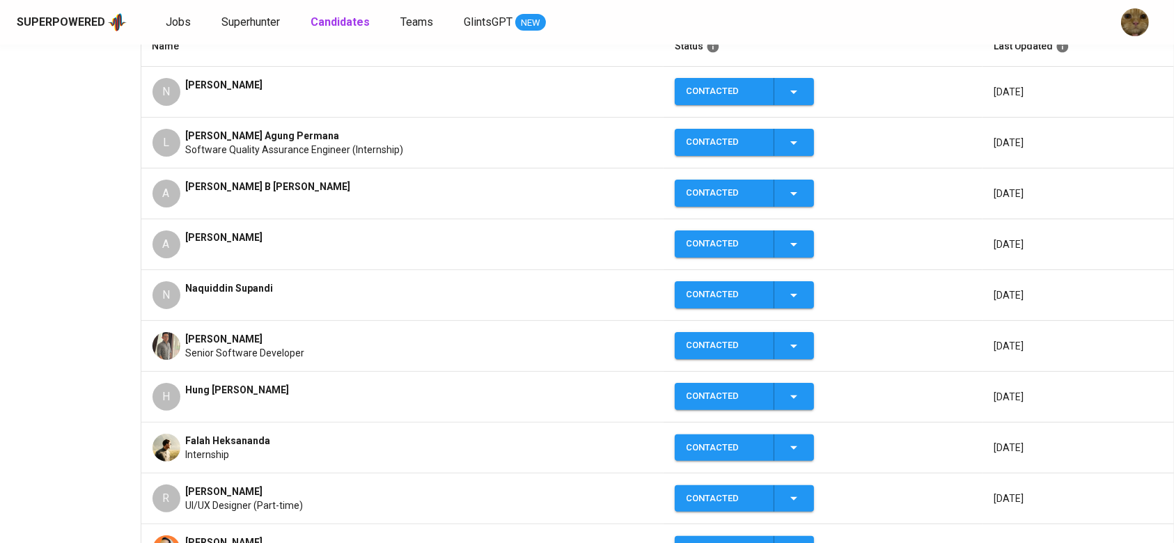
scroll to position [271, 0]
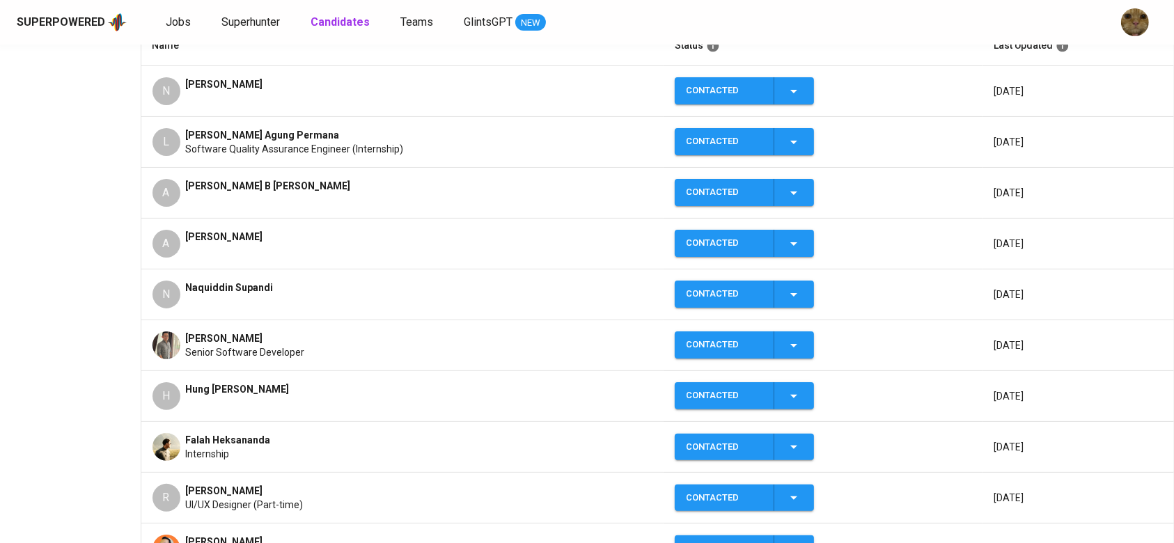
click at [260, 297] on div "Naquiddin Supandi" at bounding box center [230, 295] width 88 height 28
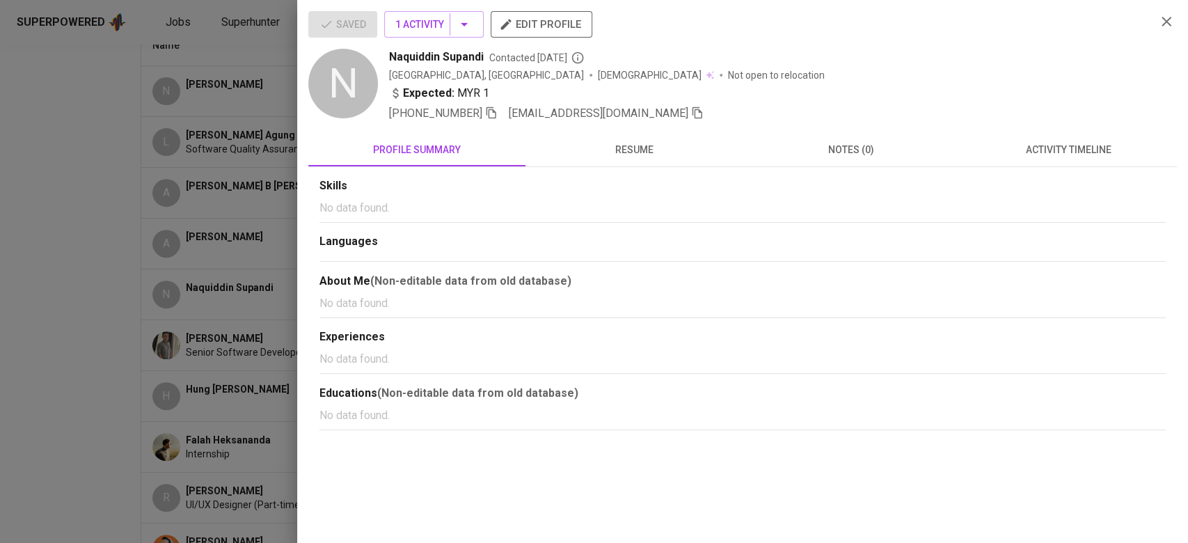
click at [691, 114] on icon "button" at bounding box center [697, 113] width 13 height 13
click at [156, 304] on div at bounding box center [594, 271] width 1188 height 543
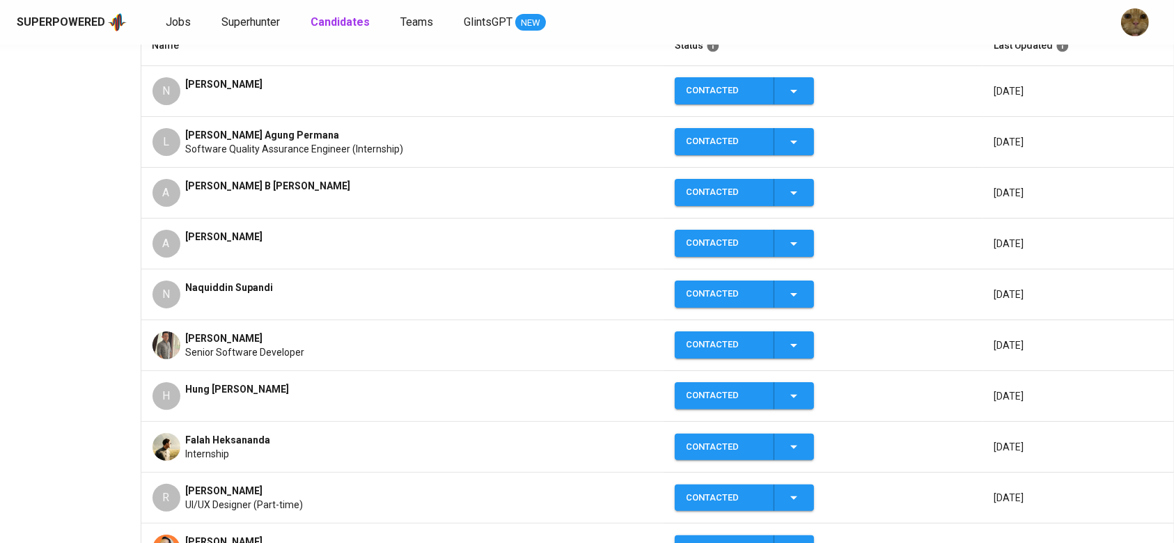
scroll to position [212, 0]
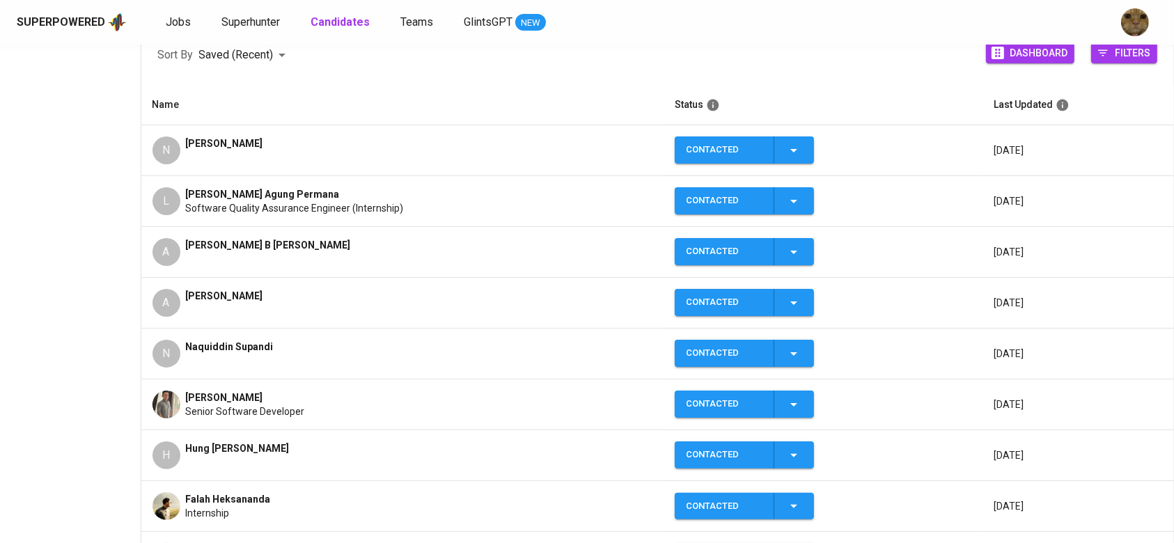
click at [200, 304] on div "AZAMUDDIN AKMA BIN RENI" at bounding box center [224, 303] width 77 height 28
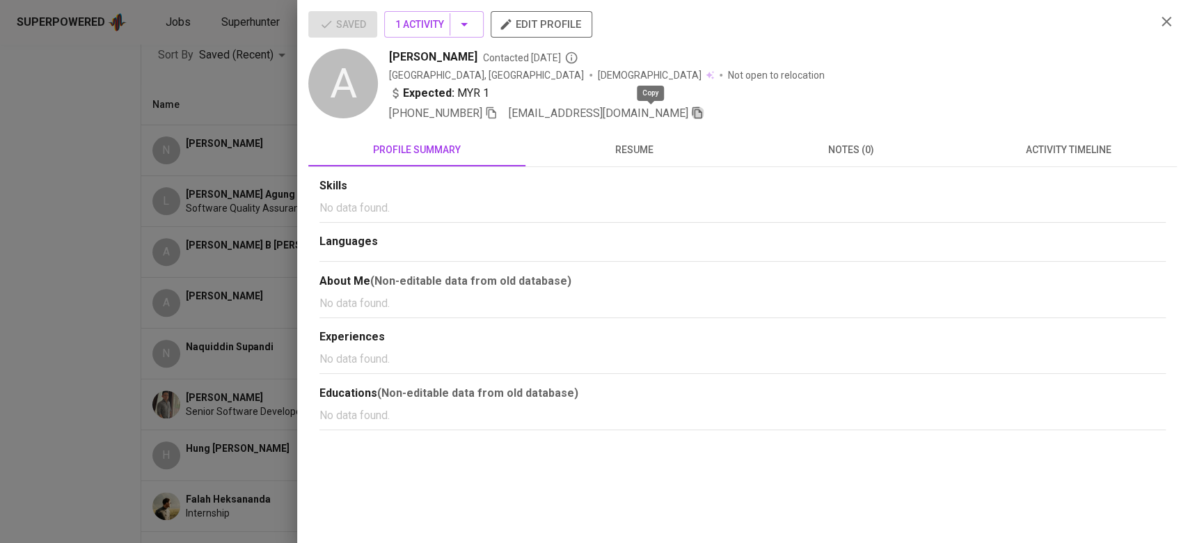
click at [693, 111] on icon "button" at bounding box center [698, 113] width 10 height 12
click at [184, 340] on div at bounding box center [594, 271] width 1188 height 543
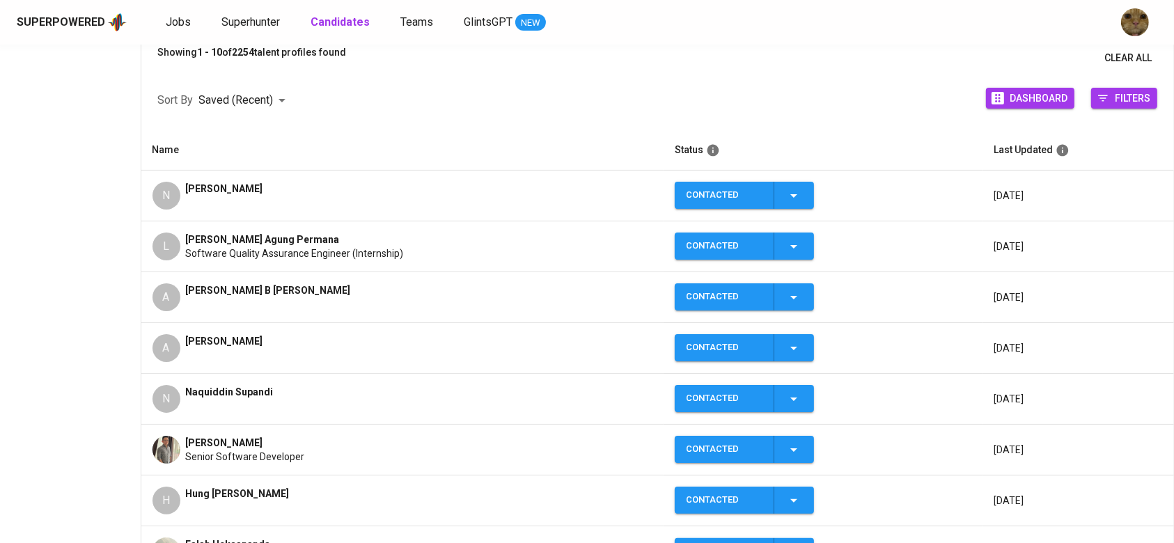
scroll to position [162, 0]
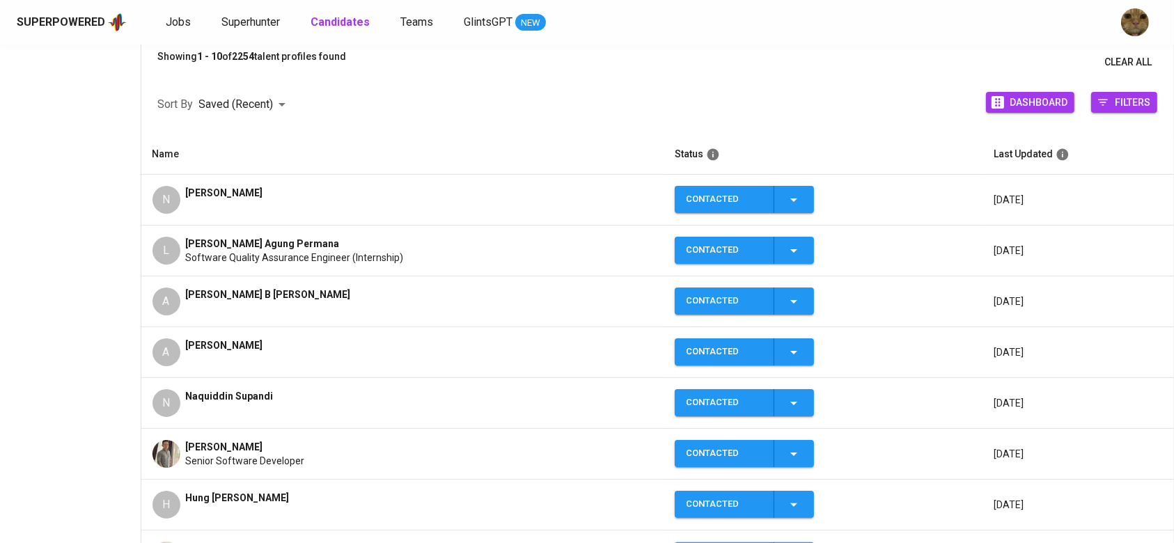
click at [216, 311] on div "Aiman Hafiz B Abdul Karim" at bounding box center [268, 302] width 165 height 28
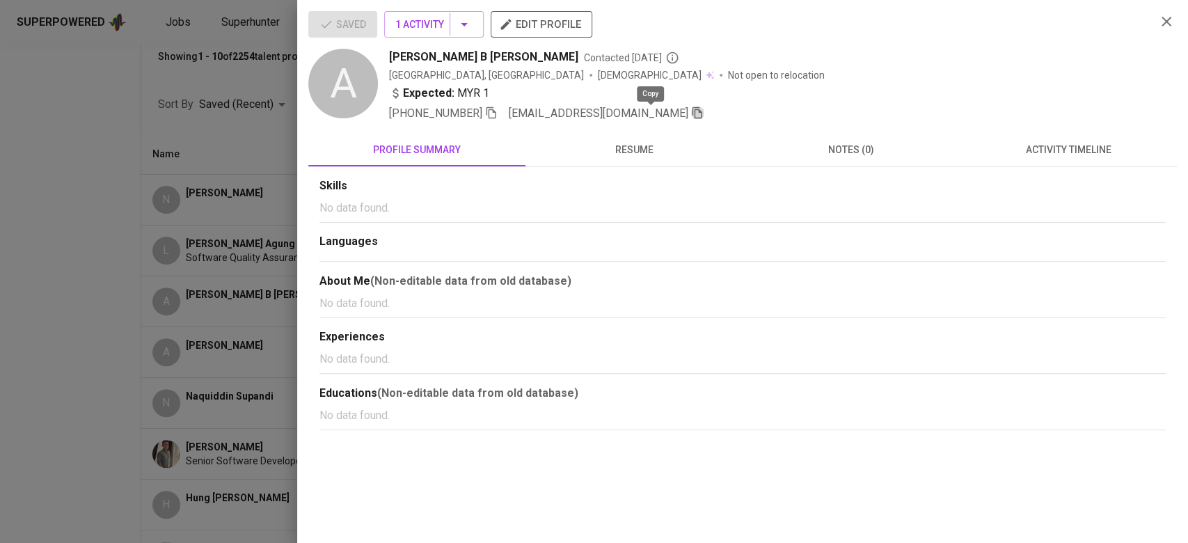
click at [691, 108] on icon "button" at bounding box center [697, 113] width 13 height 13
click at [134, 182] on div at bounding box center [594, 271] width 1188 height 543
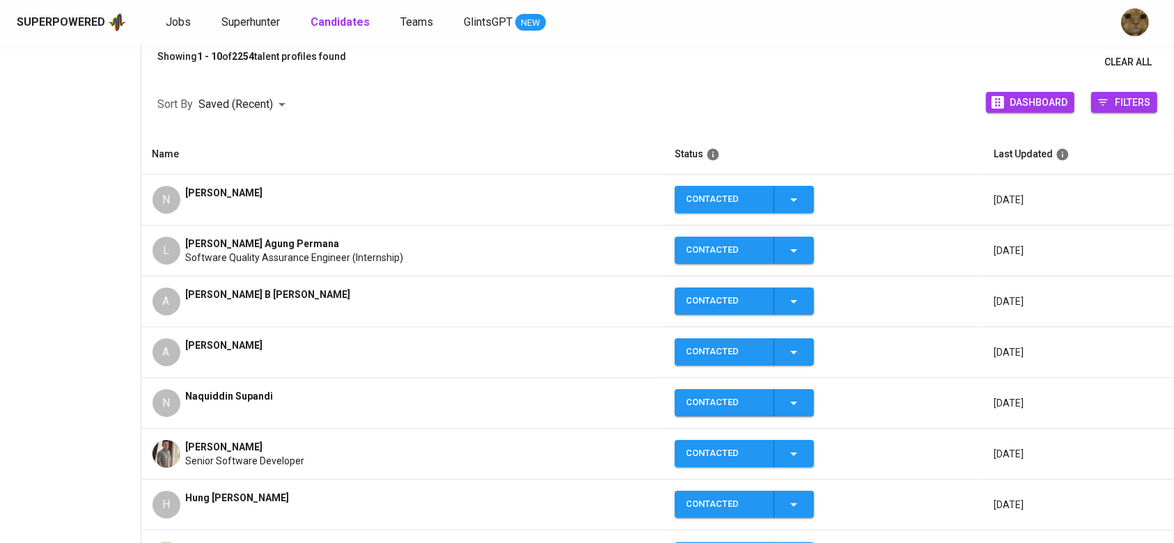
scroll to position [0, 0]
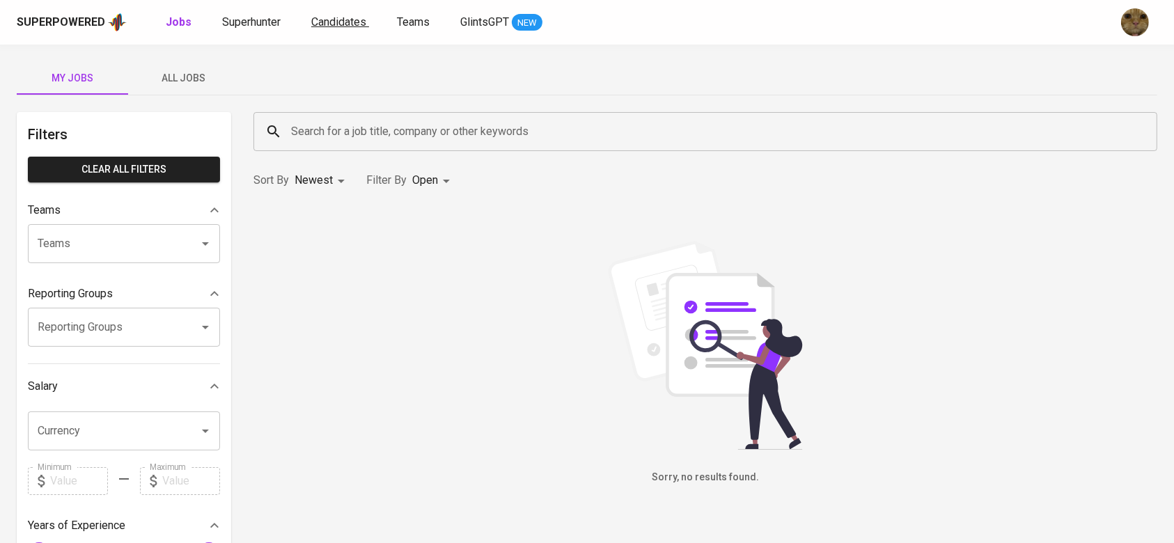
click at [313, 21] on span "Candidates" at bounding box center [338, 21] width 55 height 13
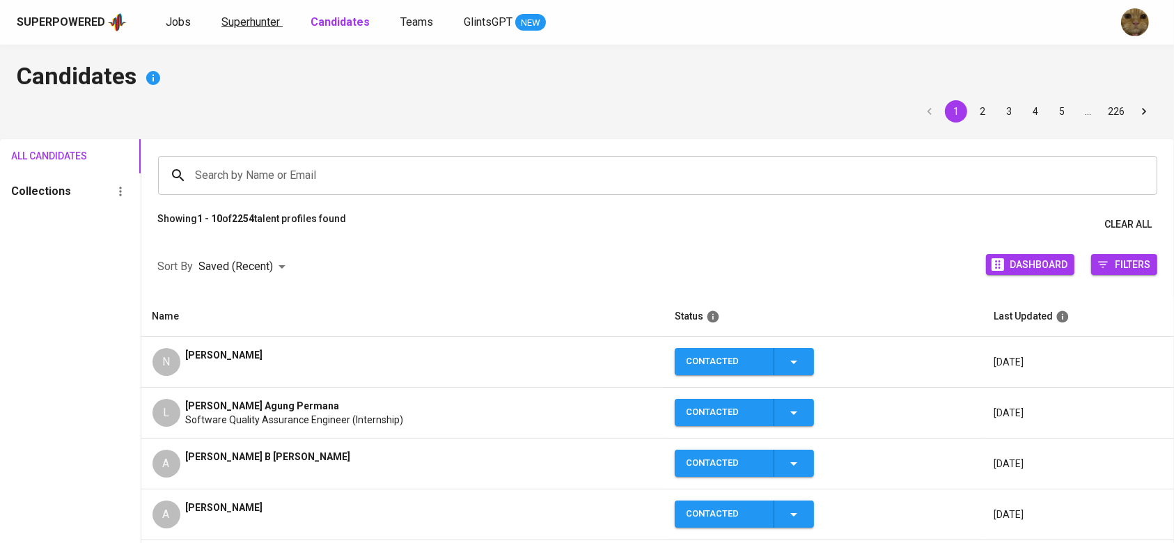
click at [269, 18] on span "Superhunter" at bounding box center [250, 21] width 58 height 13
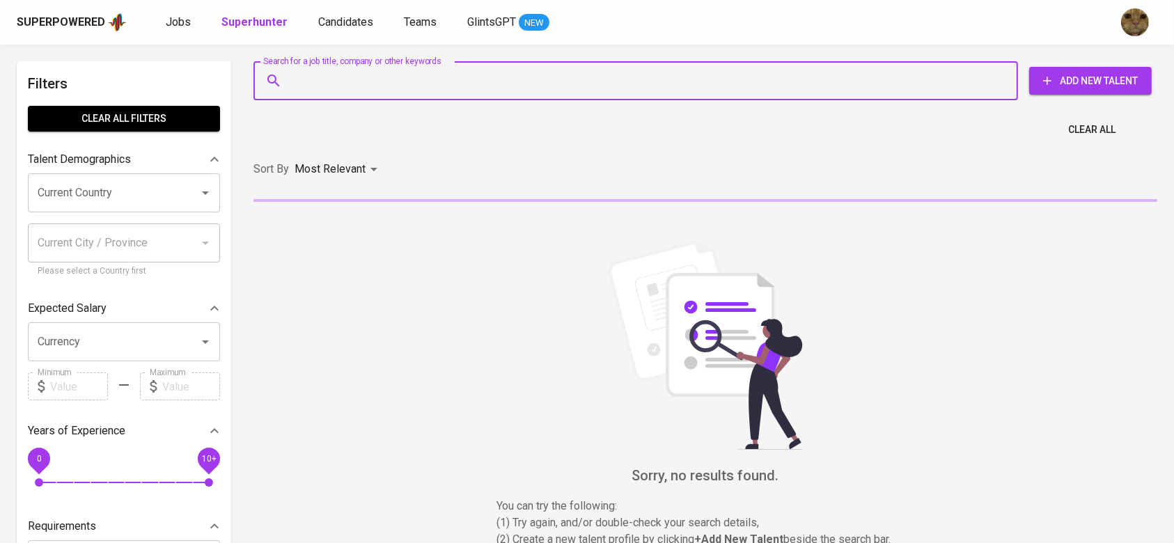
click at [356, 82] on input "Search for a job title, company or other keywords" at bounding box center [639, 81] width 703 height 26
paste input "naqiusupandi@gmail.com"
type input "naqiusupandi@gmail.com"
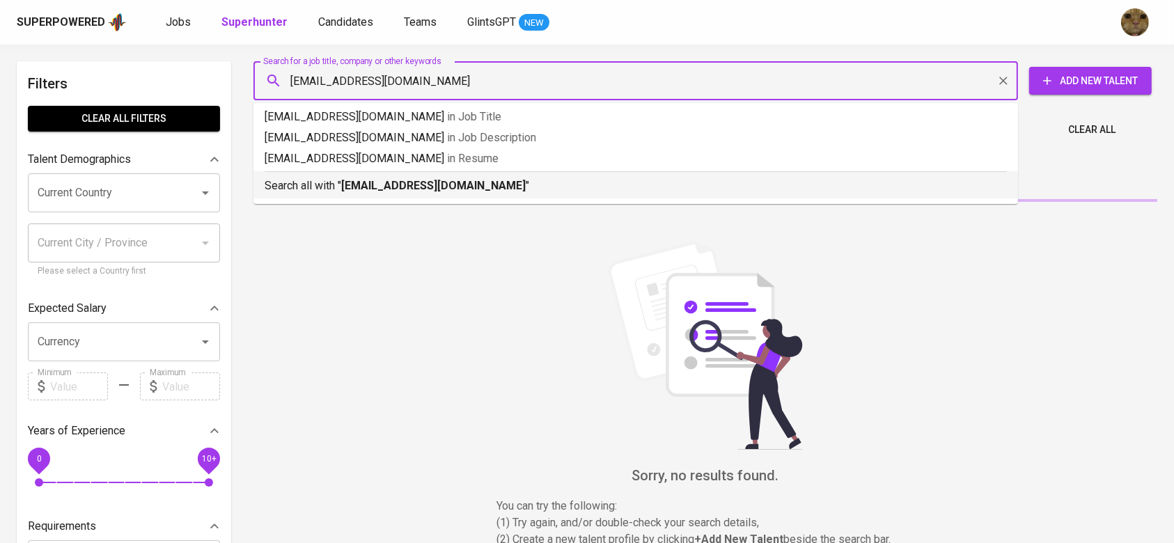
click at [319, 173] on div "Search all with " naqiusupandi@gmail.com "" at bounding box center [636, 182] width 742 height 23
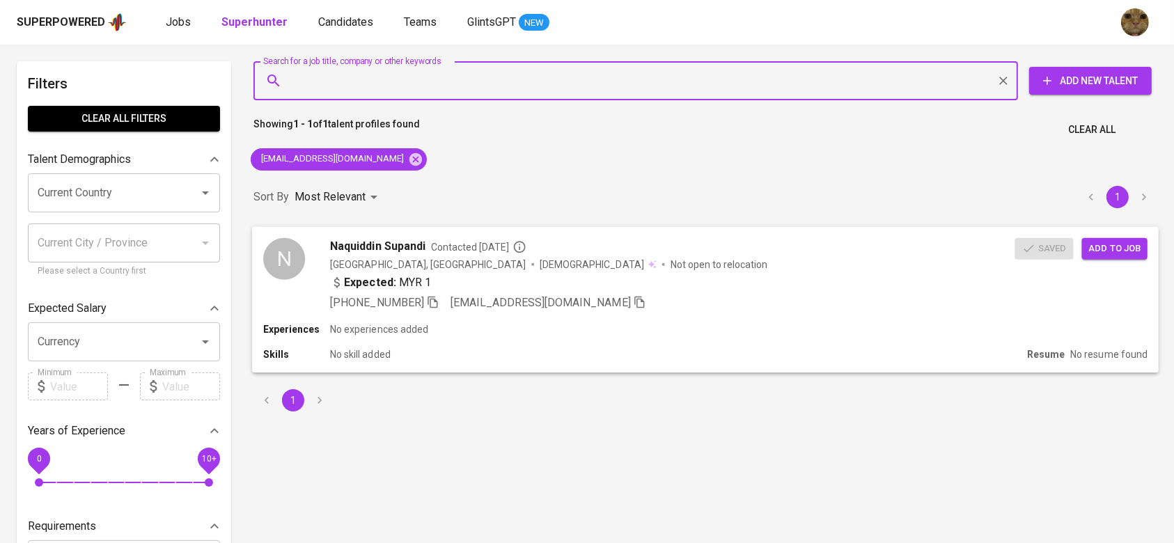
click at [1128, 247] on span "Add to job" at bounding box center [1115, 248] width 52 height 16
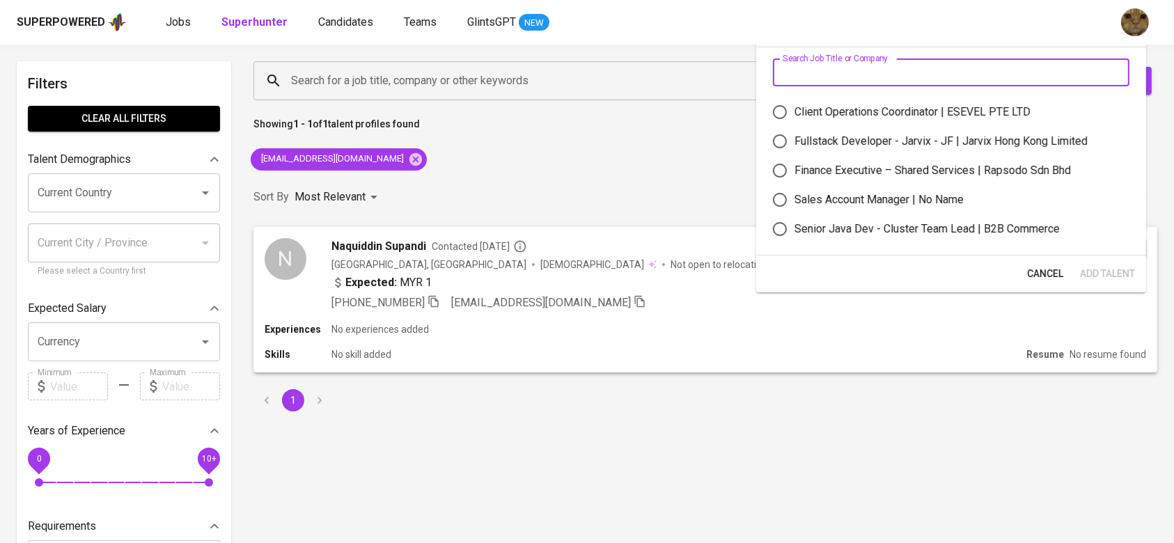
click at [915, 79] on input "text" at bounding box center [951, 72] width 356 height 28
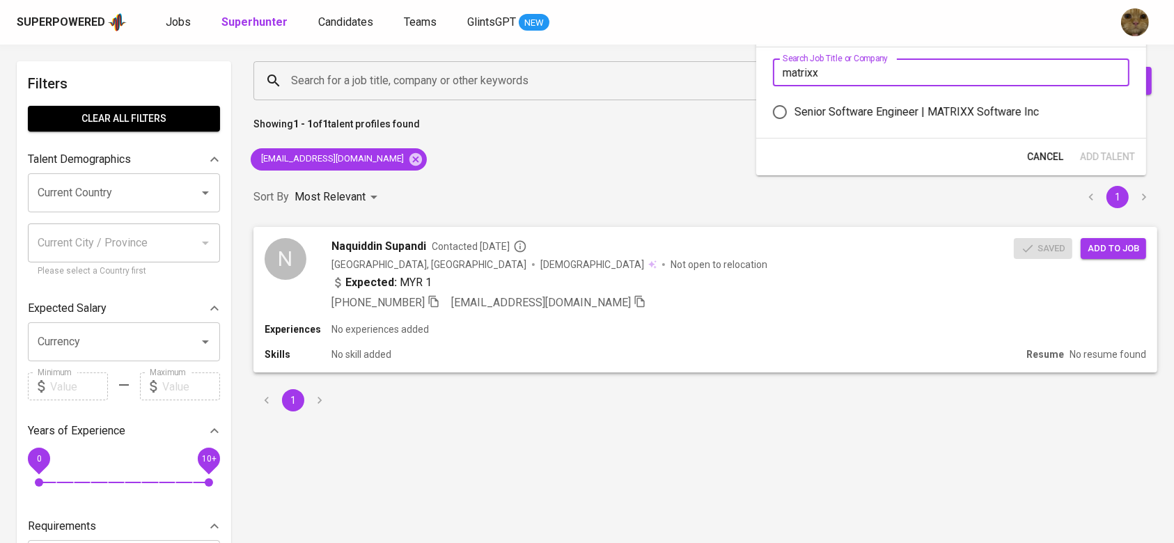
type input "matrixx"
click at [878, 106] on div "Senior Software Engineer | MATRIXX Software Inc" at bounding box center [916, 112] width 244 height 17
click at [794, 106] on input "Senior Software Engineer | MATRIXX Software Inc" at bounding box center [779, 111] width 29 height 29
radio input "true"
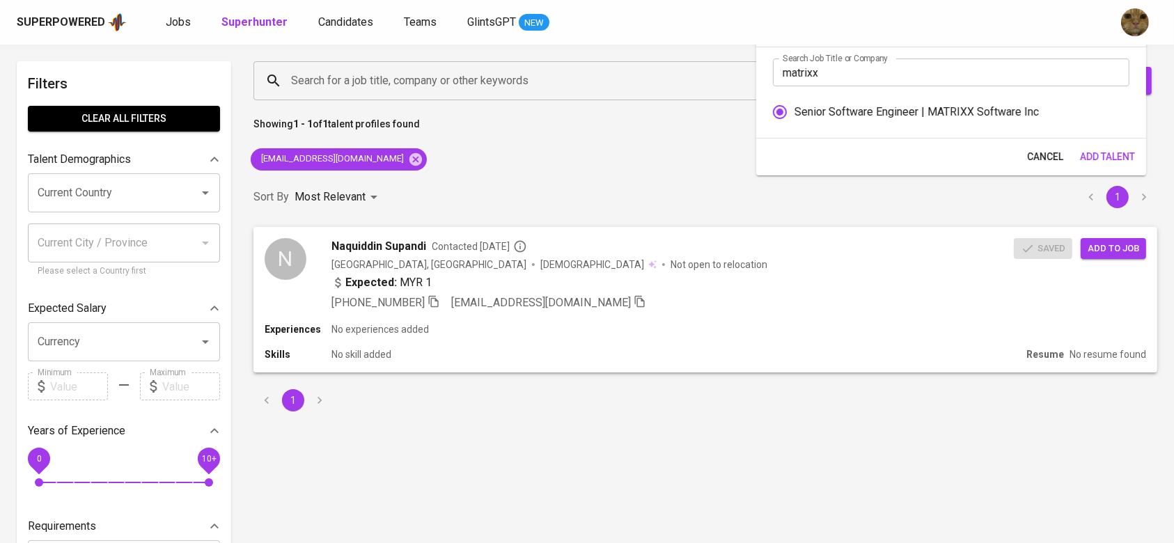
click at [1116, 149] on span "Add Talent" at bounding box center [1107, 156] width 55 height 17
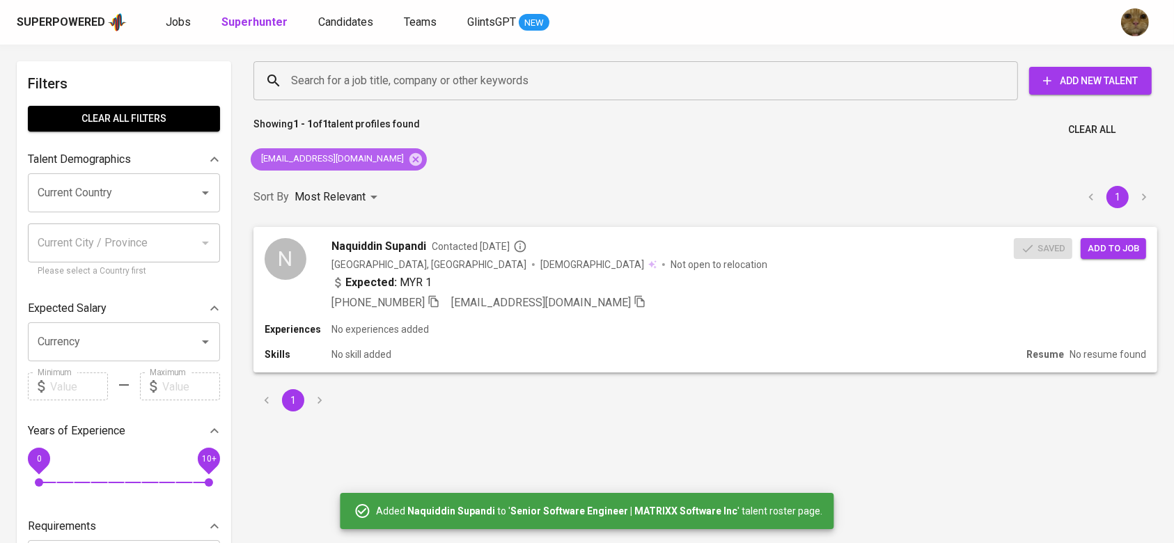
click at [375, 168] on div "naqiusupandi@gmail.com" at bounding box center [339, 159] width 176 height 22
click at [408, 165] on icon at bounding box center [415, 159] width 15 height 15
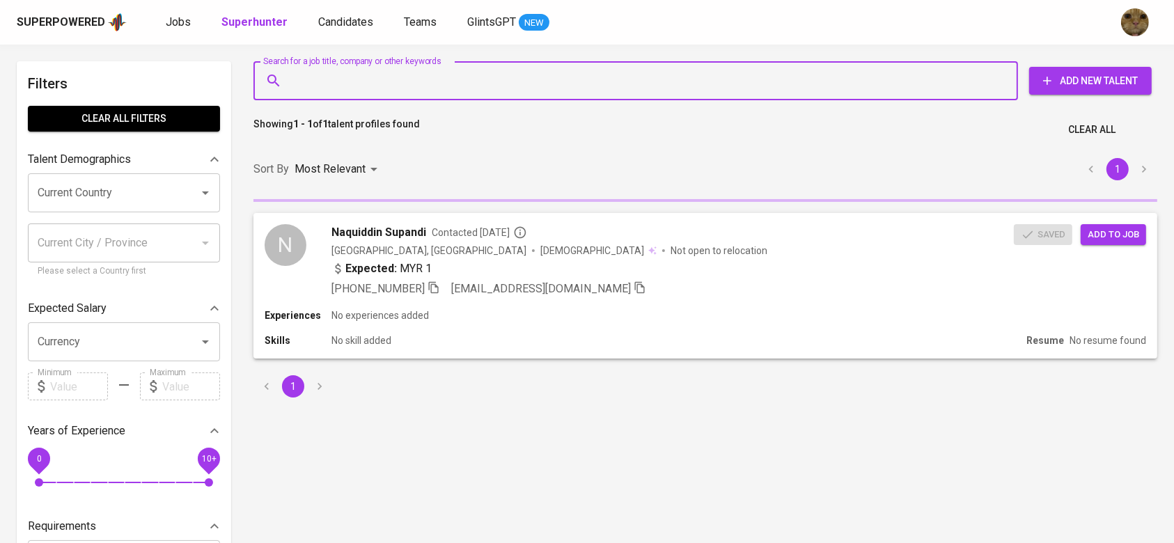
click at [312, 70] on input "Search for a job title, company or other keywords" at bounding box center [639, 81] width 703 height 26
paste input "azam.akma9@hotmail.com"
type input "azam.akma9@hotmail.com"
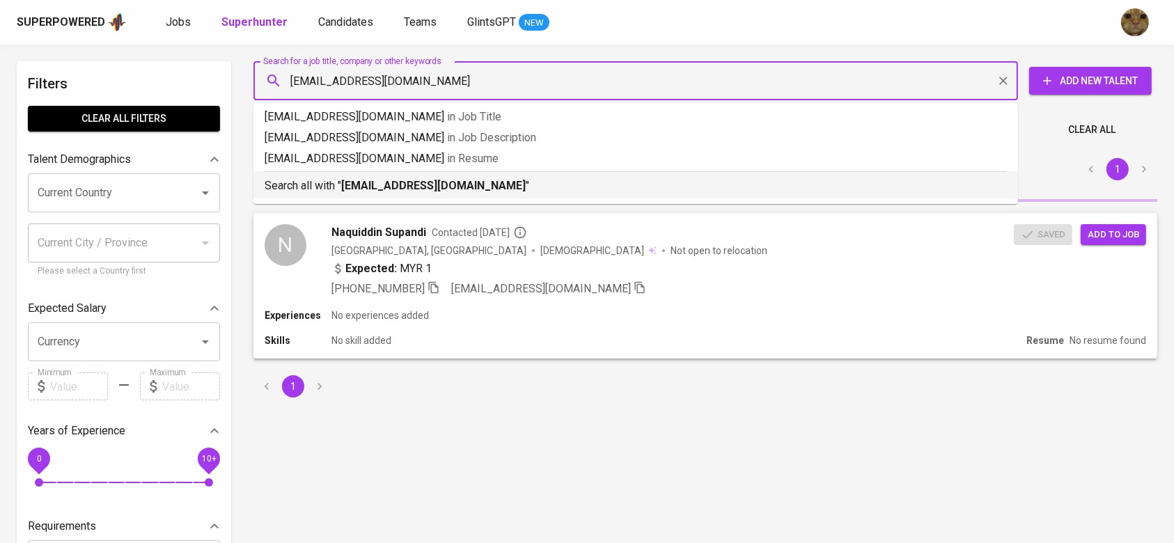
click at [350, 184] on b "azam.akma9@hotmail.com" at bounding box center [433, 185] width 184 height 13
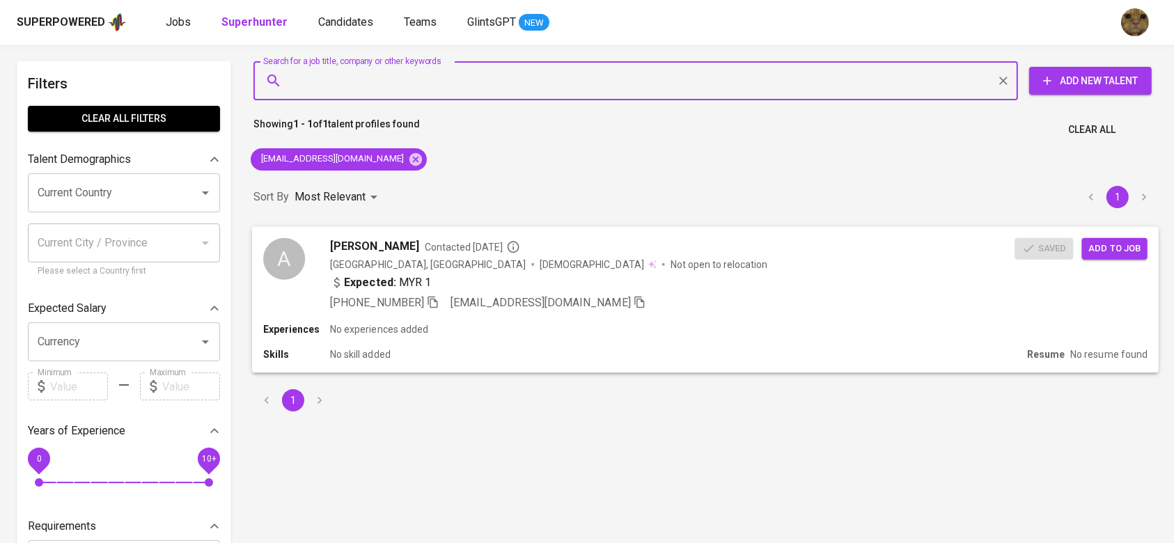
click at [1115, 253] on span "Add to job" at bounding box center [1115, 248] width 52 height 16
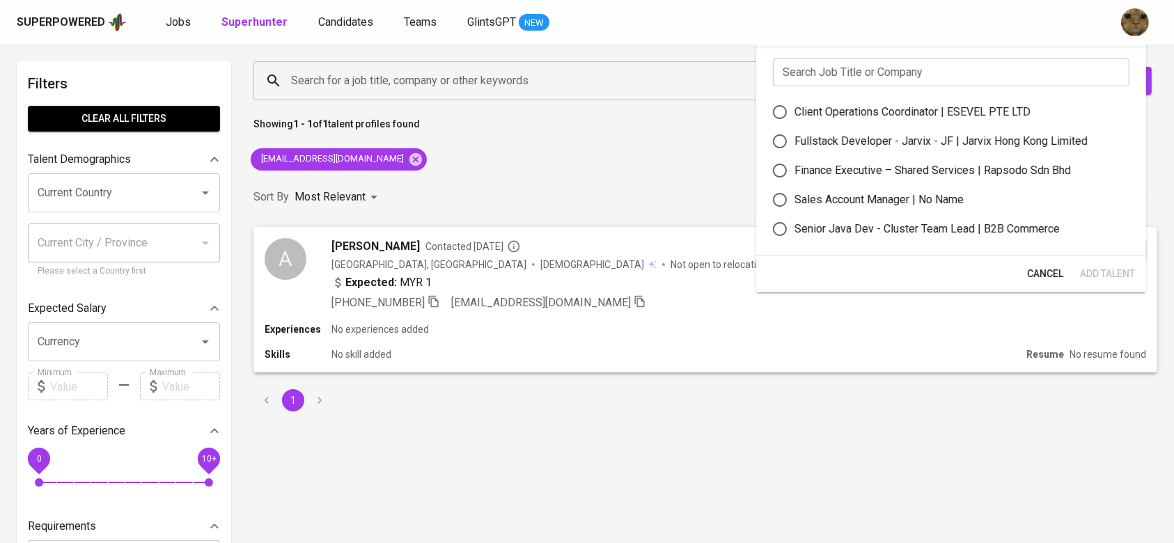
click at [825, 79] on input "text" at bounding box center [951, 72] width 356 height 28
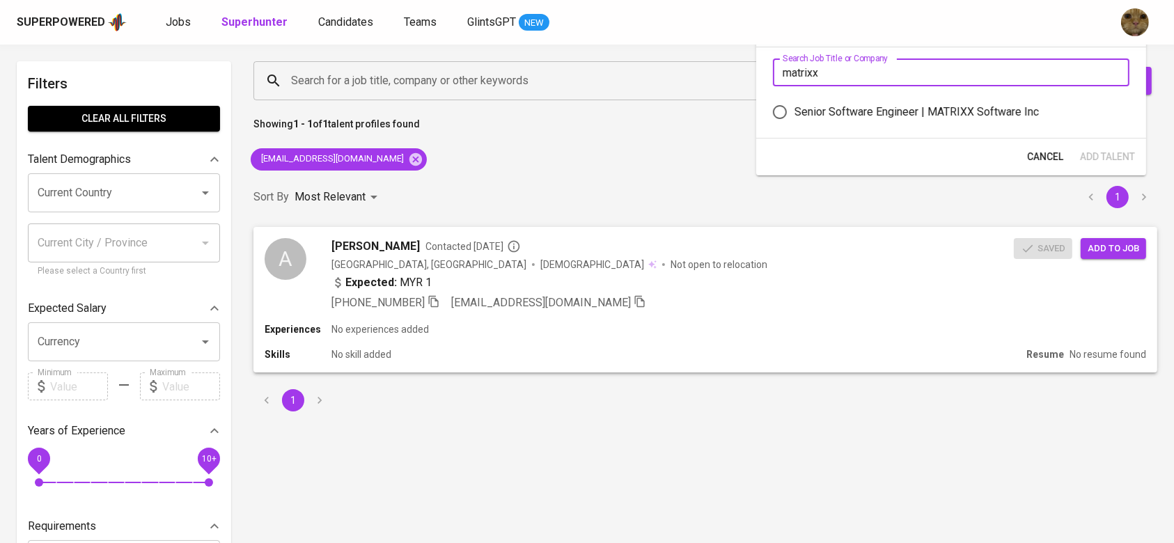
type input "matrixx"
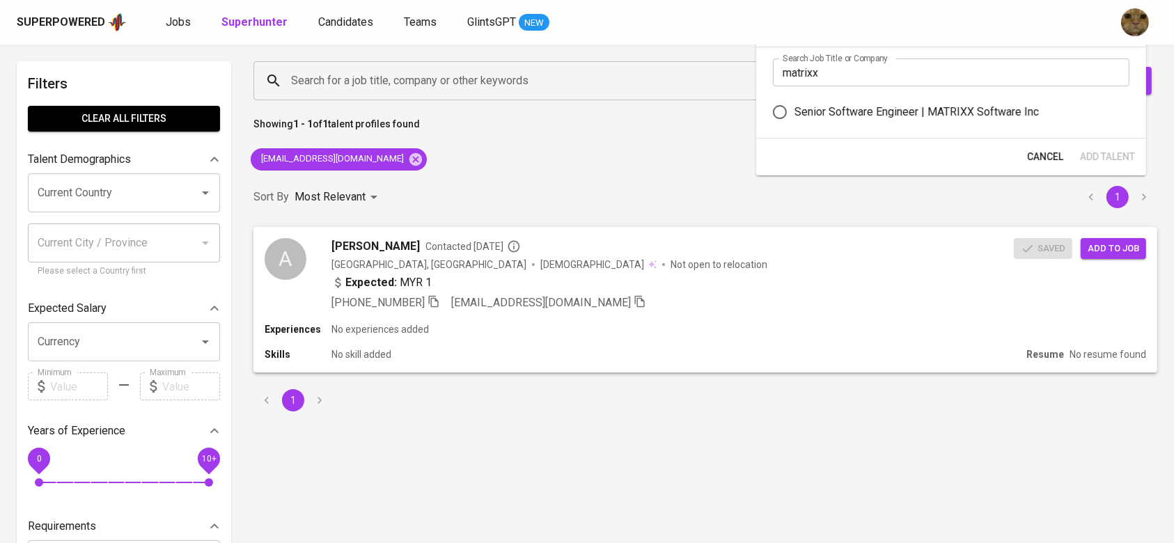
click at [805, 99] on label "Senior Software Engineer | MATRIXX Software Inc" at bounding box center [941, 111] width 353 height 29
click at [794, 99] on input "Senior Software Engineer | MATRIXX Software Inc" at bounding box center [779, 111] width 29 height 29
radio input "true"
click at [1092, 148] on span "Add Talent" at bounding box center [1107, 156] width 55 height 17
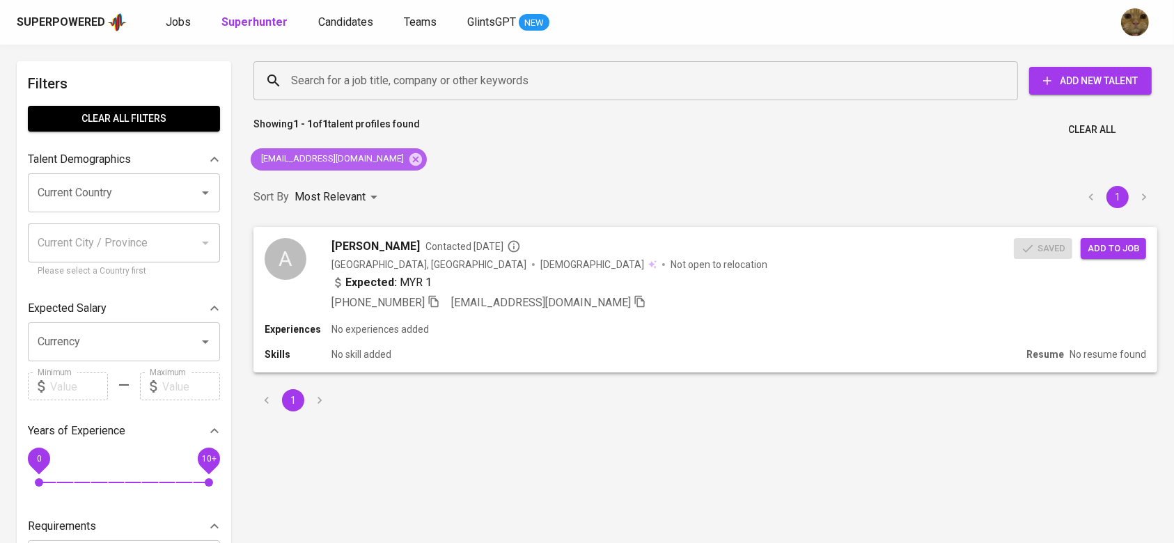
click at [390, 150] on div "azam.akma9@hotmail.com" at bounding box center [339, 159] width 176 height 22
click at [408, 153] on icon at bounding box center [415, 159] width 15 height 15
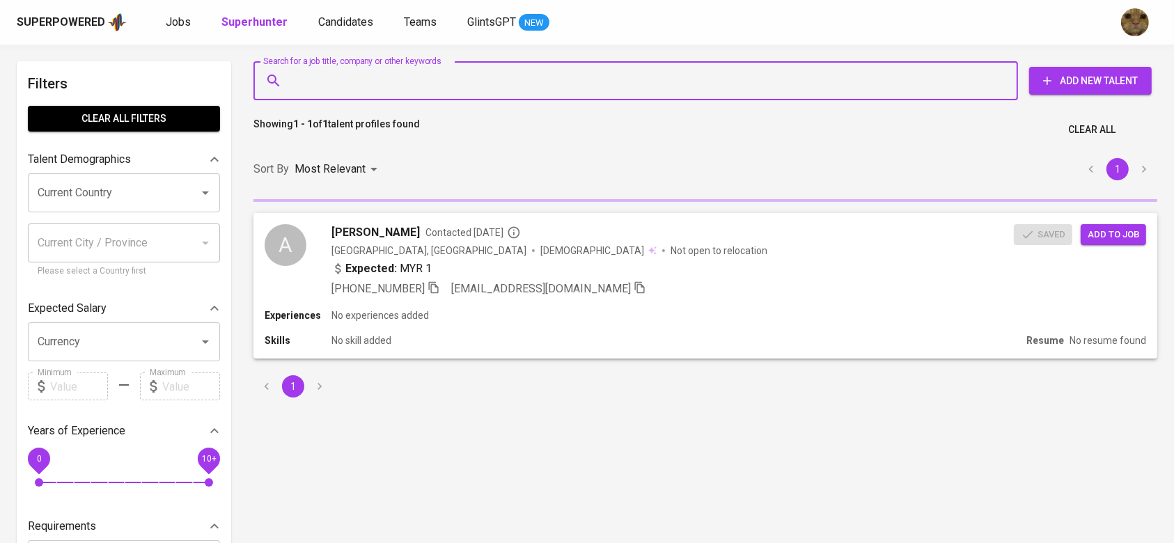
click at [330, 74] on input "Search for a job title, company or other keywords" at bounding box center [639, 81] width 703 height 26
paste input "aaiman.karim11@gmail.com"
type input "aaiman.karim11@gmail.com"
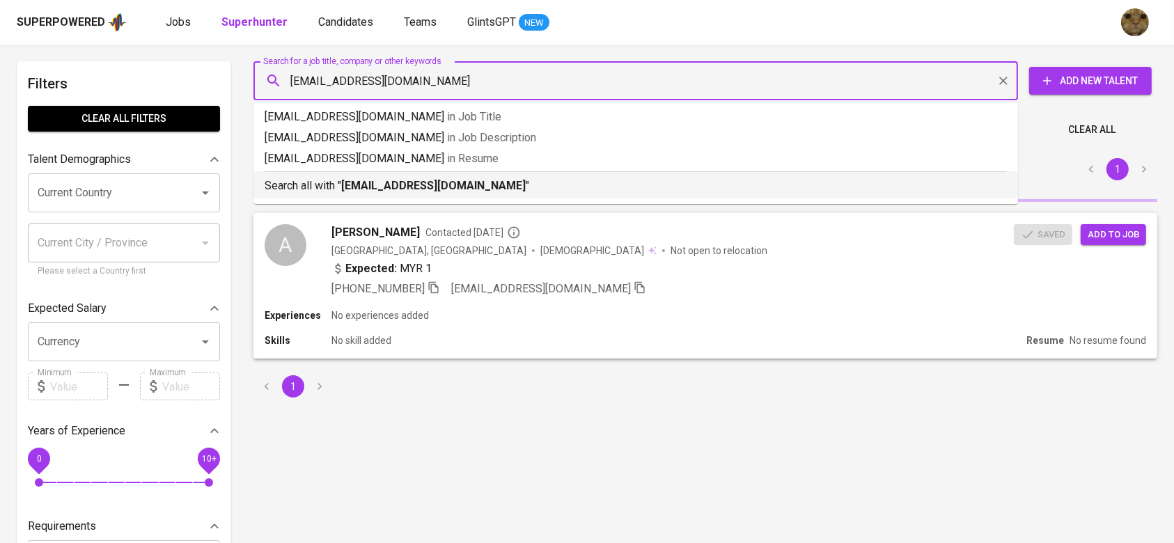
click at [297, 186] on p "Search all with " aaiman.karim11@gmail.com "" at bounding box center [636, 186] width 742 height 17
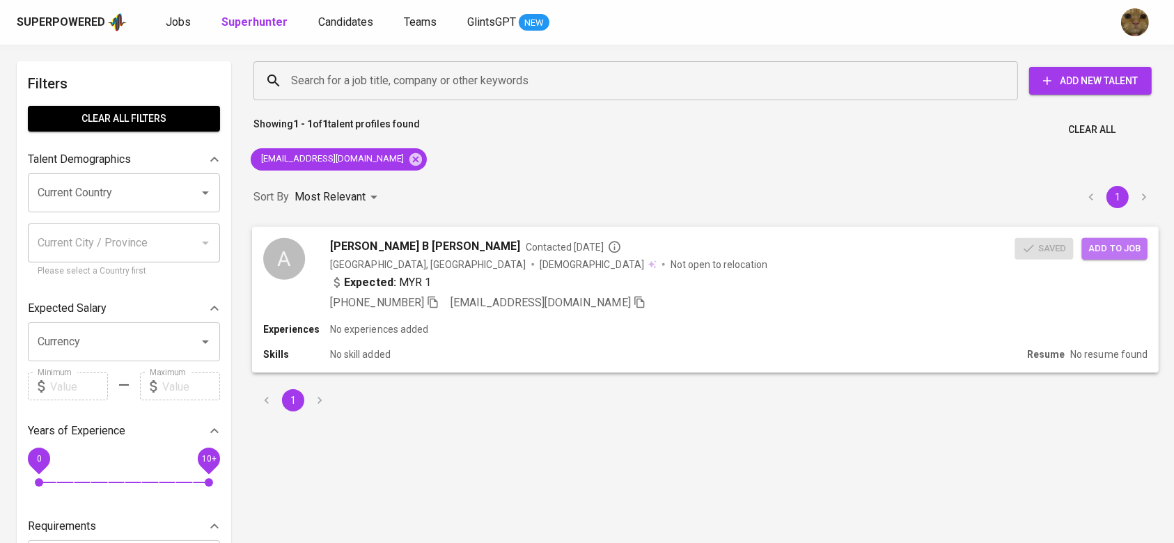
click at [1120, 244] on span "Add to job" at bounding box center [1115, 248] width 52 height 16
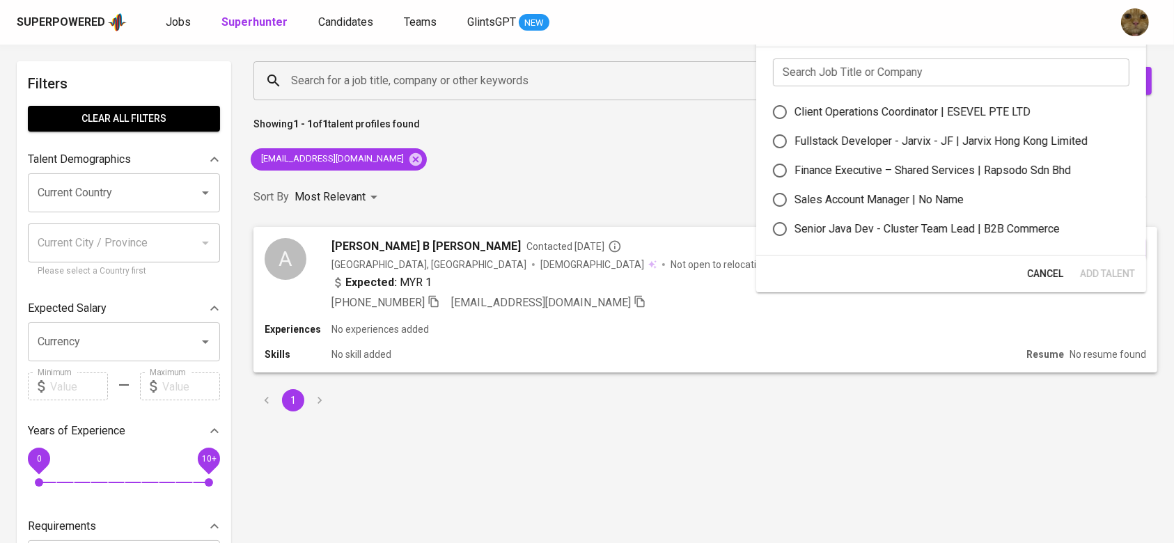
click at [830, 81] on input "text" at bounding box center [951, 72] width 356 height 28
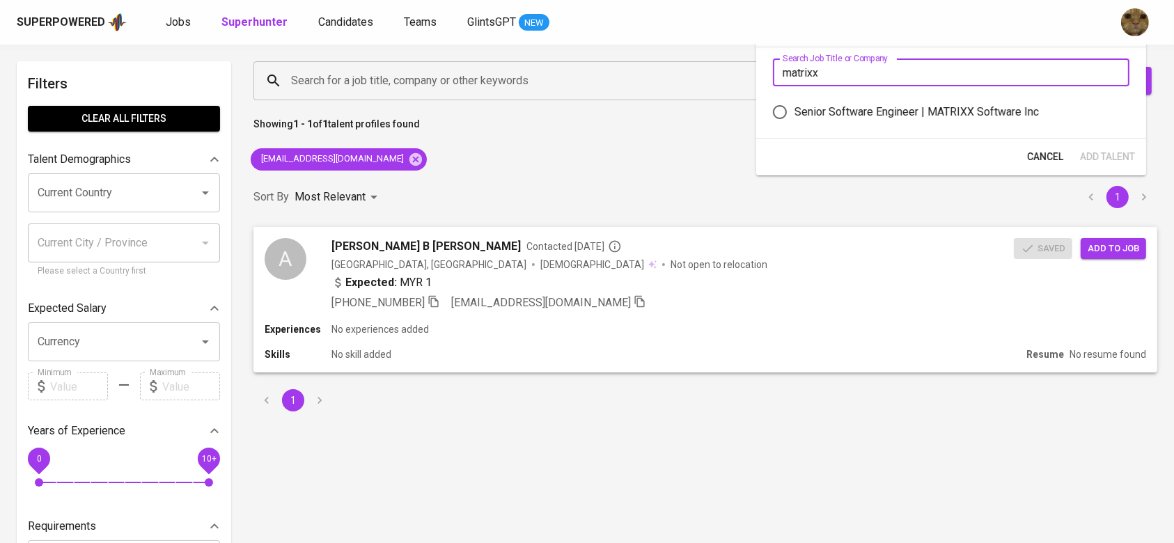
type input "matrixx"
click at [808, 97] on label "Senior Software Engineer | MATRIXX Software Inc" at bounding box center [941, 111] width 353 height 29
click at [794, 97] on input "Senior Software Engineer | MATRIXX Software Inc" at bounding box center [779, 111] width 29 height 29
radio input "true"
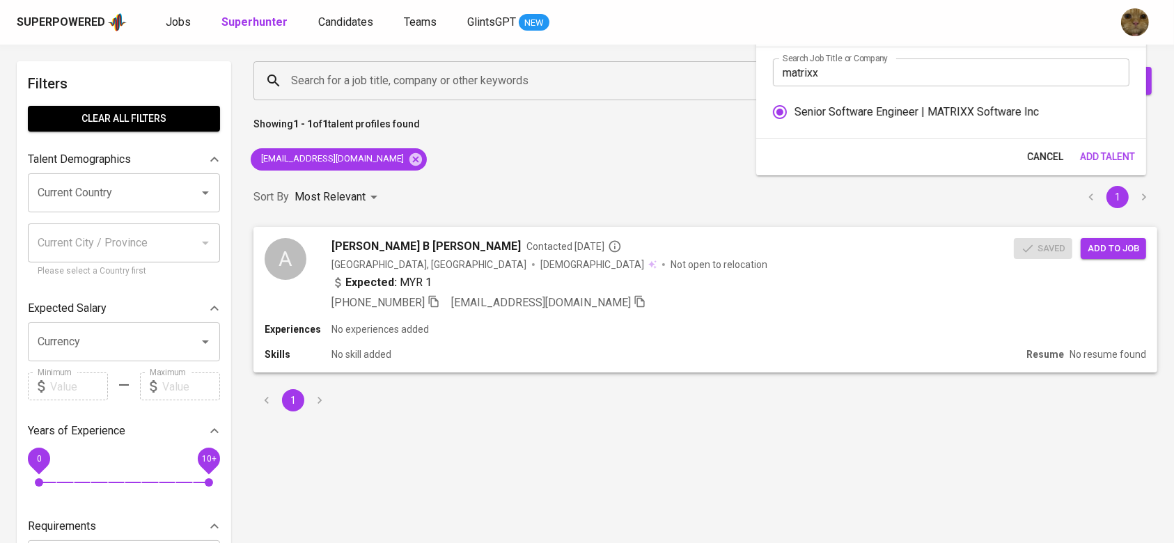
click at [1094, 147] on button "Add Talent" at bounding box center [1107, 157] width 66 height 26
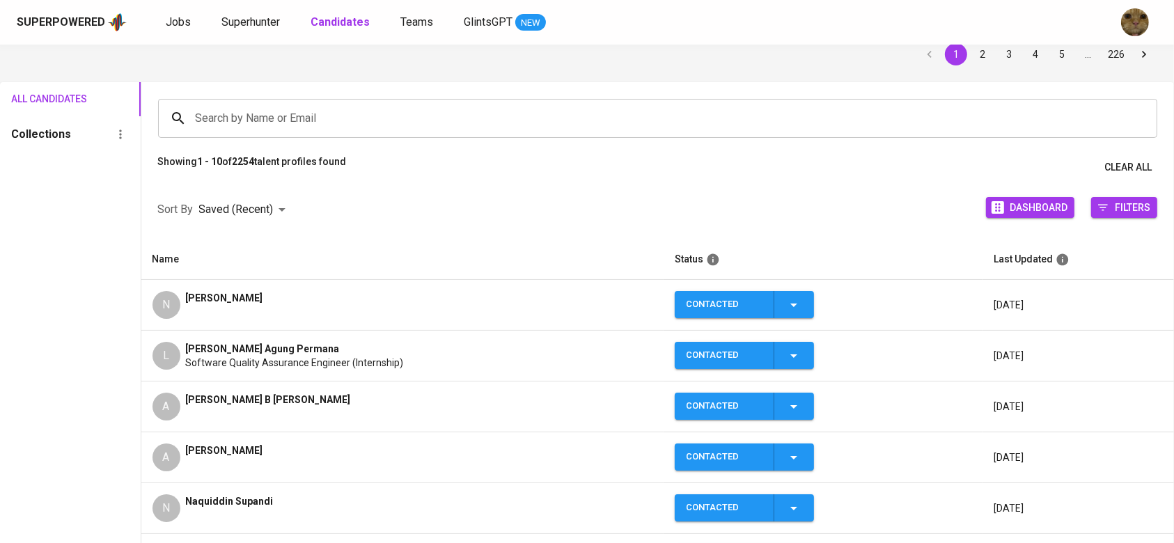
scroll to position [61, 0]
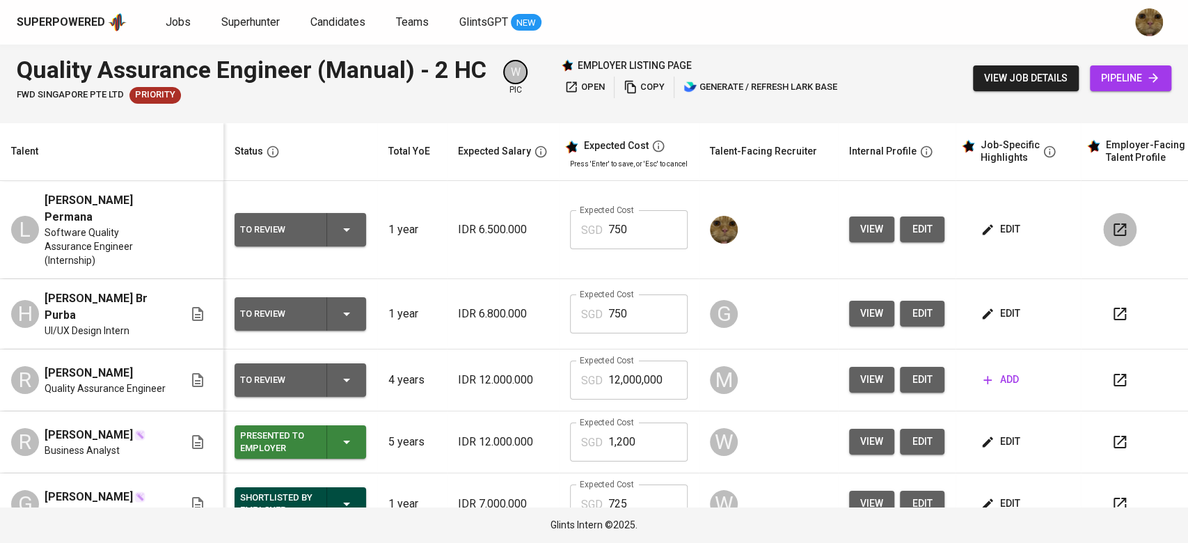
click at [1112, 223] on icon "button" at bounding box center [1120, 229] width 17 height 17
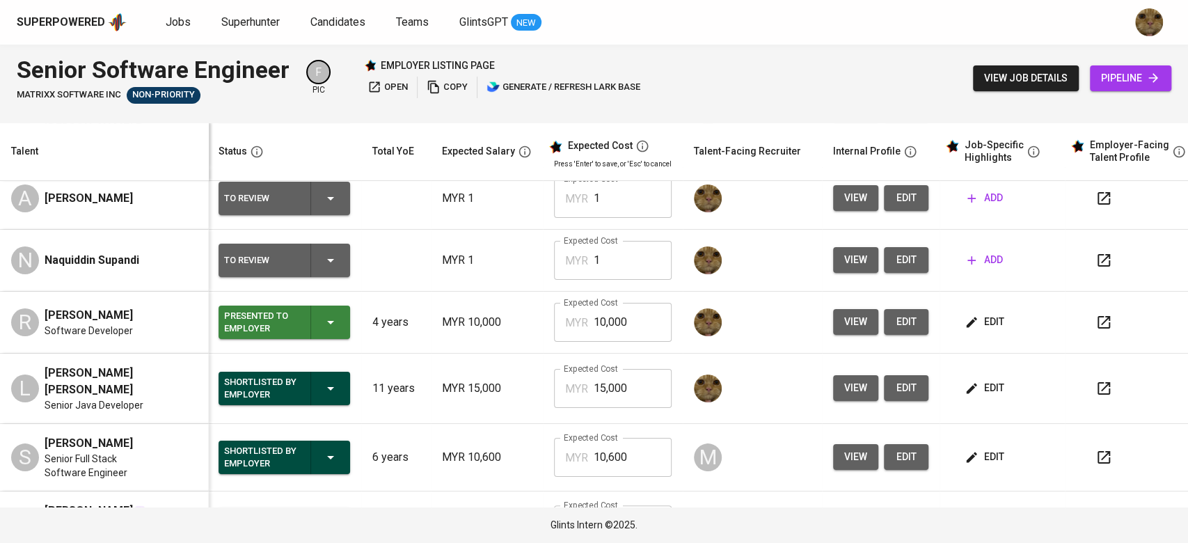
scroll to position [0, 1]
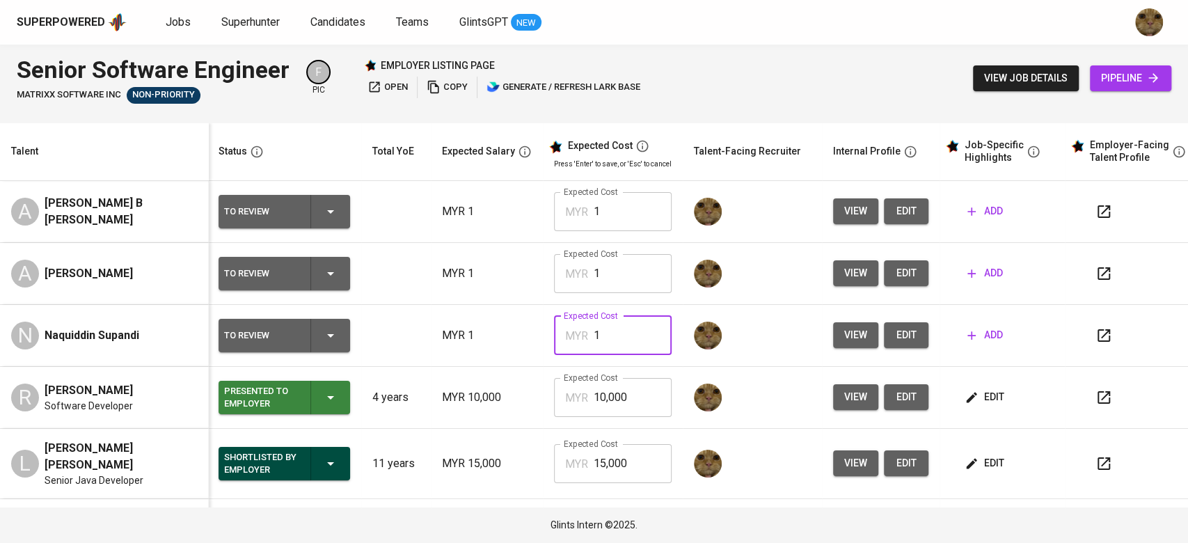
drag, startPoint x: 610, startPoint y: 330, endPoint x: 570, endPoint y: 334, distance: 39.9
click at [570, 334] on div "MYR 1 Expected Cost" at bounding box center [613, 335] width 118 height 39
drag, startPoint x: 645, startPoint y: 340, endPoint x: 583, endPoint y: 339, distance: 62.0
click at [583, 339] on div "MYR 7,000 Expected Cost" at bounding box center [613, 335] width 118 height 39
click at [473, 342] on p "MYR 1" at bounding box center [487, 335] width 90 height 17
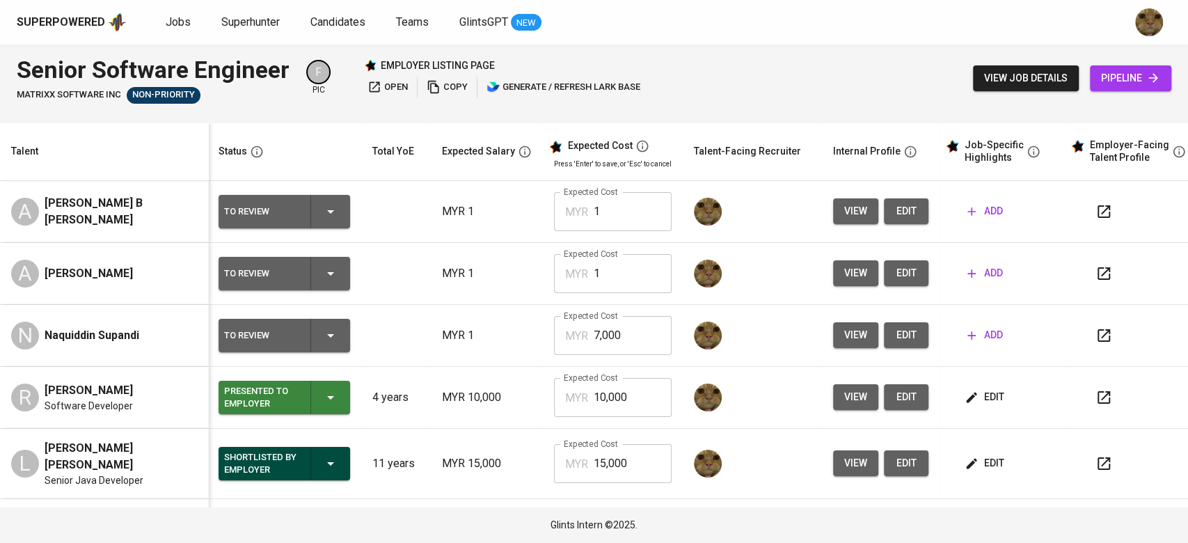
click at [600, 342] on input "7,000" at bounding box center [633, 335] width 78 height 39
type input "8,000"
